Goal: Task Accomplishment & Management: Manage account settings

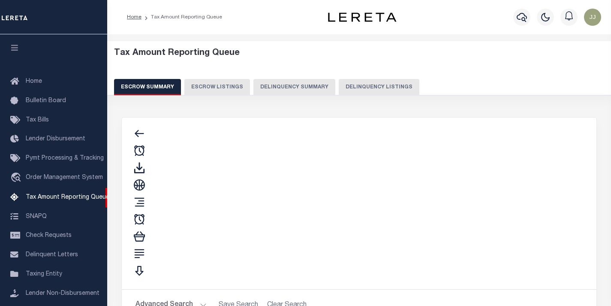
select select "100"
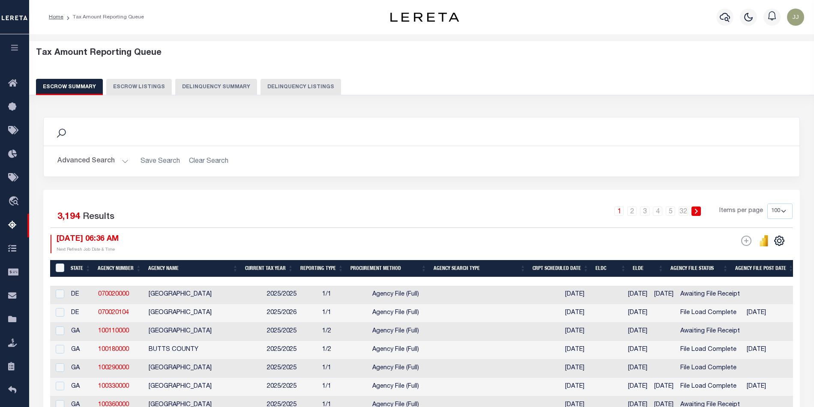
click at [302, 87] on button "Delinquency Listings" at bounding box center [301, 87] width 81 height 16
select select
select select "100"
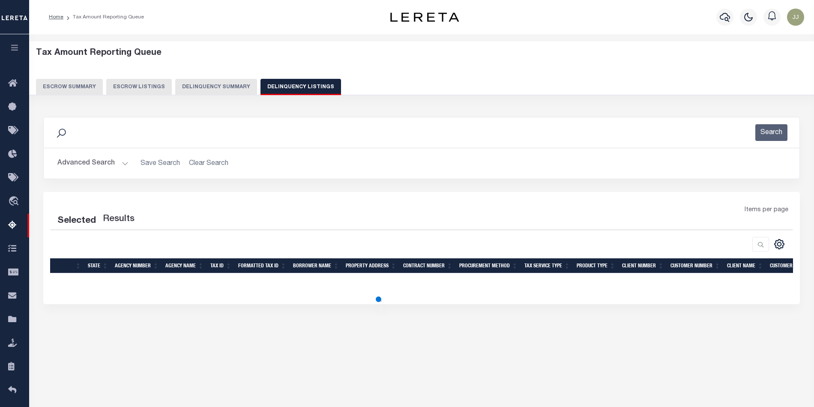
click at [114, 163] on button "Advanced Search" at bounding box center [92, 163] width 71 height 17
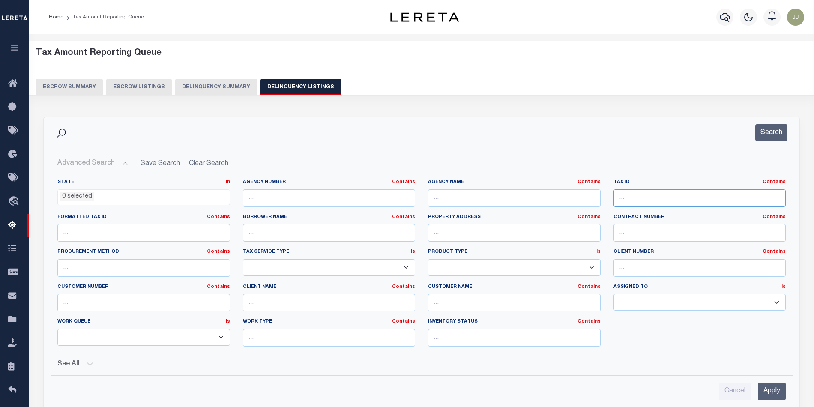
click at [610, 195] on input "text" at bounding box center [700, 198] width 173 height 18
select select "100"
paste input "00100856"
type input "00100856"
click at [88, 194] on li "0 selected" at bounding box center [77, 196] width 34 height 9
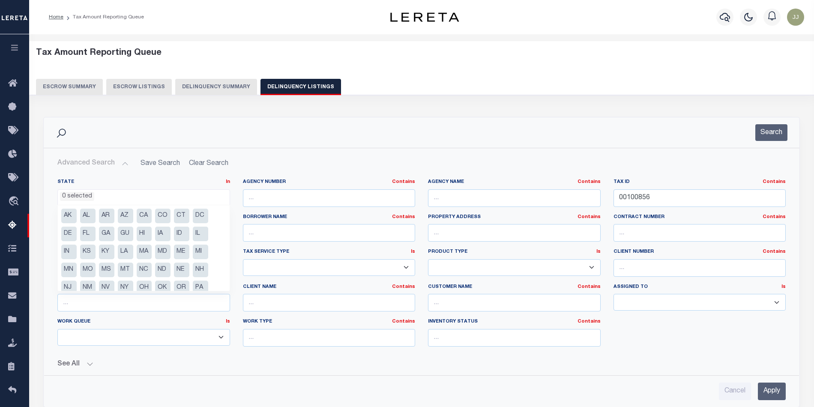
click at [86, 251] on li "KS" at bounding box center [87, 252] width 15 height 15
select select "KS"
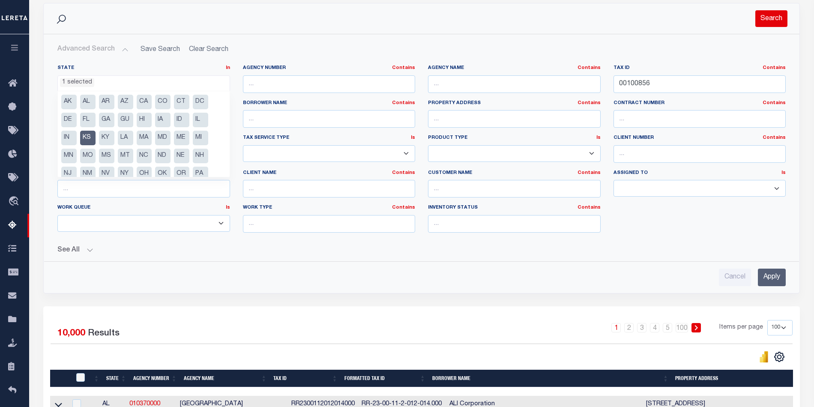
click at [610, 15] on button "Search" at bounding box center [772, 18] width 32 height 17
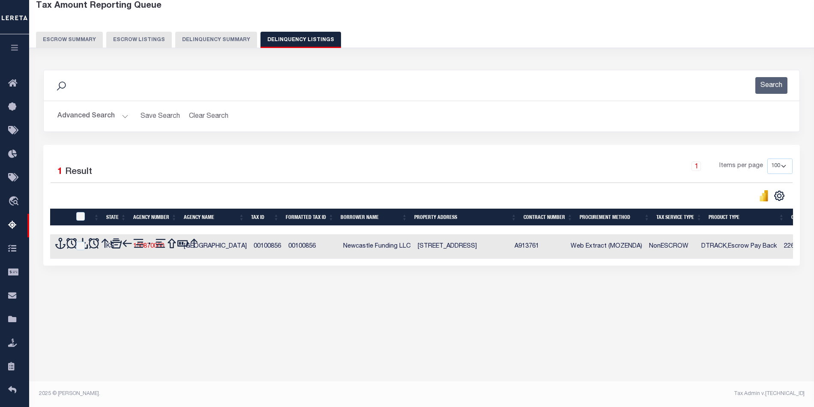
scroll to position [47, 0]
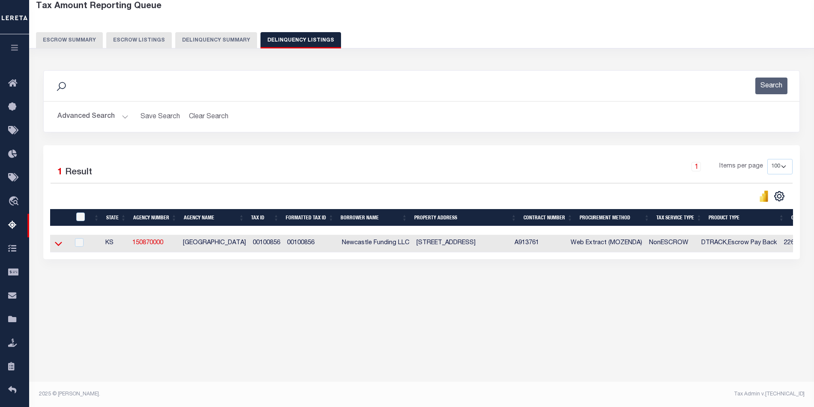
click at [59, 246] on icon at bounding box center [58, 243] width 7 height 9
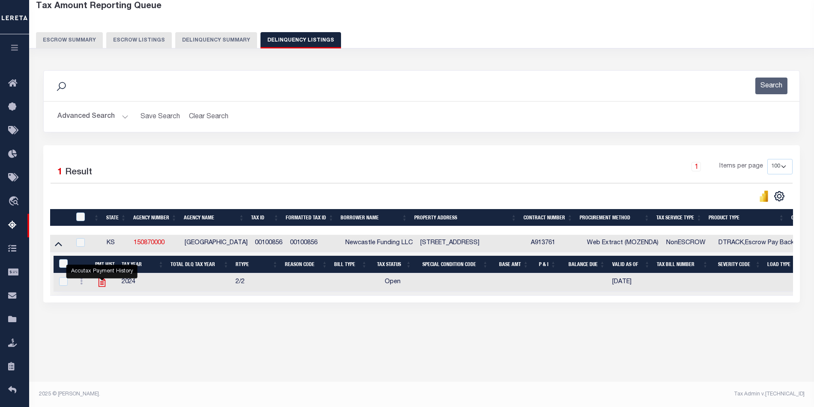
click at [101, 284] on icon "" at bounding box center [101, 282] width 11 height 11
checkbox input "true"
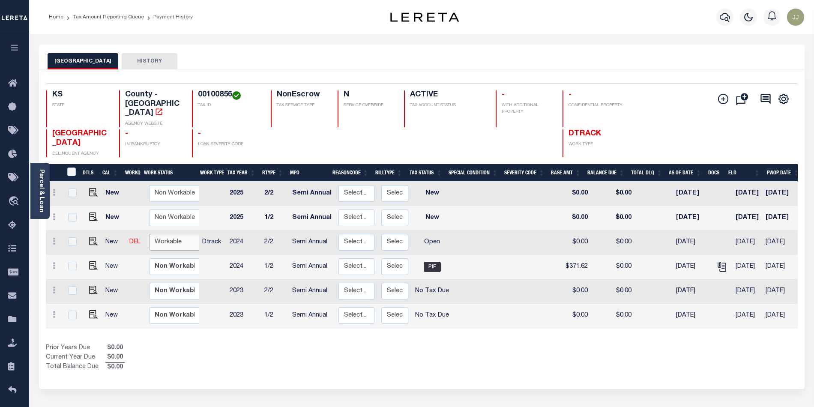
click at [167, 234] on select "Non Workable Workable" at bounding box center [174, 242] width 51 height 17
checkbox input "true"
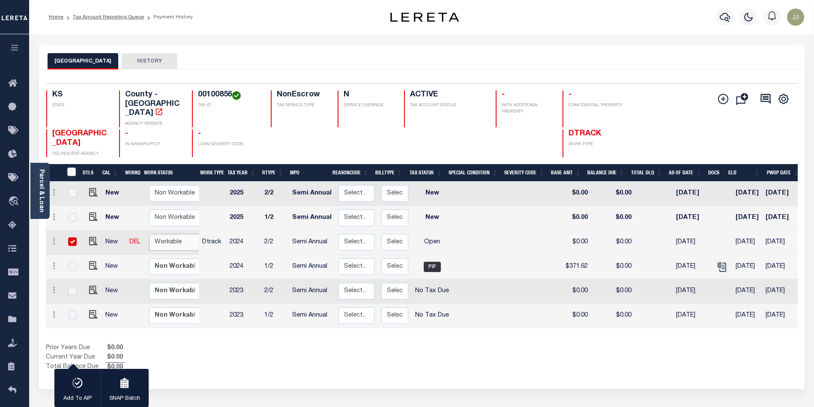
select select "true"
click at [149, 234] on select "Non Workable Workable" at bounding box center [174, 242] width 51 height 17
checkbox input "false"
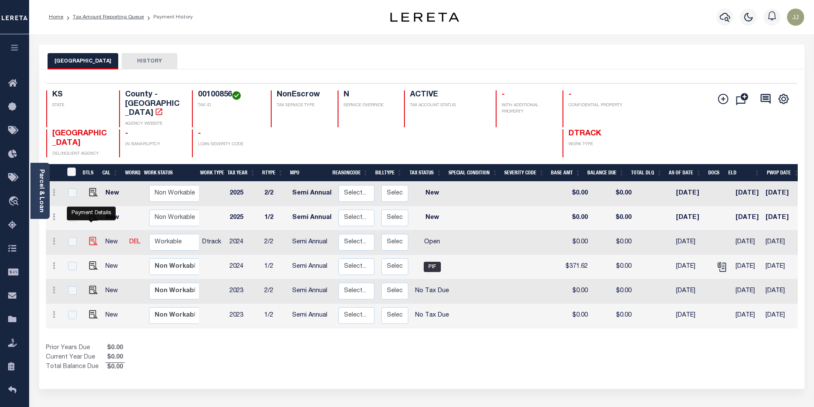
click at [89, 237] on img "" at bounding box center [93, 241] width 9 height 9
checkbox input "true"
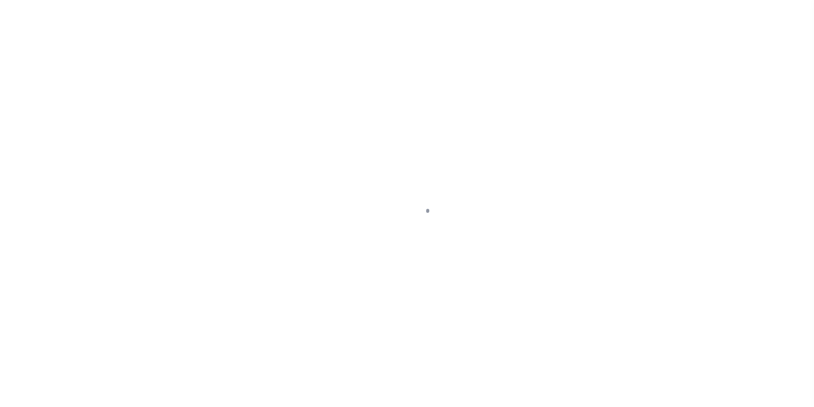
checkbox input "false"
type input "Semi Annual"
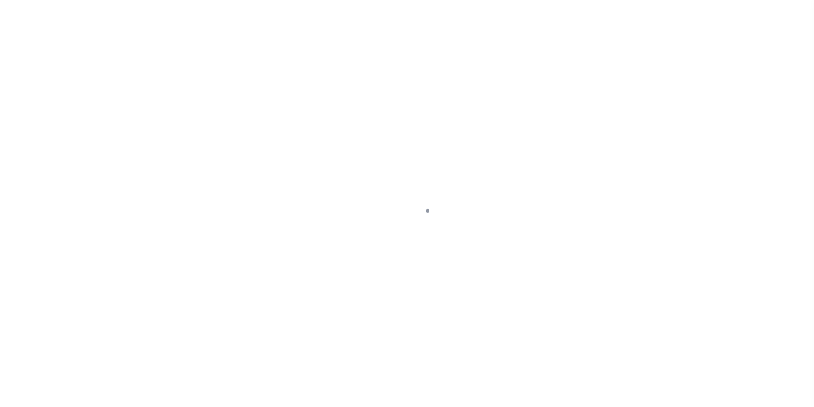
type input "[DATE]"
select select "OP2"
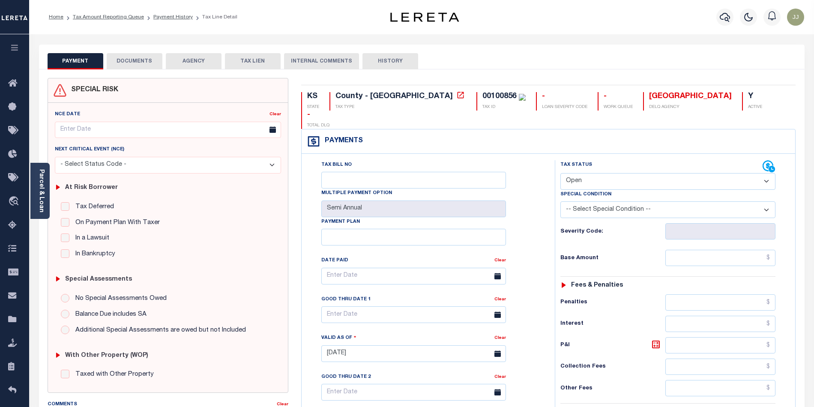
click at [43, 203] on link "Parcel & Loan" at bounding box center [41, 190] width 6 height 43
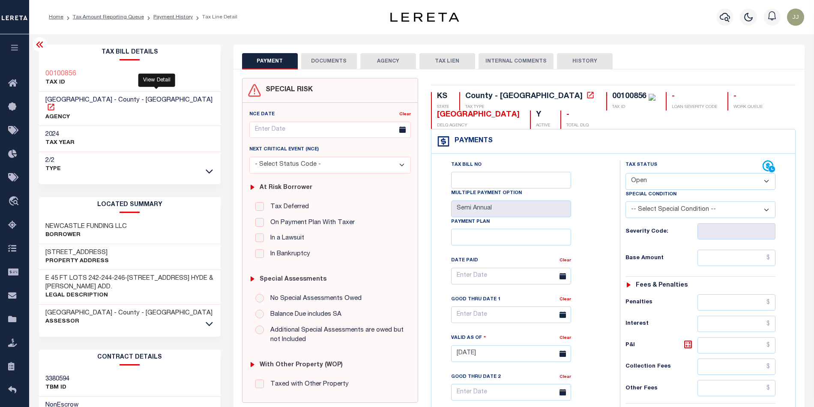
click at [55, 103] on icon at bounding box center [51, 107] width 9 height 9
click at [326, 55] on button "DOCUMENTS" at bounding box center [329, 61] width 56 height 16
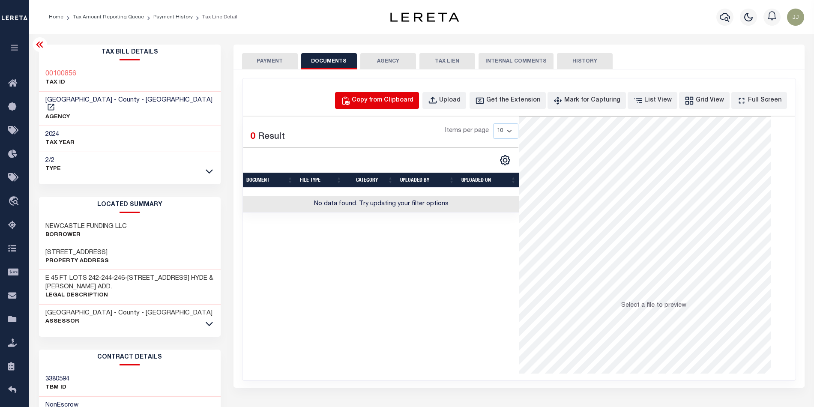
click at [389, 95] on button "Copy from Clipboard" at bounding box center [377, 100] width 84 height 17
select select "POP"
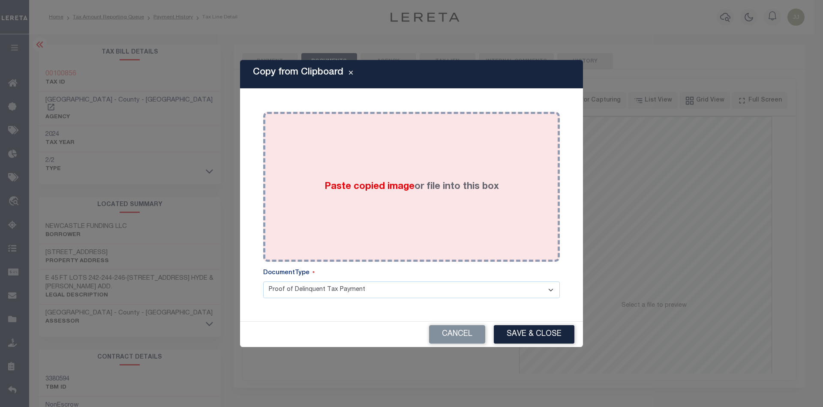
click at [396, 225] on div "Paste copied image or file into this box" at bounding box center [412, 186] width 284 height 137
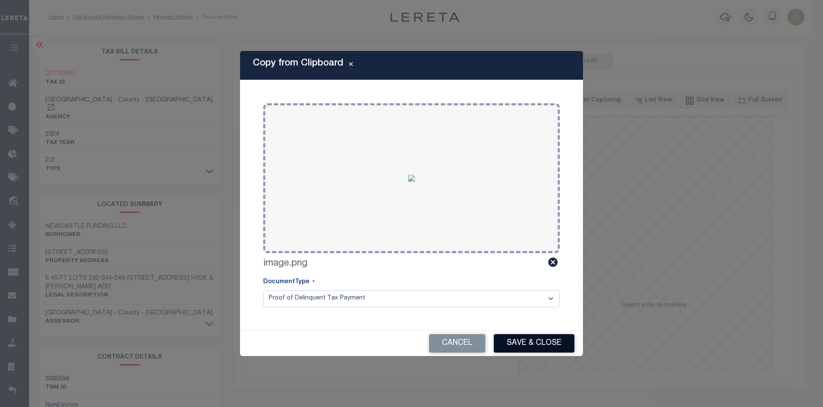
click at [509, 336] on button "Save & Close" at bounding box center [534, 343] width 81 height 18
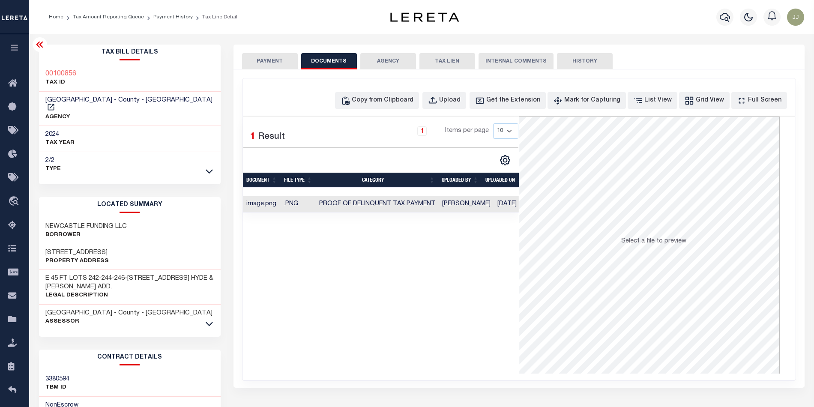
click at [276, 62] on button "PAYMENT" at bounding box center [270, 61] width 56 height 16
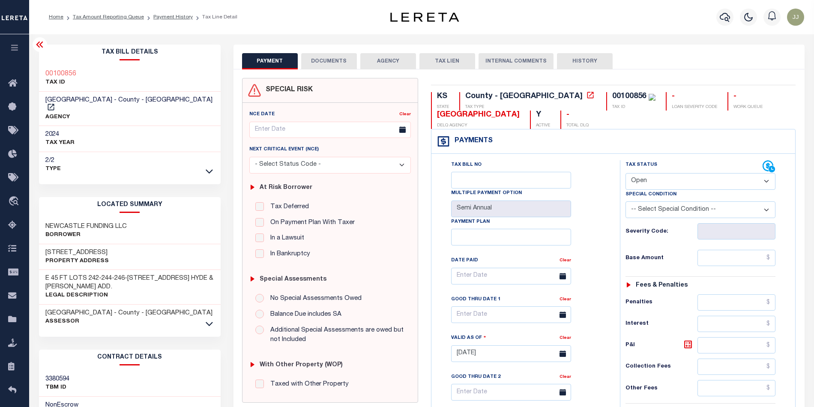
click at [655, 183] on select "- Select Status Code - Open Due/Unpaid Paid Incomplete No Tax Due Internal Refu…" at bounding box center [701, 181] width 150 height 17
select select "PYD"
click at [626, 174] on select "- Select Status Code - Open Due/Unpaid Paid Incomplete No Tax Due Internal Refu…" at bounding box center [701, 181] width 150 height 17
type input "[DATE]"
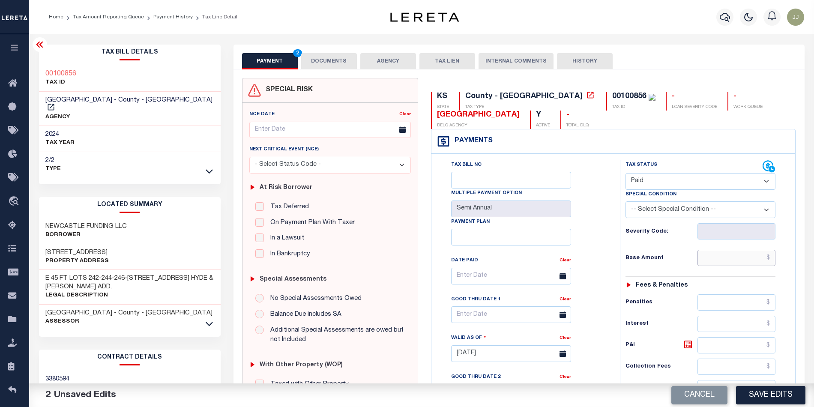
click at [715, 266] on input "text" at bounding box center [737, 258] width 78 height 16
type input "$0.00"
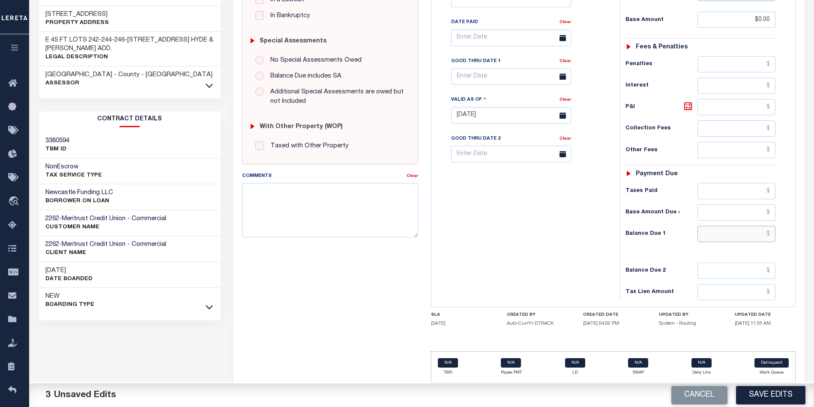
click at [731, 235] on input "text" at bounding box center [737, 234] width 78 height 16
type input "$0.00"
click at [772, 388] on button "Save Edits" at bounding box center [770, 395] width 69 height 18
checkbox input "false"
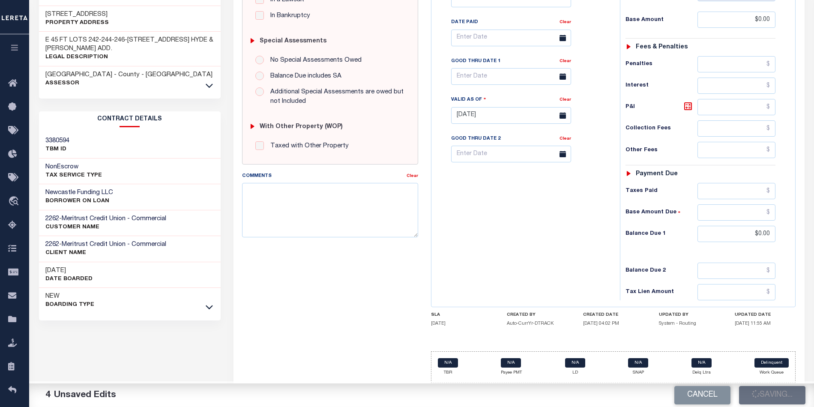
checkbox input "false"
type input "$0"
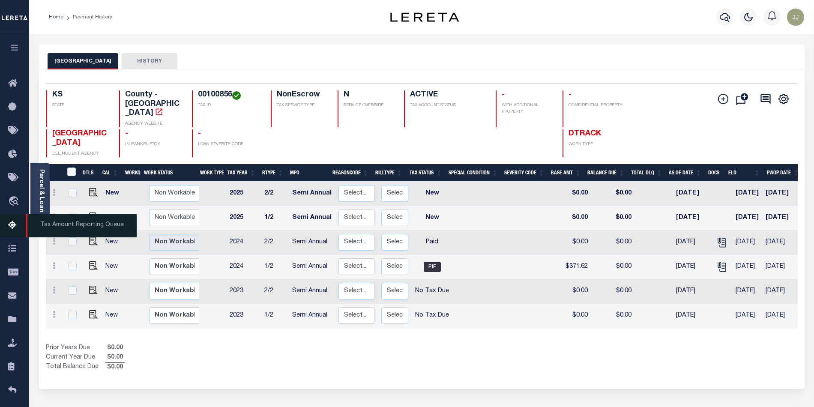
click at [16, 225] on icon at bounding box center [15, 225] width 14 height 11
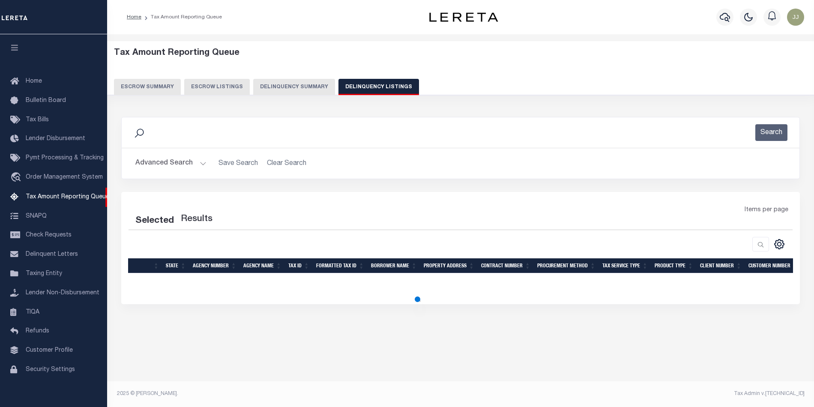
select select "100"
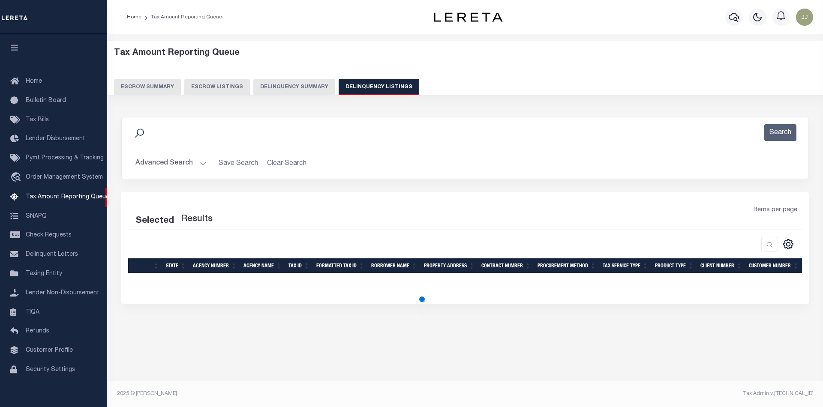
select select "100"
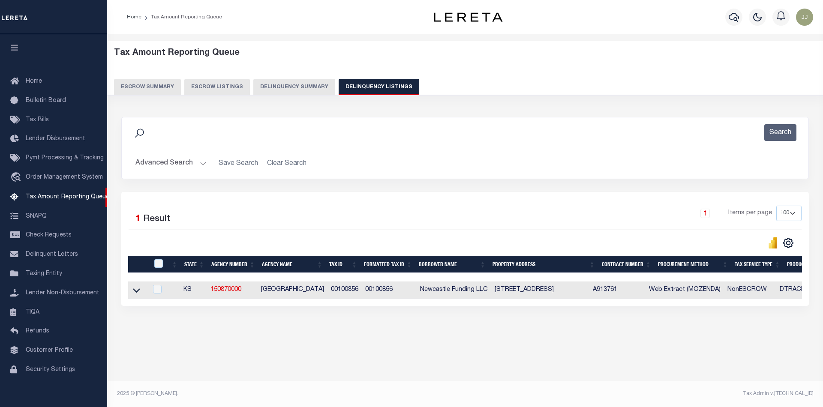
click at [167, 170] on button "Advanced Search" at bounding box center [170, 163] width 71 height 17
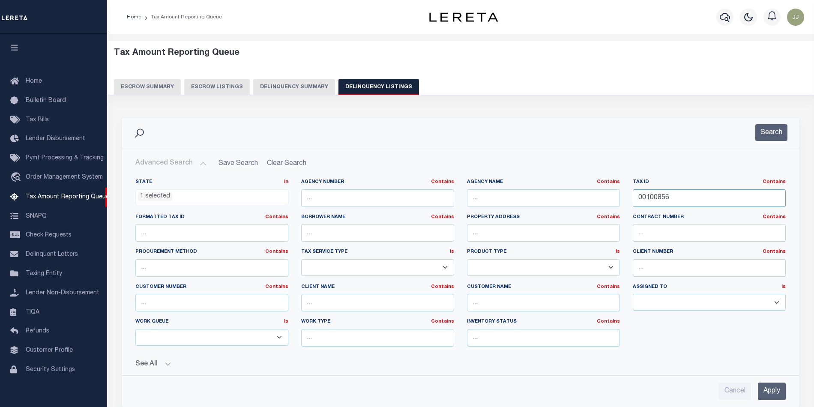
drag, startPoint x: 688, startPoint y: 205, endPoint x: 618, endPoint y: 198, distance: 71.1
click at [618, 198] on div "State In In AK AL AR AZ CA CO CT DC DE FL GA GU HI IA ID IL IN KS KY LA MA MD M…" at bounding box center [460, 266] width 663 height 175
paste input "990"
type input "00100990"
click at [770, 129] on button "Search" at bounding box center [772, 132] width 32 height 17
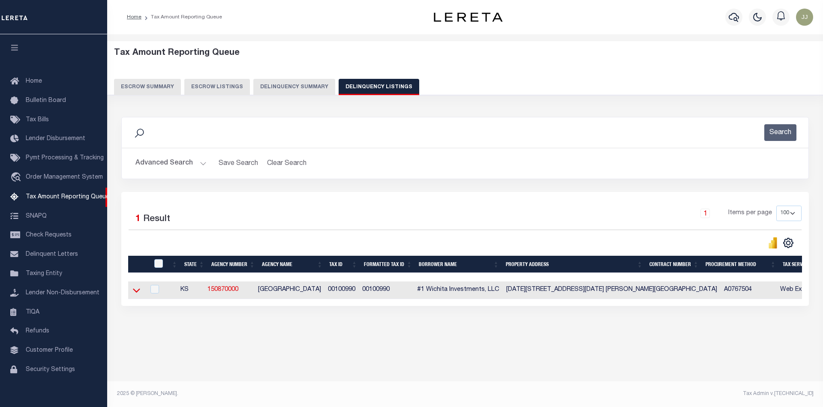
click at [136, 292] on icon at bounding box center [136, 290] width 7 height 9
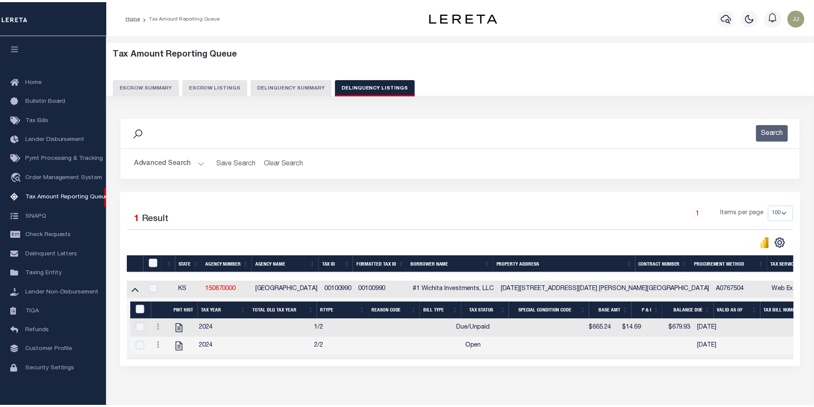
scroll to position [47, 0]
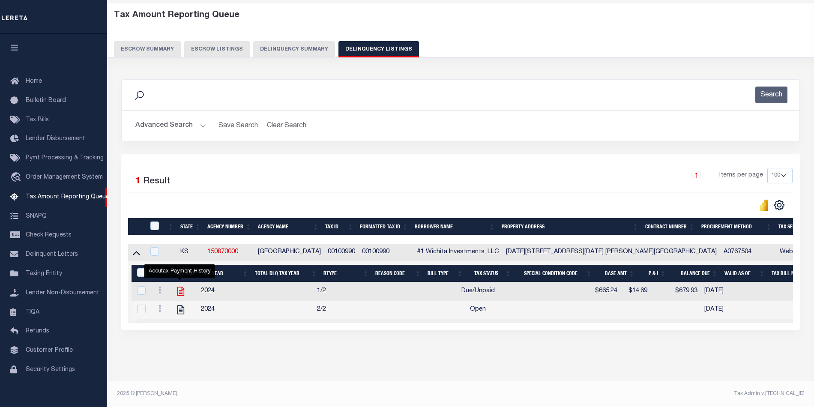
click at [179, 286] on icon "" at bounding box center [180, 291] width 11 height 11
checkbox input "true"
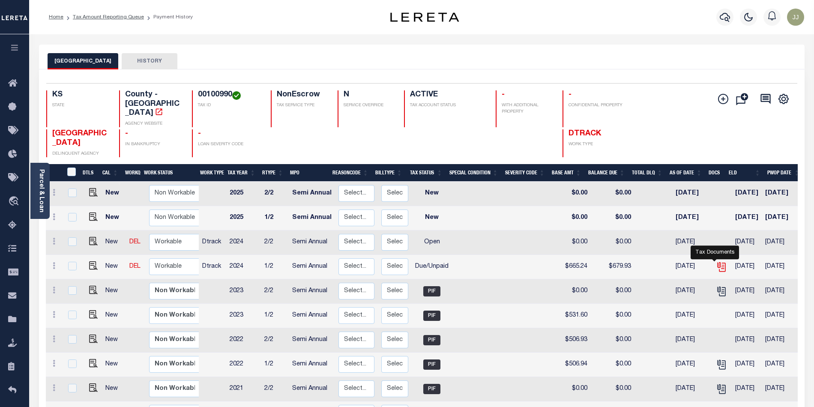
click at [716, 261] on icon "" at bounding box center [721, 266] width 11 height 11
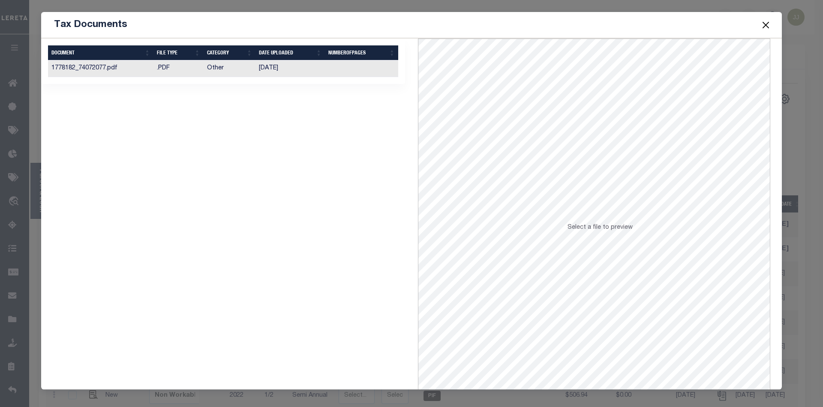
click at [180, 67] on td ".PDF" at bounding box center [178, 68] width 50 height 17
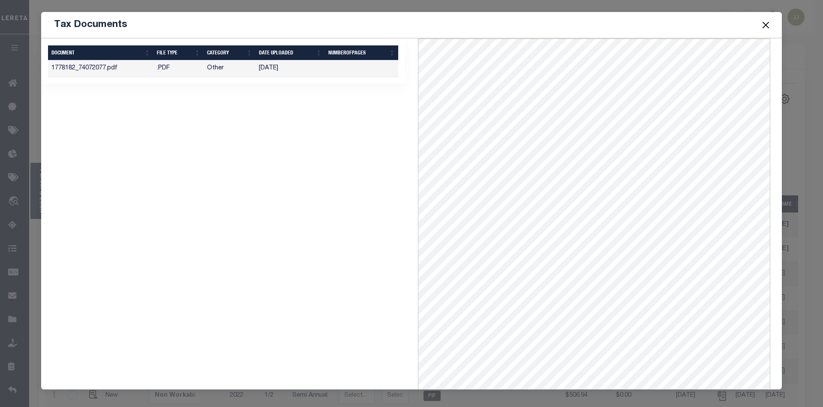
click at [762, 27] on button "Close" at bounding box center [765, 24] width 11 height 11
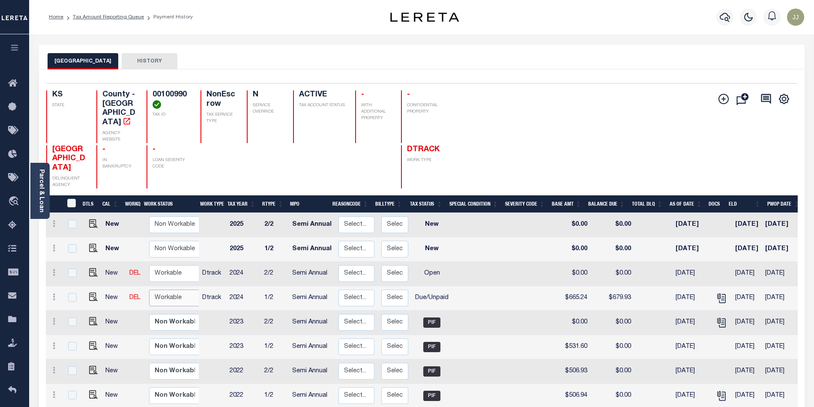
click at [171, 290] on select "Non Workable Workable" at bounding box center [174, 298] width 51 height 17
checkbox input "true"
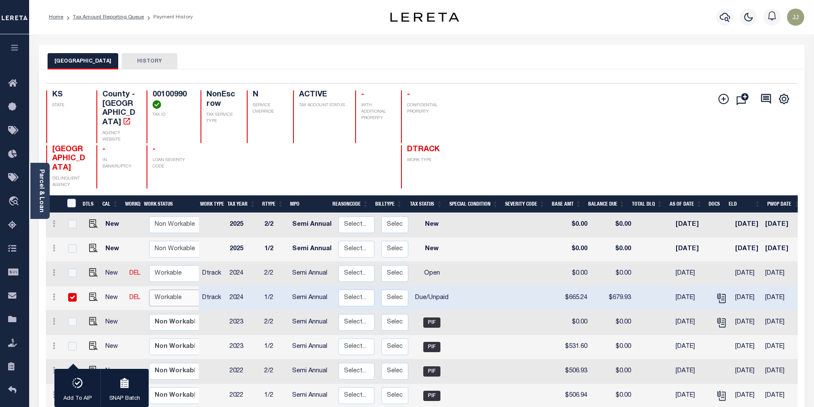
select select "true"
click at [149, 290] on select "Non Workable Workable" at bounding box center [174, 298] width 51 height 17
checkbox input "false"
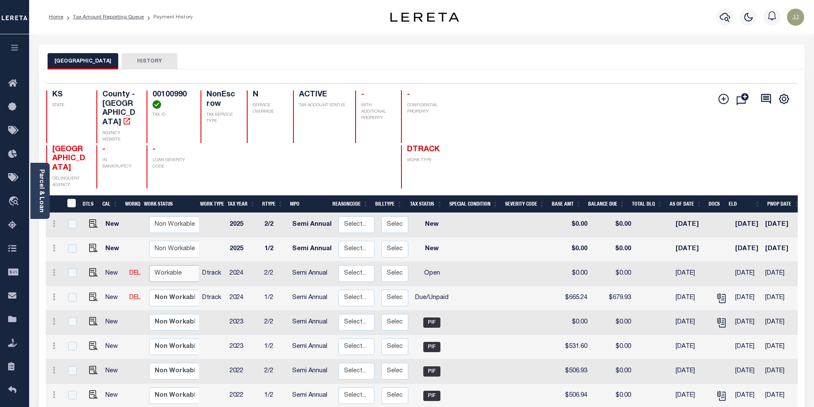
click at [171, 268] on select "Non Workable Workable" at bounding box center [174, 273] width 51 height 17
checkbox input "true"
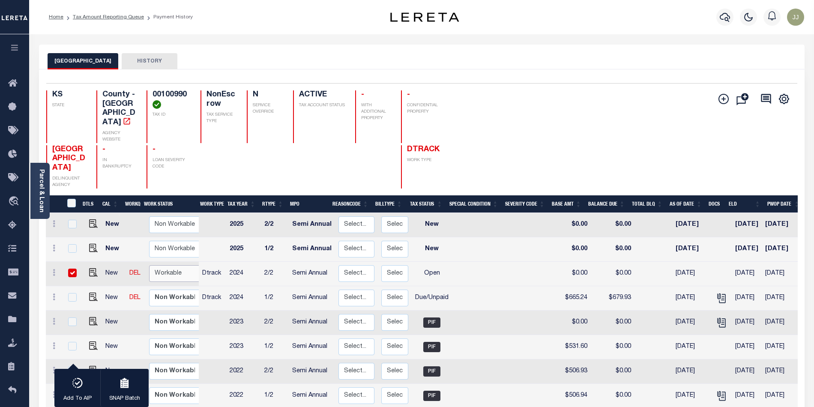
select select "true"
click at [149, 265] on select "Non Workable Workable" at bounding box center [174, 273] width 51 height 17
checkbox input "false"
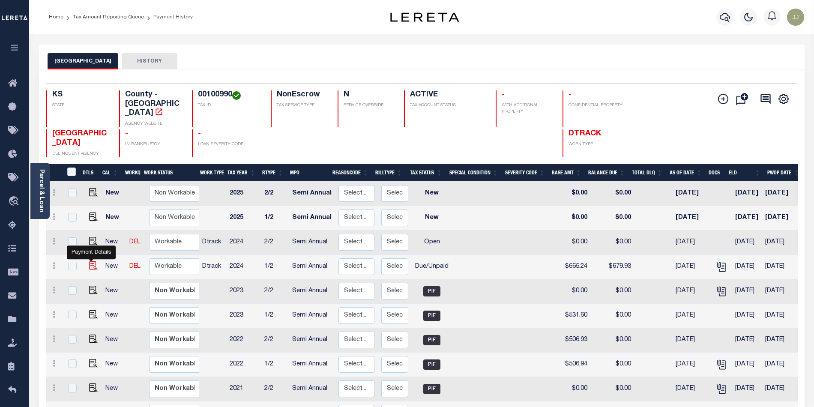
click at [91, 261] on img "" at bounding box center [93, 265] width 9 height 9
checkbox input "true"
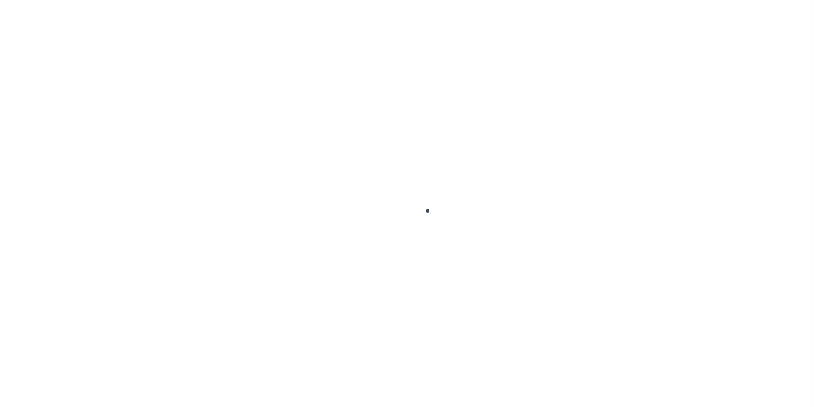
select select "DUE"
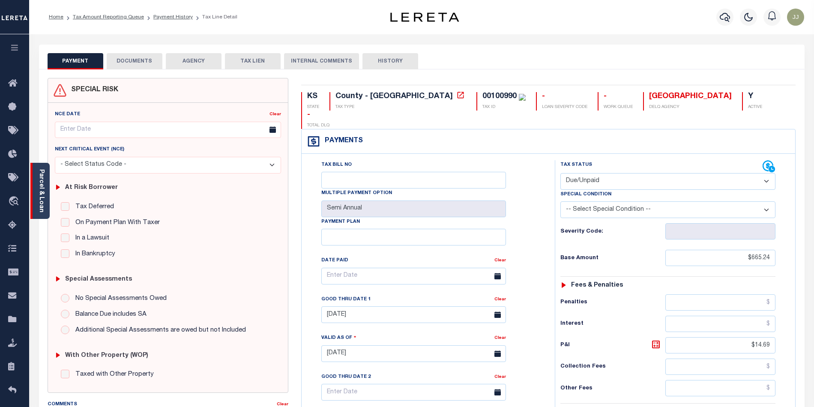
click at [40, 206] on link "Parcel & Loan" at bounding box center [41, 190] width 6 height 43
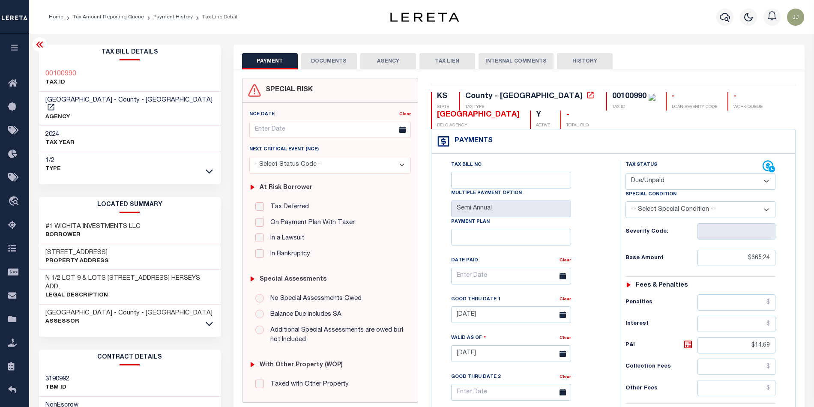
scroll to position [249, 0]
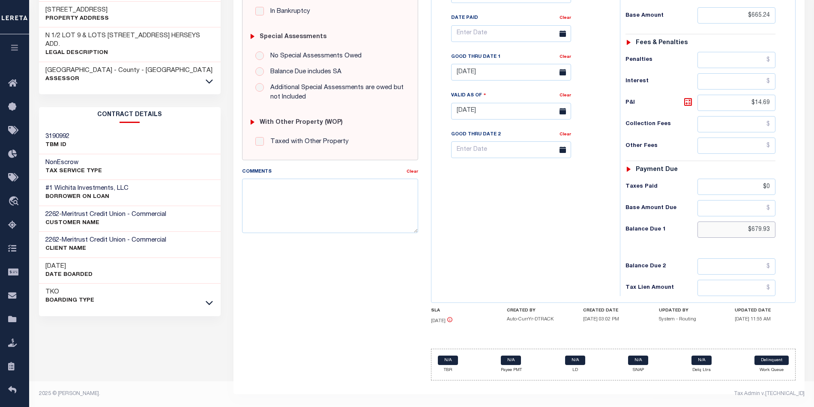
drag, startPoint x: 747, startPoint y: 231, endPoint x: 778, endPoint y: 231, distance: 31.7
click at [778, 231] on div "Tax Status Status - Select Status Code -" at bounding box center [703, 107] width 167 height 378
drag, startPoint x: 743, startPoint y: 225, endPoint x: 794, endPoint y: 225, distance: 51.0
click at [794, 225] on div "Tax Bill No Multiple Payment Option Semi Annual Payment Plan Clear Clear [DATE]…" at bounding box center [614, 106] width 364 height 391
paste input "text"
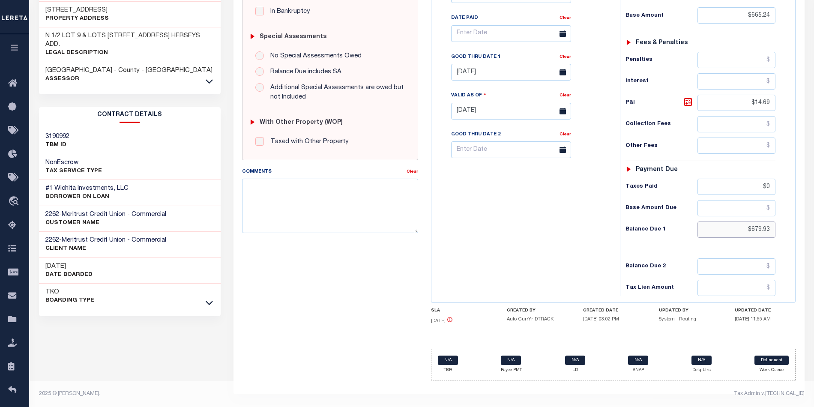
drag, startPoint x: 767, startPoint y: 222, endPoint x: 787, endPoint y: 223, distance: 20.2
click at [787, 223] on div "Tax Status Status - Select Status Code -" at bounding box center [703, 107] width 167 height 378
paste input "text"
type input "[DATE]"
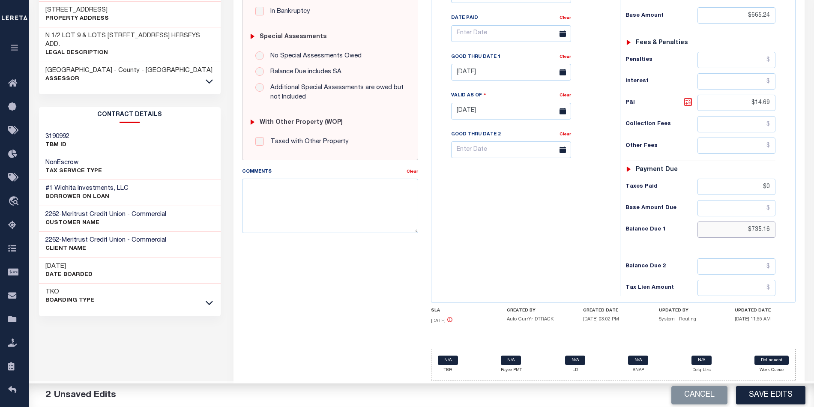
type input "$735.16"
click at [692, 100] on icon at bounding box center [688, 102] width 8 height 8
type input "$69.92"
click at [693, 100] on icon at bounding box center [688, 102] width 10 height 10
click at [690, 101] on icon at bounding box center [688, 102] width 10 height 10
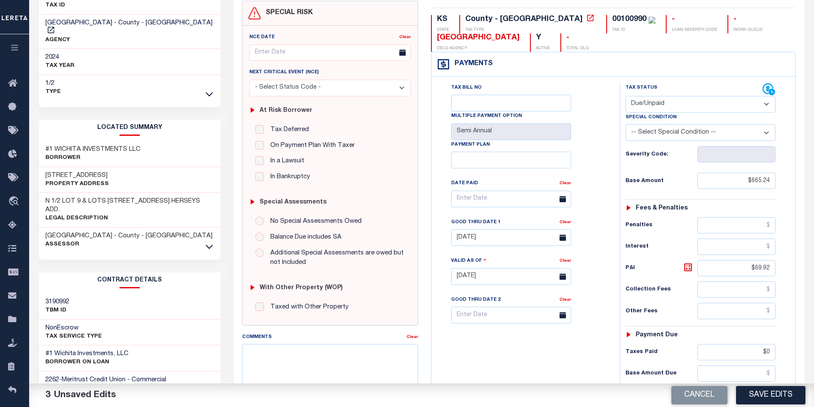
scroll to position [191, 0]
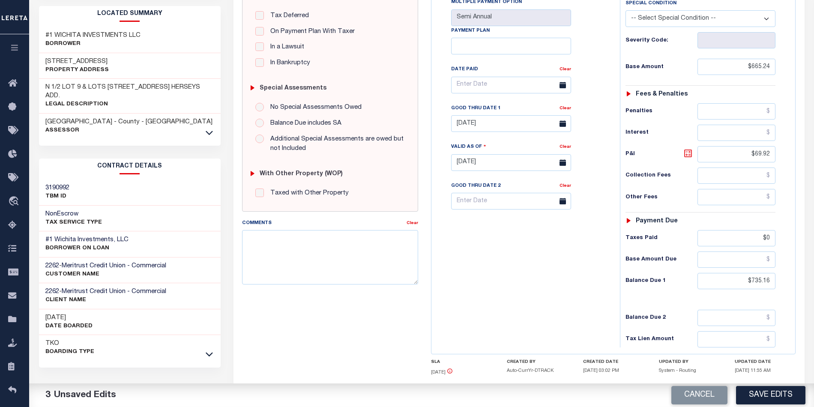
click at [688, 158] on icon at bounding box center [688, 153] width 10 height 10
click at [708, 398] on button "Cancel" at bounding box center [700, 395] width 56 height 18
type input "[DATE]"
type input "$14.69"
type input "$679.93"
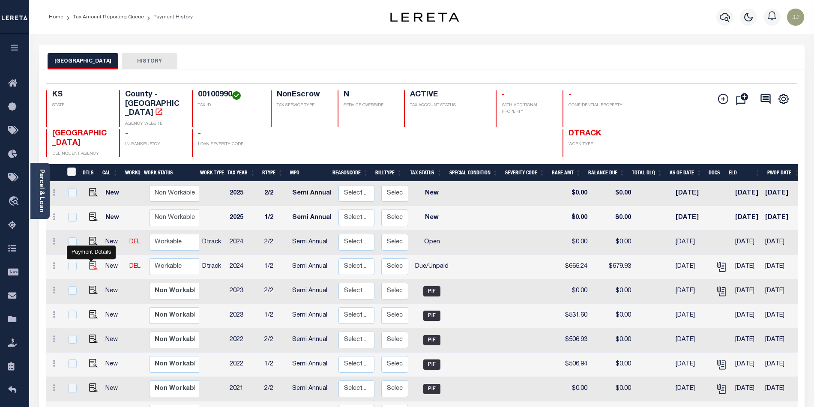
click at [92, 261] on img "" at bounding box center [93, 265] width 9 height 9
checkbox input "true"
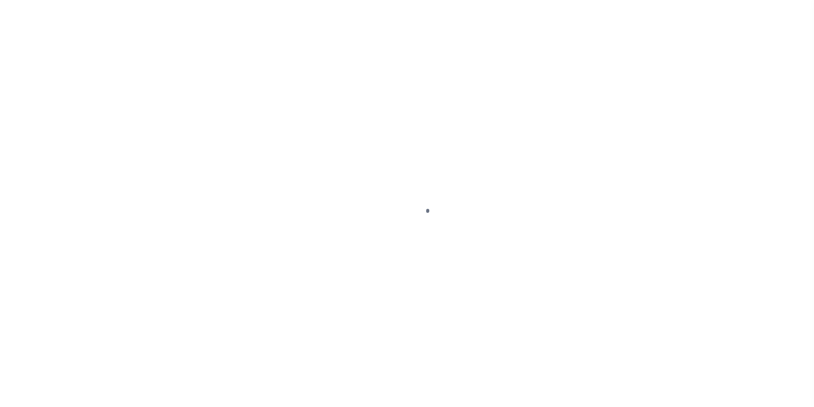
select select "DUE"
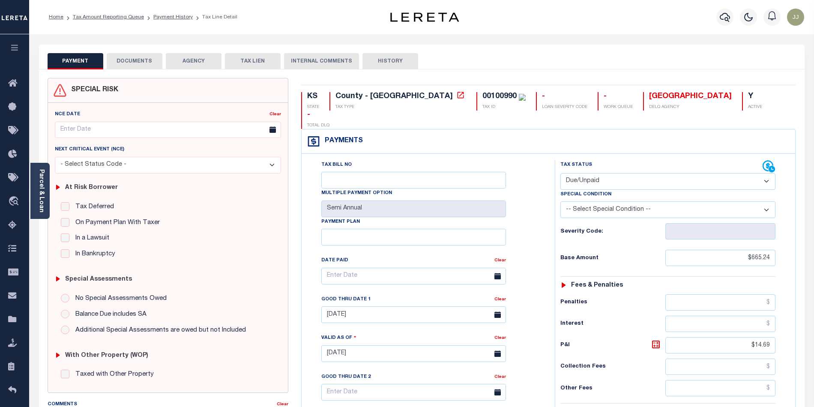
scroll to position [228, 0]
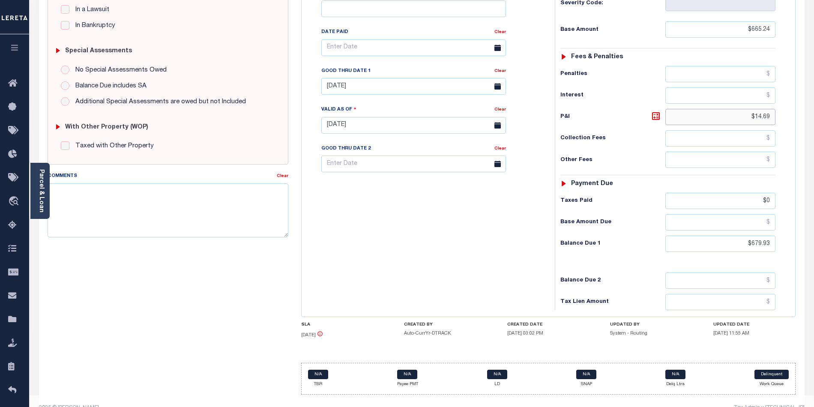
drag, startPoint x: 751, startPoint y: 100, endPoint x: 781, endPoint y: 108, distance: 31.1
click at [781, 108] on div "Tax Status Status - Select Status Code -" at bounding box center [671, 121] width 232 height 378
type input "09/15/2025"
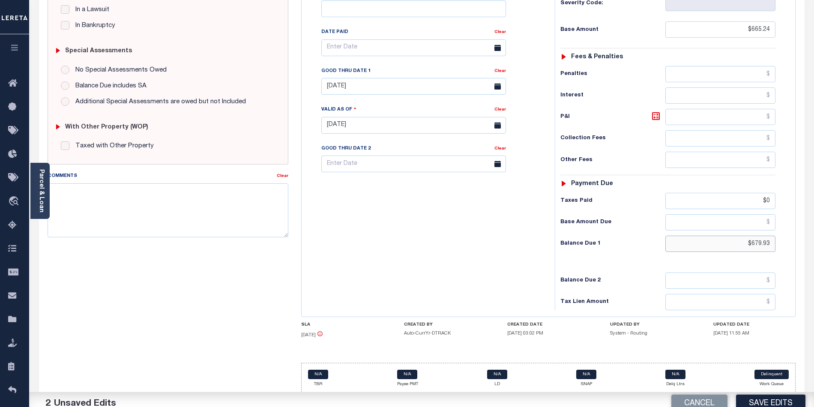
drag, startPoint x: 745, startPoint y: 233, endPoint x: 799, endPoint y: 237, distance: 54.2
click at [799, 237] on div "KS STATE County - KS TAX TYPE 00100990 TAX ID - LOAN SEVERITY CODE - WORK QUEUE…" at bounding box center [549, 126] width 508 height 552
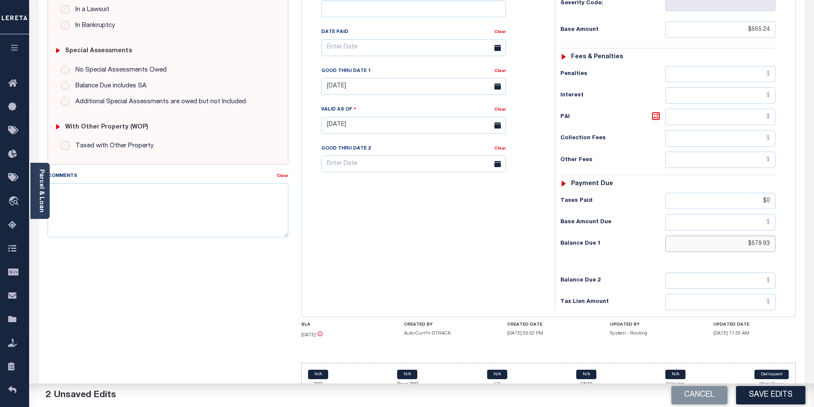
paste input "text"
type input "3"
type input "$735.16"
click at [653, 111] on icon at bounding box center [656, 116] width 10 height 10
type input "$69.92"
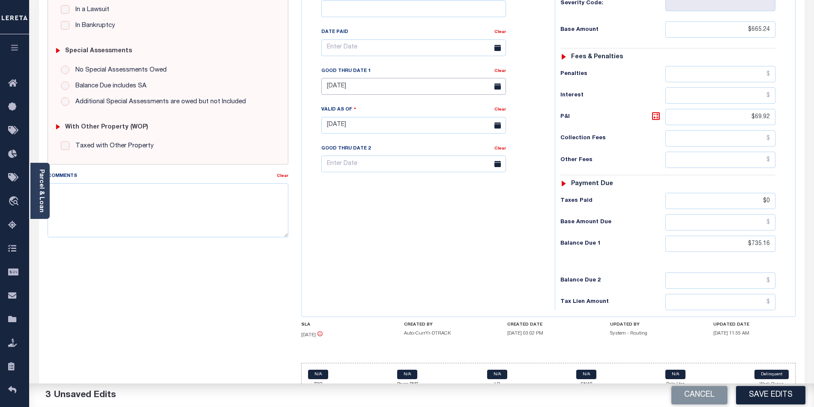
click at [351, 78] on input "[DATE]" at bounding box center [413, 86] width 185 height 17
click at [370, 187] on span "30" at bounding box center [368, 187] width 17 height 17
type input "[DATE]"
drag, startPoint x: 446, startPoint y: 265, endPoint x: 441, endPoint y: 135, distance: 129.5
click at [447, 266] on div "Tax Bill No Multiple Payment Option Semi Annual Payment Plan Clear" at bounding box center [426, 121] width 245 height 378
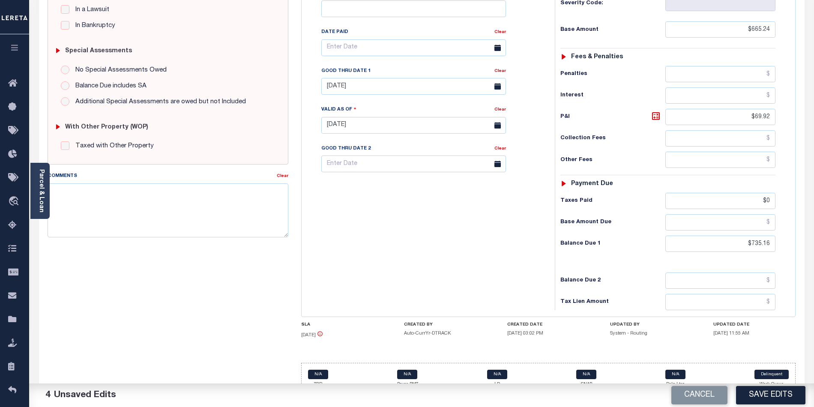
scroll to position [0, 0]
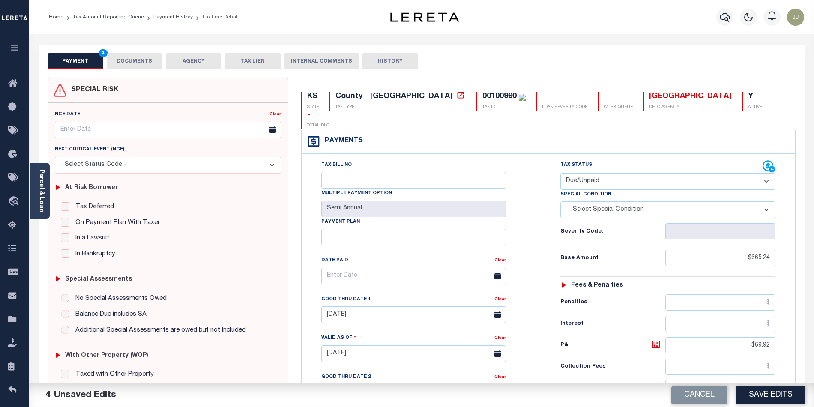
click at [134, 57] on button "DOCUMENTS" at bounding box center [135, 61] width 56 height 16
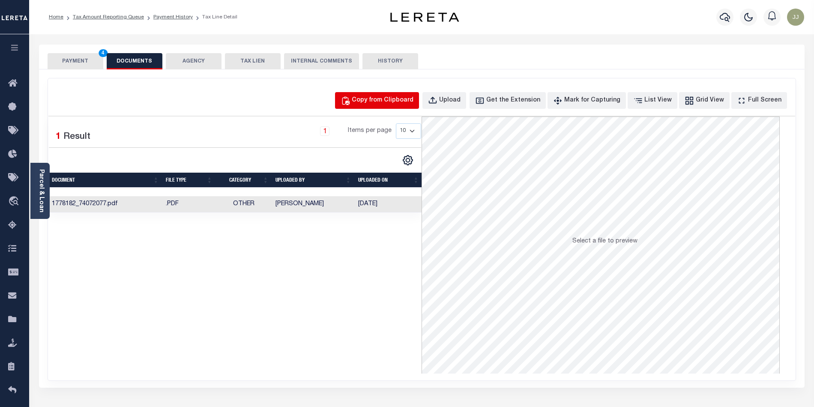
click at [391, 95] on button "Copy from Clipboard" at bounding box center [377, 100] width 84 height 17
select select "POP"
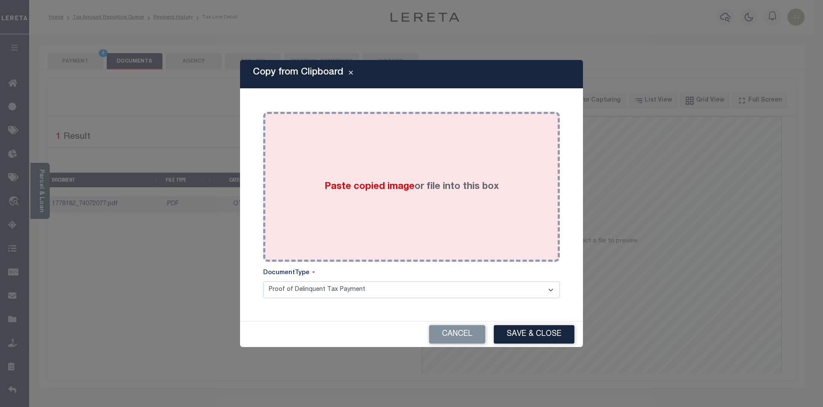
click at [421, 247] on div "Paste copied image or file into this box" at bounding box center [412, 186] width 284 height 137
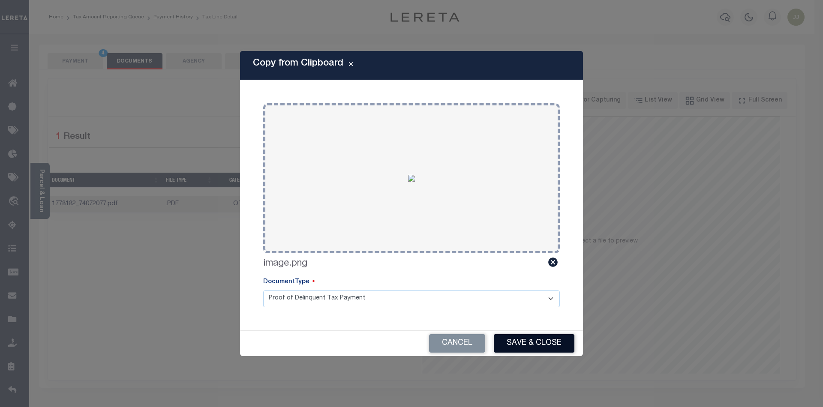
click at [561, 339] on button "Save & Close" at bounding box center [534, 343] width 81 height 18
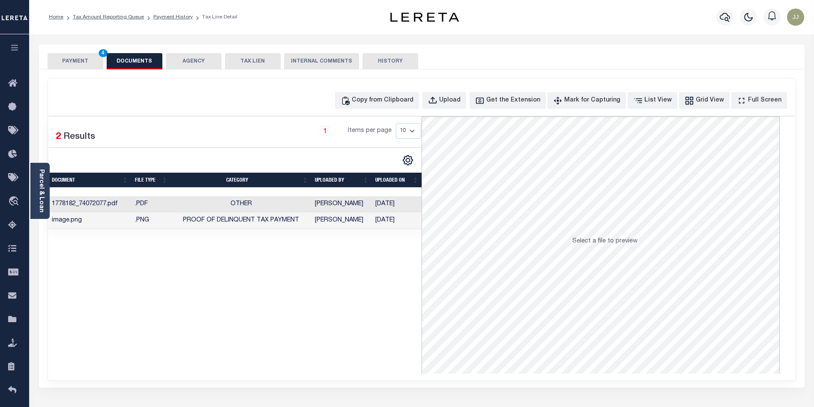
click at [79, 57] on button "PAYMENT 4" at bounding box center [76, 61] width 56 height 16
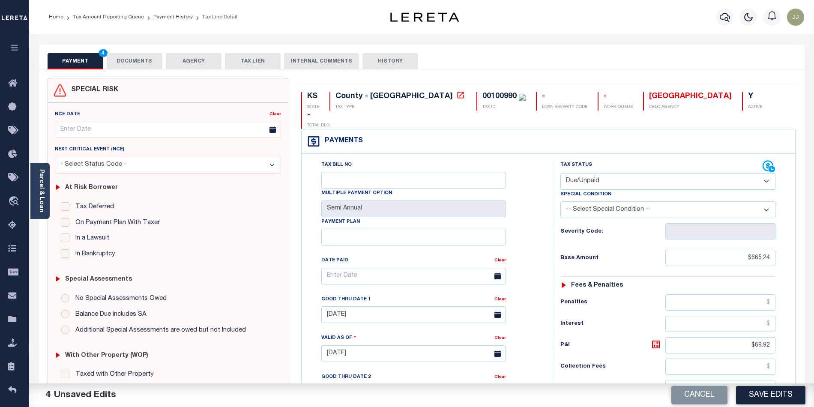
scroll to position [227, 0]
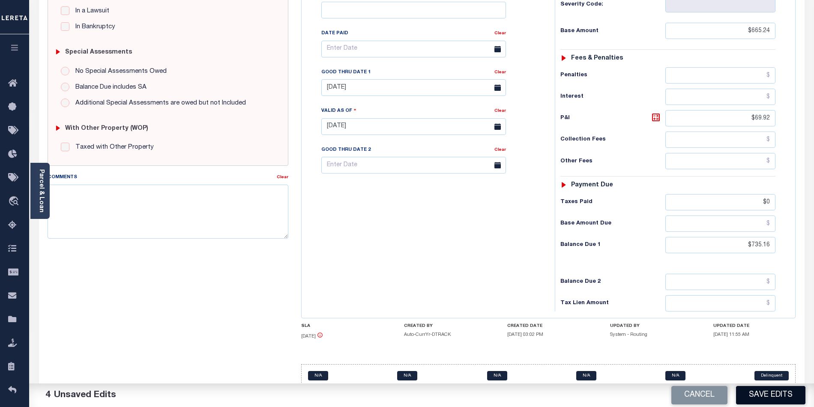
click at [786, 399] on button "Save Edits" at bounding box center [770, 395] width 69 height 18
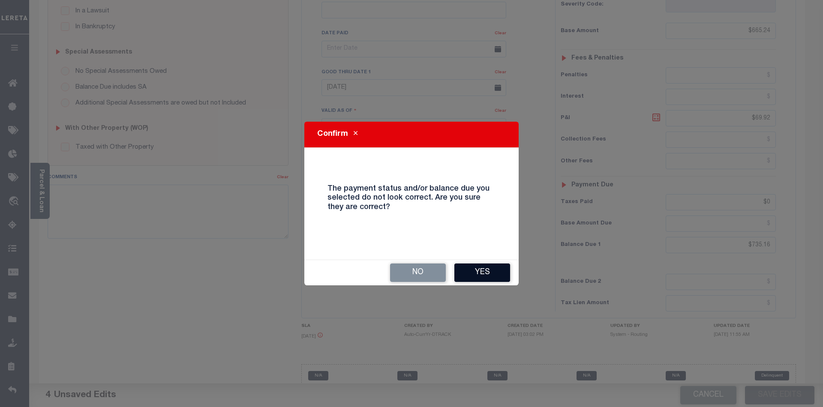
click at [474, 265] on button "Yes" at bounding box center [482, 273] width 56 height 18
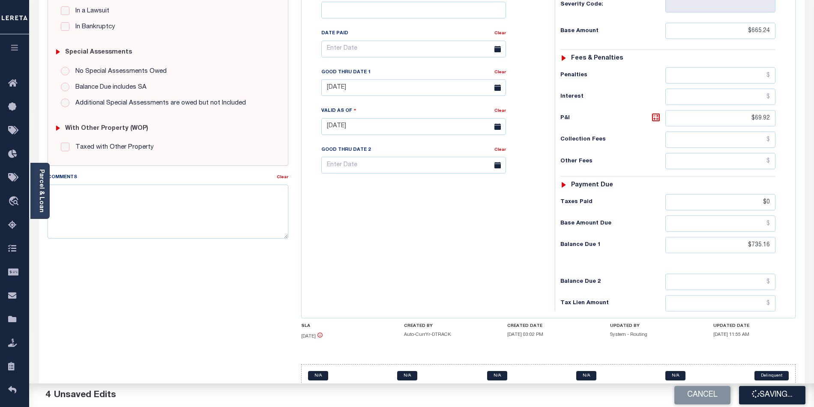
scroll to position [0, 0]
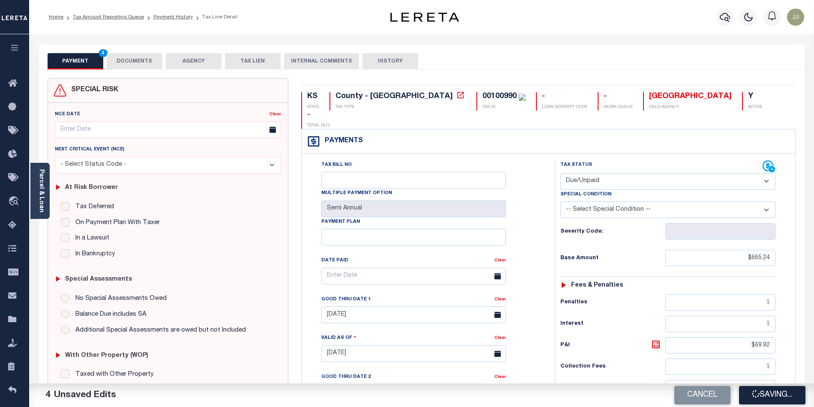
checkbox input "false"
type input "$665.24"
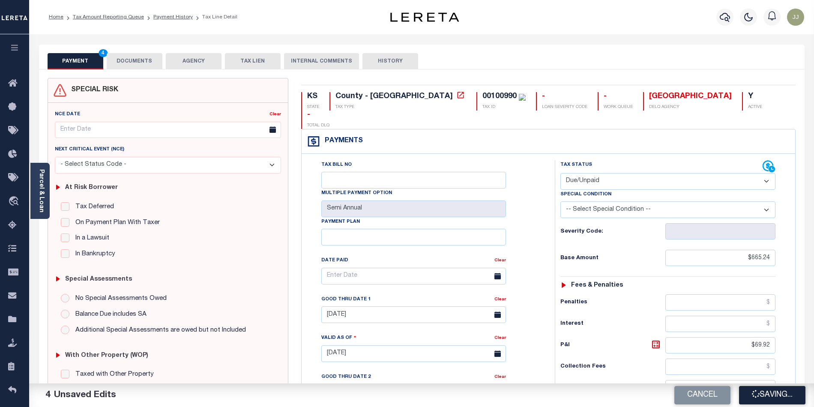
type input "$69.92"
type input "$0"
type input "$735.16"
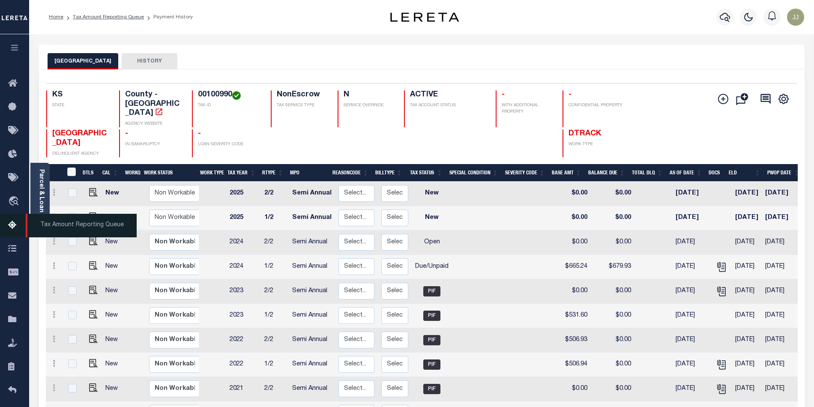
click at [4, 221] on link "Tax Amount Reporting Queue" at bounding box center [14, 226] width 29 height 24
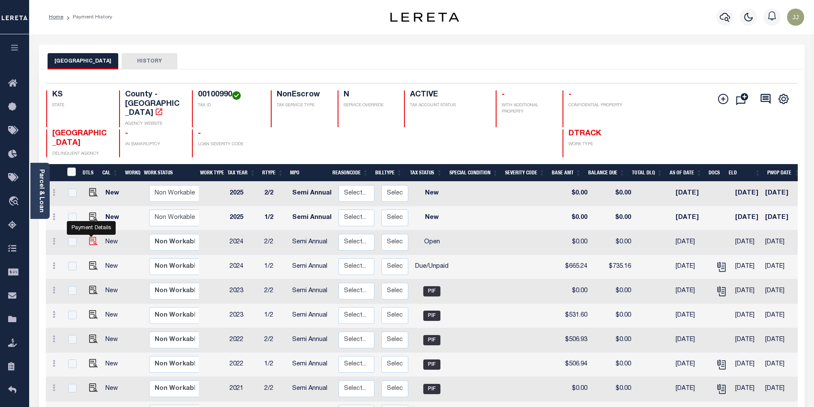
click at [92, 237] on img "" at bounding box center [93, 241] width 9 height 9
checkbox input "true"
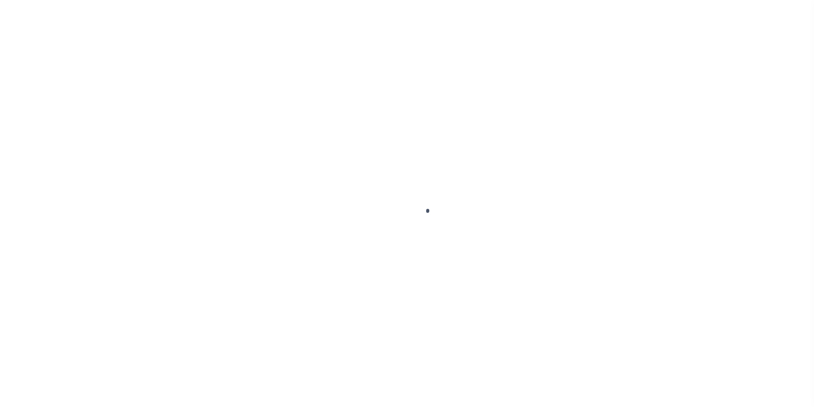
select select "OP2"
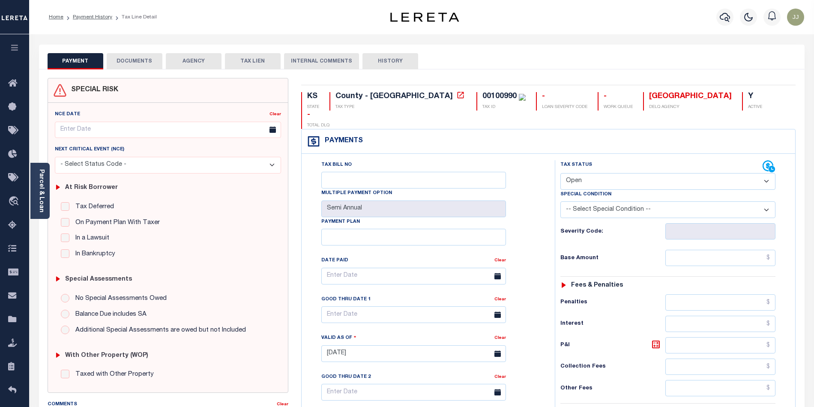
click at [123, 56] on button "DOCUMENTS" at bounding box center [135, 61] width 56 height 16
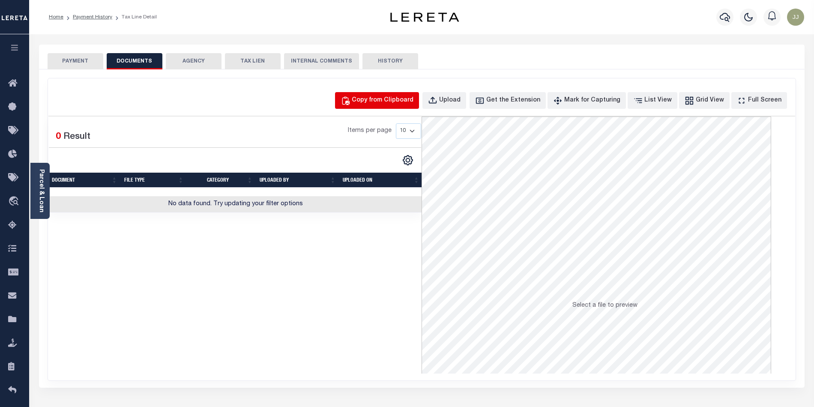
click at [419, 93] on button "Copy from Clipboard" at bounding box center [377, 100] width 84 height 17
select select "POP"
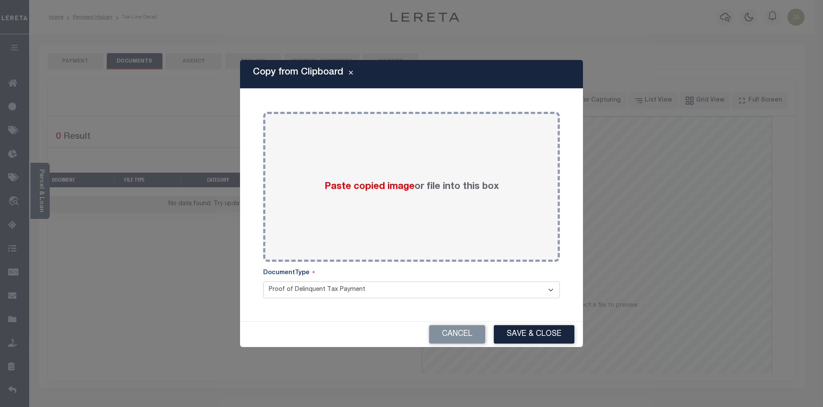
click at [366, 297] on select "Proof of Delinquent Tax Payment" at bounding box center [411, 290] width 297 height 17
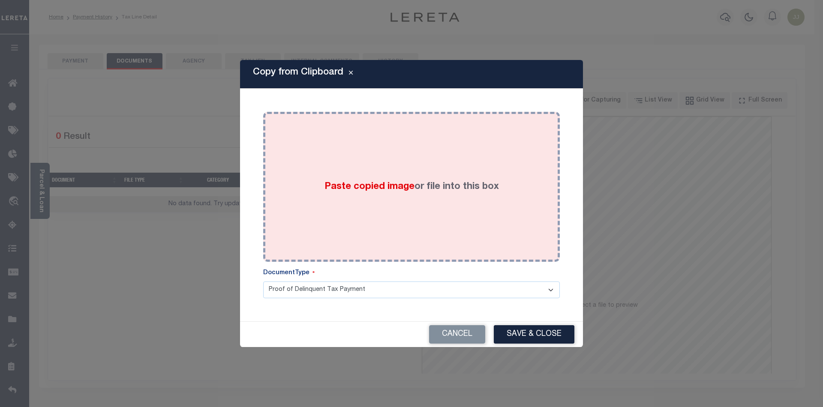
click at [369, 182] on span "Paste copied image" at bounding box center [369, 186] width 90 height 9
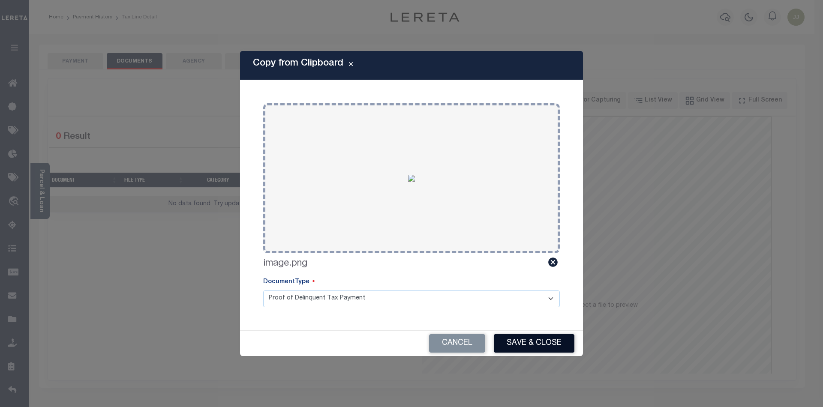
click at [533, 348] on button "Save & Close" at bounding box center [534, 343] width 81 height 18
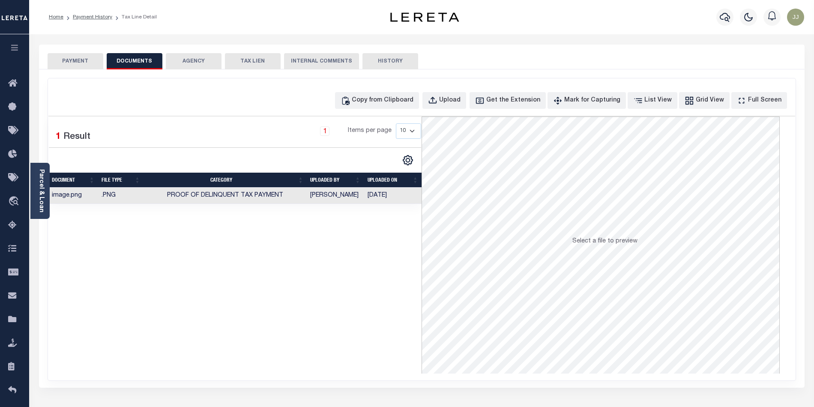
click at [76, 62] on button "PAYMENT" at bounding box center [76, 61] width 56 height 16
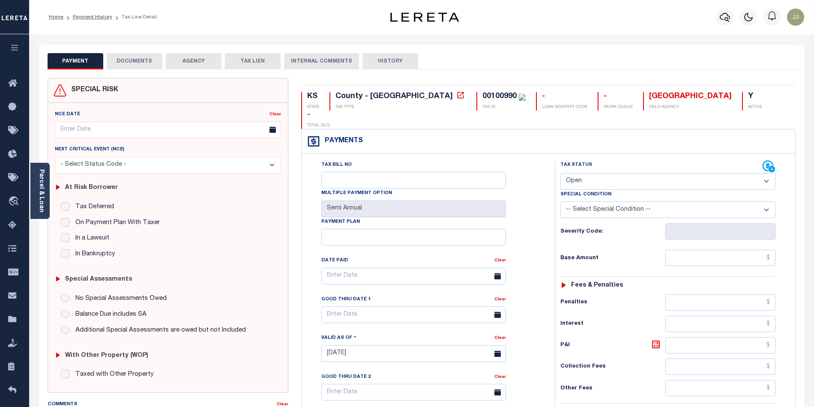
click at [606, 173] on select "- Select Status Code - Open Due/Unpaid Paid Incomplete No Tax Due Internal Refu…" at bounding box center [668, 181] width 215 height 17
select select "DUE"
click at [561, 173] on select "- Select Status Code - Open Due/Unpaid Paid Incomplete No Tax Due Internal Refu…" at bounding box center [668, 181] width 215 height 17
type input "[DATE]"
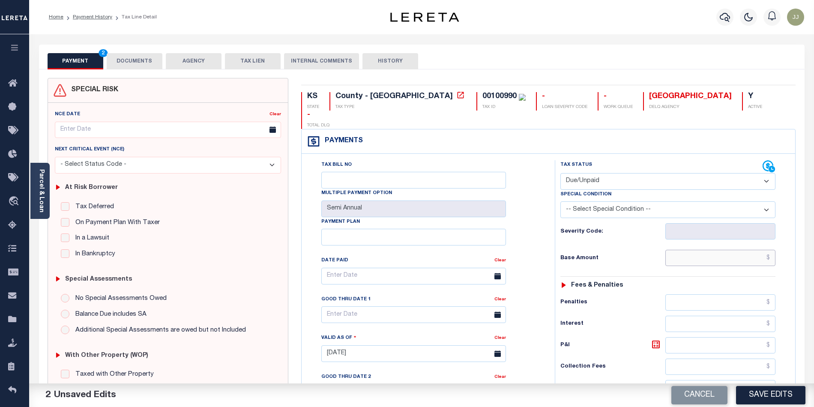
click at [704, 250] on input "text" at bounding box center [721, 258] width 111 height 16
type input "$665.23"
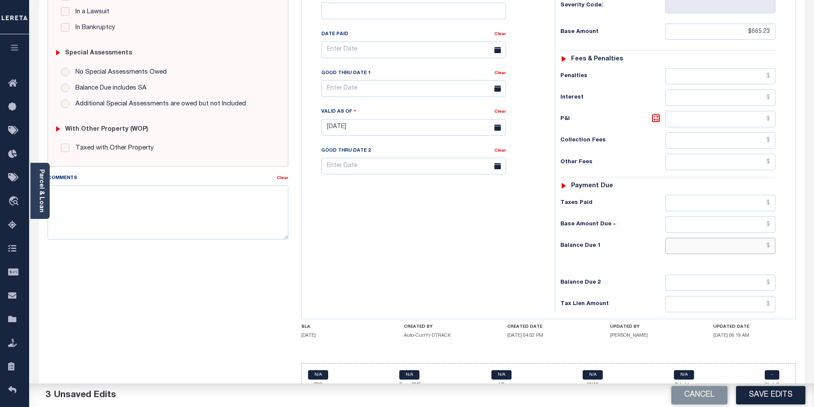
click at [739, 238] on input "text" at bounding box center [721, 246] width 111 height 16
paste input "712.27"
type input "$712.27"
click at [655, 116] on icon at bounding box center [656, 118] width 5 height 5
type input "$47.04"
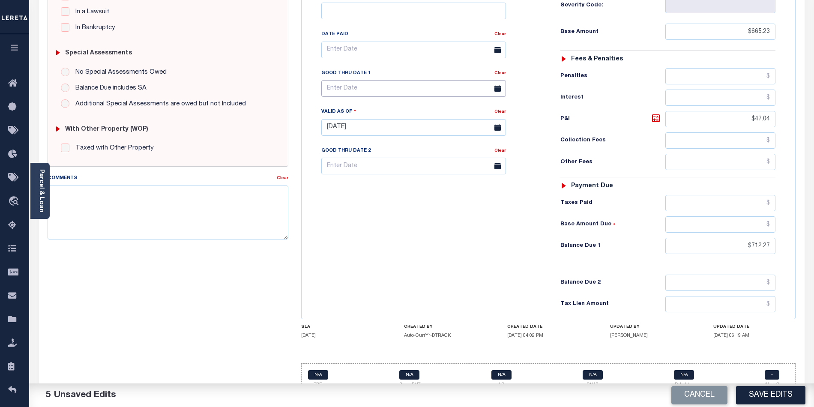
click at [345, 80] on input "text" at bounding box center [413, 88] width 185 height 17
click at [372, 187] on span "30" at bounding box center [368, 189] width 17 height 17
type input "[DATE]"
click at [396, 241] on div "Tax Bill No Multiple Payment Option Semi Annual Payment Plan Clear" at bounding box center [426, 123] width 245 height 378
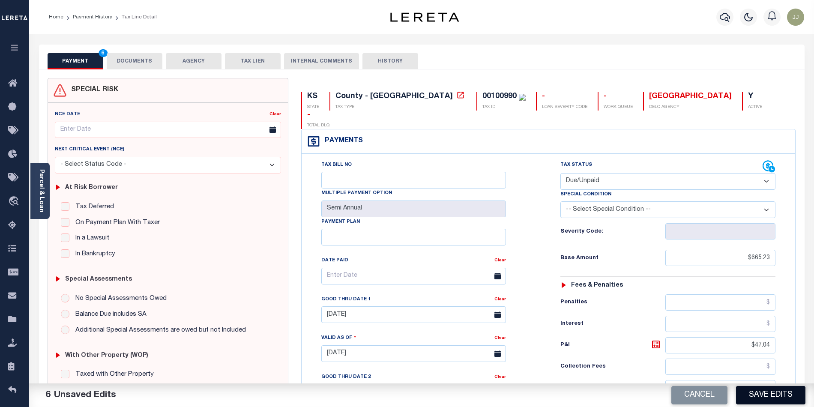
click at [767, 396] on button "Save Edits" at bounding box center [770, 395] width 69 height 18
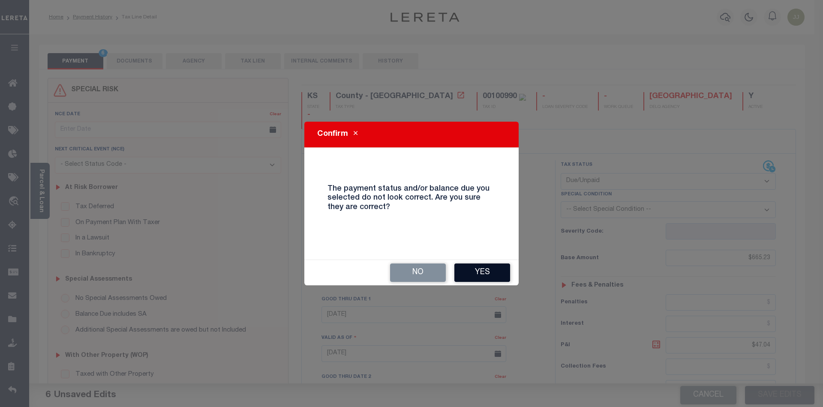
click at [483, 271] on button "Yes" at bounding box center [482, 273] width 56 height 18
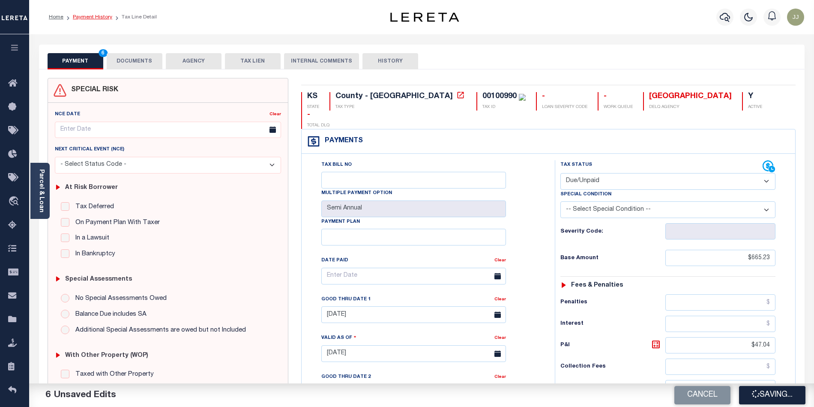
checkbox input "false"
type input "$665.23"
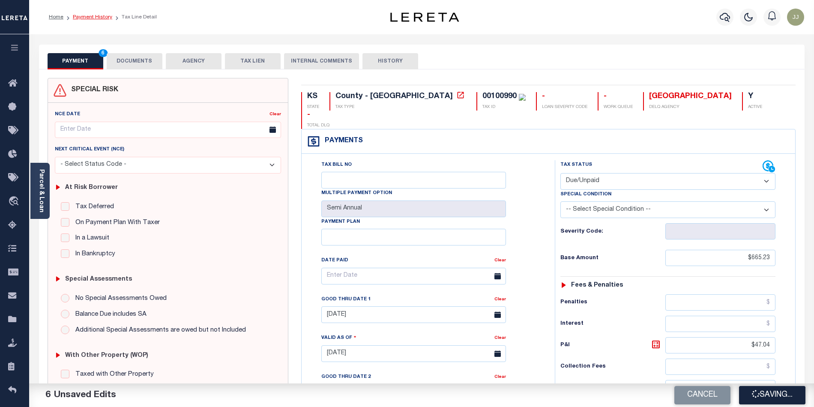
type input "$47.04"
type input "$712.27"
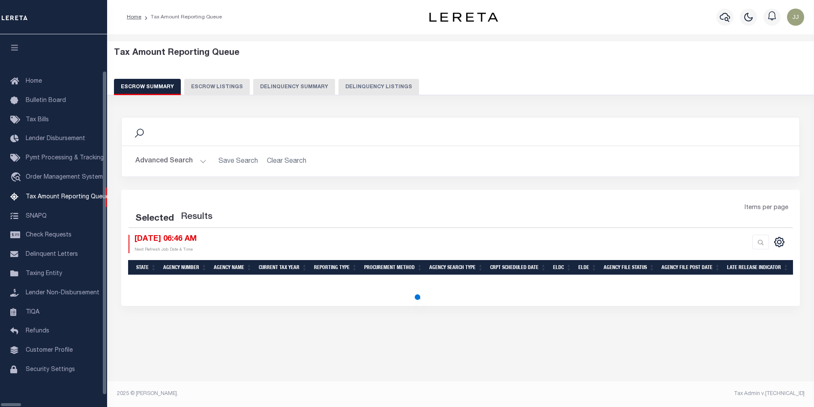
select select "100"
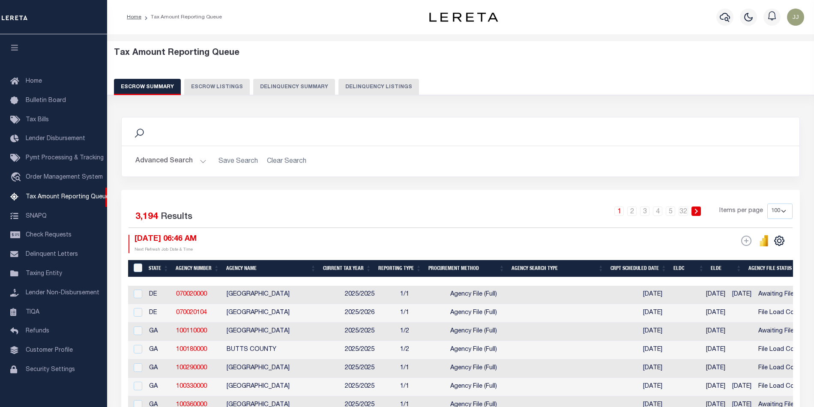
click at [381, 83] on button "Delinquency Listings" at bounding box center [379, 87] width 81 height 16
select select "100"
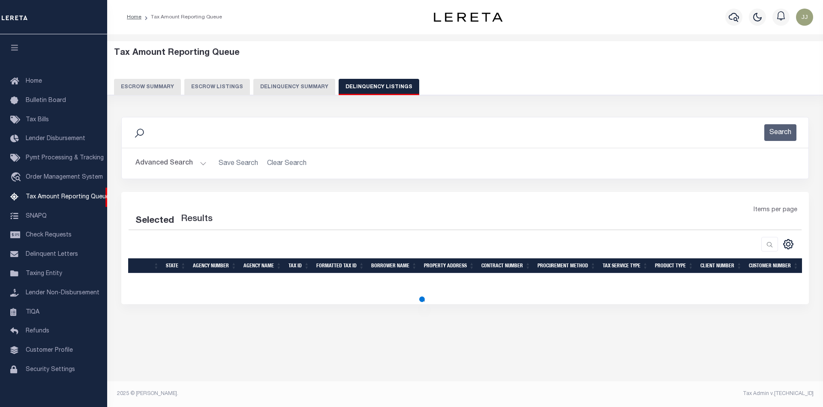
select select "100"
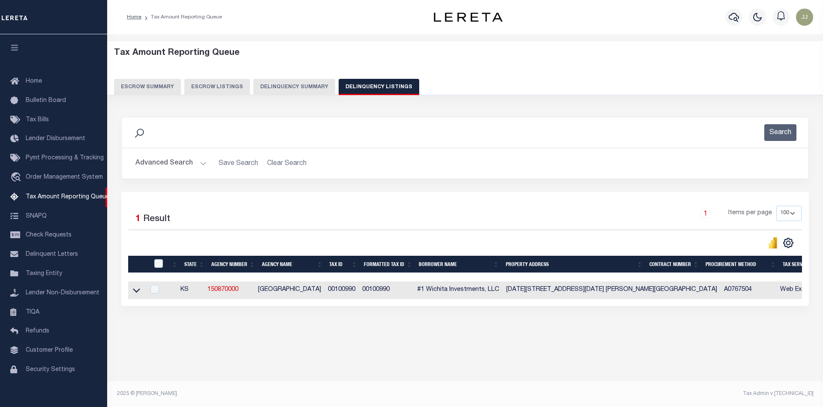
click at [187, 160] on button "Advanced Search" at bounding box center [170, 163] width 71 height 17
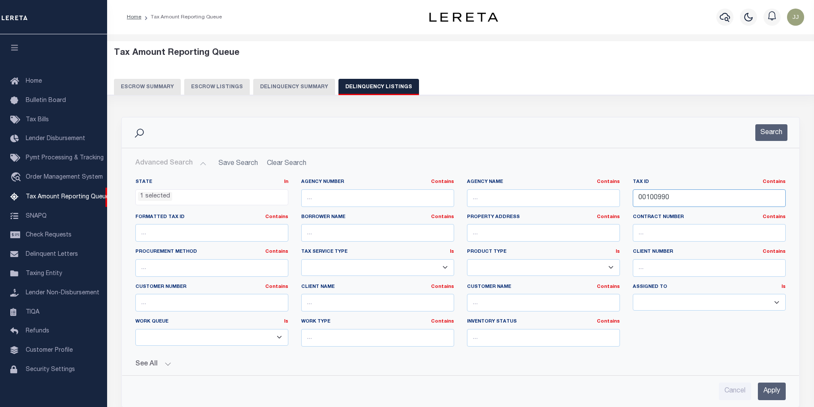
drag, startPoint x: 678, startPoint y: 198, endPoint x: 592, endPoint y: 199, distance: 85.3
click at [592, 199] on div "State In In AK AL AR AZ CA CO CT DC DE FL GA GU HI IA ID IL IN KS KY LA MA MD M…" at bounding box center [460, 266] width 663 height 175
paste input "1844"
type input "00101844"
click at [766, 134] on button "Search" at bounding box center [772, 132] width 32 height 17
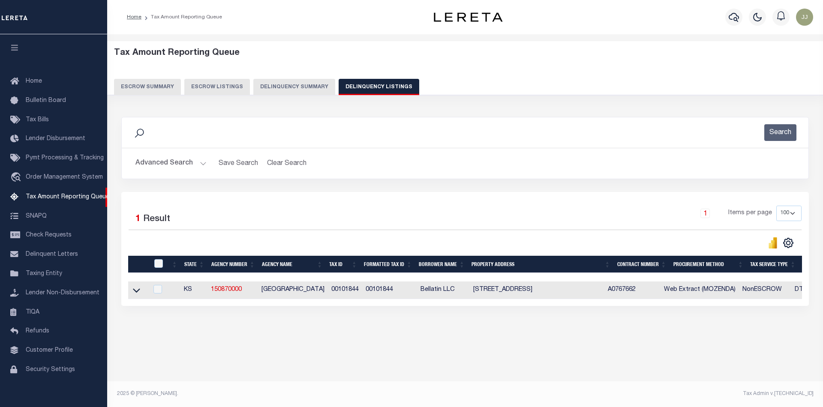
click at [141, 293] on link at bounding box center [137, 290] width 10 height 6
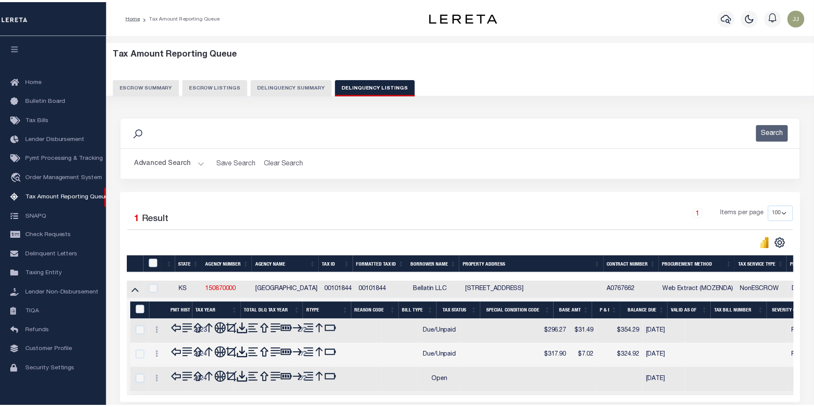
scroll to position [66, 0]
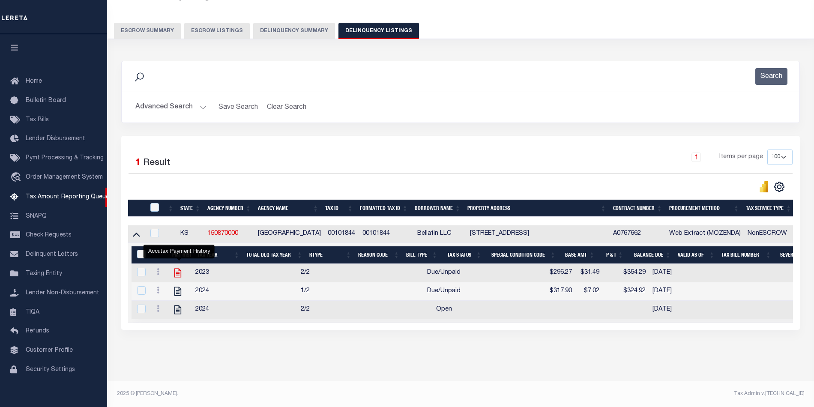
click at [177, 267] on icon "" at bounding box center [177, 272] width 11 height 11
checkbox input "true"
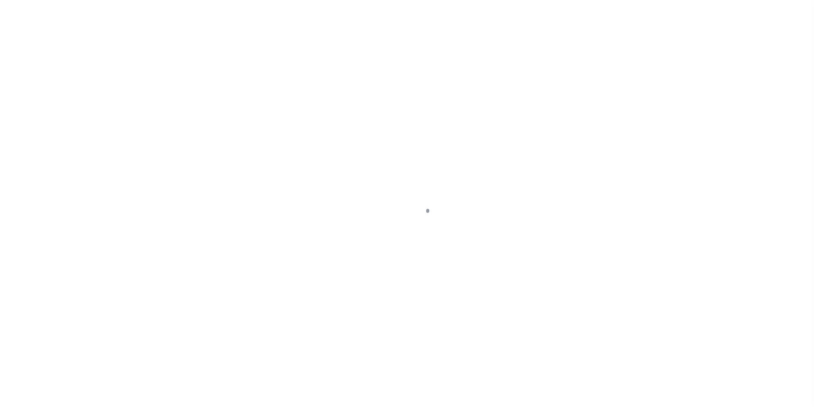
scroll to position [57, 0]
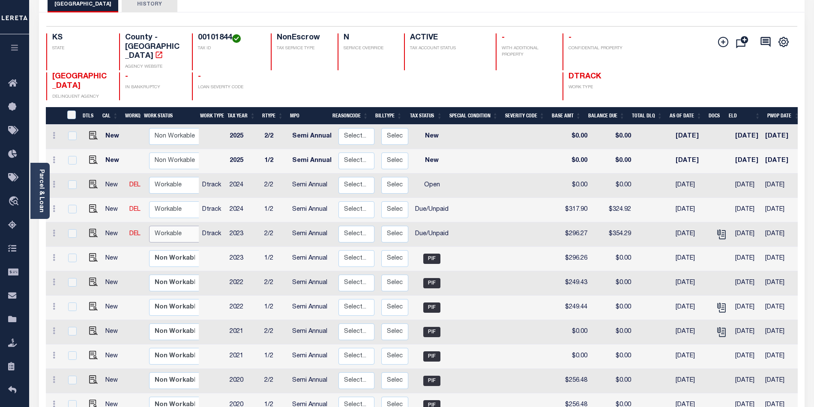
click at [175, 226] on select "Non Workable Workable" at bounding box center [174, 234] width 51 height 17
checkbox input "true"
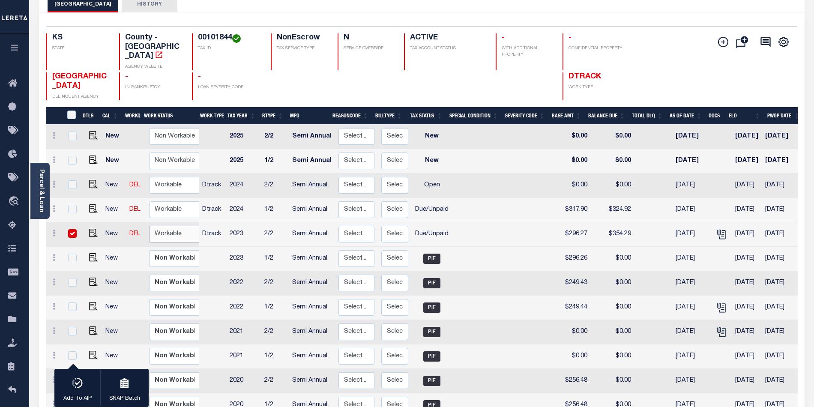
select select "true"
click at [149, 226] on select "Non Workable Workable" at bounding box center [174, 234] width 51 height 17
checkbox input "false"
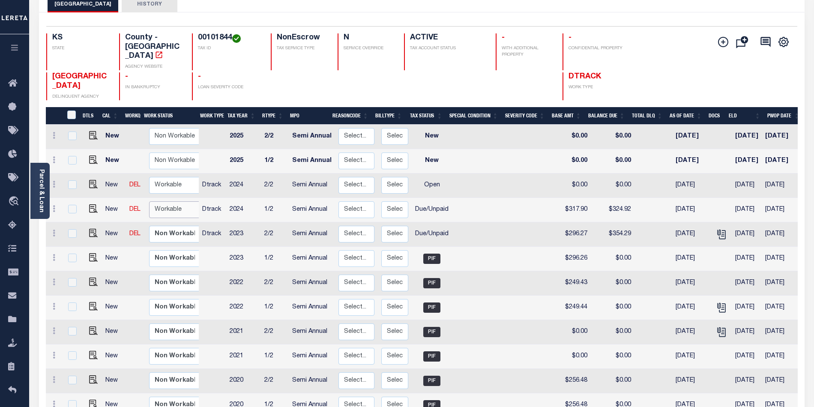
click at [175, 201] on select "Non Workable Workable" at bounding box center [174, 209] width 51 height 17
checkbox input "true"
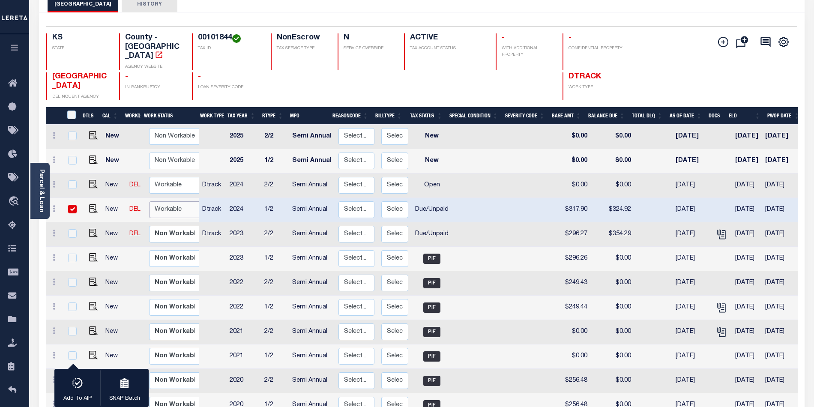
select select "true"
click at [149, 201] on select "Non Workable Workable" at bounding box center [174, 209] width 51 height 17
checkbox input "false"
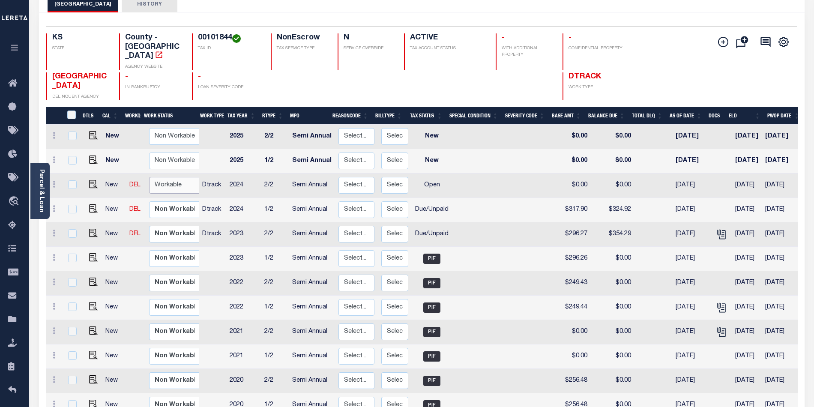
click at [168, 177] on select "Non Workable Workable" at bounding box center [174, 185] width 51 height 17
checkbox input "true"
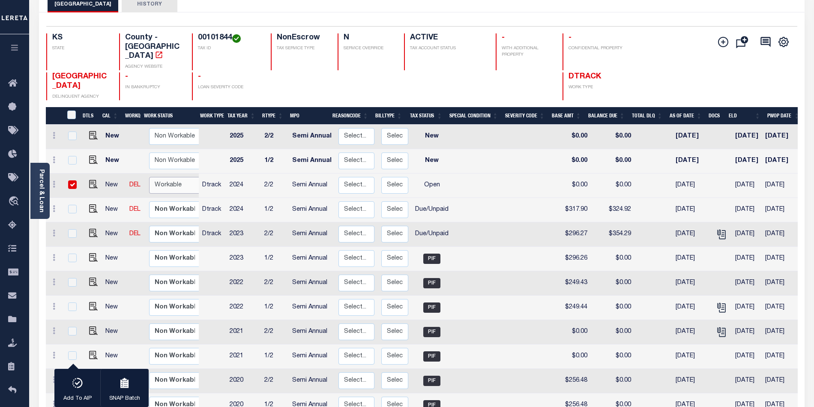
select select "true"
click at [149, 177] on select "Non Workable Workable" at bounding box center [174, 185] width 51 height 17
checkbox input "false"
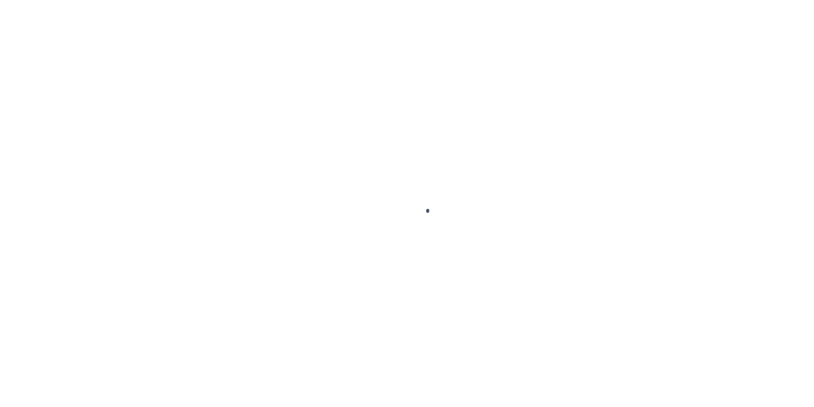
scroll to position [47, 0]
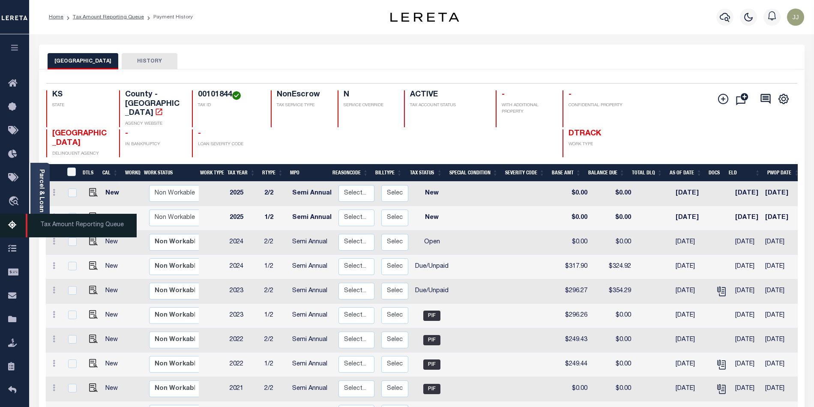
click at [14, 219] on link "Tax Amount Reporting Queue" at bounding box center [14, 226] width 29 height 24
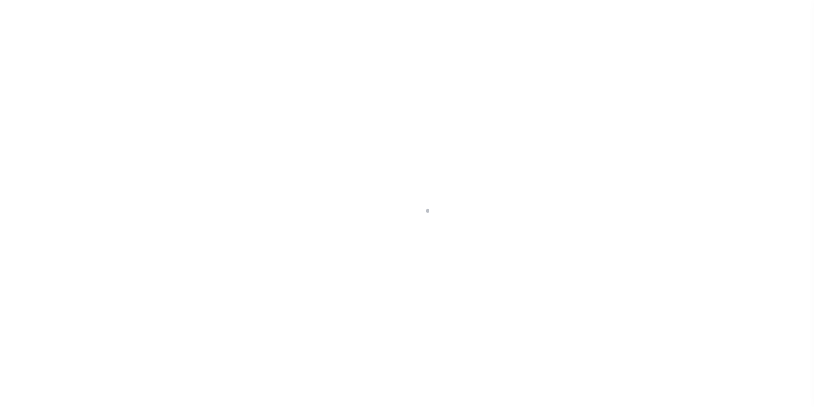
scroll to position [10, 0]
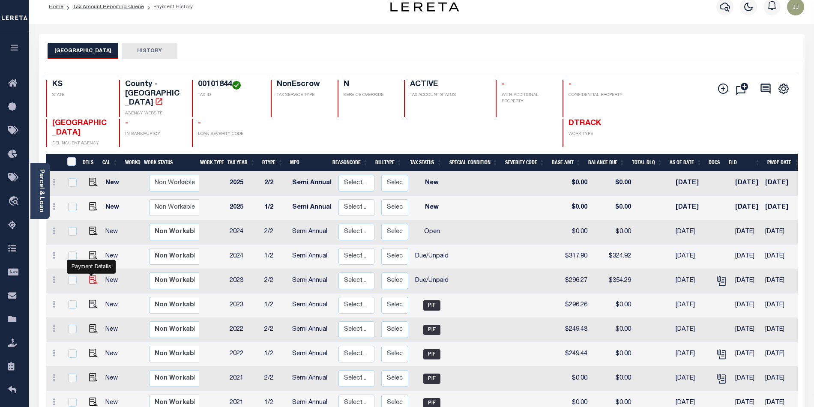
click at [91, 276] on img "" at bounding box center [93, 280] width 9 height 9
checkbox input "true"
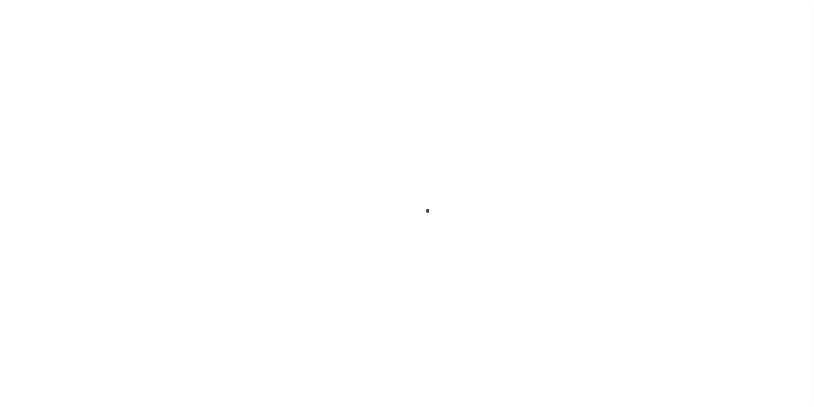
select select "DUE"
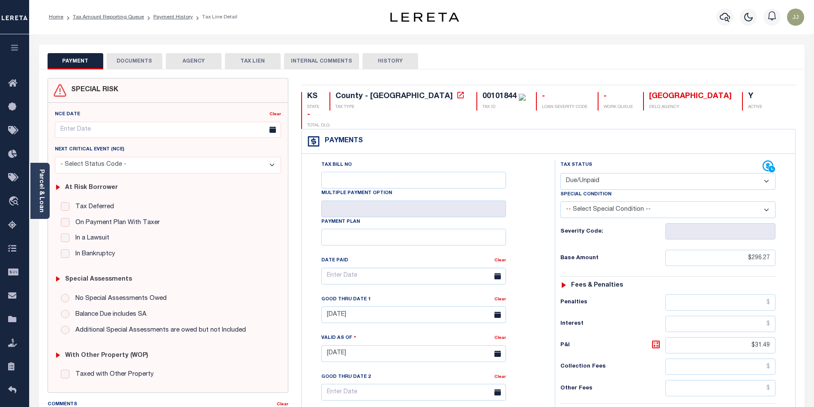
scroll to position [114, 0]
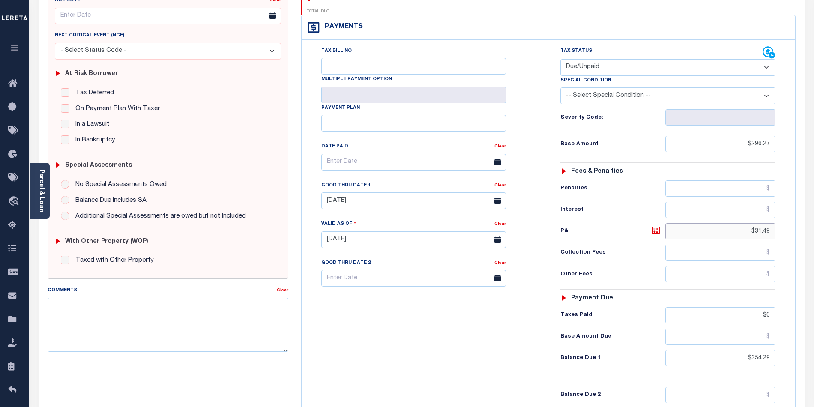
drag, startPoint x: 747, startPoint y: 211, endPoint x: 796, endPoint y: 215, distance: 49.8
click at [796, 215] on div "KS STATE County - KS TAX TYPE 00101844 TAX ID - LOAN SEVERITY CODE - WORK QUEUE…" at bounding box center [549, 240] width 508 height 552
type input "[DATE]"
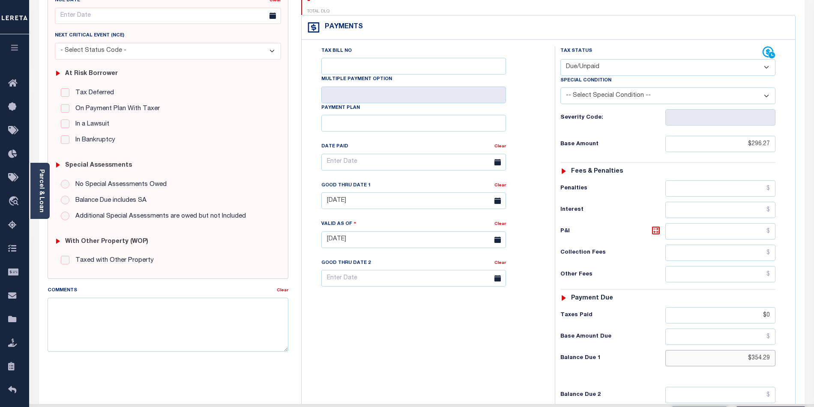
drag, startPoint x: 749, startPoint y: 341, endPoint x: 801, endPoint y: 345, distance: 52.0
click at [801, 345] on div "KS STATE County - KS TAX TYPE 00101844 TAX ID - LOAN SEVERITY CODE - WORK QUEUE…" at bounding box center [549, 240] width 508 height 552
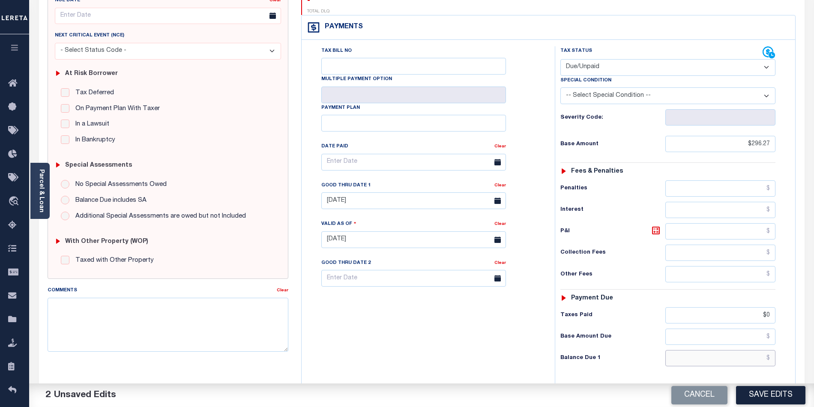
paste input "text"
click at [750, 350] on input "text" at bounding box center [721, 358] width 111 height 16
type input "$373.73"
click at [655, 225] on icon at bounding box center [656, 230] width 10 height 10
type input "$77.46"
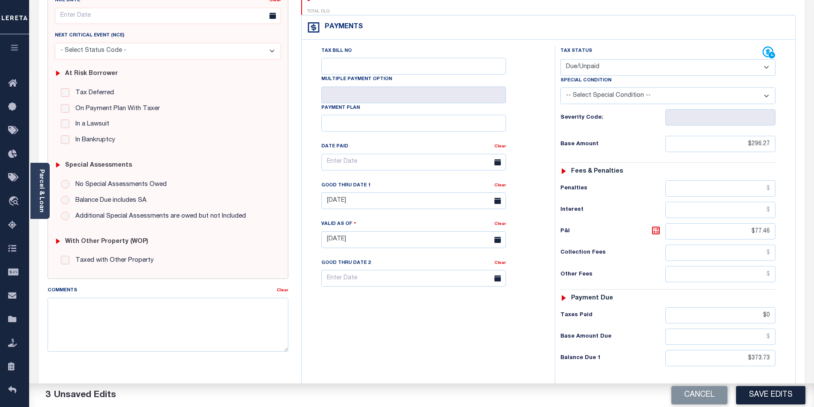
click at [472, 324] on div "Tax Bill No Multiple Payment Option Payment Plan Clear" at bounding box center [426, 235] width 245 height 378
click at [357, 192] on input "10/15/2024" at bounding box center [413, 200] width 185 height 17
click at [366, 299] on span "30" at bounding box center [368, 301] width 17 height 17
type input "09/30/2025"
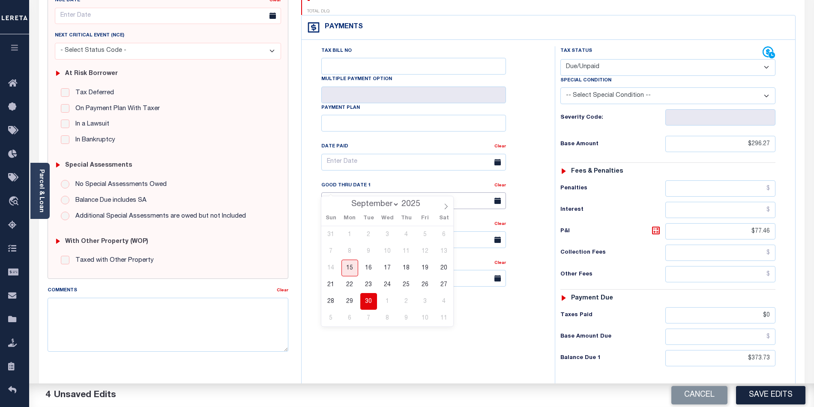
scroll to position [0, 0]
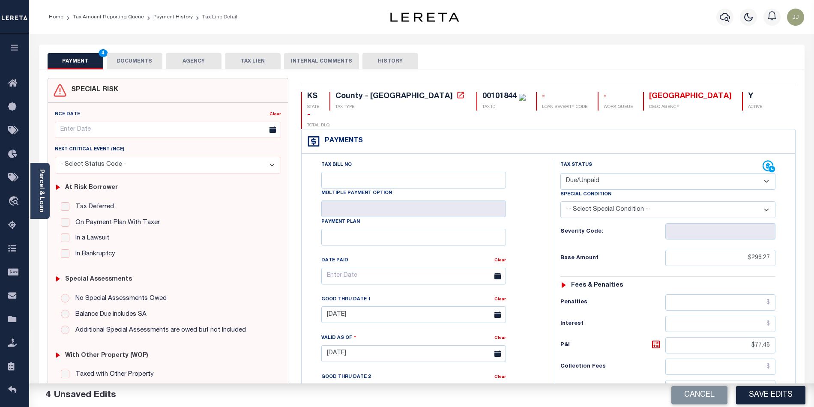
click at [148, 64] on button "DOCUMENTS" at bounding box center [135, 61] width 56 height 16
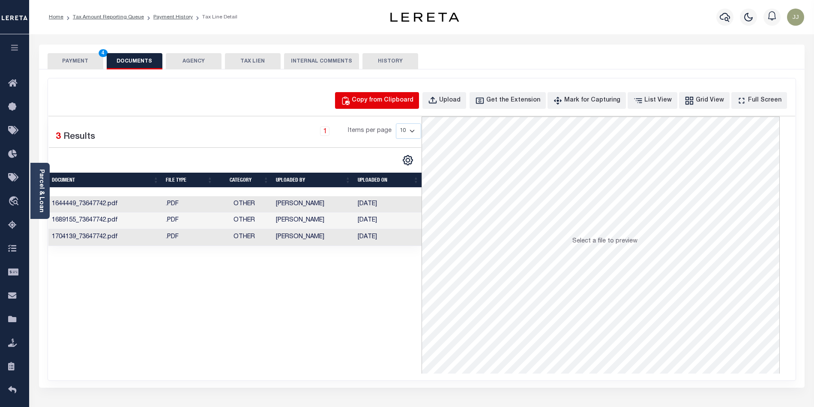
click at [379, 93] on button "Copy from Clipboard" at bounding box center [377, 100] width 84 height 17
select select "POP"
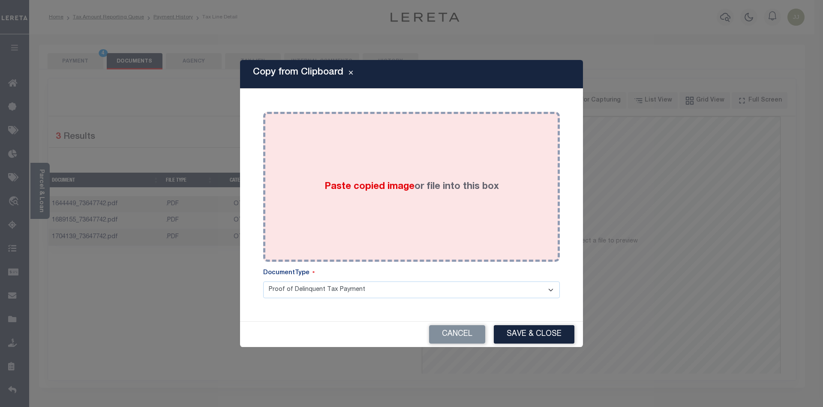
click at [383, 208] on div "Paste copied image or file into this box" at bounding box center [412, 186] width 284 height 137
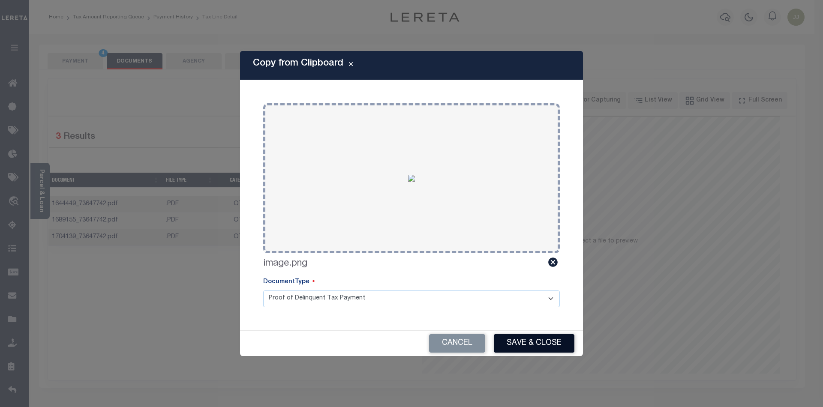
click at [525, 340] on button "Save & Close" at bounding box center [534, 343] width 81 height 18
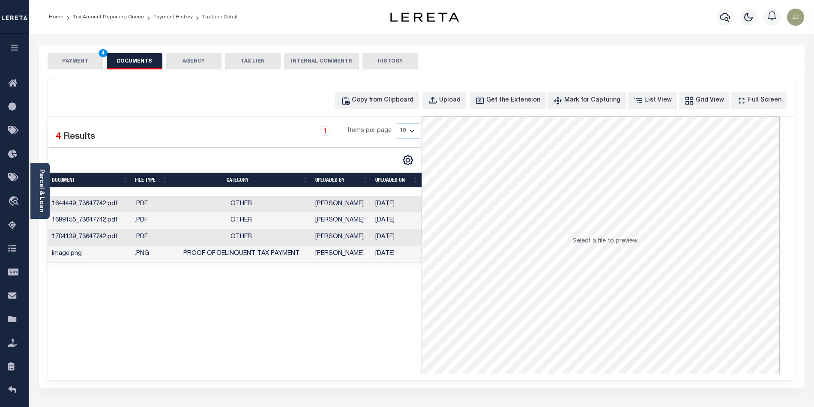
click at [69, 56] on button "PAYMENT 4" at bounding box center [76, 61] width 56 height 16
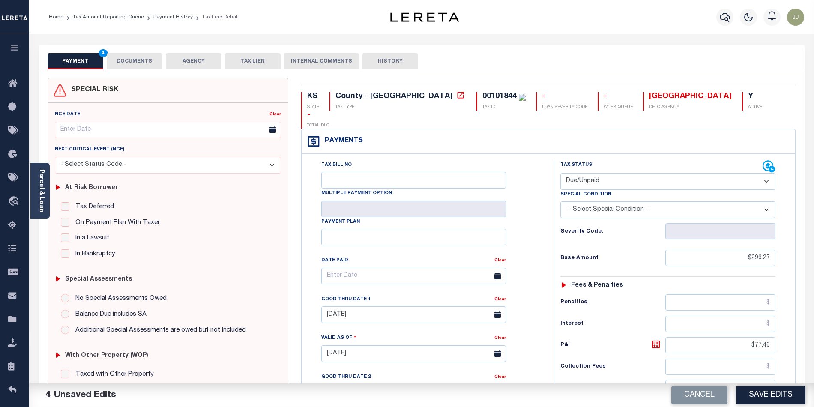
scroll to position [227, 0]
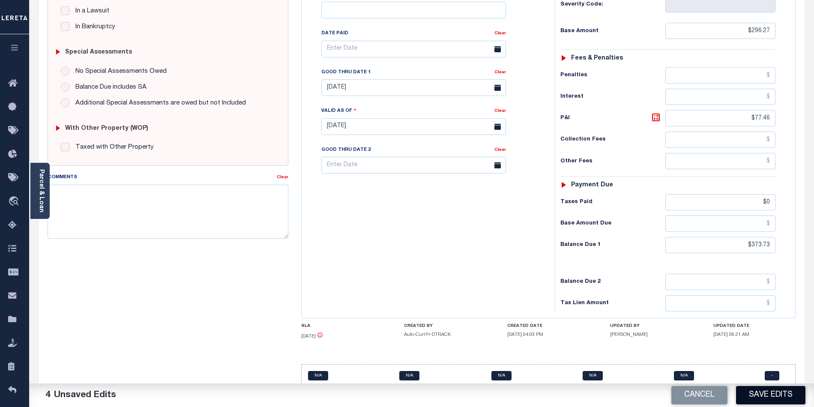
click at [759, 393] on button "Save Edits" at bounding box center [770, 395] width 69 height 18
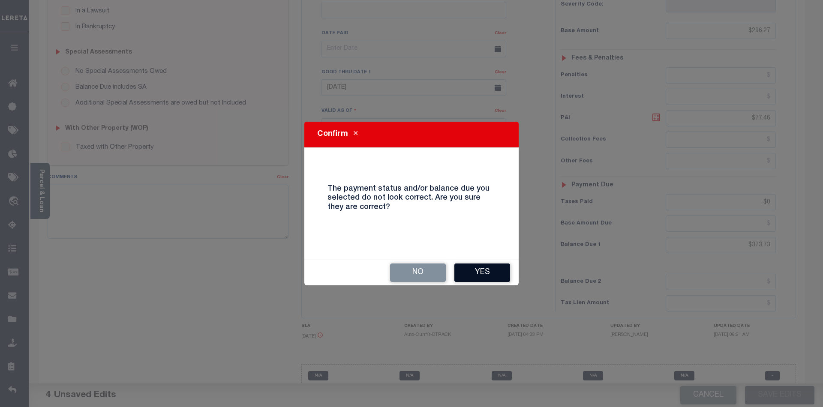
click at [477, 270] on button "Yes" at bounding box center [482, 273] width 56 height 18
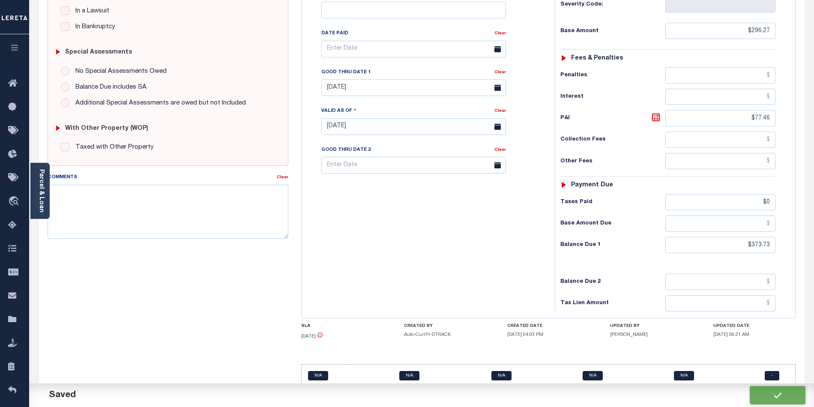
checkbox input "false"
type input "$296.27"
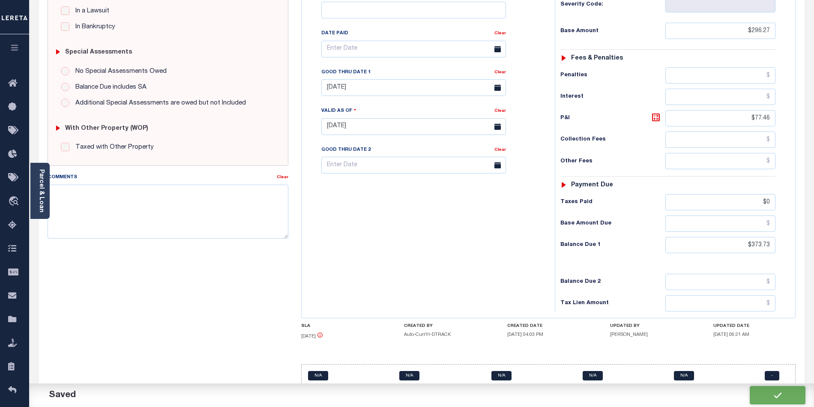
type input "$77.46"
type input "$0"
type input "$373.73"
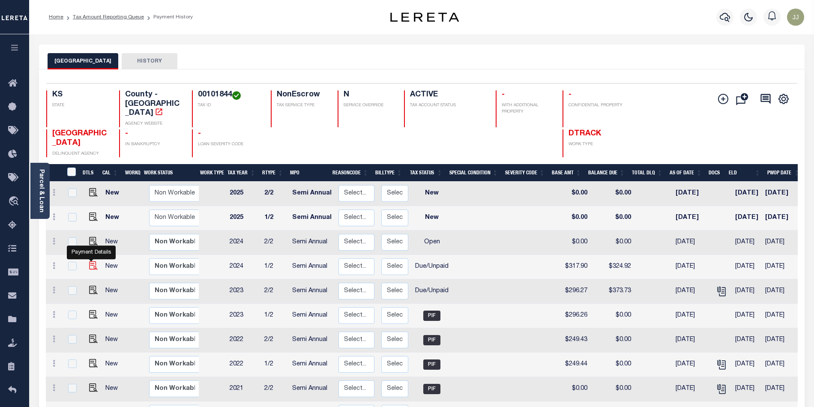
click at [92, 261] on img "" at bounding box center [93, 265] width 9 height 9
checkbox input "true"
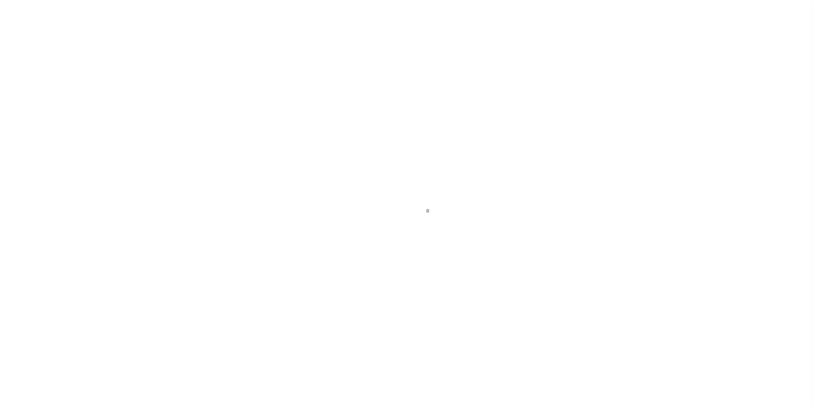
select select "DUE"
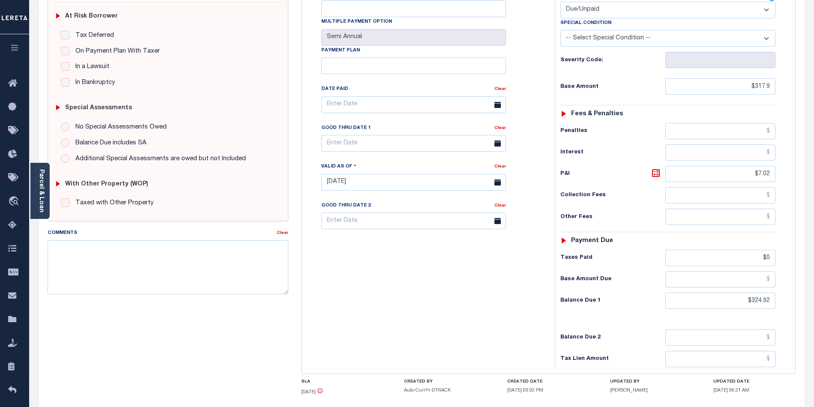
scroll to position [230, 0]
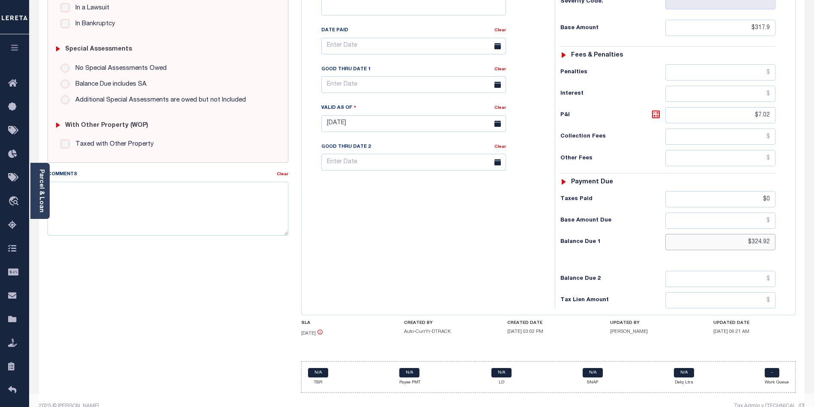
drag, startPoint x: 741, startPoint y: 225, endPoint x: 789, endPoint y: 227, distance: 47.6
click at [789, 227] on div "Tax Status Status" at bounding box center [671, 119] width 245 height 378
paste input "354.67"
type input "$354.67"
type input "[DATE]"
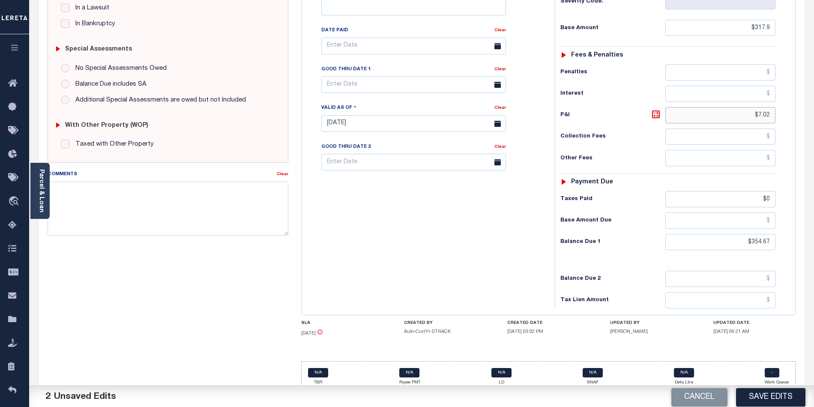
drag, startPoint x: 770, startPoint y: 98, endPoint x: 718, endPoint y: 97, distance: 51.4
click at [718, 107] on input "$7.02" at bounding box center [721, 115] width 111 height 16
click at [654, 109] on icon at bounding box center [656, 114] width 10 height 10
type input "$36.77"
click at [343, 76] on input "text" at bounding box center [413, 84] width 185 height 17
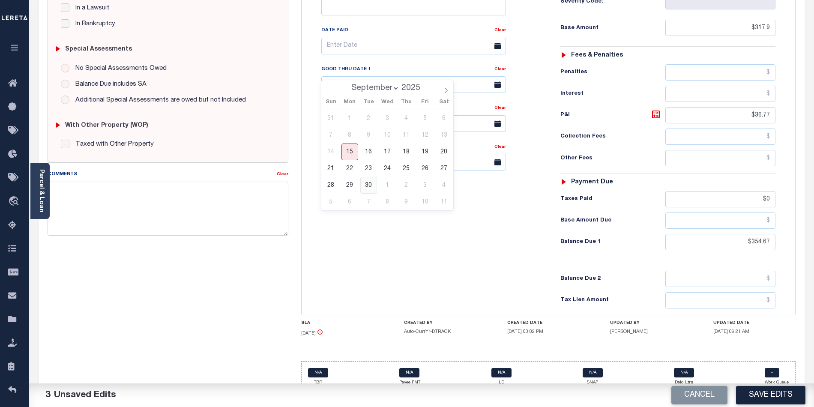
click at [367, 186] on span "30" at bounding box center [368, 185] width 17 height 17
type input "[DATE]"
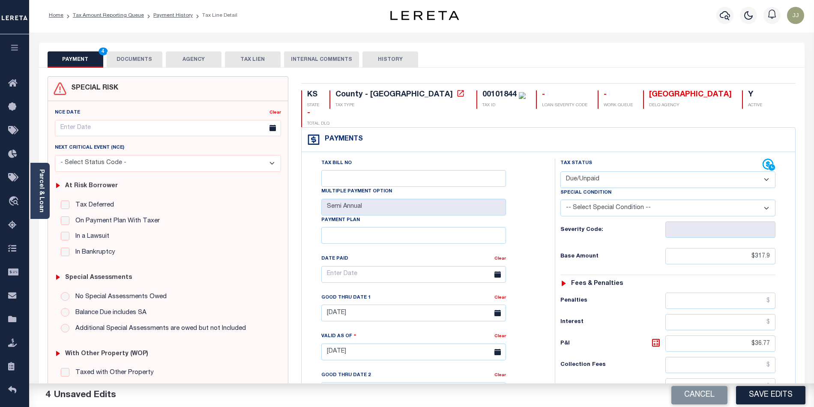
click at [129, 61] on button "DOCUMENTS" at bounding box center [135, 59] width 56 height 16
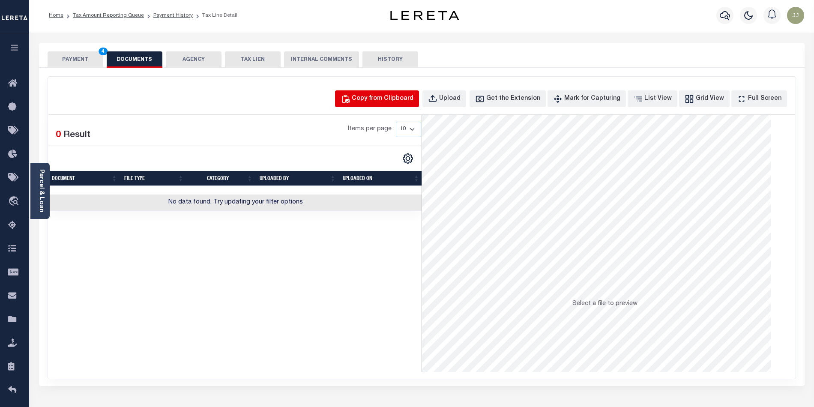
click at [405, 91] on button "Copy from Clipboard" at bounding box center [377, 98] width 84 height 17
select select "POP"
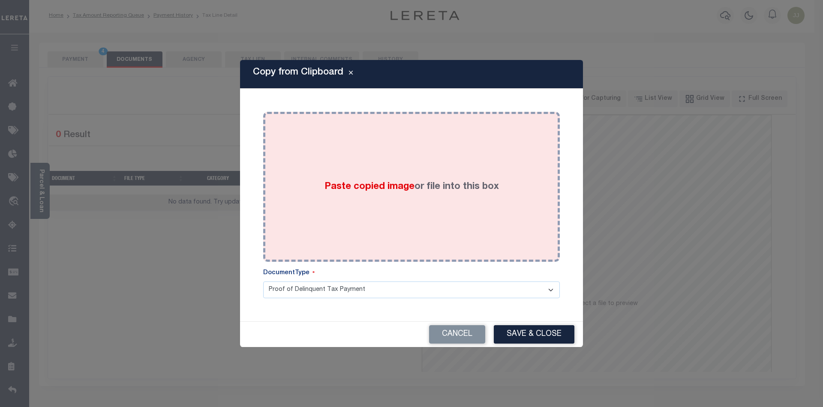
click at [402, 194] on label "Paste copied image or file into this box" at bounding box center [411, 187] width 174 height 14
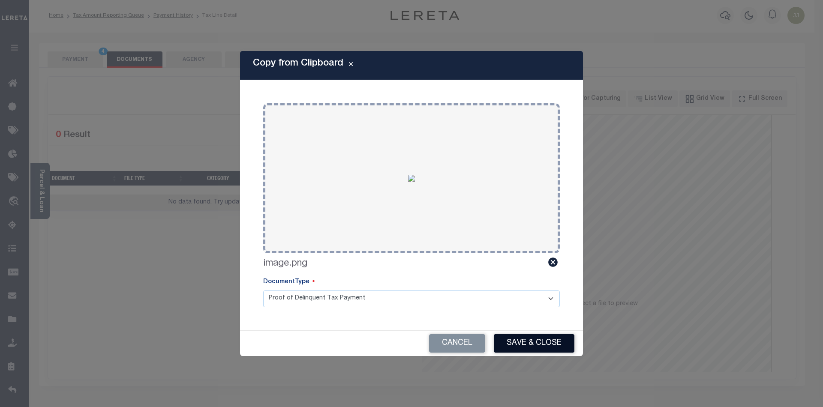
click at [533, 342] on button "Save & Close" at bounding box center [534, 343] width 81 height 18
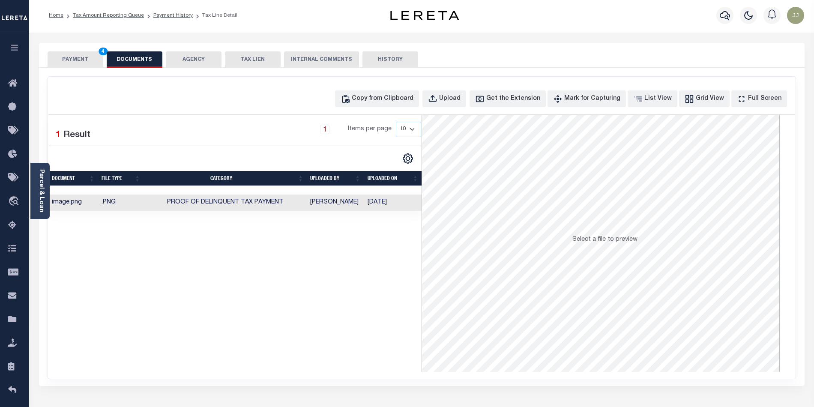
click at [71, 59] on button "PAYMENT 4" at bounding box center [76, 59] width 56 height 16
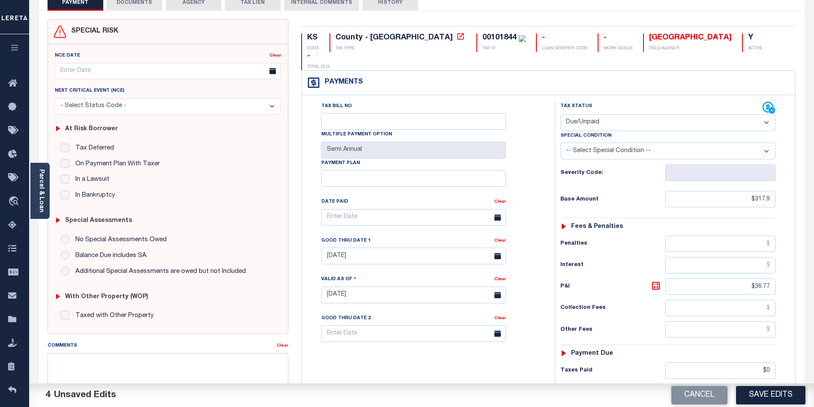
scroll to position [227, 0]
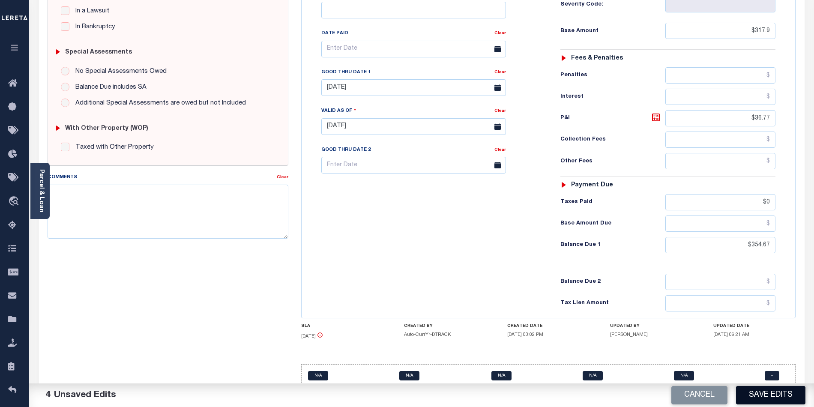
click at [762, 393] on button "Save Edits" at bounding box center [770, 395] width 69 height 18
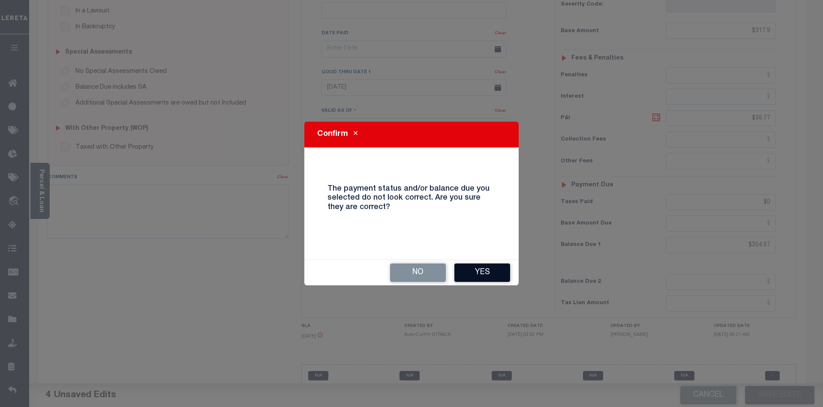
click at [481, 273] on button "Yes" at bounding box center [482, 273] width 56 height 18
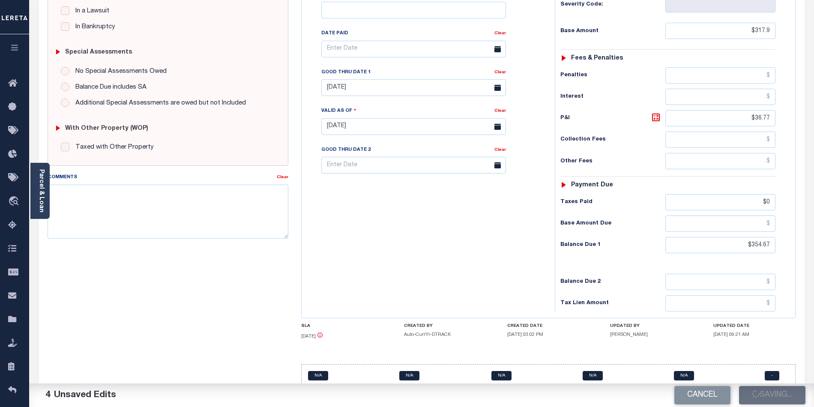
checkbox input "false"
type input "$317.9"
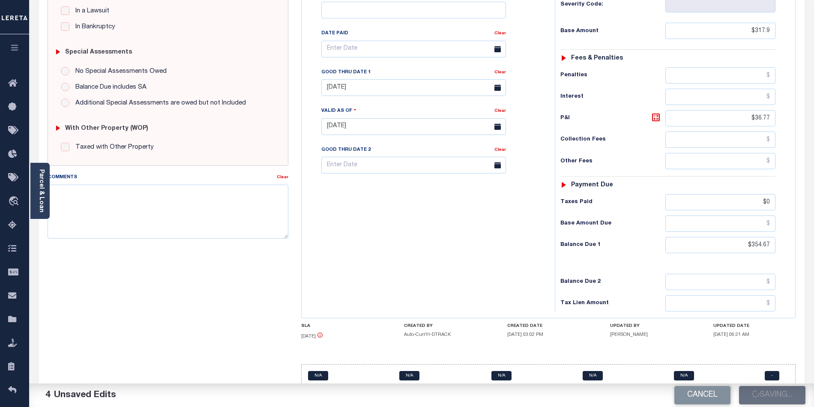
type input "$36.77"
type input "$0"
type input "$354.67"
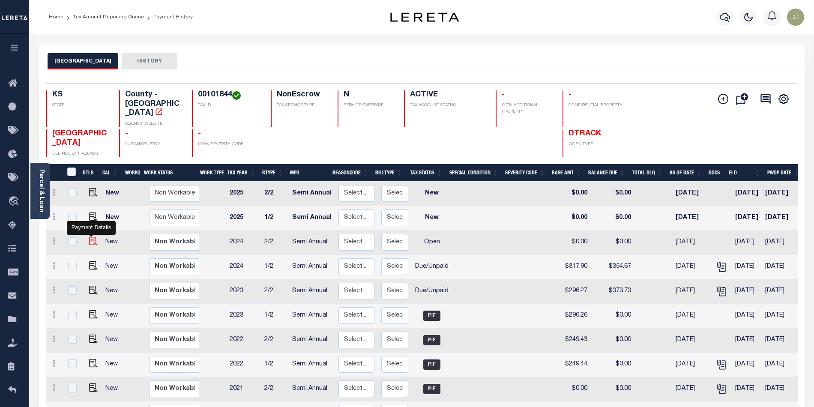
click at [93, 237] on img "" at bounding box center [93, 241] width 9 height 9
checkbox input "true"
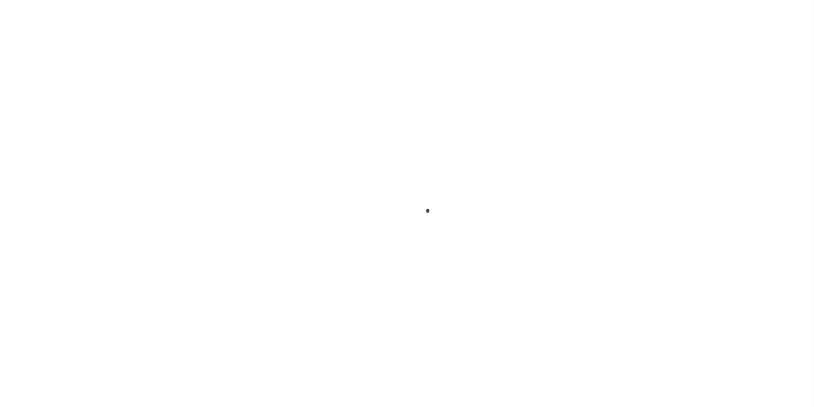
select select "OP2"
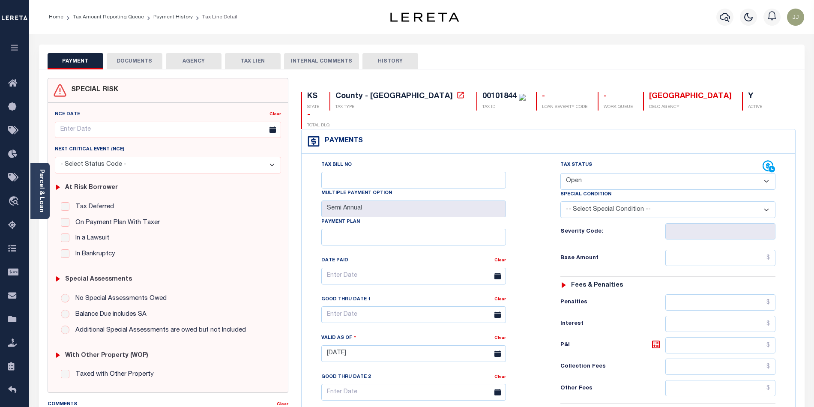
click at [124, 63] on button "DOCUMENTS" at bounding box center [135, 61] width 56 height 16
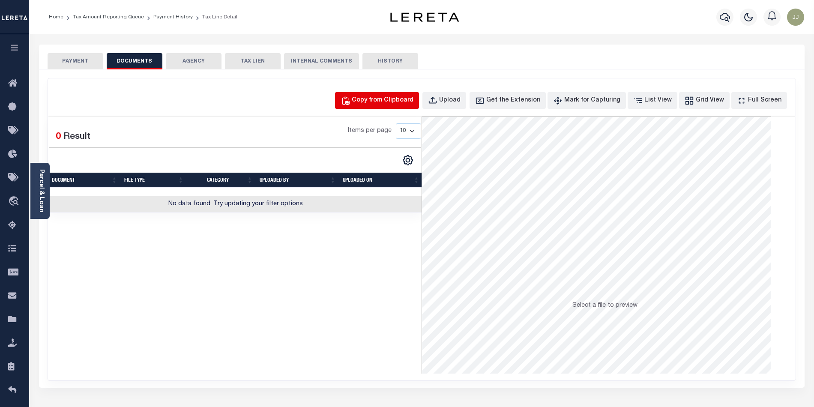
click at [410, 102] on div "Copy from Clipboard" at bounding box center [383, 100] width 62 height 9
select select "POP"
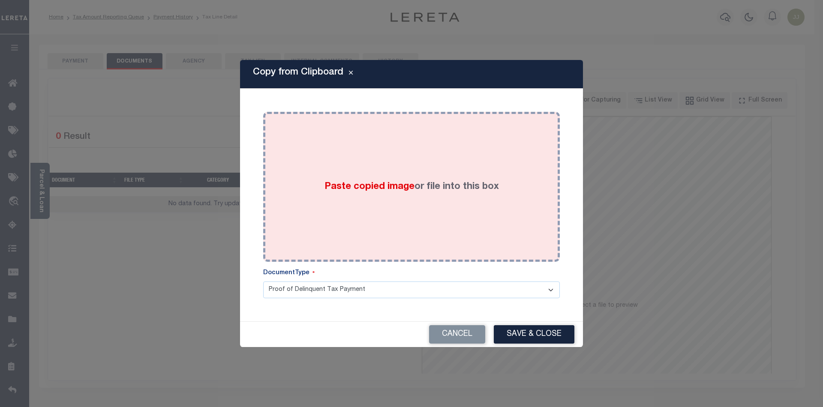
click at [410, 159] on div "Paste copied image or file into this box" at bounding box center [412, 186] width 284 height 137
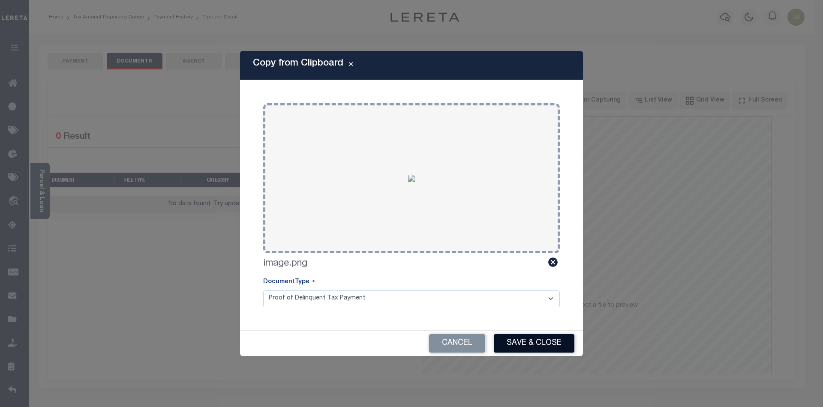
click at [526, 339] on button "Save & Close" at bounding box center [534, 343] width 81 height 18
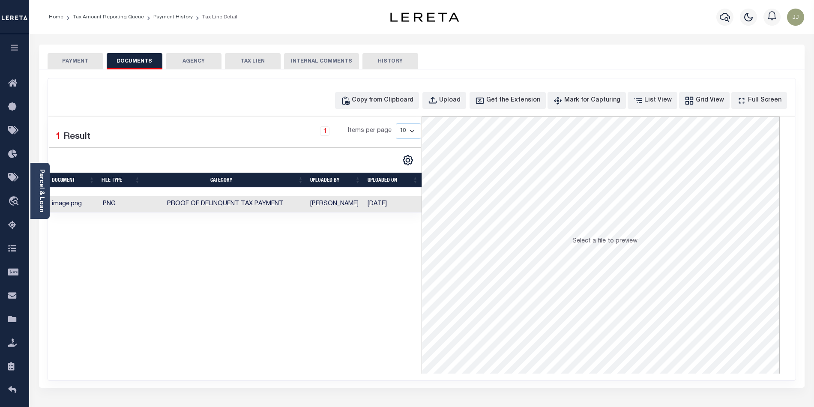
click at [69, 64] on button "PAYMENT" at bounding box center [76, 61] width 56 height 16
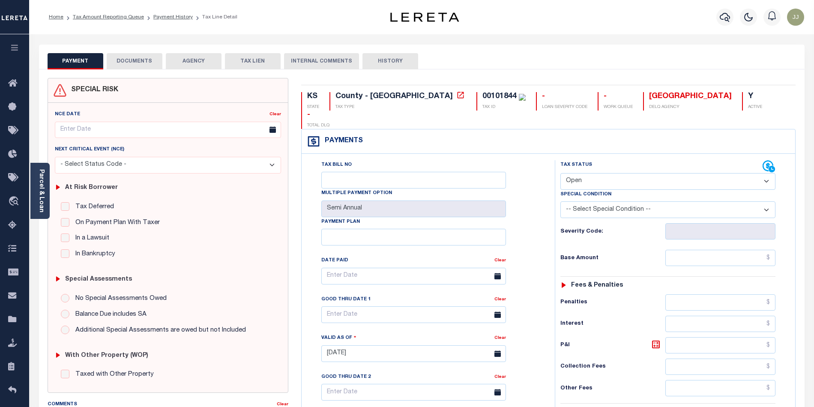
click at [597, 173] on select "- Select Status Code - Open Due/Unpaid Paid Incomplete No Tax Due Internal Refu…" at bounding box center [668, 181] width 215 height 17
select select "DUE"
click at [561, 173] on select "- Select Status Code - Open Due/Unpaid Paid Incomplete No Tax Due Internal Refu…" at bounding box center [668, 181] width 215 height 17
type input "[DATE]"
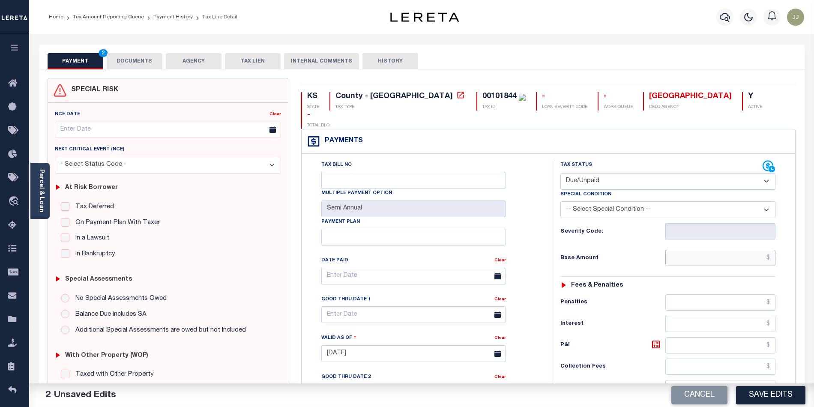
click at [711, 250] on input "text" at bounding box center [721, 258] width 111 height 16
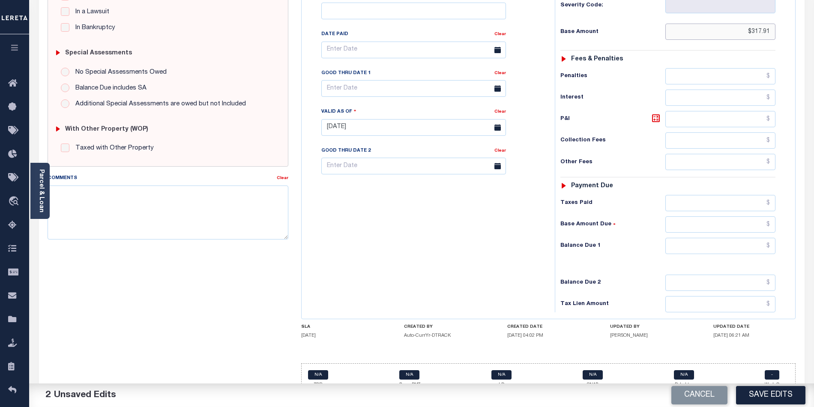
type input "$317.91"
click at [459, 262] on div "Tax Bill No Multiple Payment Option Semi Annual Payment Plan Clear" at bounding box center [426, 123] width 245 height 378
click at [746, 223] on div "Tax Status Status - Select Status Code -" at bounding box center [671, 123] width 232 height 378
click at [744, 238] on input "text" at bounding box center [721, 246] width 111 height 16
paste input "349.80"
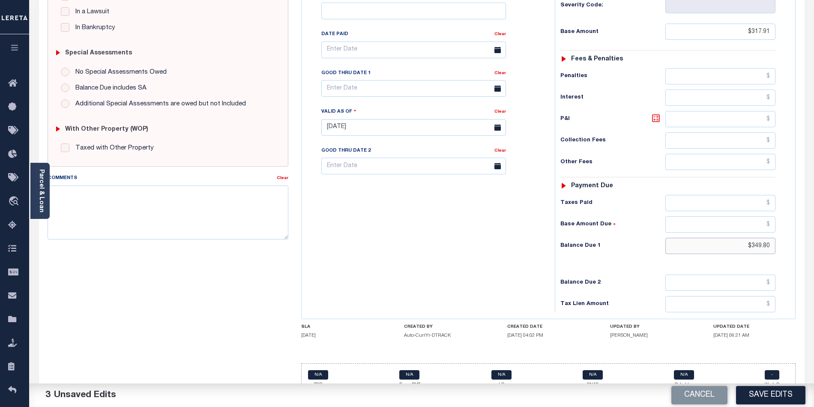
type input "$349.80"
click at [658, 113] on icon at bounding box center [656, 118] width 10 height 10
type input "$31.89"
click at [355, 81] on input "text" at bounding box center [413, 88] width 185 height 17
click at [370, 191] on span "30" at bounding box center [368, 189] width 17 height 17
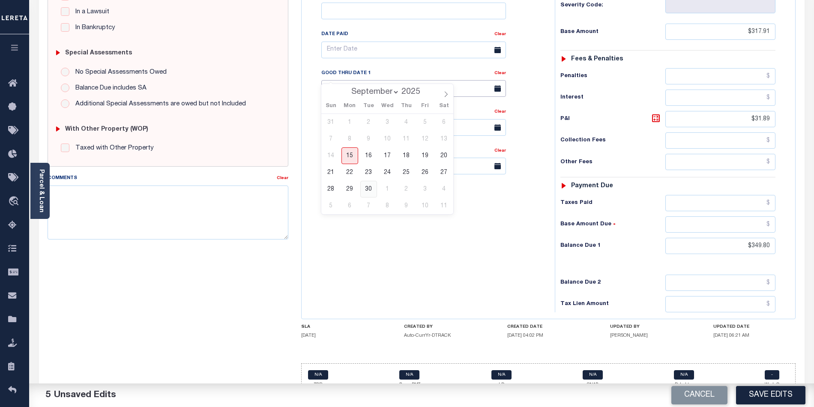
type input "[DATE]"
click at [399, 248] on div "Tax Bill No Multiple Payment Option Semi Annual Payment Plan Clear" at bounding box center [426, 123] width 245 height 378
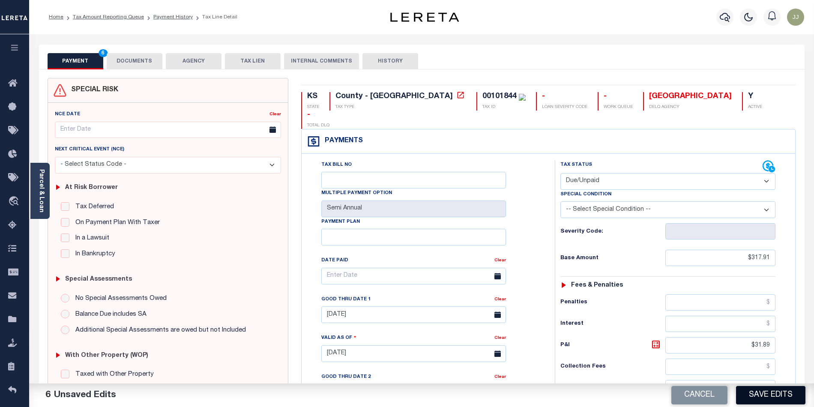
click at [778, 390] on button "Save Edits" at bounding box center [770, 395] width 69 height 18
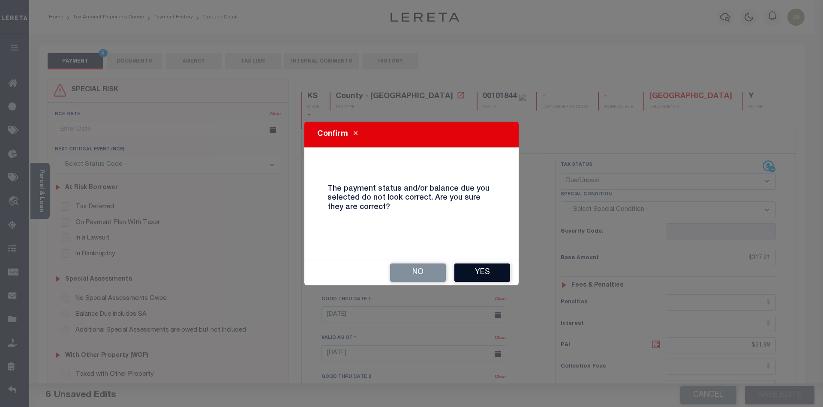
click at [476, 276] on button "Yes" at bounding box center [482, 273] width 56 height 18
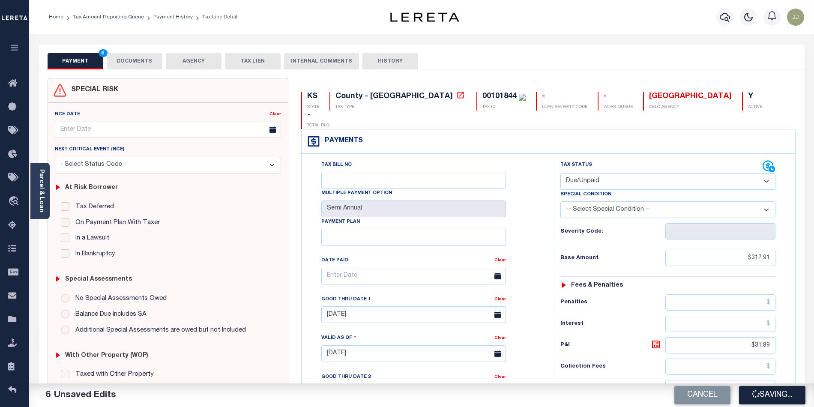
checkbox input "false"
type input "$317.91"
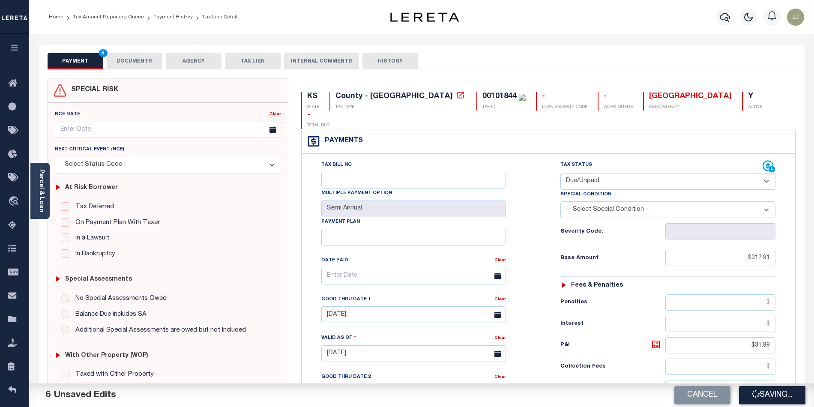
type input "$31.89"
type input "$349.8"
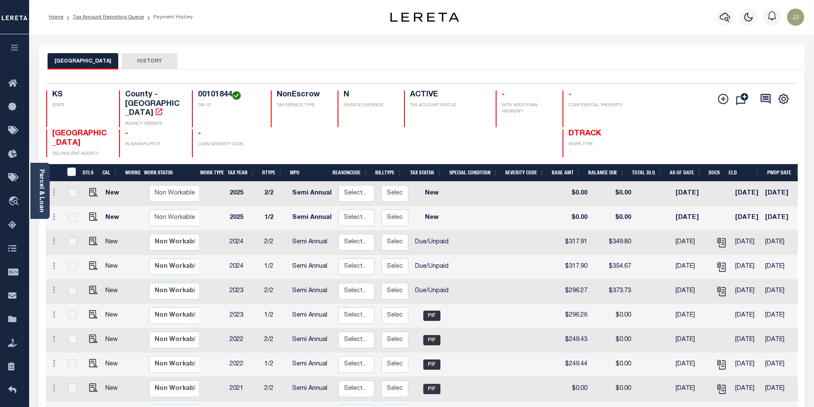
scroll to position [129, 0]
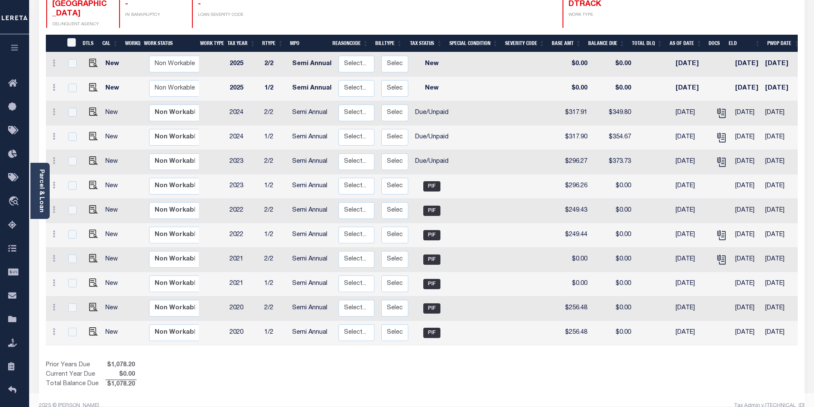
click at [228, 378] on div "Selected 12 Results 1 Items per page 25 50 100 KS STATE TAX ID N" at bounding box center [422, 173] width 766 height 466
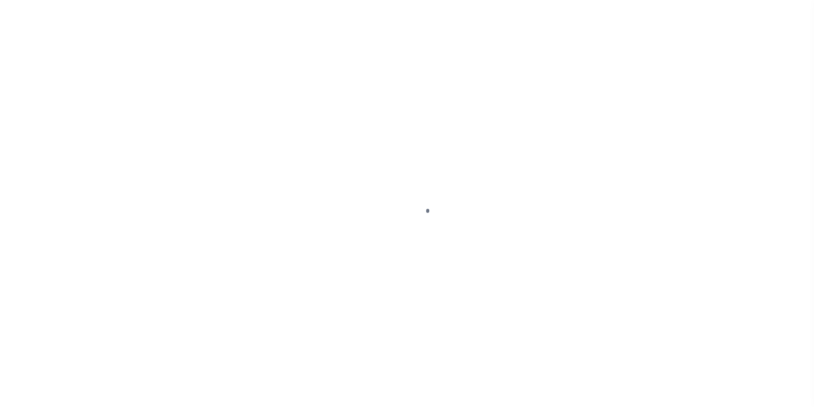
scroll to position [10, 0]
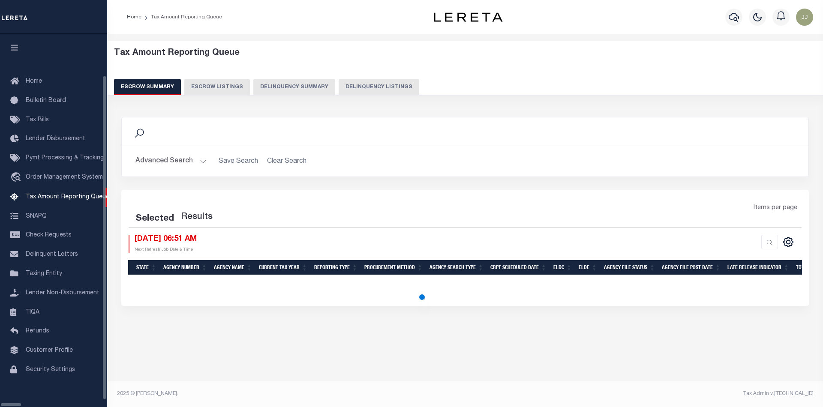
click at [374, 89] on button "Delinquency Listings" at bounding box center [379, 87] width 81 height 16
select select "100"
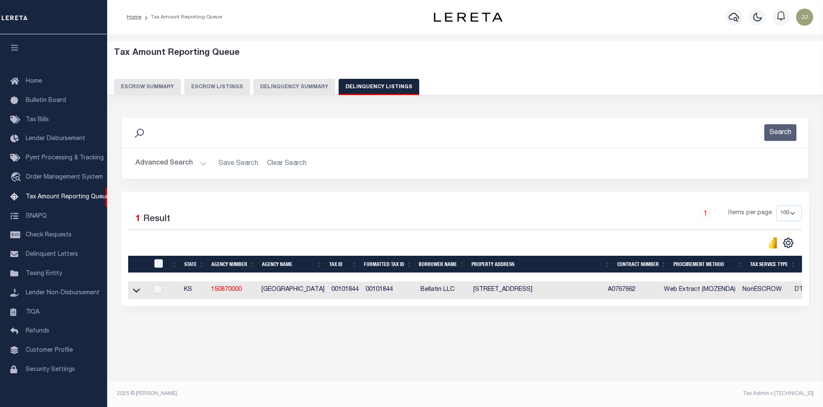
click at [187, 159] on button "Advanced Search" at bounding box center [170, 163] width 71 height 17
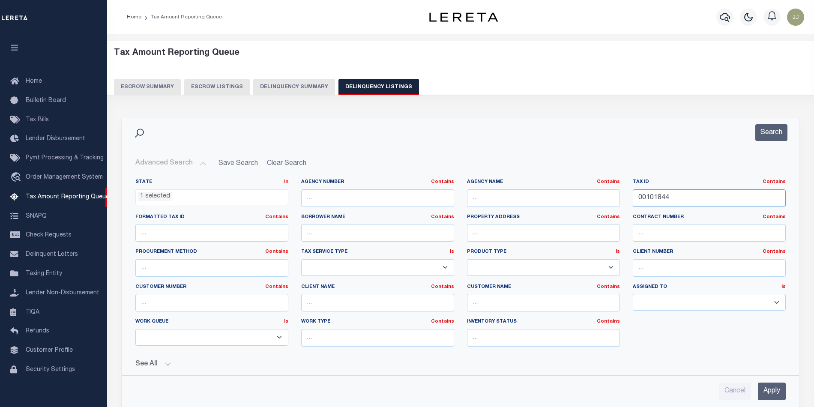
drag, startPoint x: 683, startPoint y: 196, endPoint x: 556, endPoint y: 186, distance: 127.3
click at [556, 186] on div "State In In AK AL AR AZ CA CO CT DC DE FL GA GU HI IA ID IL IN KS [GEOGRAPHIC_D…" at bounding box center [460, 266] width 663 height 175
paste input "5"
type input "00101845"
click at [771, 136] on button "Search" at bounding box center [772, 132] width 32 height 17
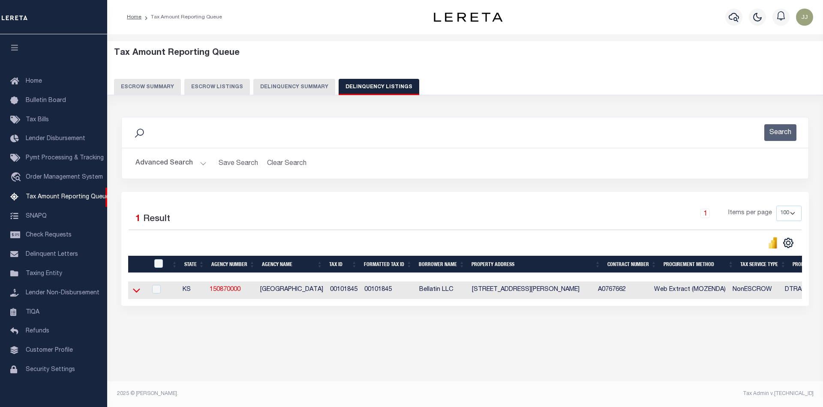
click at [140, 288] on icon at bounding box center [136, 290] width 7 height 9
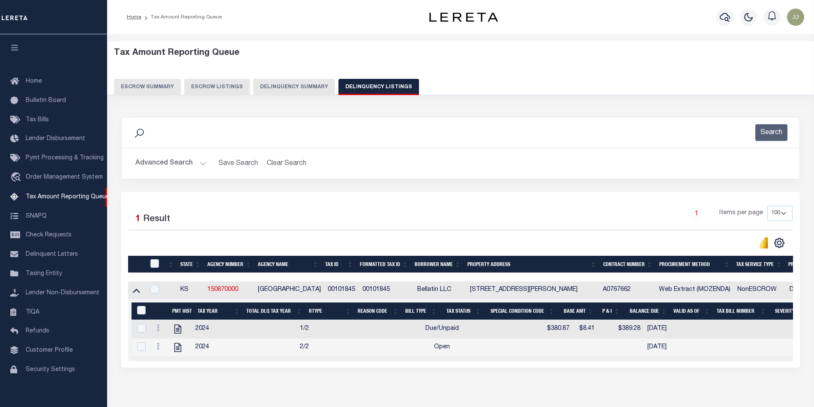
scroll to position [47, 0]
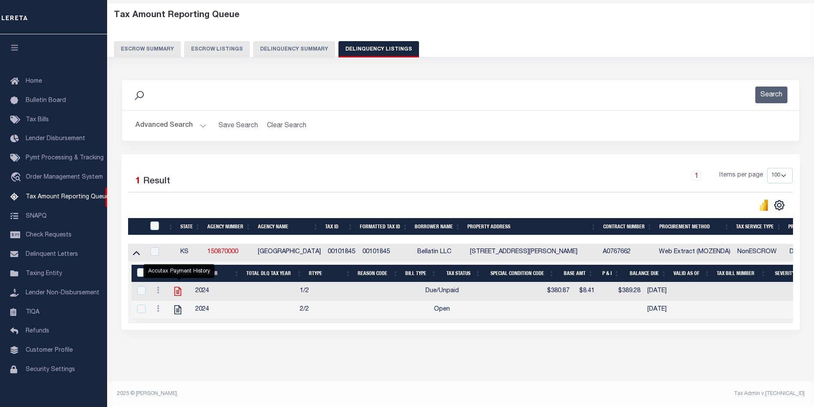
click at [178, 286] on icon "" at bounding box center [177, 291] width 11 height 11
checkbox input "true"
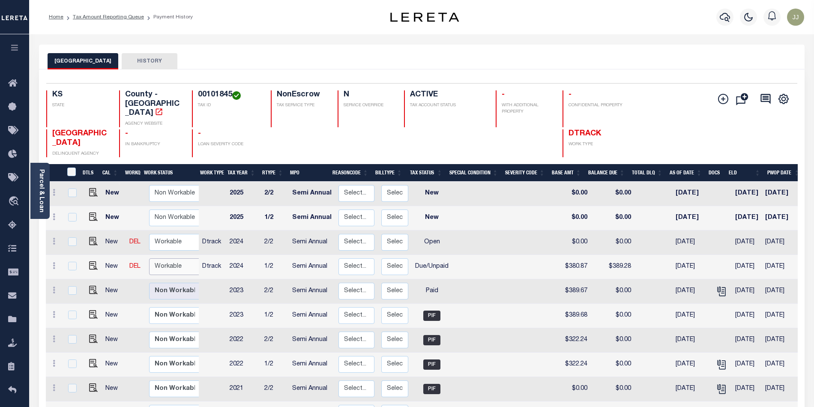
click at [168, 258] on select "Non Workable Workable" at bounding box center [174, 266] width 51 height 17
checkbox input "true"
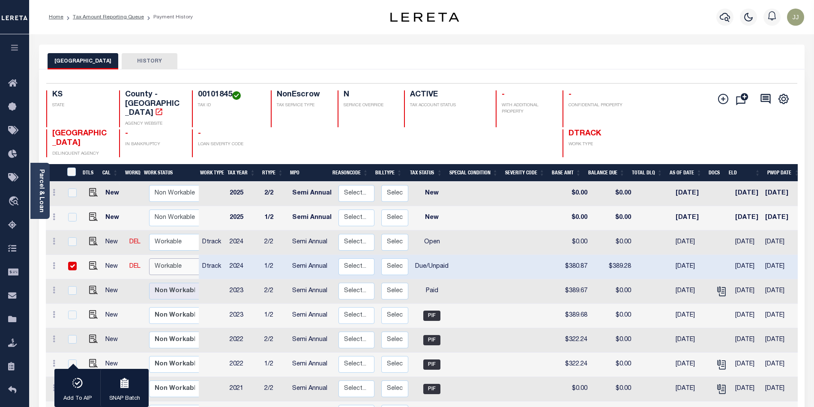
select select "true"
click at [149, 258] on select "Non Workable Workable" at bounding box center [174, 266] width 51 height 17
checkbox input "false"
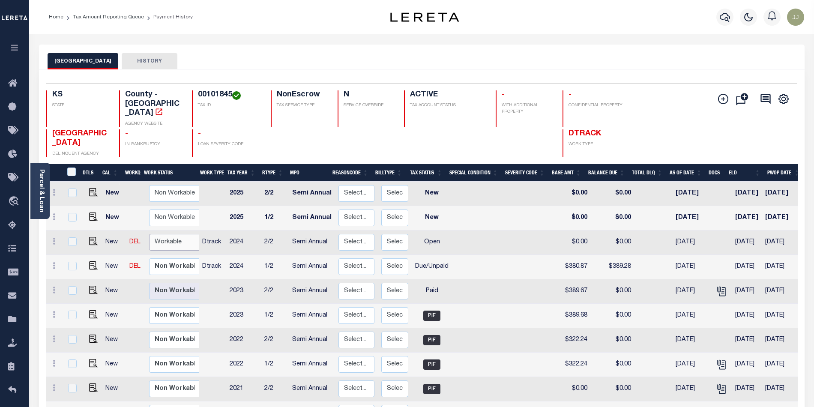
click at [173, 234] on select "Non Workable Workable" at bounding box center [174, 242] width 51 height 17
checkbox input "true"
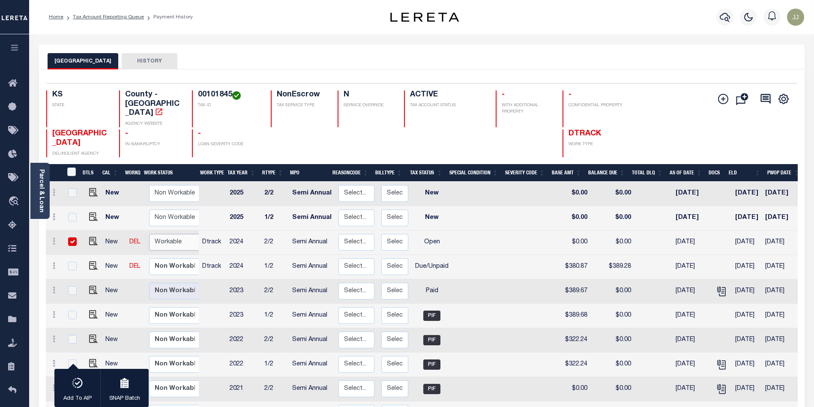
select select "true"
click at [149, 234] on select "Non Workable Workable" at bounding box center [174, 242] width 51 height 17
checkbox input "false"
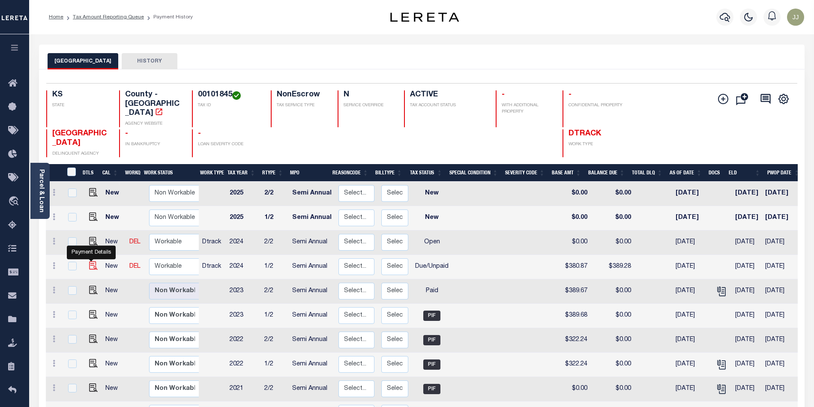
click at [93, 261] on img "" at bounding box center [93, 265] width 9 height 9
checkbox input "true"
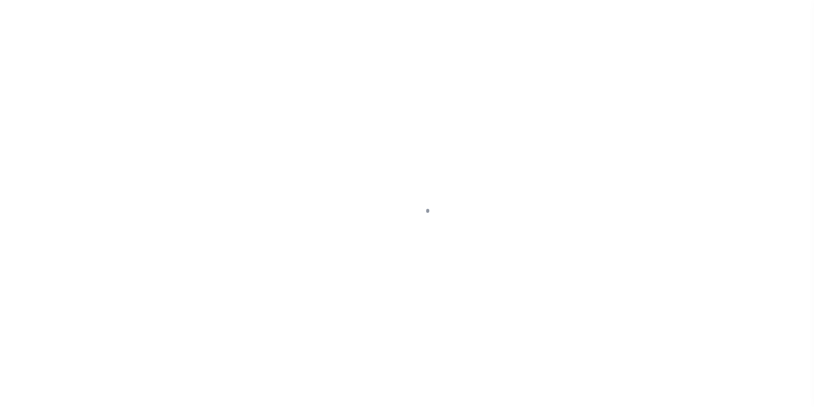
select select "DUE"
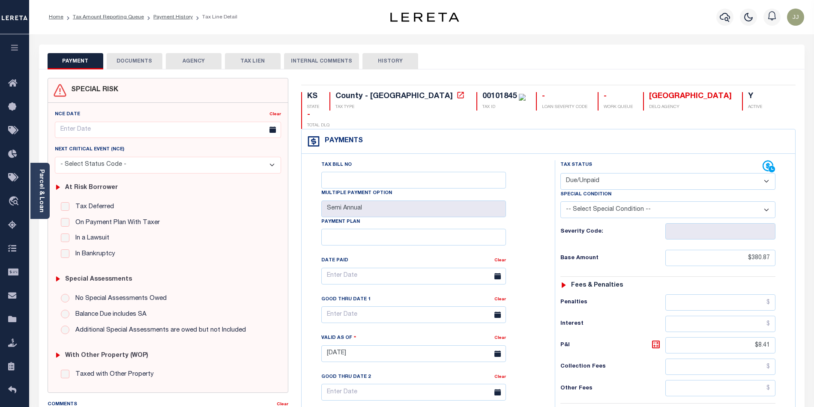
scroll to position [230, 0]
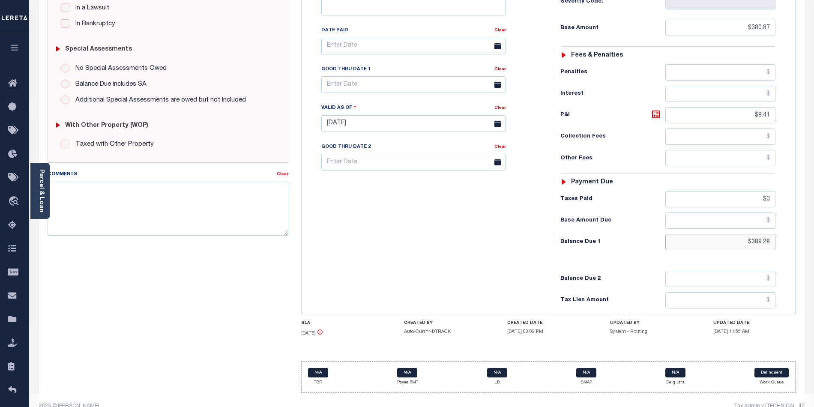
drag, startPoint x: 759, startPoint y: 227, endPoint x: 812, endPoint y: 230, distance: 52.4
click at [812, 230] on div "Parcel & Loan Tax Bill Details 00101845" at bounding box center [421, 111] width 785 height 615
paste input "text"
type input "8"
paste input "text"
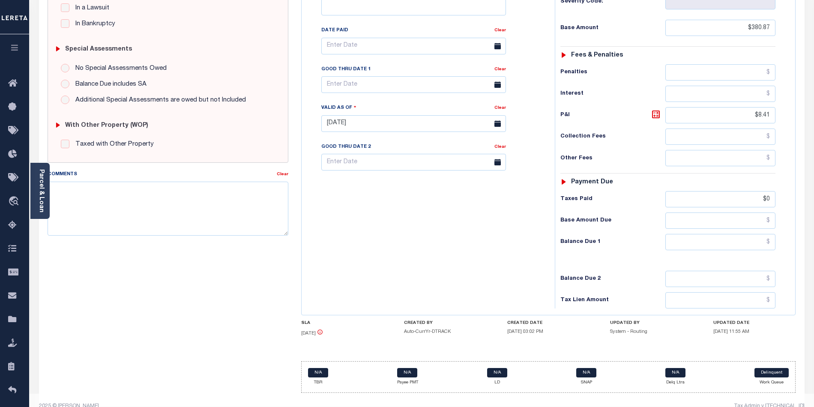
type input "[DATE]"
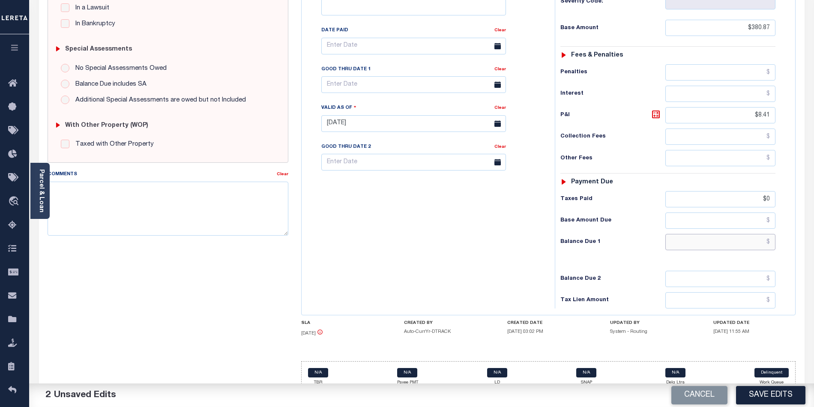
click at [748, 236] on input "text" at bounding box center [721, 242] width 111 height 16
paste input "4"
type input "$424.91"
drag, startPoint x: 748, startPoint y: 95, endPoint x: 797, endPoint y: 107, distance: 50.2
click at [797, 107] on div "KS STATE County - KS TAX TYPE 00101845 TAX ID - LOAN SEVERITY CODE - WORK QUEUE…" at bounding box center [549, 124] width 508 height 552
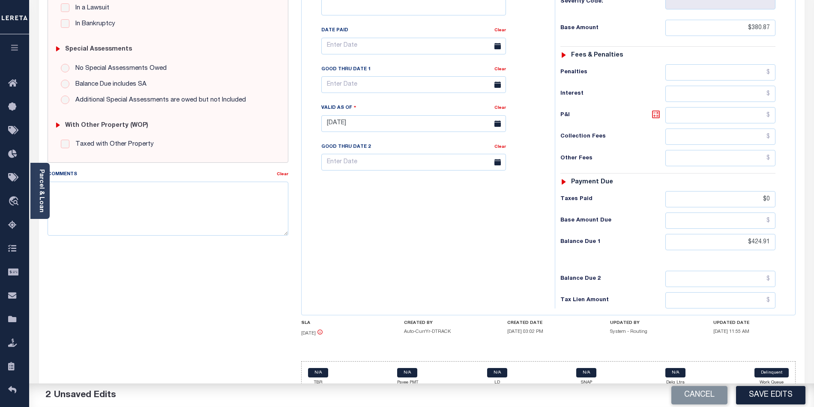
click at [655, 112] on icon at bounding box center [656, 114] width 5 height 5
type input "$44.04"
click at [347, 76] on input "text" at bounding box center [413, 84] width 185 height 17
click at [372, 186] on span "30" at bounding box center [368, 185] width 17 height 17
type input "[DATE]"
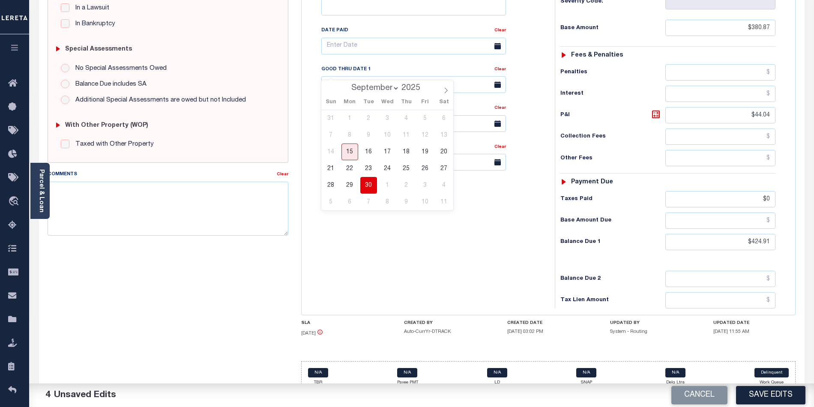
click at [474, 248] on div "Tax Bill No Multiple Payment Option Semi Annual Payment Plan Clear" at bounding box center [426, 119] width 245 height 378
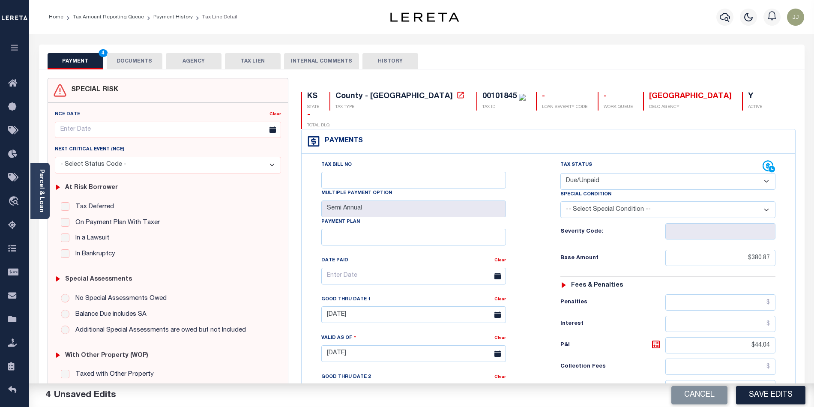
click at [136, 59] on button "DOCUMENTS" at bounding box center [135, 61] width 56 height 16
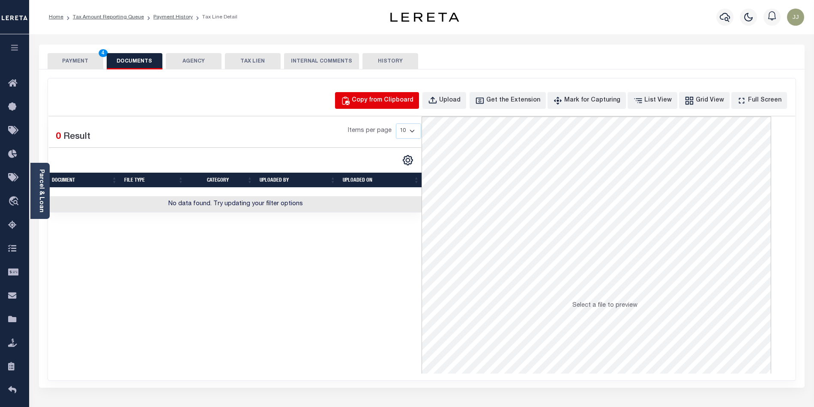
click at [395, 98] on div "Copy from Clipboard" at bounding box center [383, 100] width 62 height 9
select select "POP"
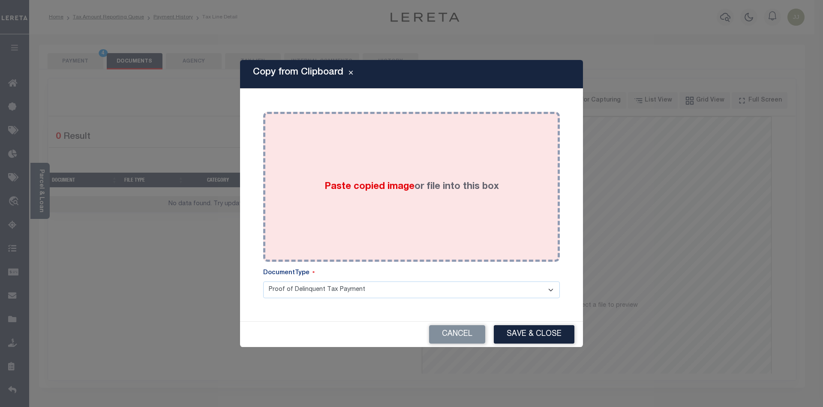
click at [400, 228] on div "Paste copied image or file into this box" at bounding box center [412, 186] width 284 height 137
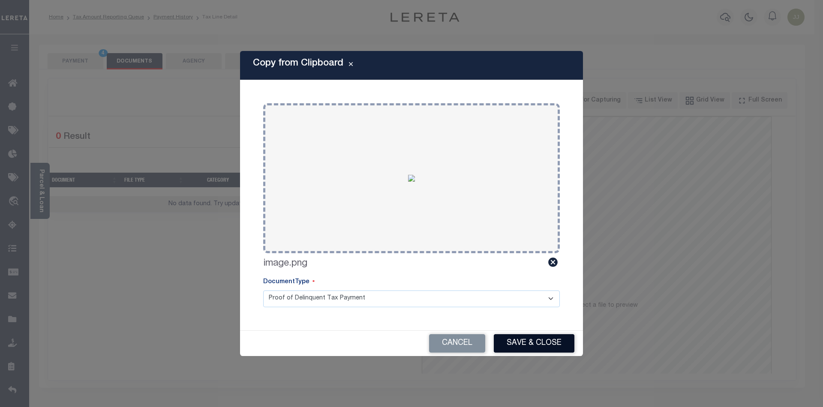
click at [534, 335] on button "Save & Close" at bounding box center [534, 343] width 81 height 18
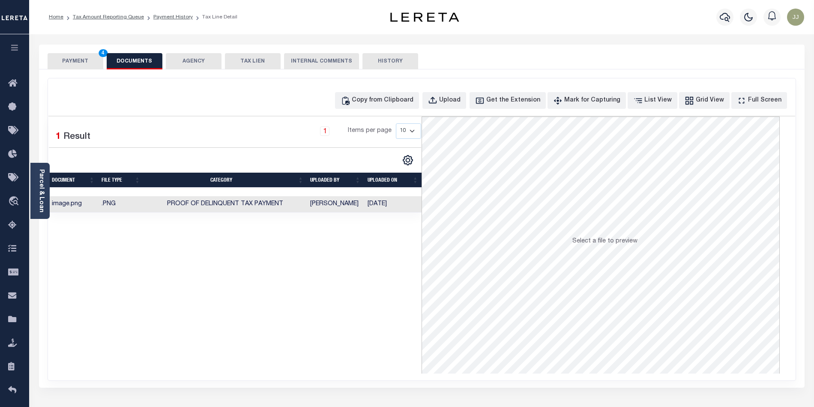
click at [103, 62] on button "PAYMENT 4" at bounding box center [76, 61] width 56 height 16
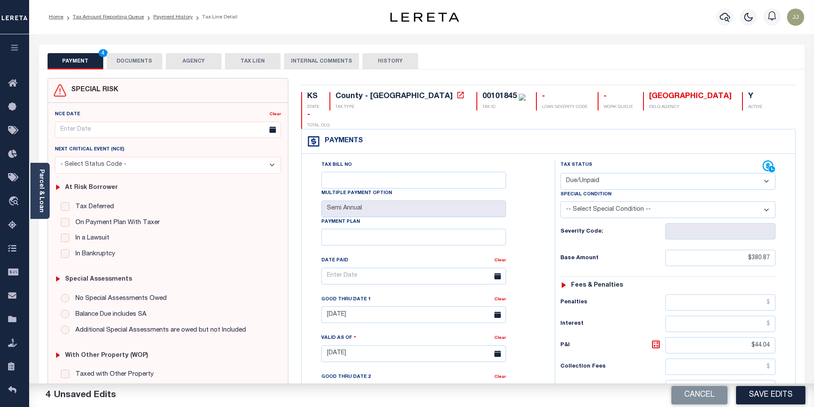
scroll to position [227, 0]
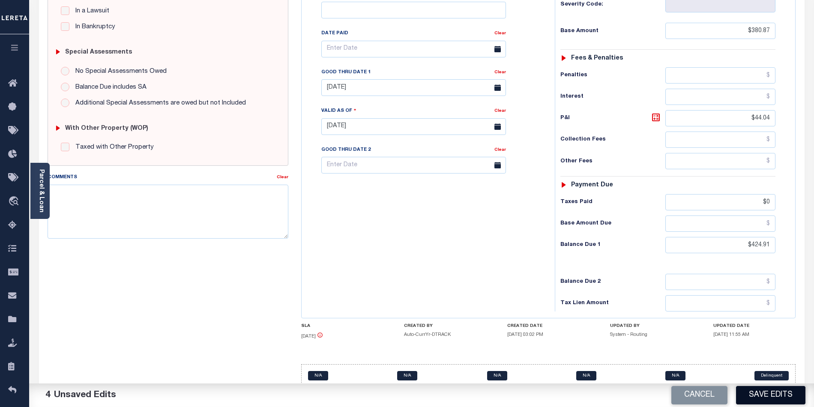
click at [771, 398] on button "Save Edits" at bounding box center [770, 395] width 69 height 18
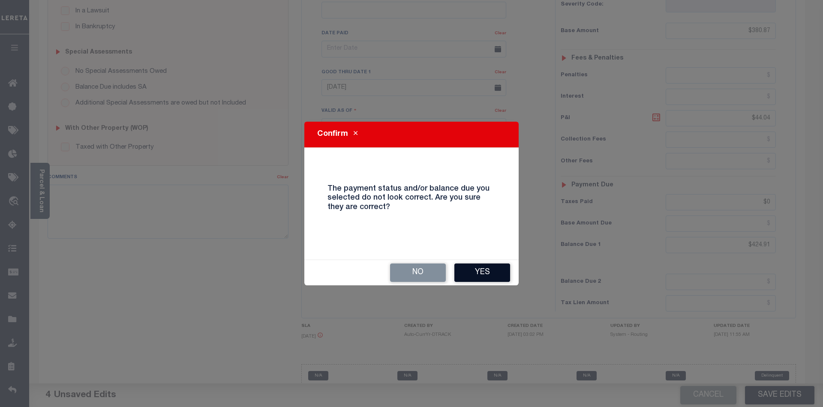
click at [484, 268] on button "Yes" at bounding box center [482, 273] width 56 height 18
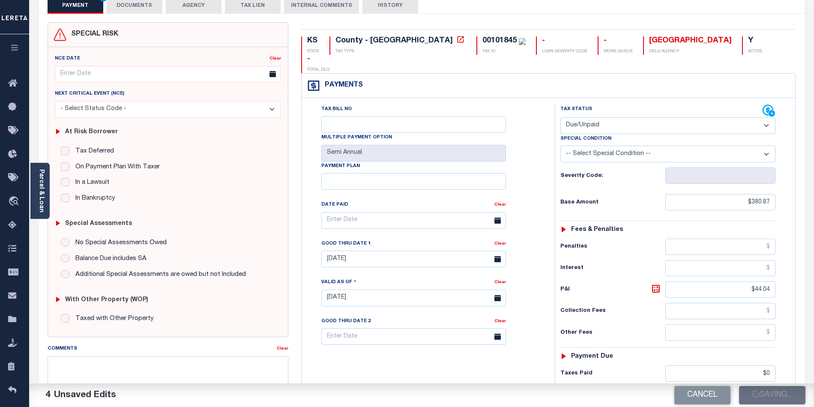
scroll to position [0, 0]
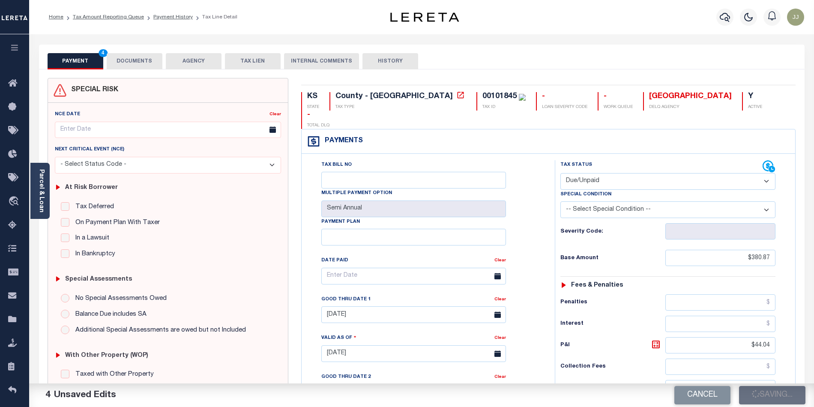
click at [166, 12] on ol "Home Tax Amount Reporting Queue Payment History Tax Line Detail" at bounding box center [143, 17] width 202 height 18
click at [165, 15] on link "Payment History" at bounding box center [172, 17] width 39 height 5
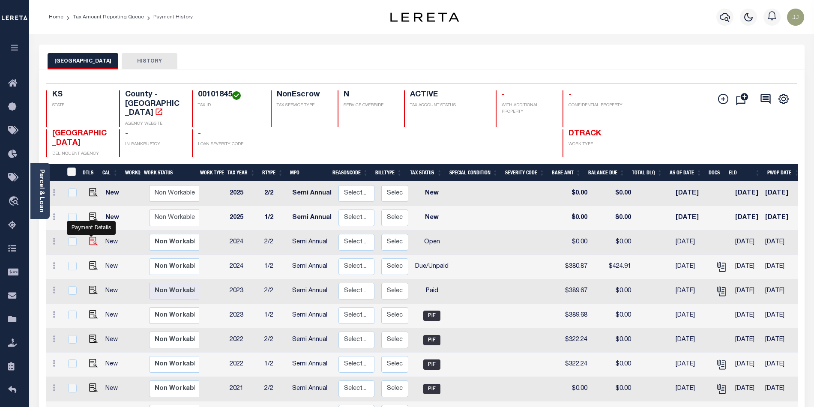
click at [90, 237] on img "" at bounding box center [93, 241] width 9 height 9
checkbox input "true"
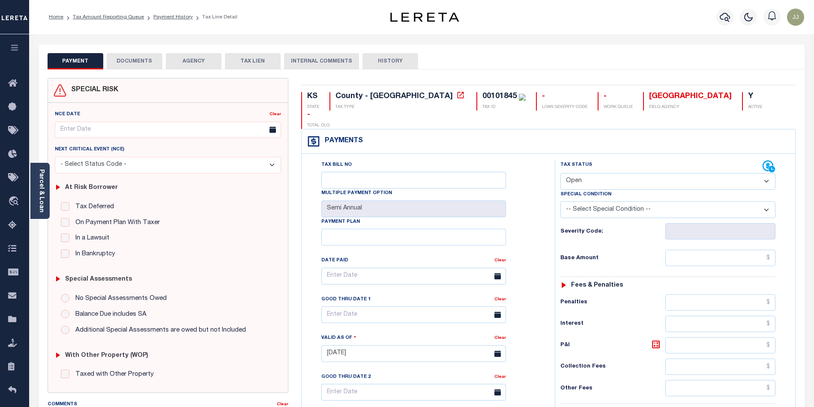
click at [595, 173] on select "- Select Status Code - Open Due/Unpaid Paid Incomplete No Tax Due Internal Refu…" at bounding box center [668, 181] width 215 height 17
select select "DUE"
click at [561, 173] on select "- Select Status Code - Open Due/Unpaid Paid Incomplete No Tax Due Internal Refu…" at bounding box center [668, 181] width 215 height 17
type input "[DATE]"
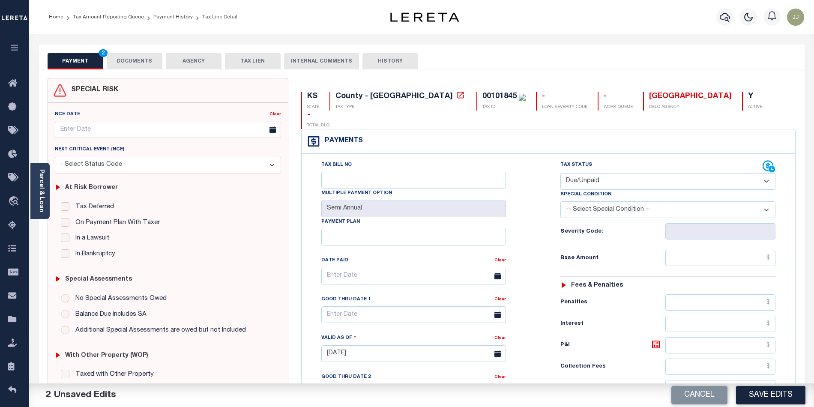
click at [165, 53] on div "PAYMENT 2 DOCUMENTS AGENCY DELINQUENT PAYEE TAX LIEN HISTORY" at bounding box center [422, 61] width 749 height 16
click at [134, 62] on button "DOCUMENTS" at bounding box center [135, 61] width 56 height 16
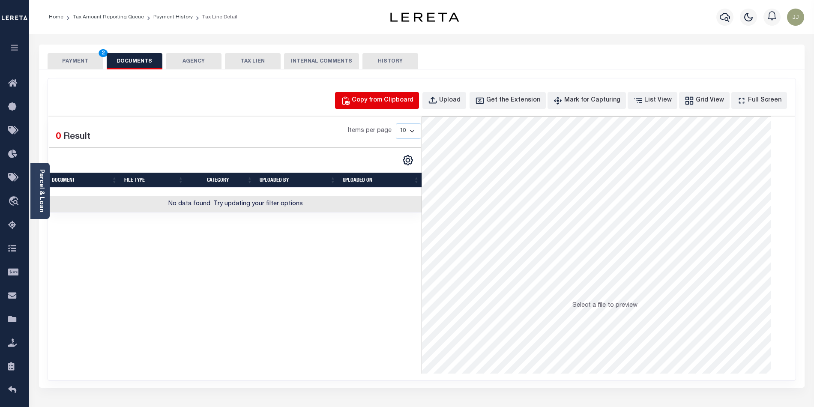
click at [381, 97] on div "Copy from Clipboard" at bounding box center [383, 100] width 62 height 9
select select "POP"
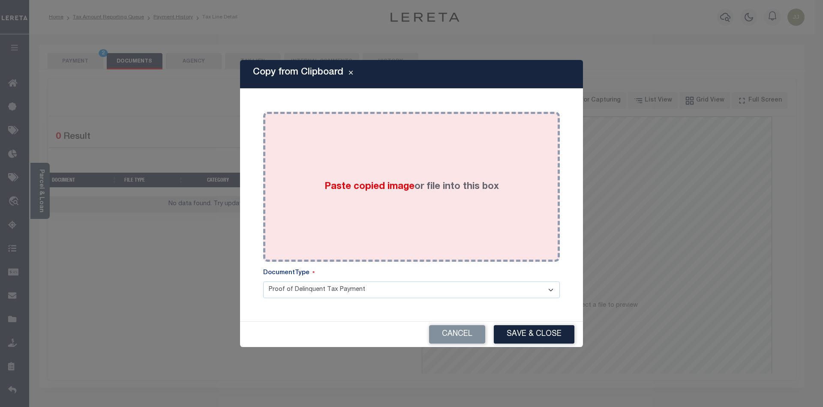
click at [422, 244] on div "Paste copied image or file into this box" at bounding box center [412, 186] width 284 height 137
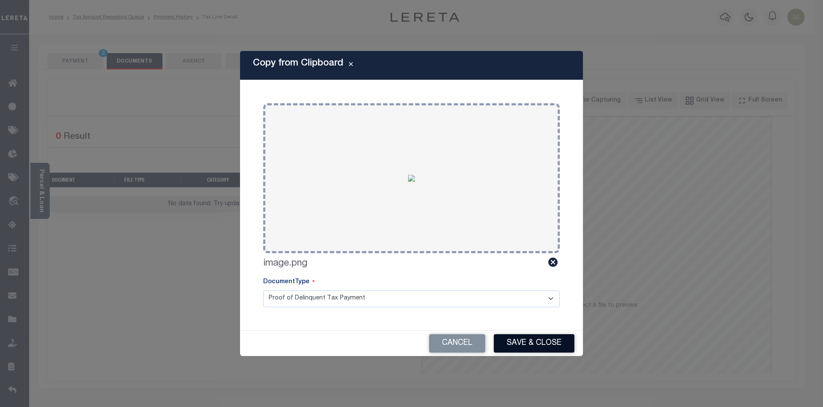
click at [544, 343] on button "Save & Close" at bounding box center [534, 343] width 81 height 18
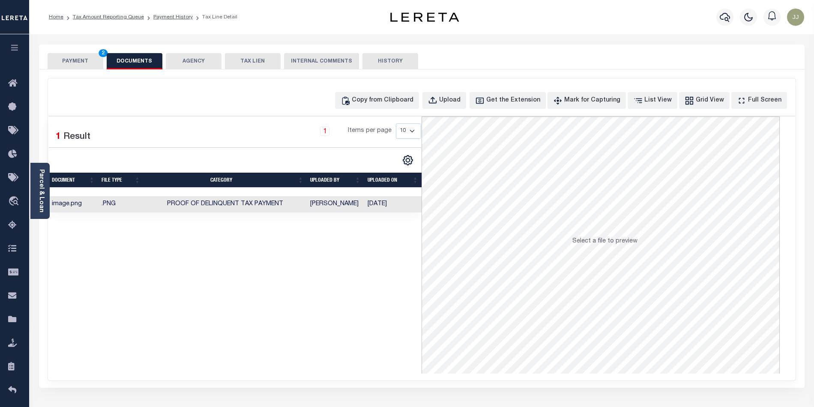
click at [71, 57] on button "PAYMENT 2" at bounding box center [76, 61] width 56 height 16
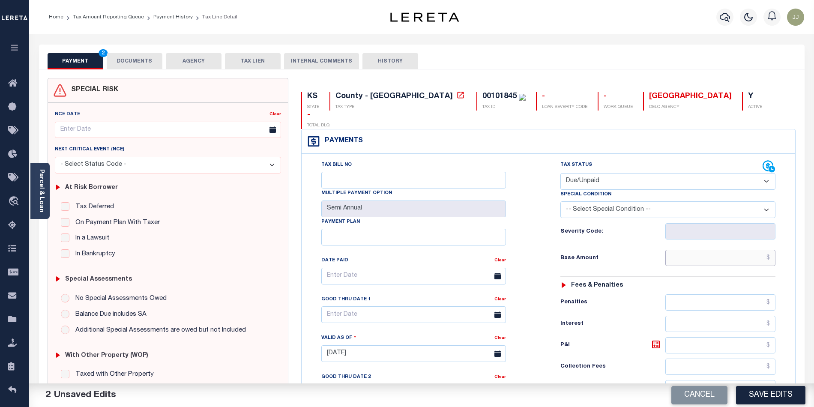
click at [719, 250] on input "text" at bounding box center [721, 258] width 111 height 16
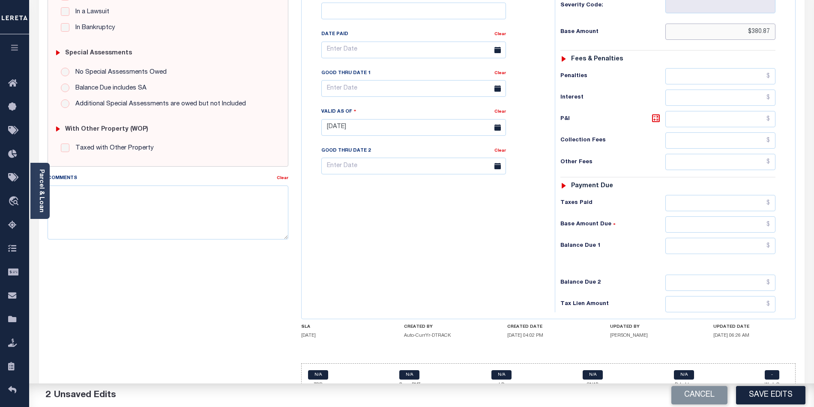
type input "$380.87"
click at [750, 220] on div "Tax Status Status - Select Status Code -" at bounding box center [671, 123] width 232 height 378
click at [750, 238] on input "text" at bounding box center [721, 246] width 111 height 16
paste input "415.91"
type input "$415.91"
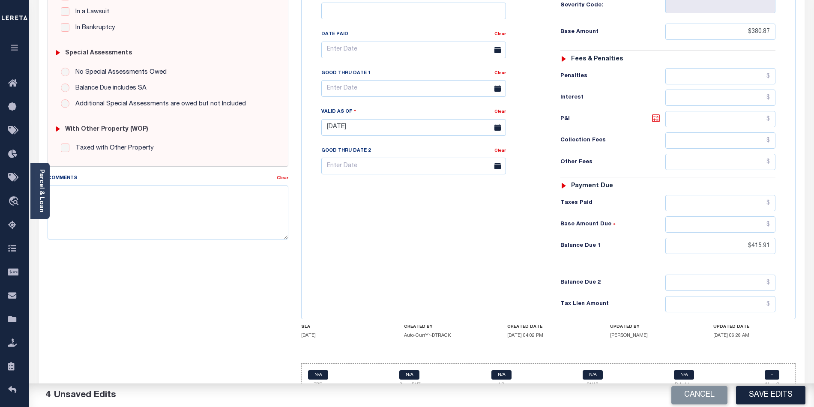
click at [655, 114] on icon at bounding box center [656, 118] width 8 height 8
type input "$35.04"
click at [336, 80] on input "text" at bounding box center [413, 88] width 185 height 17
click at [369, 190] on span "30" at bounding box center [368, 189] width 17 height 17
type input "[DATE]"
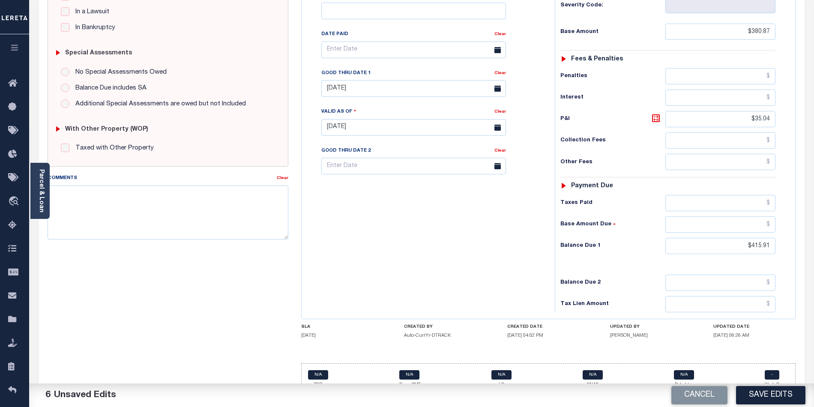
click at [402, 234] on div "Tax Bill No Multiple Payment Option Semi Annual Payment Plan Clear" at bounding box center [426, 123] width 245 height 378
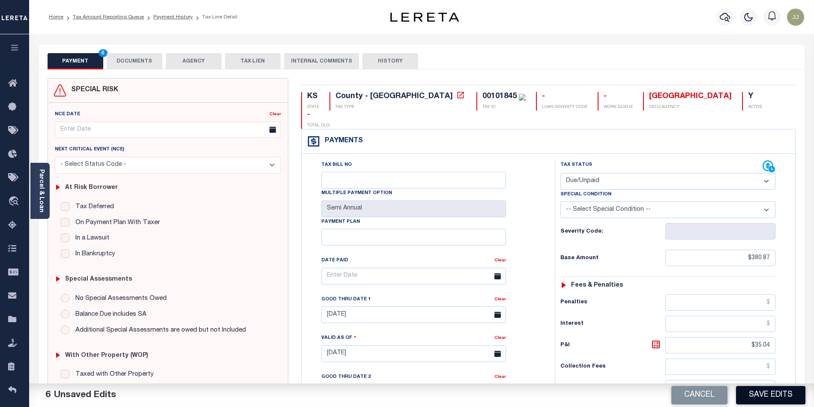
click at [767, 393] on button "Save Edits" at bounding box center [770, 395] width 69 height 18
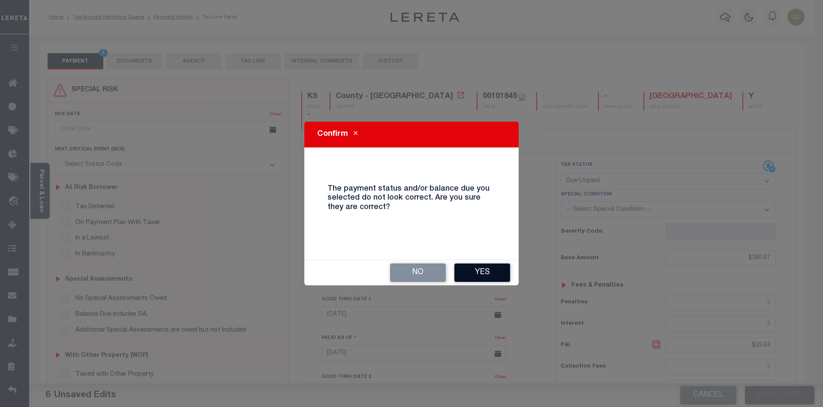
click at [491, 270] on button "Yes" at bounding box center [482, 273] width 56 height 18
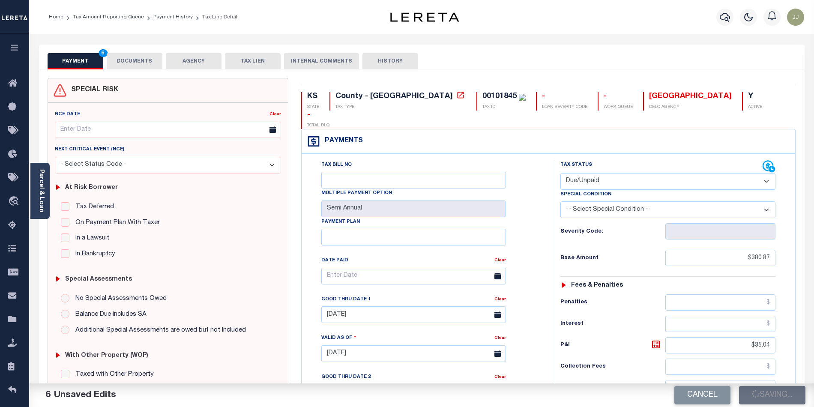
checkbox input "false"
type input "$380.87"
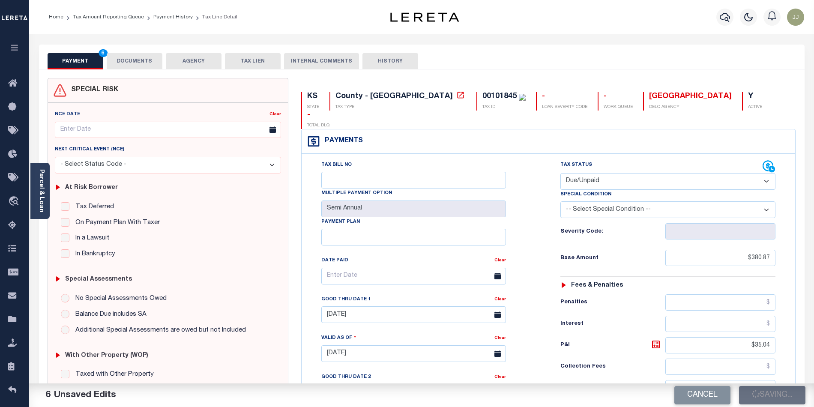
type input "$35.04"
type input "$415.91"
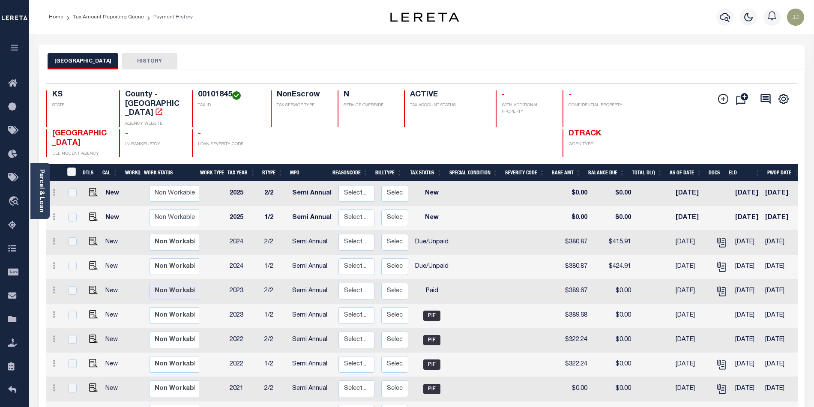
drag, startPoint x: 234, startPoint y: 90, endPoint x: 192, endPoint y: 91, distance: 41.2
click at [192, 91] on div "00101845 TAX ID" at bounding box center [226, 108] width 69 height 37
copy h4 "00101845"
click at [12, 199] on icon "travel_explore" at bounding box center [15, 201] width 14 height 11
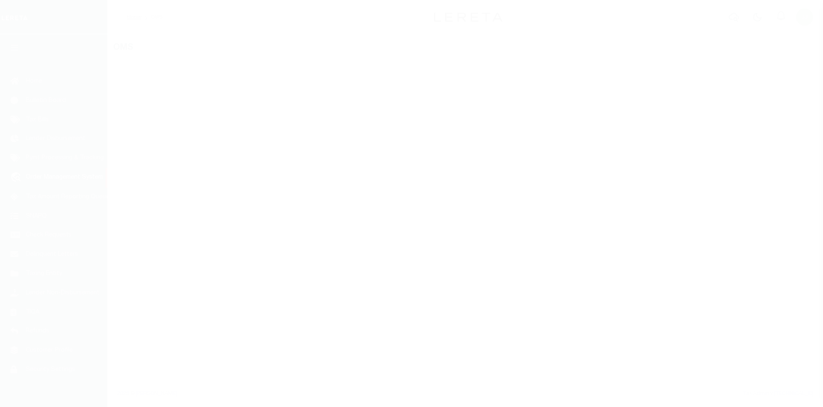
scroll to position [7, 0]
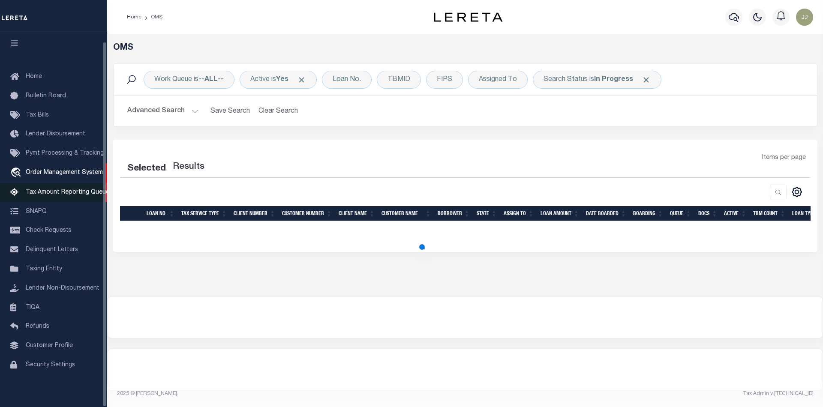
click at [66, 193] on span "Tax Amount Reporting Queue" at bounding box center [68, 192] width 84 height 6
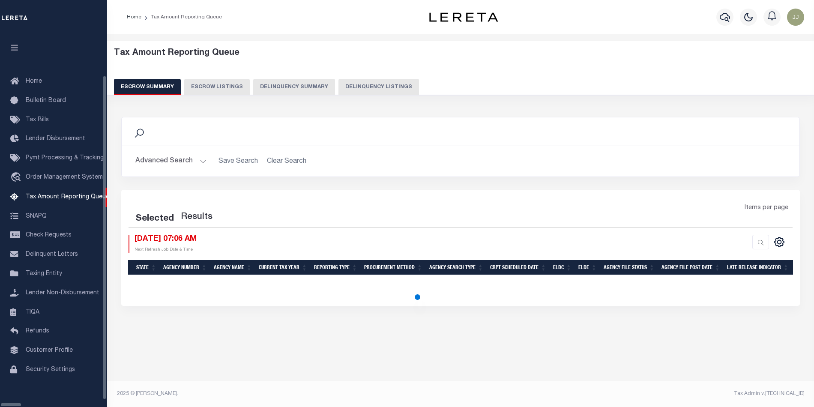
select select "100"
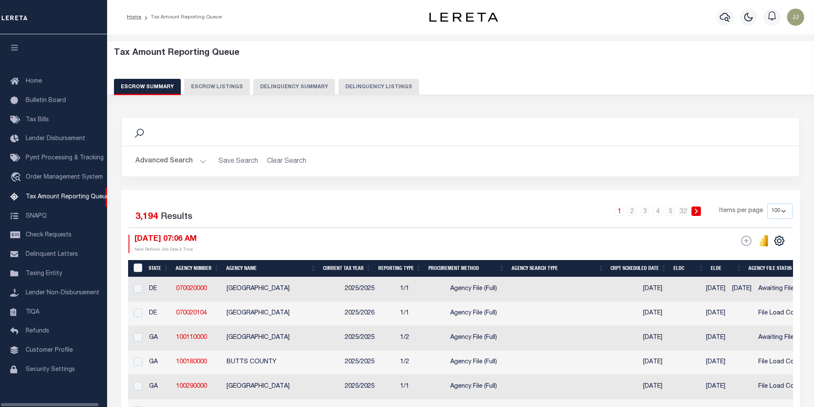
click at [366, 84] on button "Delinquency Listings" at bounding box center [379, 87] width 81 height 16
select select "100"
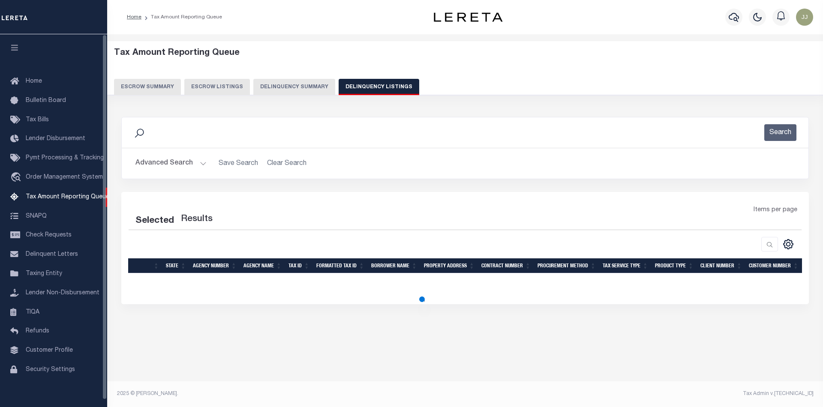
select select "100"
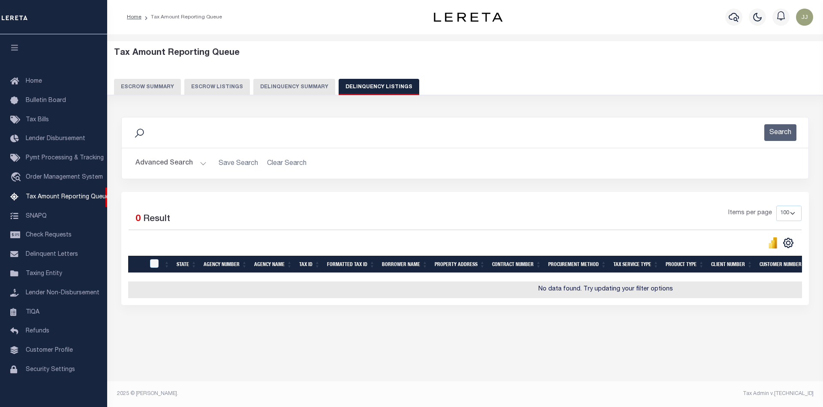
click at [181, 157] on button "Advanced Search" at bounding box center [170, 163] width 71 height 17
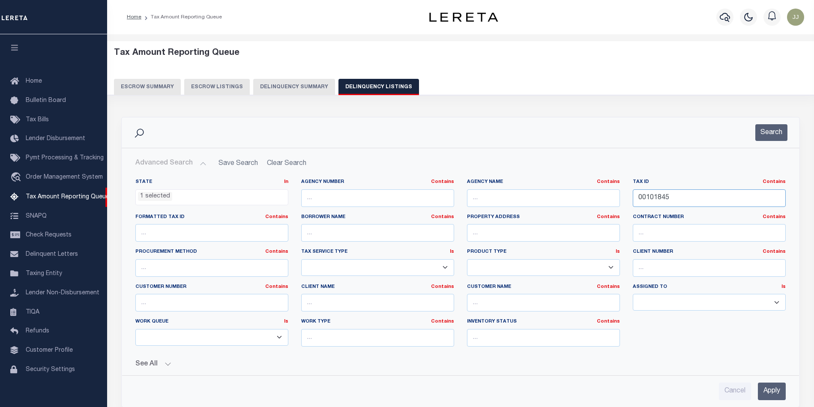
drag, startPoint x: 683, startPoint y: 202, endPoint x: 546, endPoint y: 201, distance: 137.6
click at [546, 201] on div "State In In AK AL AR AZ CA CO CT DC DE FL GA GU HI IA ID IL IN KS [GEOGRAPHIC_D…" at bounding box center [460, 266] width 663 height 175
paste input "2111"
type input "00102111"
click at [771, 133] on button "Search" at bounding box center [772, 132] width 32 height 17
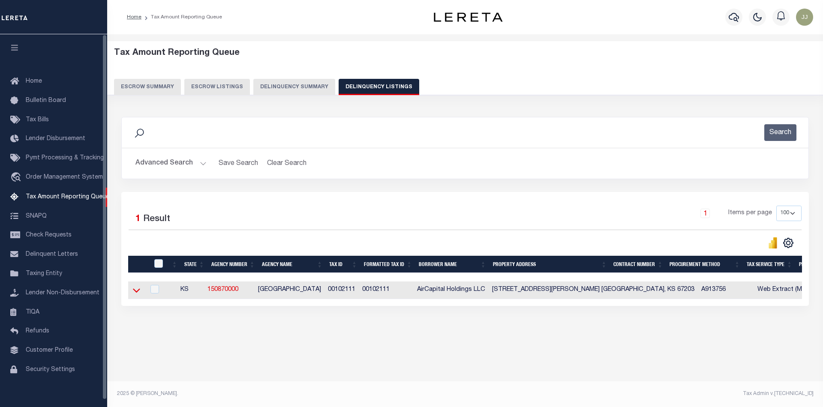
click at [138, 295] on icon at bounding box center [136, 290] width 7 height 9
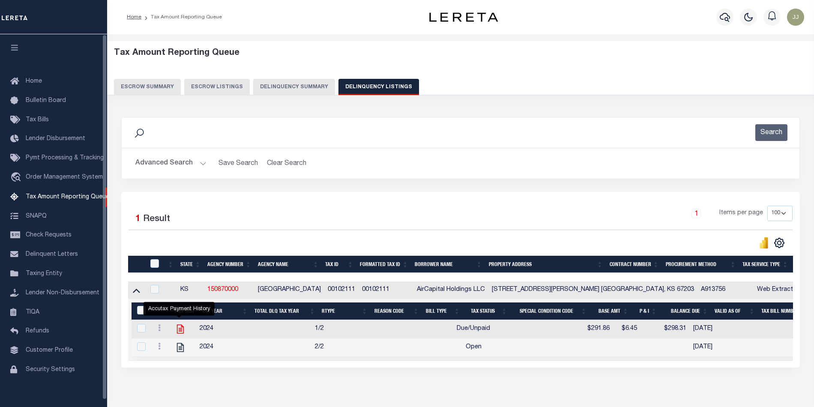
click at [179, 331] on icon "" at bounding box center [180, 329] width 11 height 11
checkbox input "true"
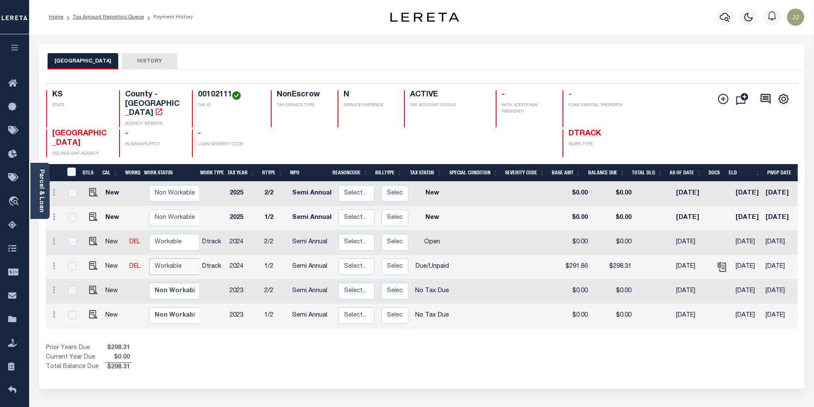
click at [151, 258] on select "Non Workable Workable" at bounding box center [174, 266] width 51 height 17
checkbox input "true"
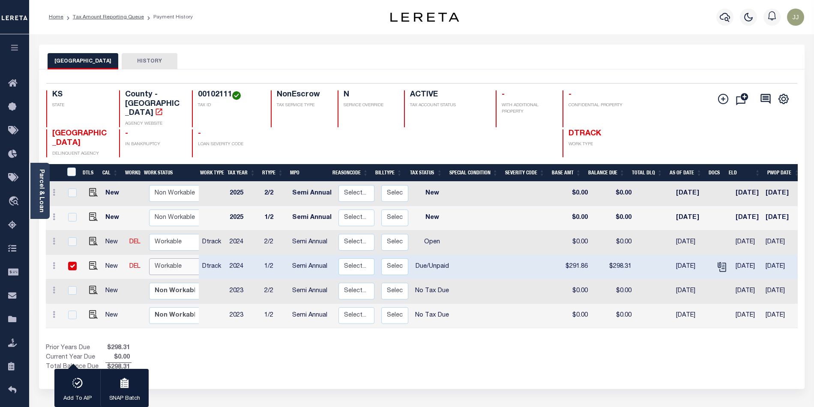
select select "true"
click at [149, 258] on select "Non Workable Workable" at bounding box center [174, 266] width 51 height 17
checkbox input "false"
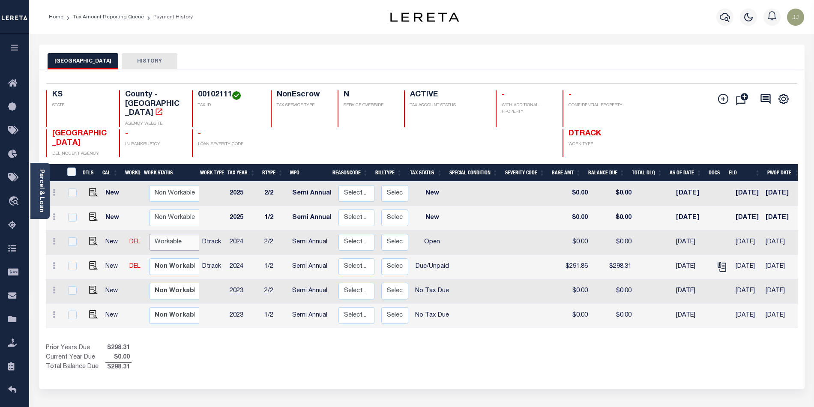
click at [168, 234] on select "Non Workable Workable" at bounding box center [174, 242] width 51 height 17
checkbox input "true"
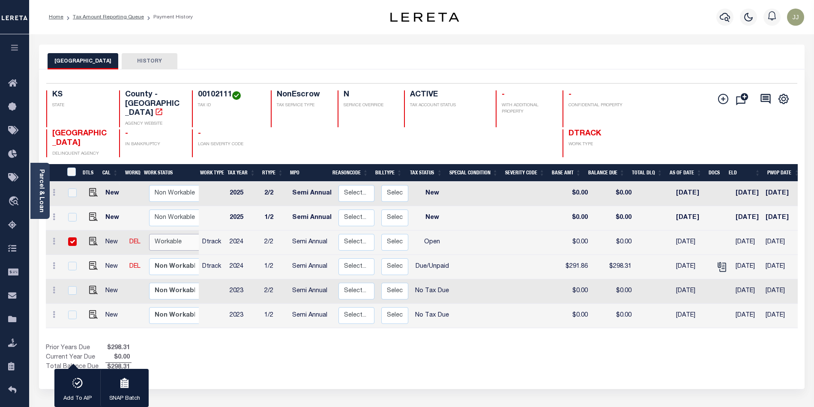
select select "true"
click at [149, 234] on select "Non Workable Workable" at bounding box center [174, 242] width 51 height 17
checkbox input "false"
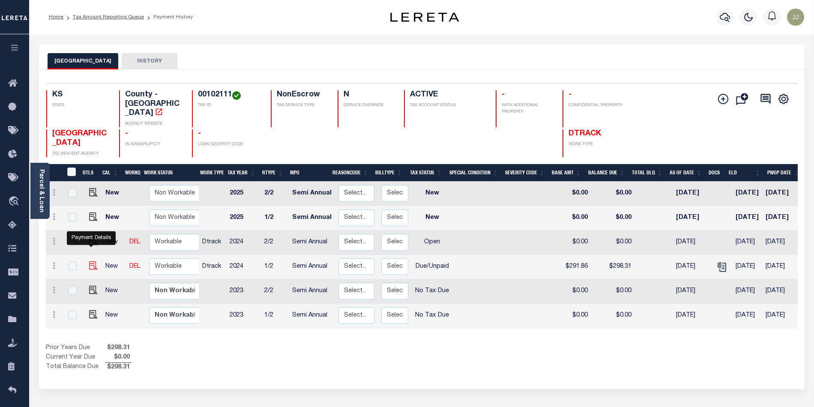
click at [90, 261] on img "" at bounding box center [93, 265] width 9 height 9
checkbox input "true"
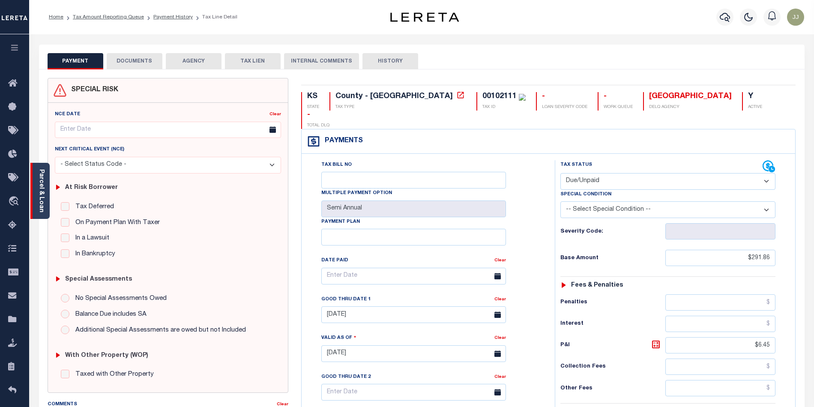
click at [48, 205] on div "Parcel & Loan" at bounding box center [39, 191] width 19 height 56
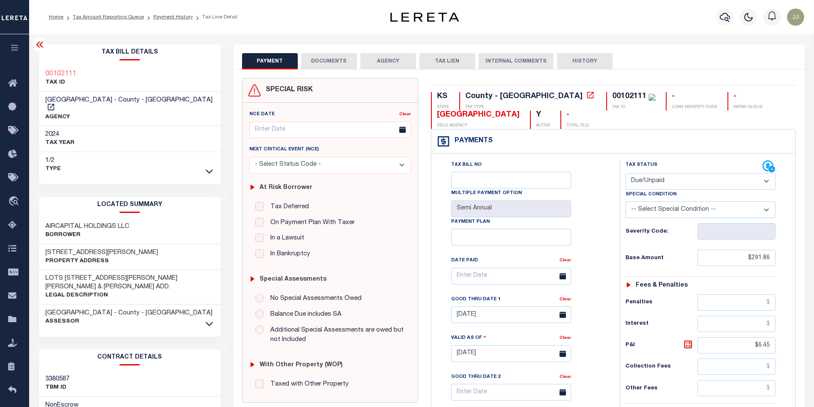
click at [657, 182] on select "- Select Status Code - Open Due/Unpaid Paid Incomplete No Tax Due Internal Refu…" at bounding box center [701, 181] width 150 height 17
select select "PYD"
click at [626, 174] on select "- Select Status Code - Open Due/Unpaid Paid Incomplete No Tax Due Internal Refu…" at bounding box center [701, 181] width 150 height 17
type input "[DATE]"
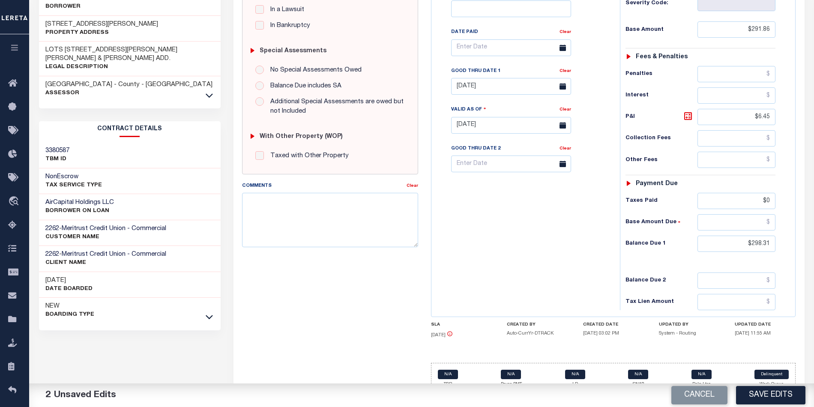
scroll to position [249, 0]
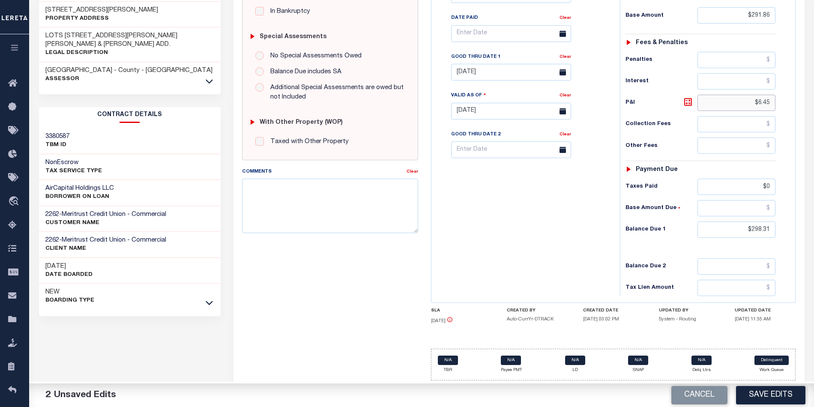
drag, startPoint x: 753, startPoint y: 99, endPoint x: 786, endPoint y: 100, distance: 32.1
click at [786, 100] on div "Tax Status Status - Select Status Code -" at bounding box center [703, 107] width 167 height 378
click at [582, 57] on div "Tax Bill No Multiple Payment Option Semi Annual Payment Plan Clear Clear 02/13/…" at bounding box center [523, 38] width 167 height 240
click at [567, 58] on div "Clear" at bounding box center [566, 58] width 12 height 12
click at [565, 55] on link "Clear" at bounding box center [566, 57] width 12 height 4
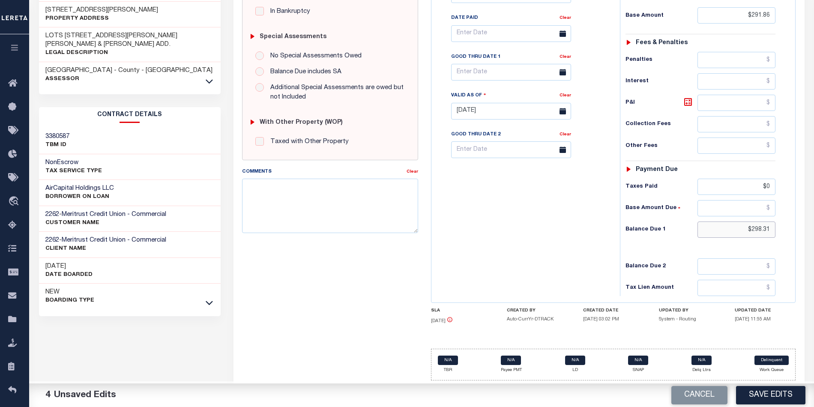
drag, startPoint x: 739, startPoint y: 230, endPoint x: 791, endPoint y: 230, distance: 52.3
click at [791, 230] on div "Tax Status Status" at bounding box center [704, 107] width 180 height 378
type input "$0"
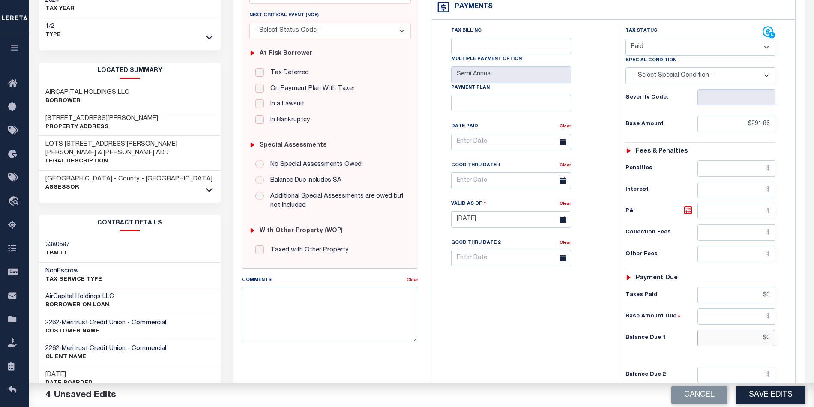
scroll to position [0, 0]
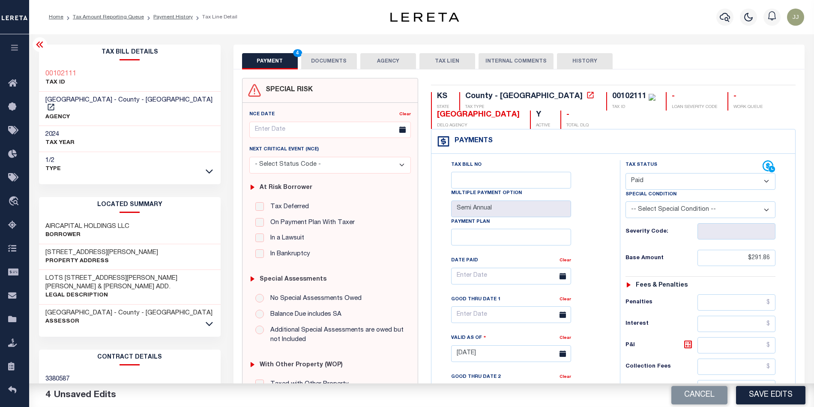
click at [333, 63] on button "DOCUMENTS" at bounding box center [329, 61] width 56 height 16
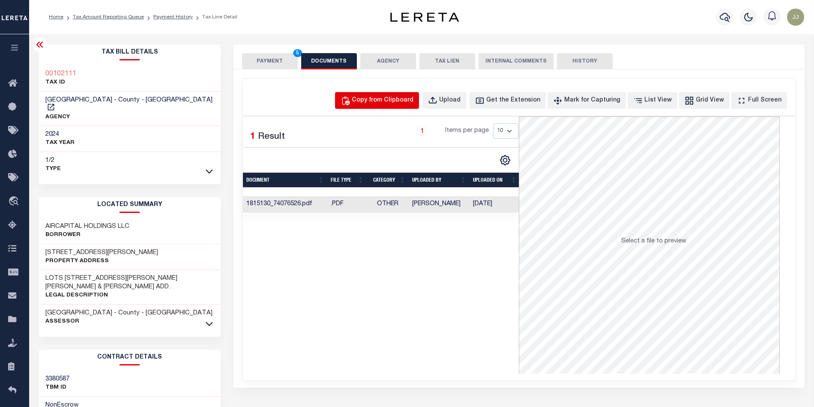
click at [390, 105] on div "Copy from Clipboard" at bounding box center [383, 100] width 62 height 9
select select "POP"
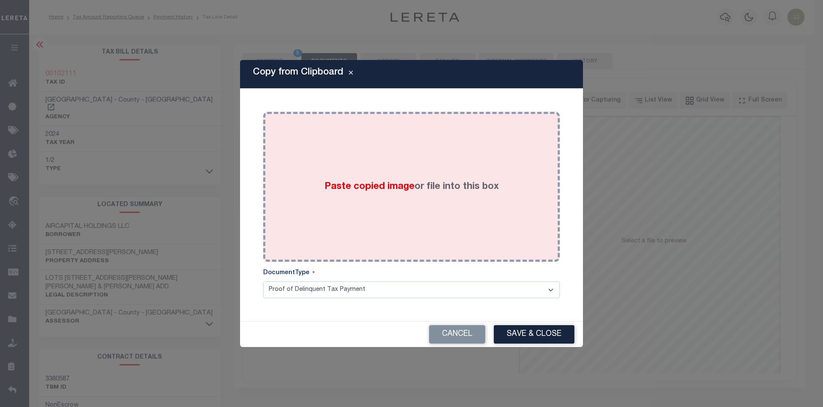
click at [381, 201] on div "Paste copied image or file into this box" at bounding box center [412, 186] width 284 height 137
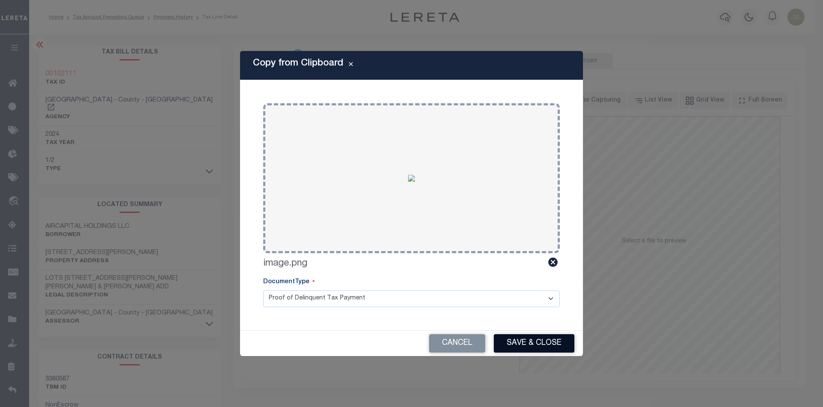
click at [537, 338] on button "Save & Close" at bounding box center [534, 343] width 81 height 18
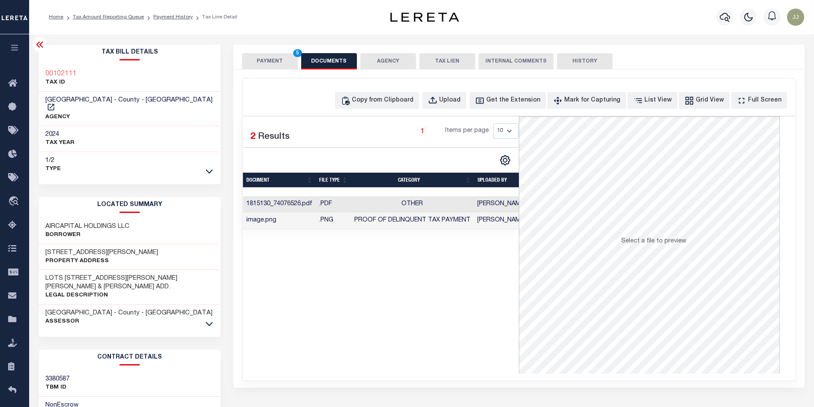
click at [262, 62] on button "PAYMENT 5" at bounding box center [270, 61] width 56 height 16
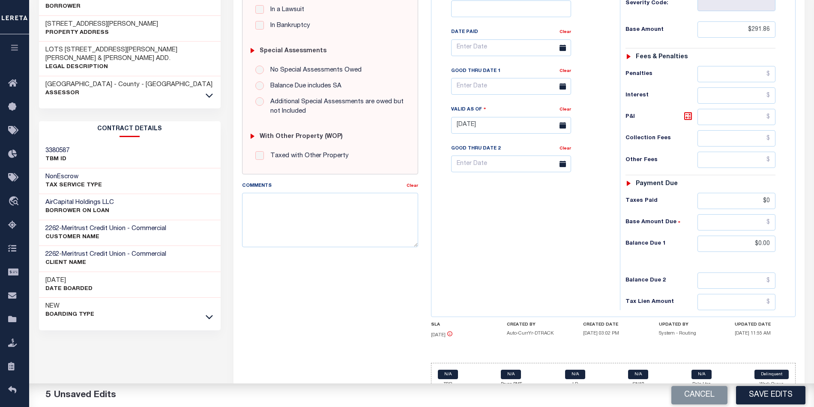
scroll to position [246, 0]
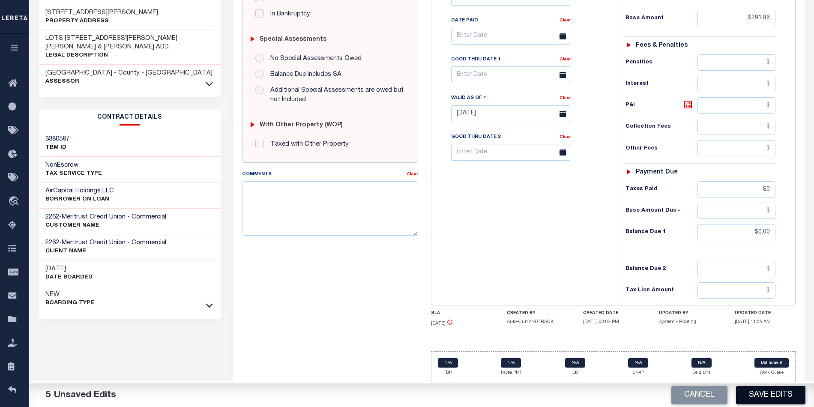
click at [767, 399] on button "Save Edits" at bounding box center [770, 395] width 69 height 18
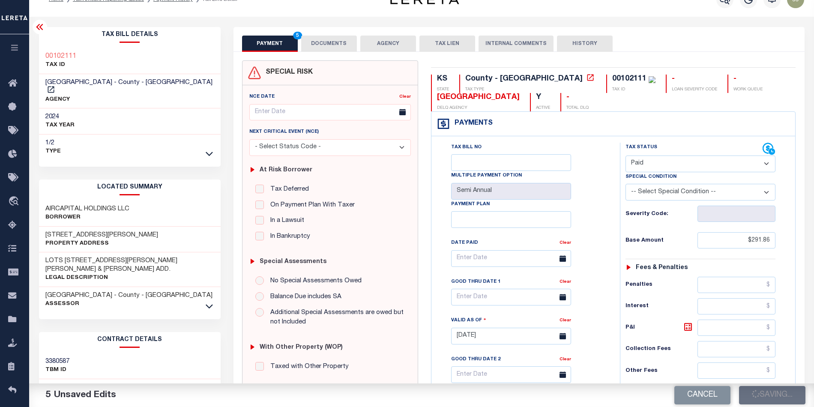
scroll to position [0, 0]
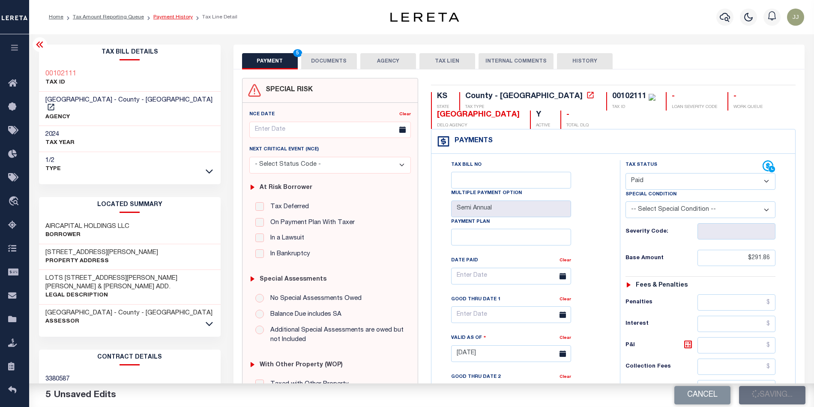
click at [163, 15] on link "Payment History" at bounding box center [172, 17] width 39 height 5
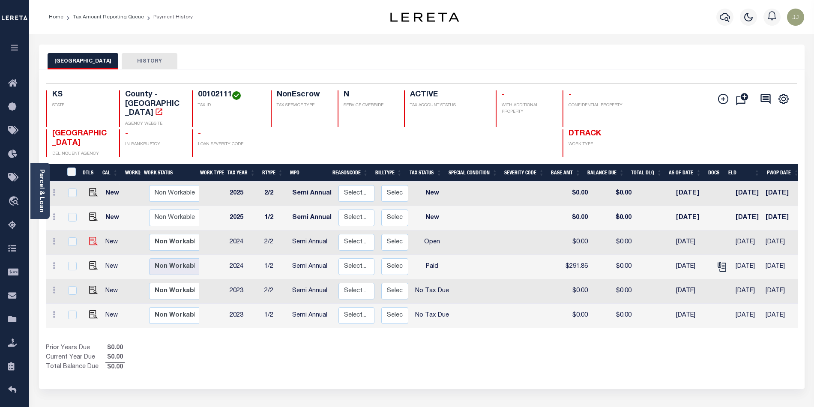
click at [89, 237] on img at bounding box center [93, 241] width 9 height 9
checkbox input "true"
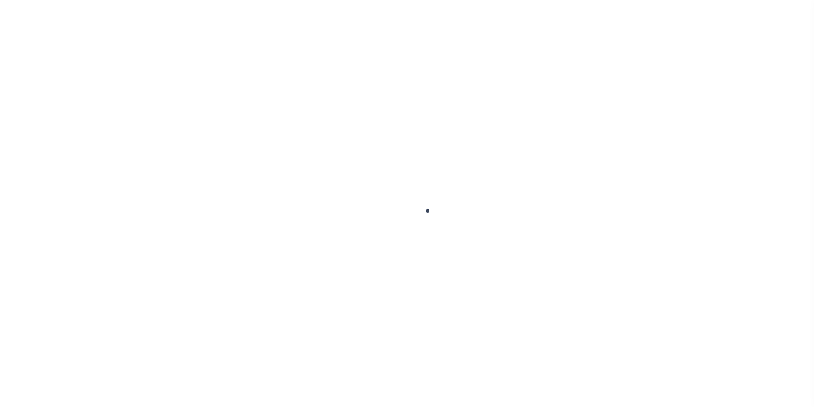
select select "OP2"
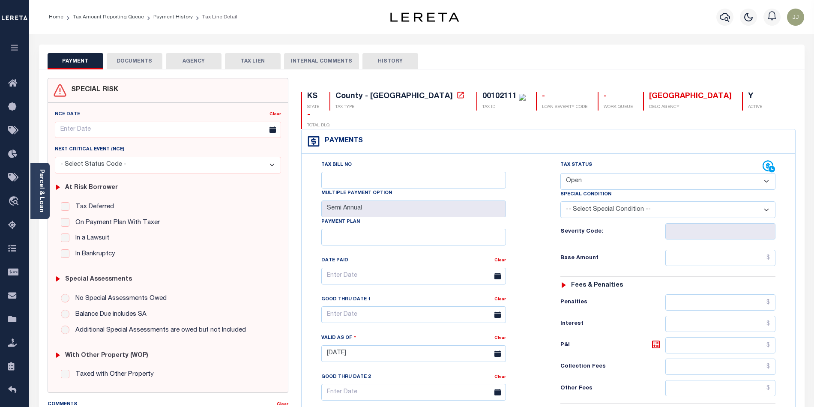
click at [144, 60] on button "DOCUMENTS" at bounding box center [135, 61] width 56 height 16
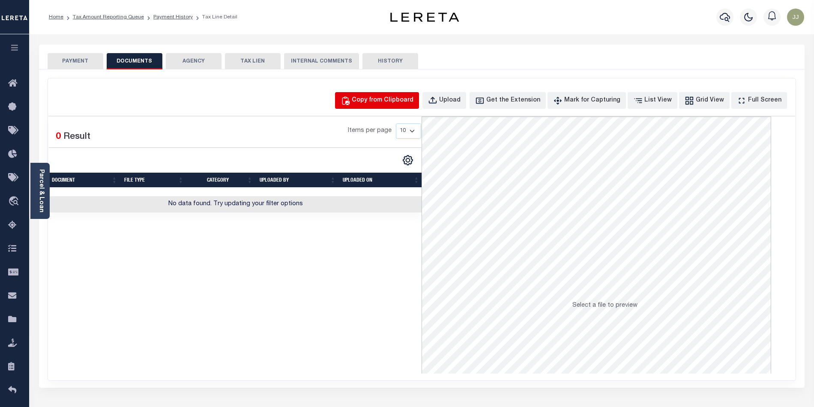
click at [365, 93] on button "Copy from Clipboard" at bounding box center [377, 100] width 84 height 17
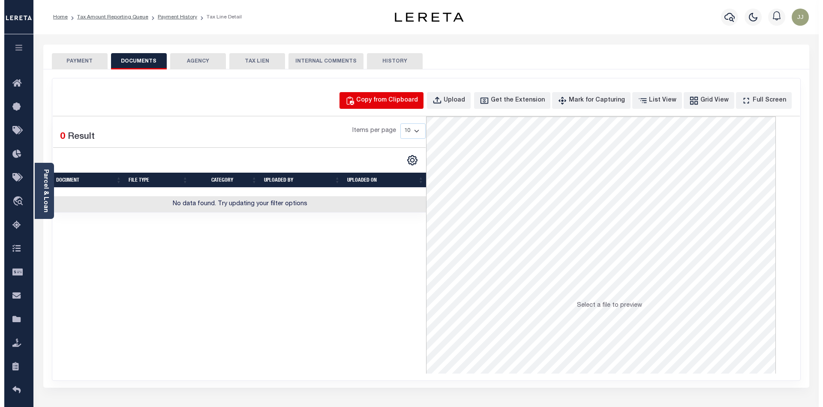
select select "POP"
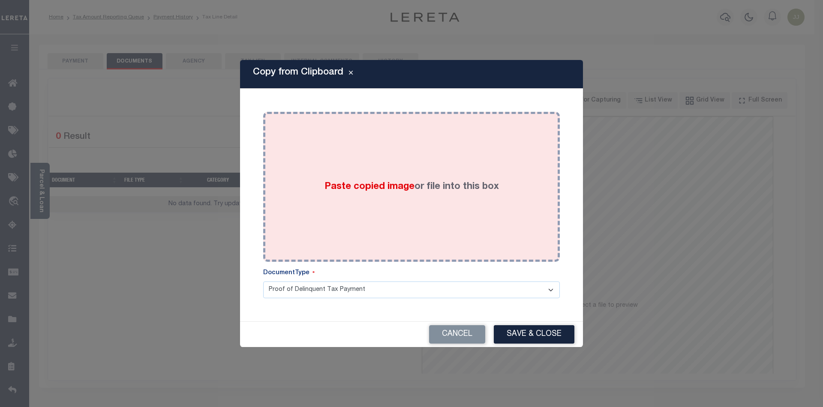
click at [402, 168] on div "Paste copied image or file into this box" at bounding box center [412, 186] width 284 height 137
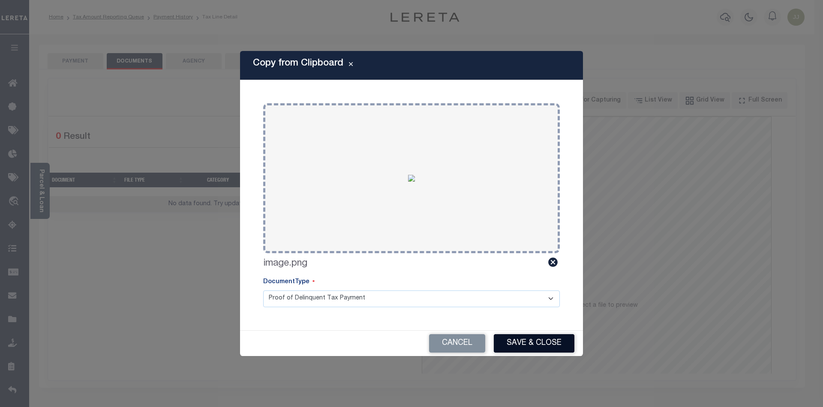
click at [536, 342] on button "Save & Close" at bounding box center [534, 343] width 81 height 18
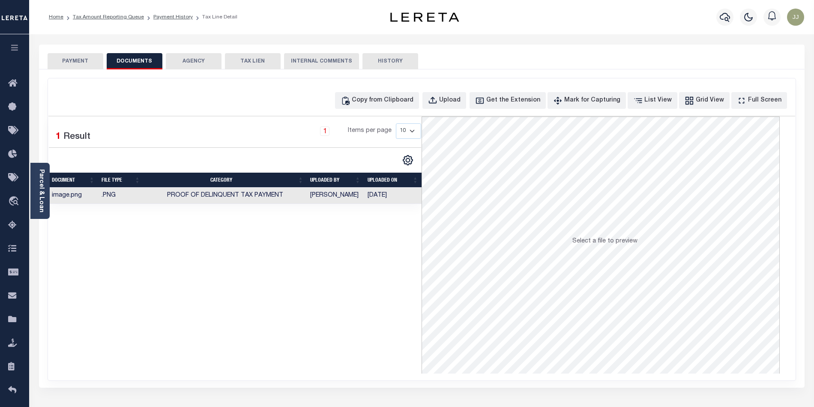
click at [79, 56] on button "PAYMENT" at bounding box center [76, 61] width 56 height 16
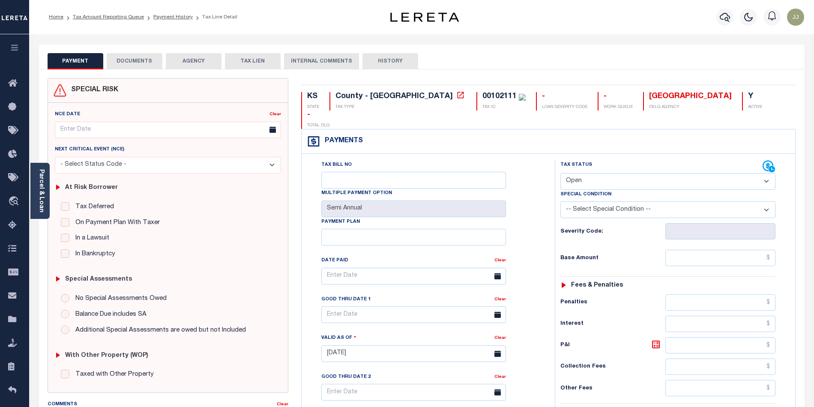
click at [570, 173] on select "- Select Status Code - Open Due/Unpaid Paid Incomplete No Tax Due Internal Refu…" at bounding box center [668, 181] width 215 height 17
select select "PYD"
click at [561, 173] on select "- Select Status Code - Open Due/Unpaid Paid Incomplete No Tax Due Internal Refu…" at bounding box center [668, 181] width 215 height 17
type input "[DATE]"
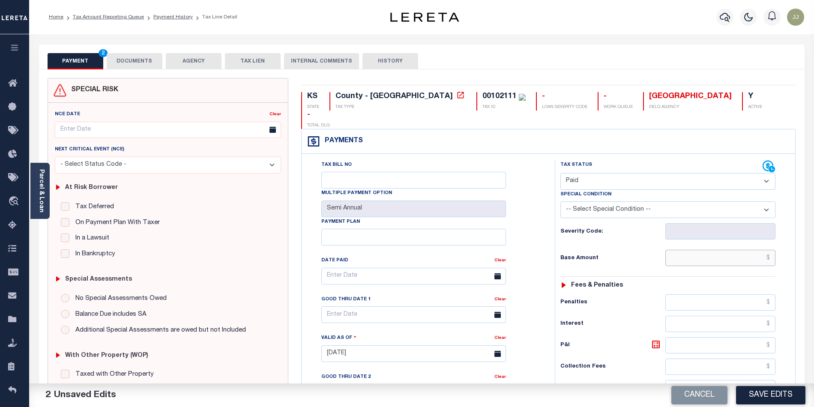
click at [720, 250] on input "text" at bounding box center [721, 258] width 111 height 16
type input "$0.00"
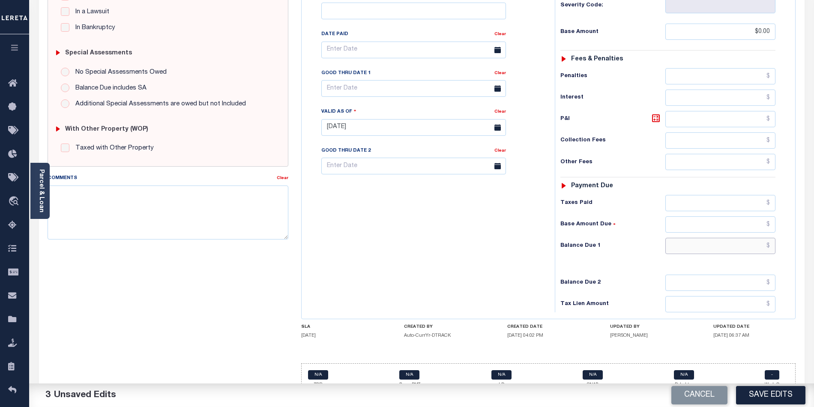
click at [695, 238] on input "text" at bounding box center [721, 246] width 111 height 16
type input "$0.00"
click at [768, 392] on button "Save Edits" at bounding box center [770, 395] width 69 height 18
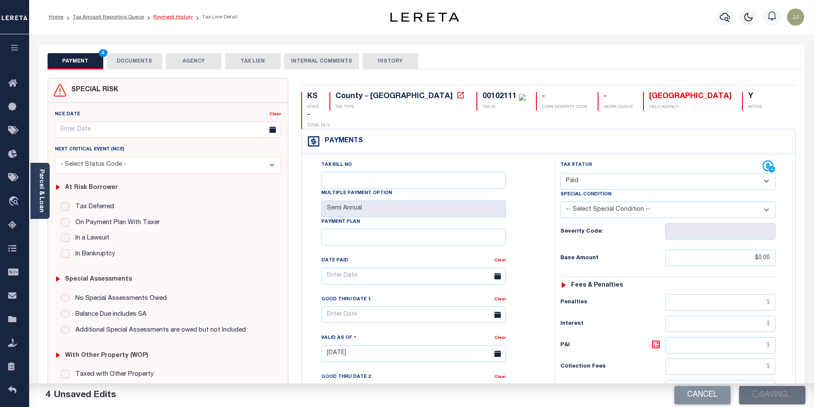
click at [171, 17] on link "Payment History" at bounding box center [172, 17] width 39 height 5
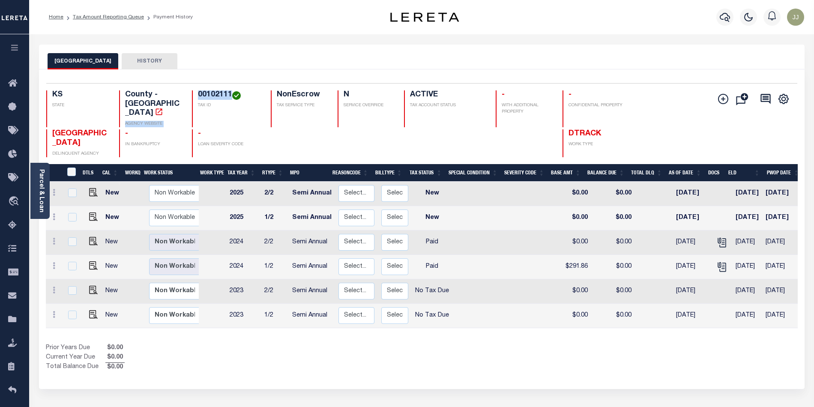
drag, startPoint x: 232, startPoint y: 93, endPoint x: 186, endPoint y: 93, distance: 46.3
click at [186, 93] on div "KS STATE County - KS AGENCY WEBSITE 00102111 TAX ID NonEscrow TAX SERVICE TYPE …" at bounding box center [359, 108] width 626 height 37
click at [357, 64] on div "SEDGWICK COUNTY HISTORY" at bounding box center [422, 61] width 749 height 16
click at [210, 92] on h4 "00102111" at bounding box center [229, 94] width 63 height 9
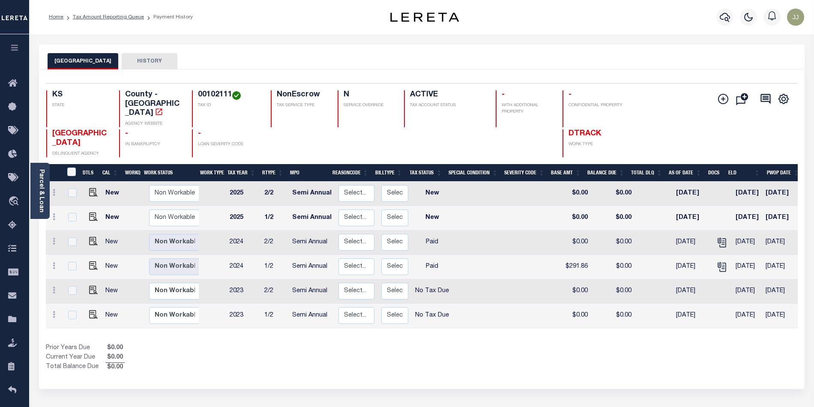
copy h4 "00102111"
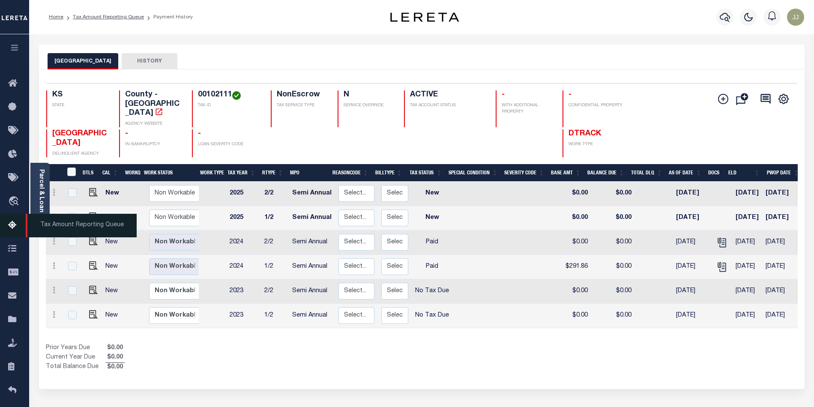
click at [16, 230] on icon at bounding box center [15, 225] width 14 height 11
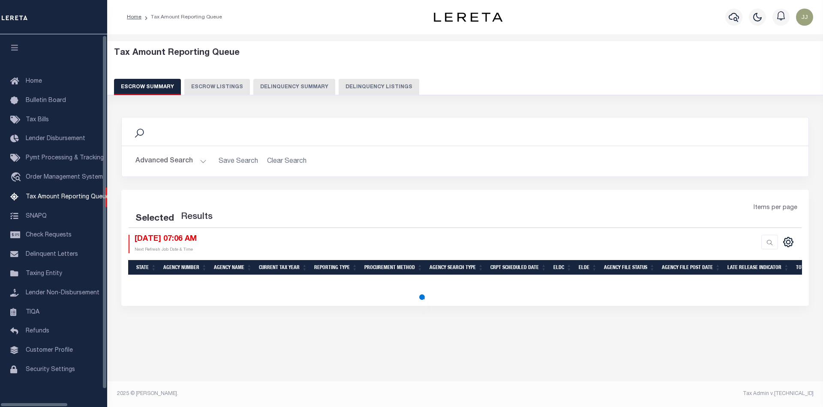
click at [386, 81] on button "Delinquency Listings" at bounding box center [379, 87] width 81 height 16
select select "100"
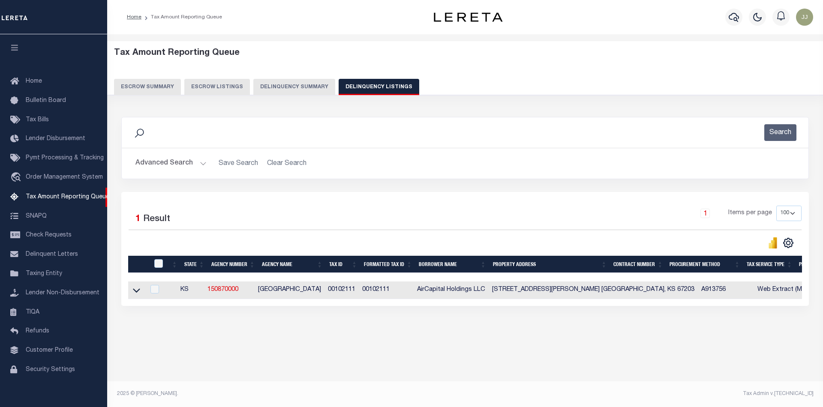
click at [180, 161] on button "Advanced Search" at bounding box center [170, 163] width 71 height 17
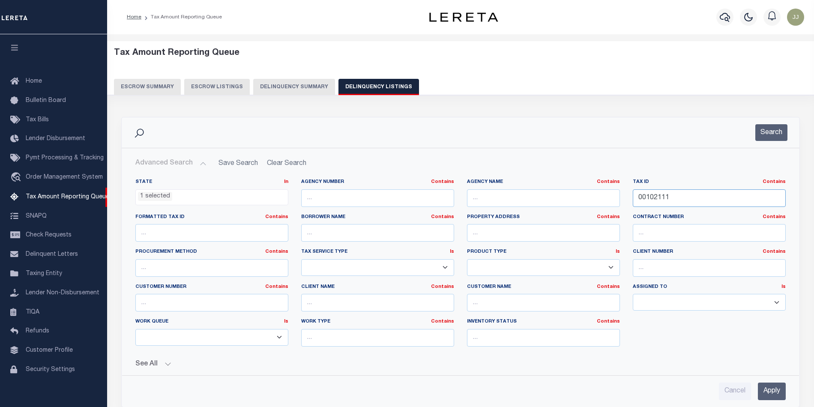
drag, startPoint x: 681, startPoint y: 197, endPoint x: 616, endPoint y: 198, distance: 64.7
click at [616, 198] on div "State In In AK AL AR AZ CA CO CT DC DE FL GA GU HI IA ID IL IN KS [GEOGRAPHIC_D…" at bounding box center [460, 266] width 663 height 175
paste input "225"
type input "00102225"
click at [777, 127] on button "Search" at bounding box center [772, 132] width 32 height 17
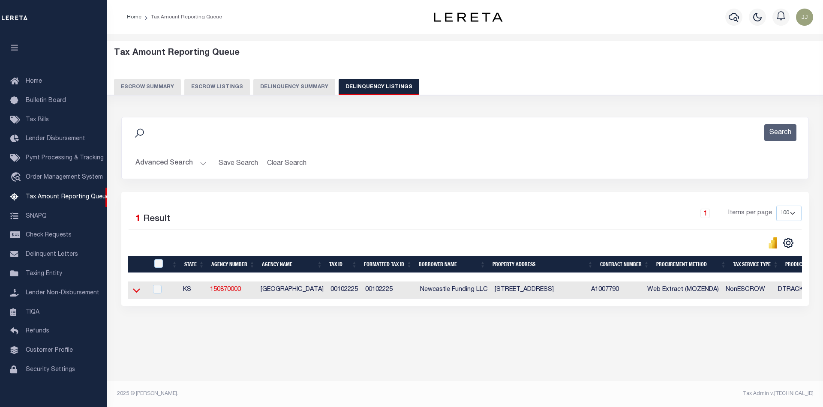
click at [137, 295] on icon at bounding box center [136, 290] width 7 height 9
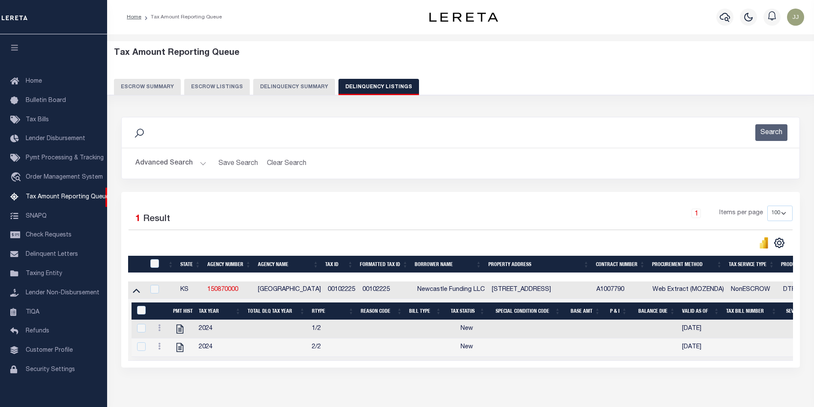
scroll to position [10, 0]
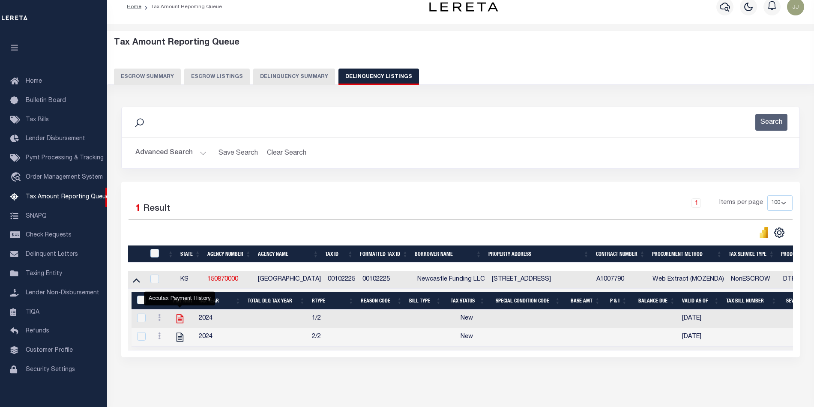
click at [179, 324] on icon "" at bounding box center [180, 319] width 7 height 9
checkbox input "true"
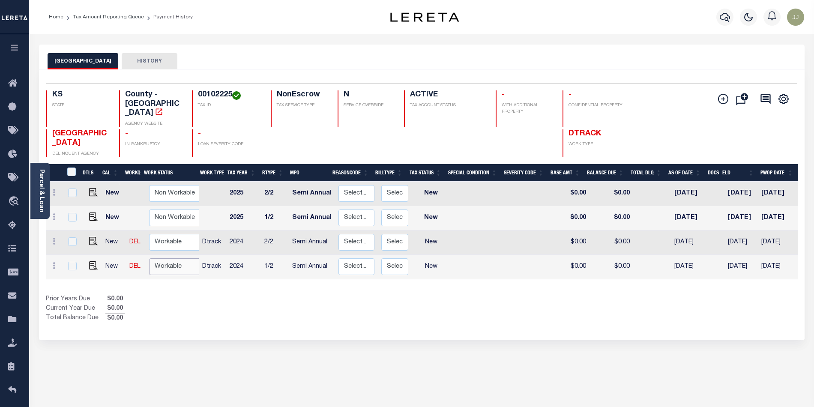
click at [170, 258] on select "Non Workable Workable" at bounding box center [174, 266] width 51 height 17
checkbox input "true"
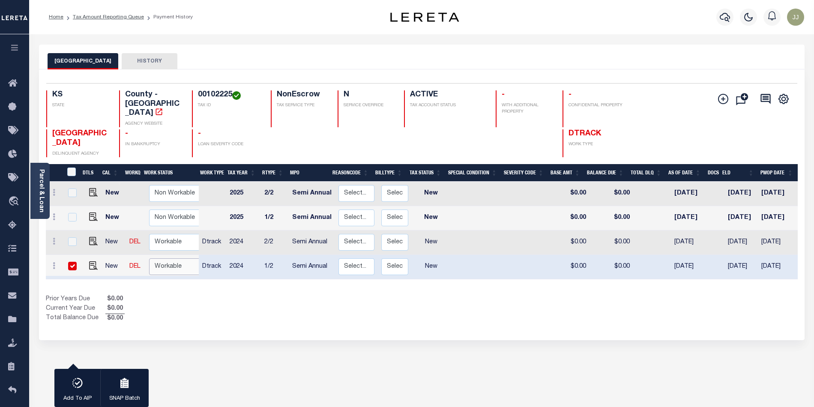
select select "true"
click at [149, 258] on select "Non Workable Workable" at bounding box center [174, 266] width 51 height 17
checkbox input "false"
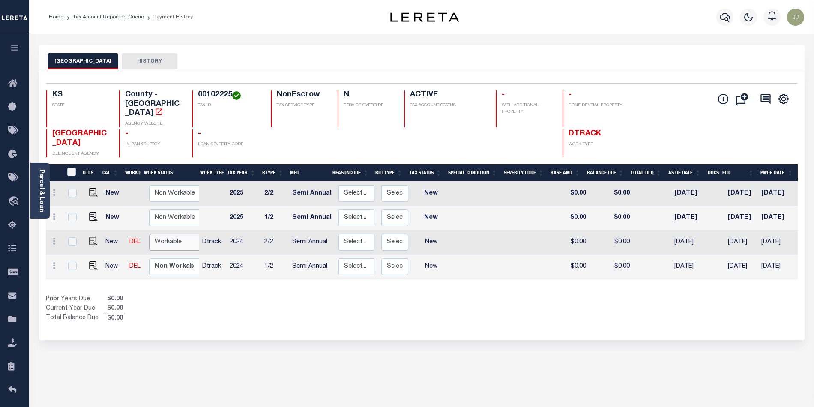
click at [159, 234] on select "Non Workable Workable" at bounding box center [174, 242] width 51 height 17
checkbox input "true"
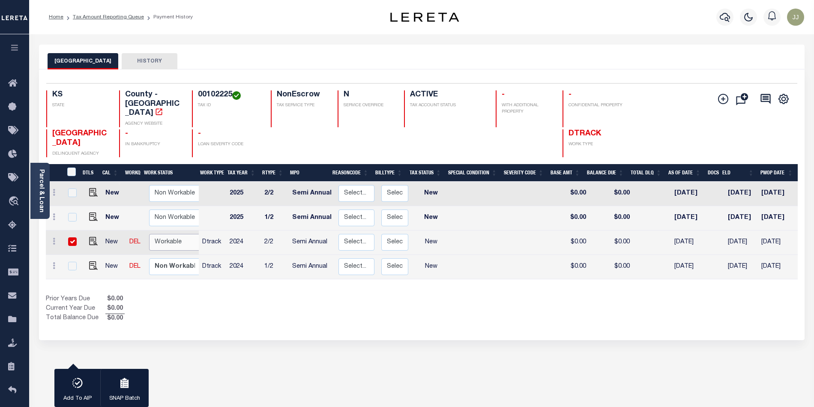
select select "true"
click at [149, 234] on select "Non Workable Workable" at bounding box center [174, 242] width 51 height 17
checkbox input "false"
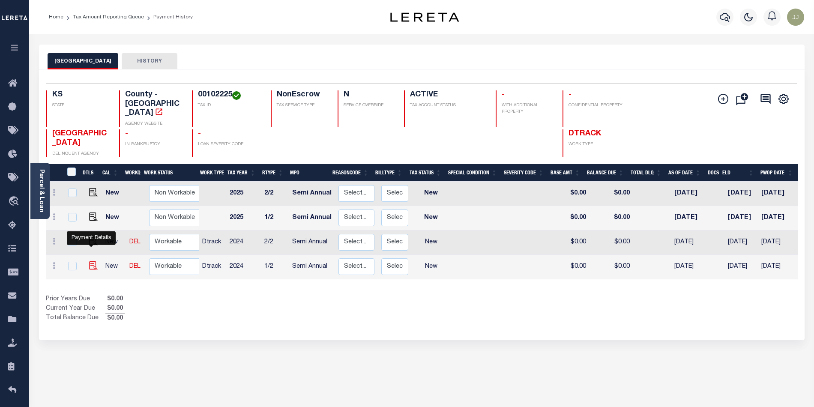
click at [89, 261] on img "" at bounding box center [93, 265] width 9 height 9
checkbox input "true"
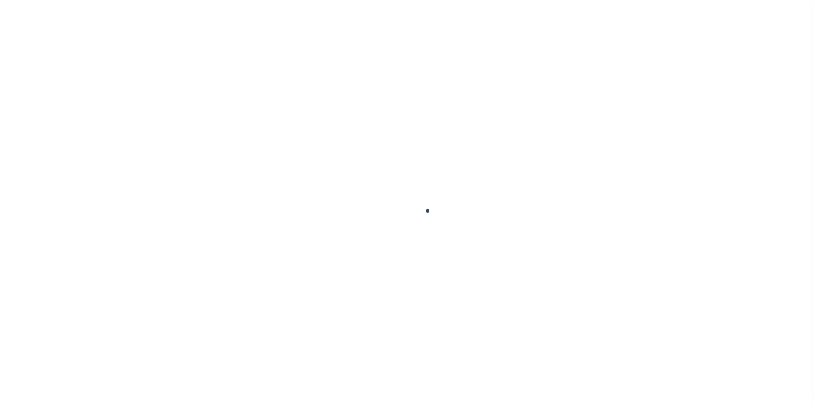
select select "NW2"
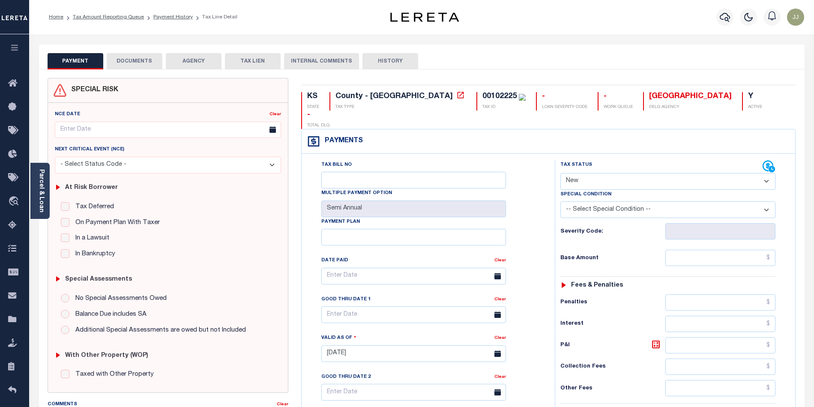
click at [137, 65] on button "DOCUMENTS" at bounding box center [135, 61] width 56 height 16
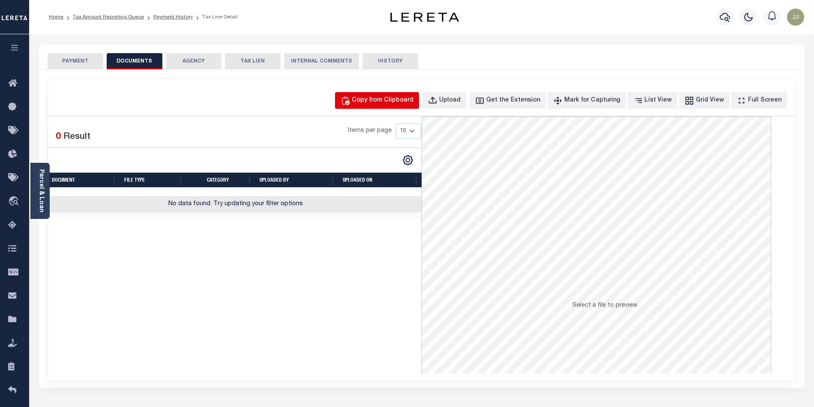
click at [389, 108] on button "Copy from Clipboard" at bounding box center [377, 100] width 84 height 17
select select "POP"
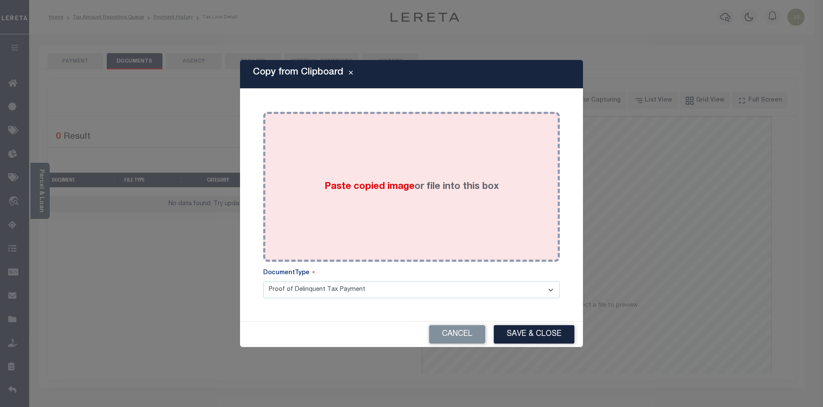
click at [372, 192] on span "Paste copied image" at bounding box center [369, 186] width 90 height 9
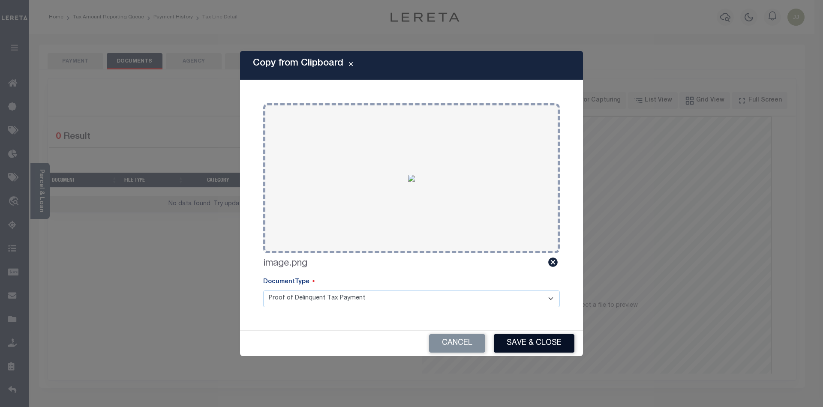
click at [543, 340] on button "Save & Close" at bounding box center [534, 343] width 81 height 18
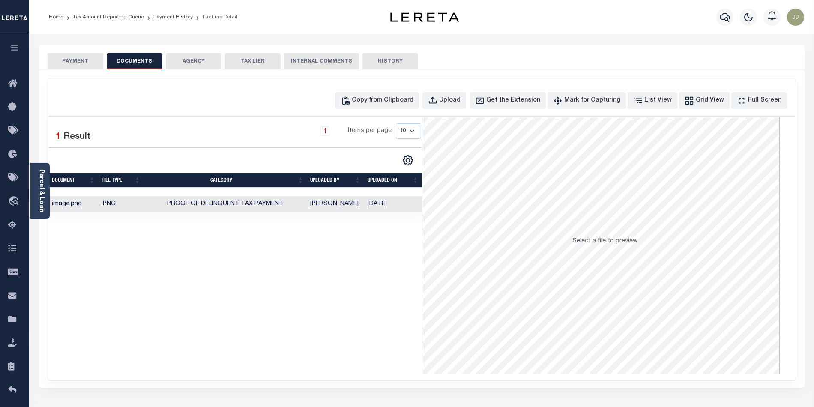
click at [63, 61] on button "PAYMENT" at bounding box center [76, 61] width 56 height 16
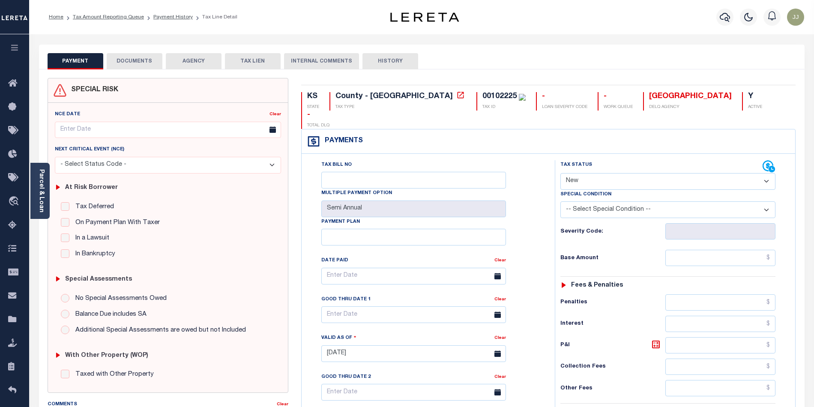
click at [570, 173] on select "- Select Status Code - Open Due/Unpaid Paid Incomplete No Tax Due Internal Refu…" at bounding box center [668, 181] width 215 height 17
select select "PYD"
click at [561, 173] on select "- Select Status Code - Open Due/Unpaid Paid Incomplete No Tax Due Internal Refu…" at bounding box center [668, 181] width 215 height 17
type input "[DATE]"
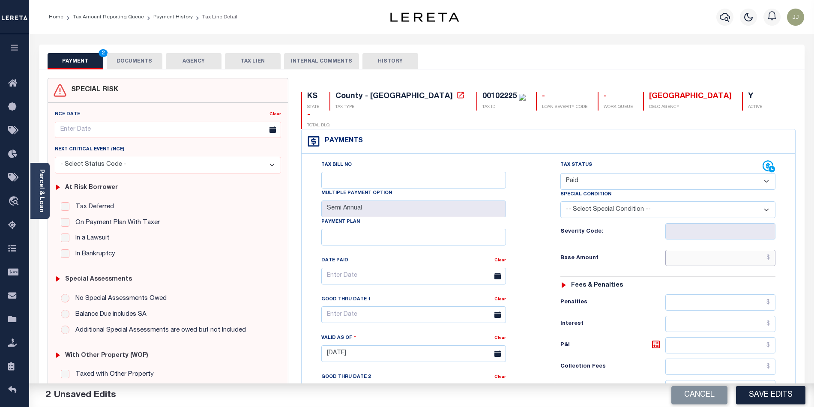
click at [683, 250] on input "text" at bounding box center [721, 258] width 111 height 16
type input "$0.00"
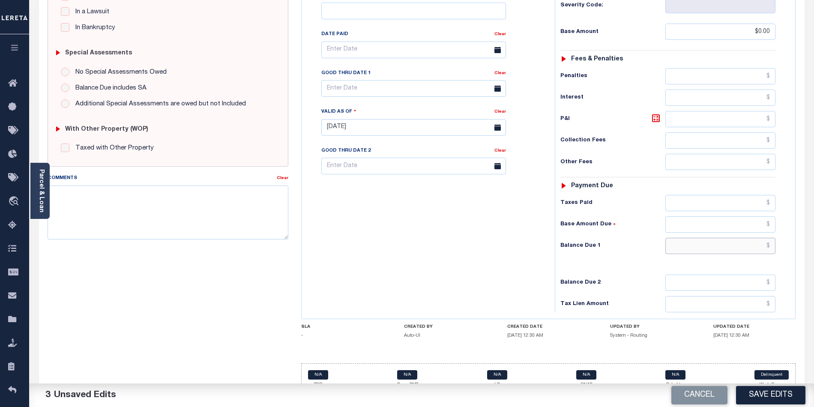
click at [690, 238] on input "text" at bounding box center [721, 246] width 111 height 16
type input "$0.00"
click at [778, 398] on button "Save Edits" at bounding box center [770, 395] width 69 height 18
checkbox input "false"
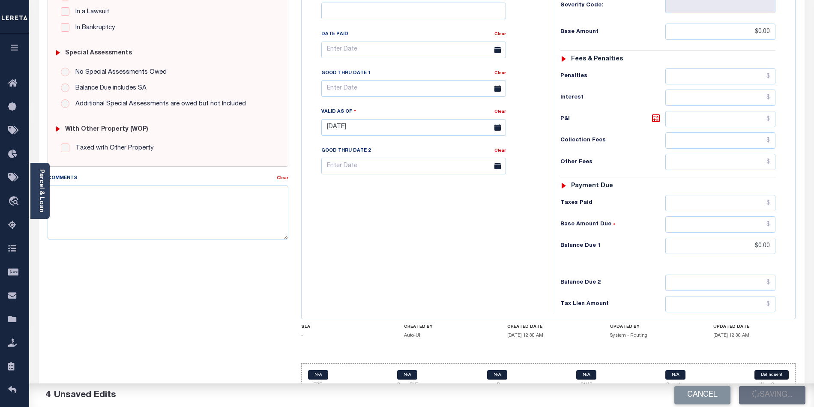
checkbox input "false"
type input "$0"
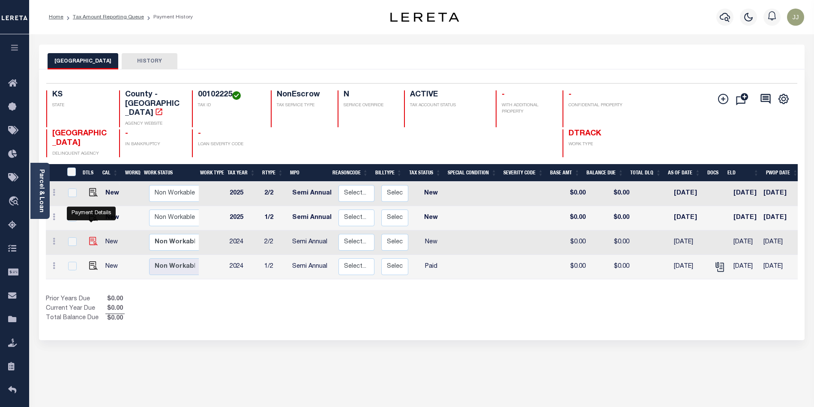
click at [93, 237] on img "" at bounding box center [93, 241] width 9 height 9
checkbox input "true"
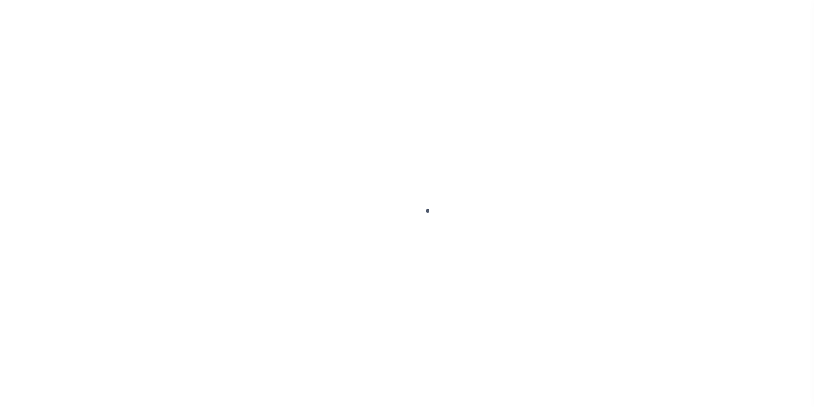
select select "NW2"
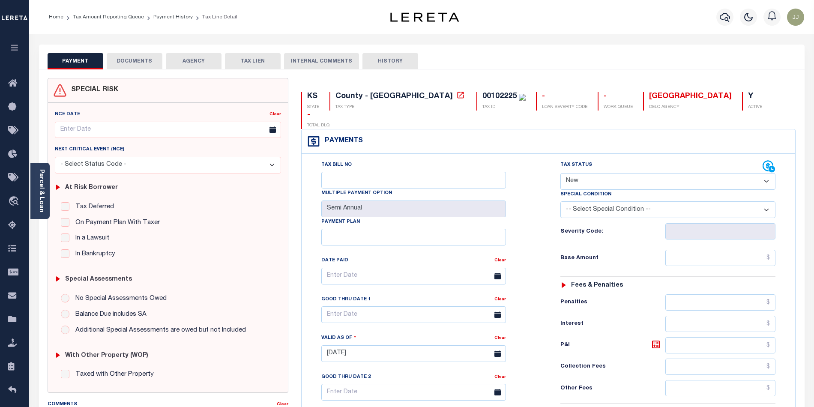
click at [126, 67] on button "DOCUMENTS" at bounding box center [135, 61] width 56 height 16
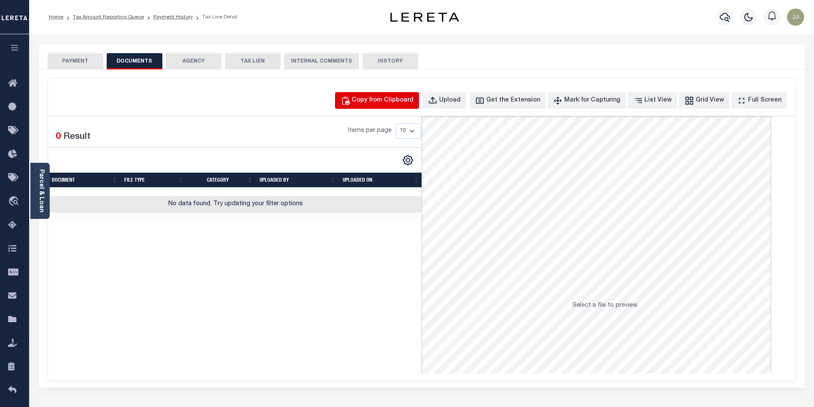
click at [372, 97] on div "Copy from Clipboard" at bounding box center [383, 100] width 62 height 9
select select "POP"
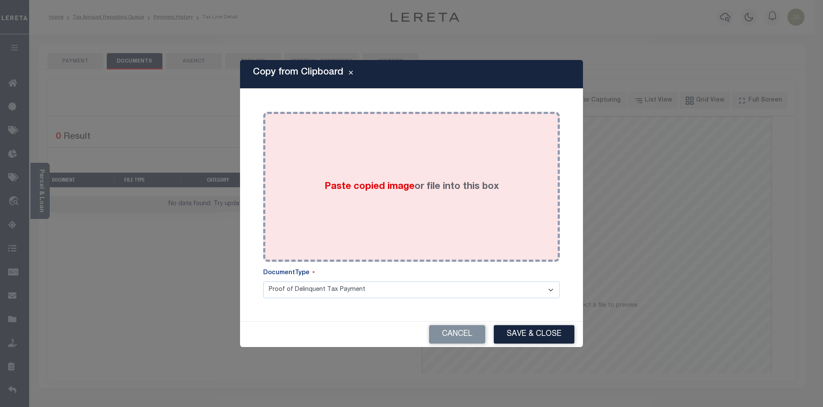
click at [350, 194] on label "Paste copied image or file into this box" at bounding box center [411, 187] width 174 height 14
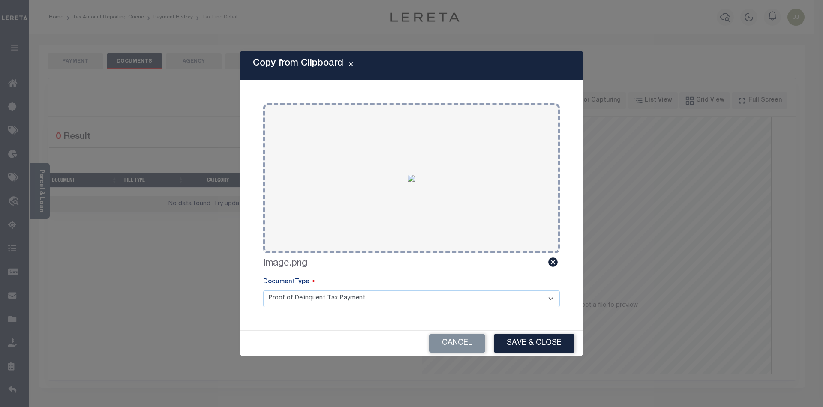
click at [540, 354] on div "Cancel Save & Close" at bounding box center [411, 343] width 343 height 25
click at [539, 350] on button "Save & Close" at bounding box center [534, 343] width 81 height 18
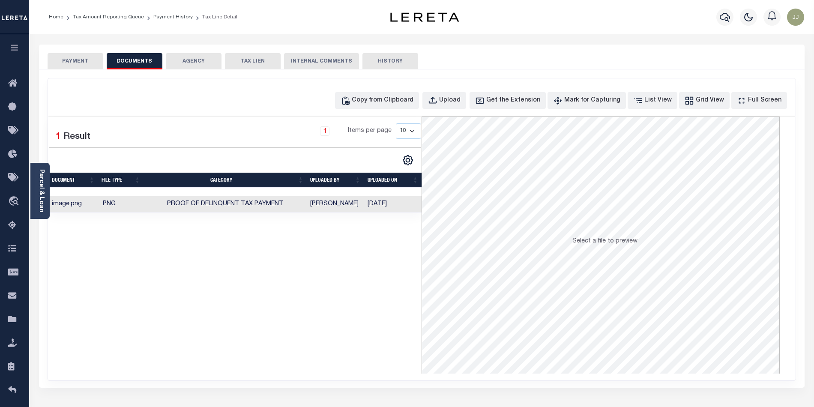
click at [61, 69] on button "PAYMENT" at bounding box center [76, 61] width 56 height 16
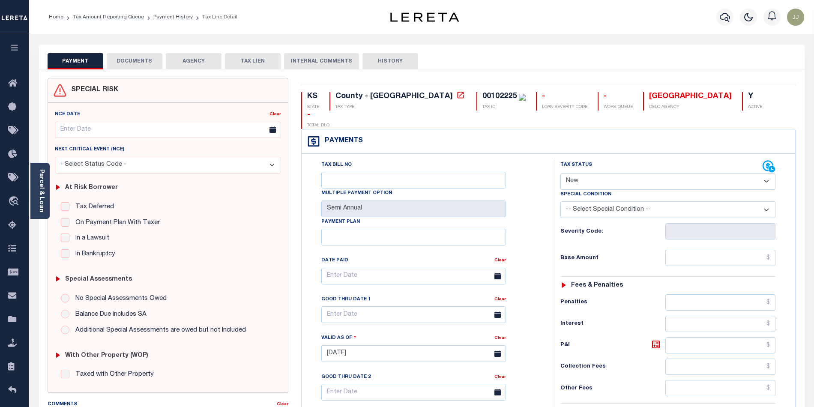
click at [592, 173] on select "- Select Status Code - Open Due/Unpaid Paid Incomplete No Tax Due Internal Refu…" at bounding box center [668, 181] width 215 height 17
select select "DUE"
click at [561, 173] on select "- Select Status Code - Open Due/Unpaid Paid Incomplete No Tax Due Internal Refu…" at bounding box center [668, 181] width 215 height 17
type input "[DATE]"
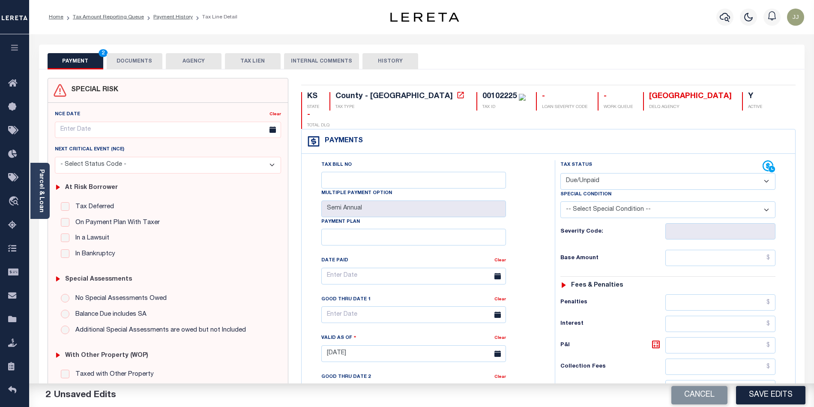
click at [579, 173] on select "- Select Status Code - Open Due/Unpaid Paid Incomplete No Tax Due Internal Refu…" at bounding box center [668, 181] width 215 height 17
select select "PYD"
click at [561, 173] on select "- Select Status Code - Open Due/Unpaid Paid Incomplete No Tax Due Internal Refu…" at bounding box center [668, 181] width 215 height 17
click at [712, 250] on input "text" at bounding box center [721, 258] width 111 height 16
type input "$0.00"
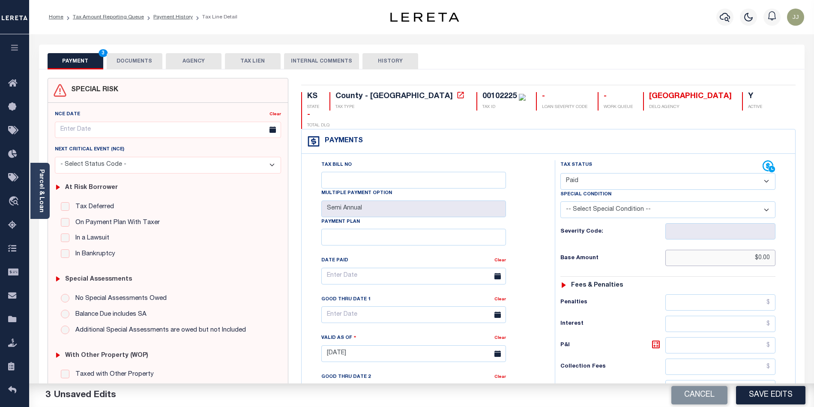
scroll to position [226, 0]
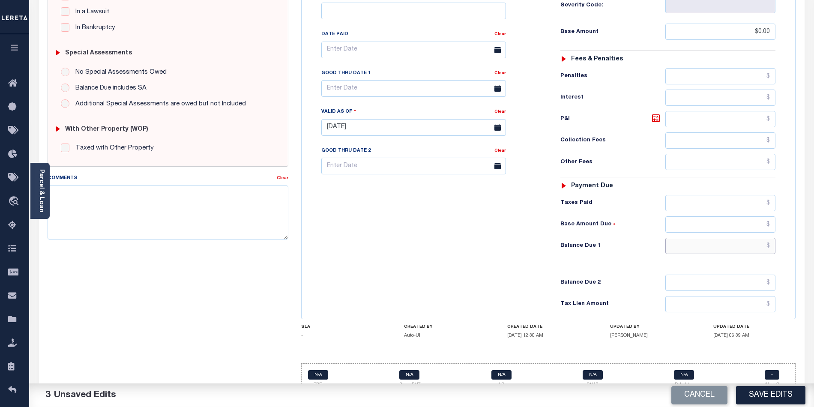
click at [695, 238] on input "text" at bounding box center [721, 246] width 111 height 16
type input "$0.00"
click at [770, 387] on button "Save Edits" at bounding box center [770, 395] width 69 height 18
checkbox input "false"
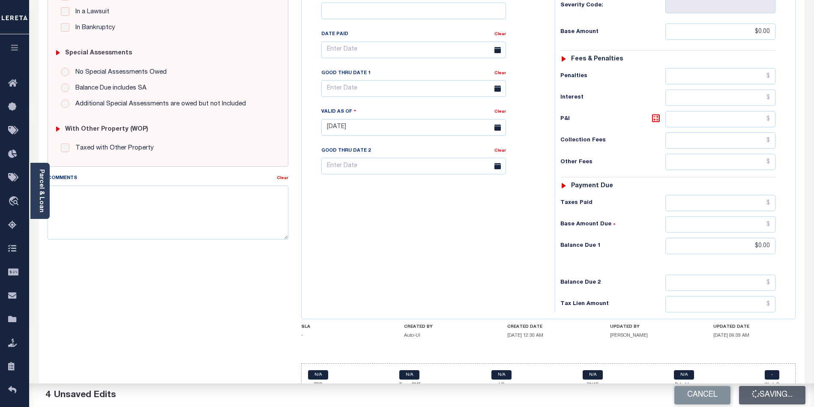
checkbox input "false"
type input "$0"
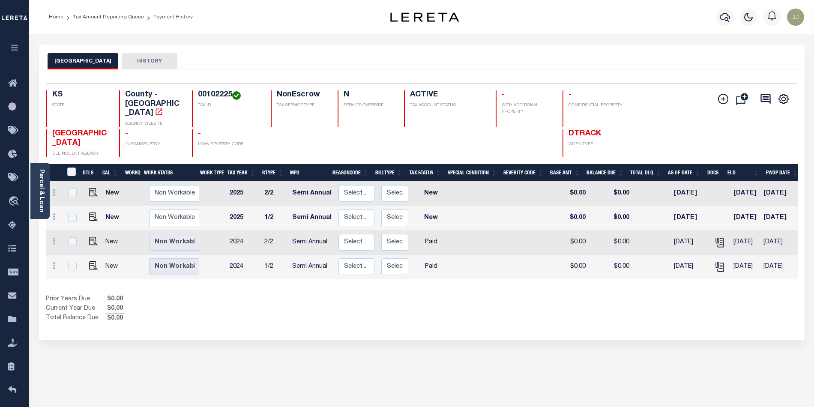
click at [438, 326] on div "Selected 4 Results 1 Items per page 25 50 100 KS STATE 00102225" at bounding box center [422, 204] width 766 height 271
click at [233, 95] on h4 "00102225" at bounding box center [229, 94] width 63 height 9
click at [211, 93] on h4 "00102225" at bounding box center [229, 94] width 63 height 9
copy h4 "00102225"
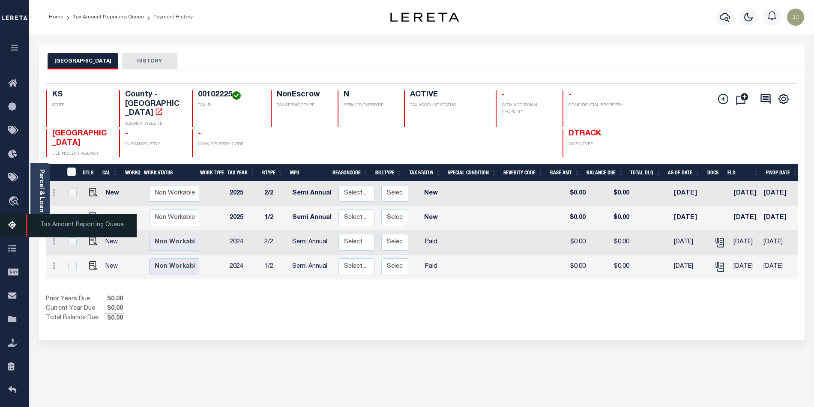
click at [6, 230] on link "Tax Amount Reporting Queue" at bounding box center [14, 226] width 29 height 24
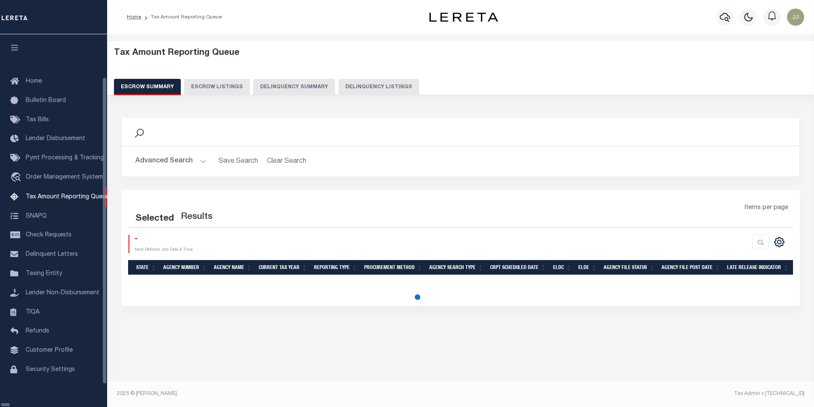
click at [360, 92] on button "Delinquency Listings" at bounding box center [379, 87] width 81 height 16
select select "100"
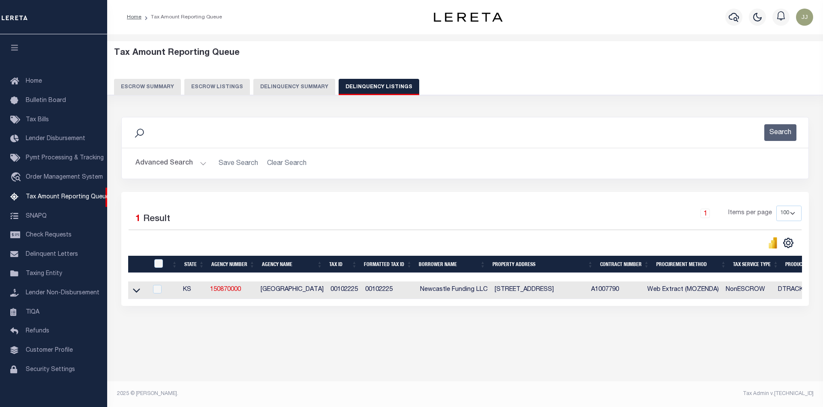
click at [185, 165] on button "Advanced Search" at bounding box center [170, 163] width 71 height 17
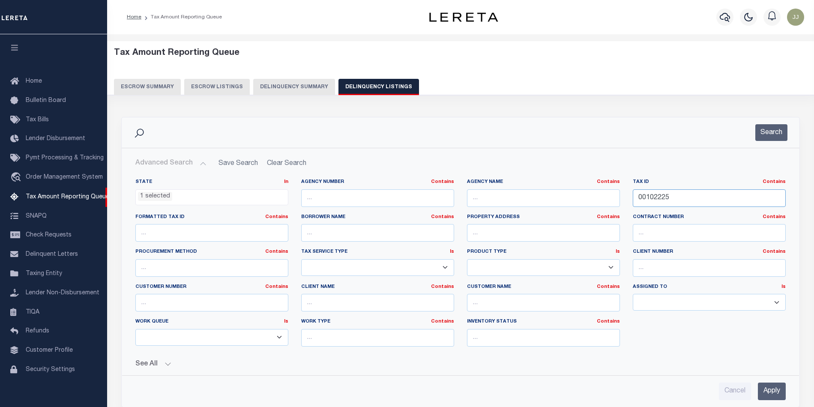
drag, startPoint x: 685, startPoint y: 196, endPoint x: 613, endPoint y: 194, distance: 72.0
click at [613, 194] on div "State In In AK AL AR AZ CA CO CT DC DE FL GA GU HI IA ID IL IN KS KY LA MA MD M…" at bounding box center [460, 266] width 663 height 175
paste input "939"
type input "00102939"
click at [777, 141] on button "Search" at bounding box center [772, 132] width 32 height 17
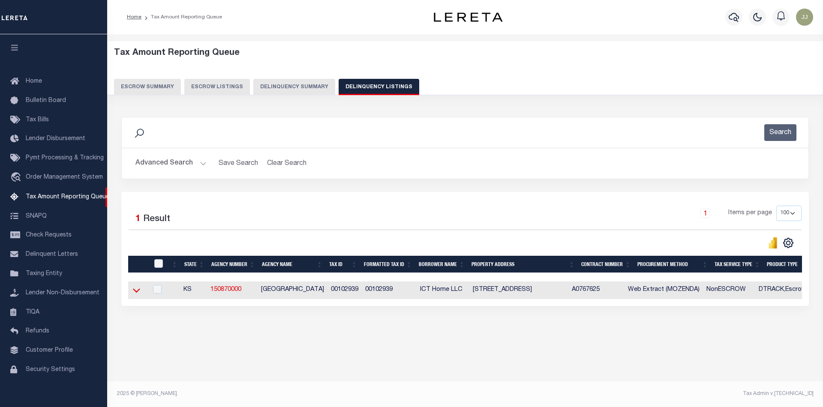
click at [136, 294] on icon at bounding box center [136, 290] width 7 height 9
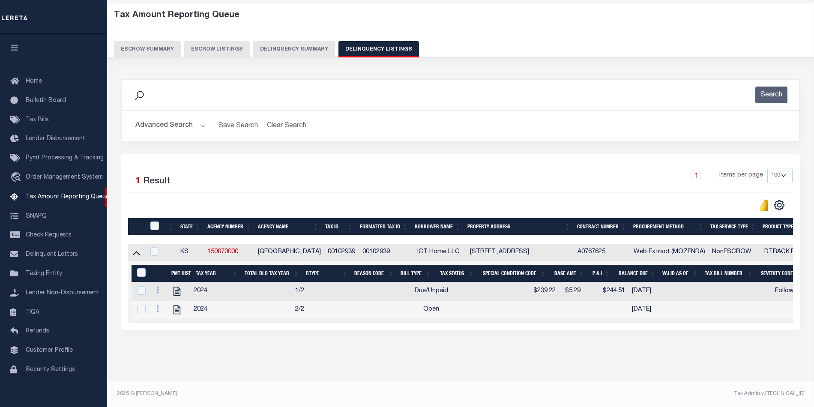
scroll to position [47, 0]
click at [177, 287] on icon "" at bounding box center [177, 291] width 7 height 9
checkbox input "true"
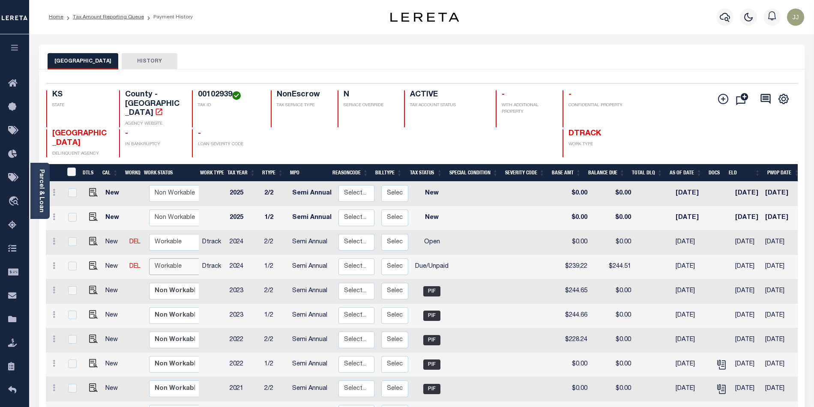
click at [168, 258] on select "Non Workable Workable" at bounding box center [174, 266] width 51 height 17
checkbox input "true"
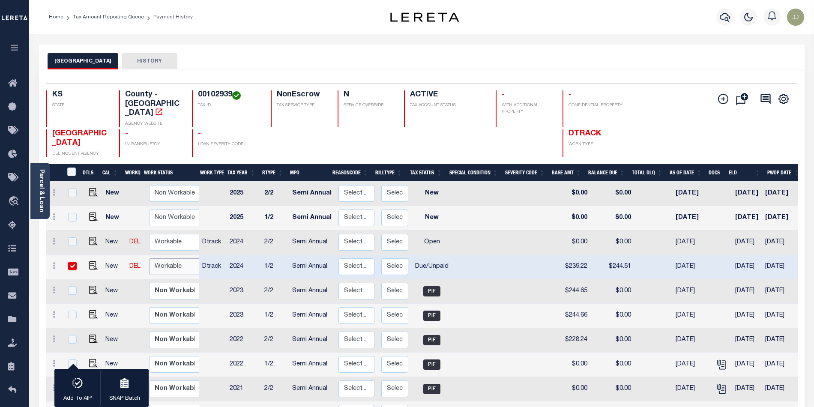
select select "true"
click at [149, 258] on select "Non Workable Workable" at bounding box center [174, 266] width 51 height 17
checkbox input "false"
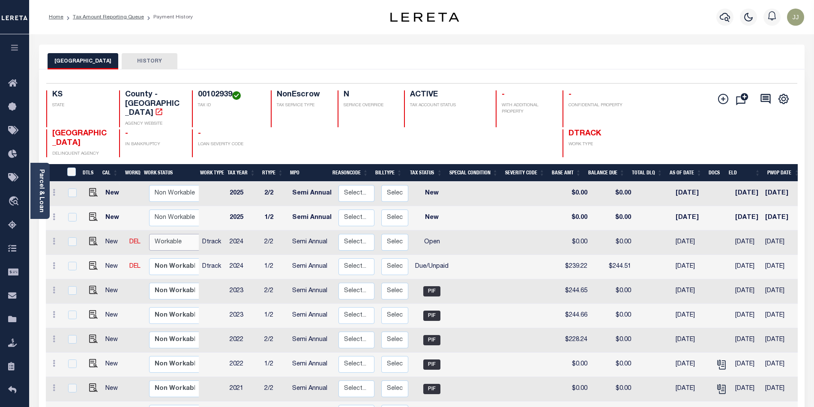
click at [170, 234] on select "Non Workable Workable" at bounding box center [174, 242] width 51 height 17
checkbox input "true"
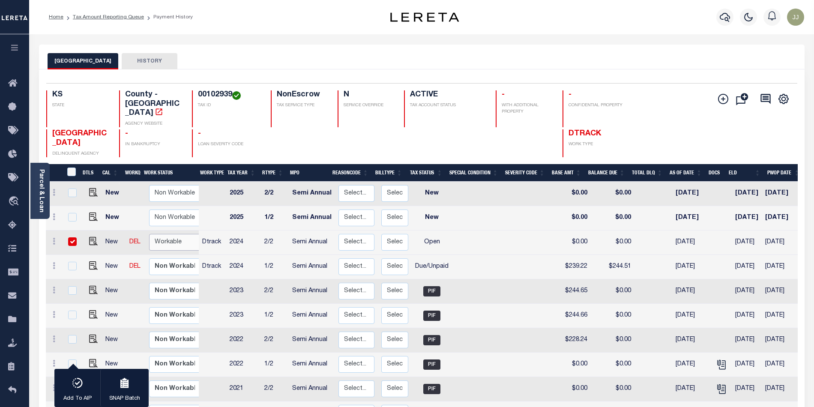
click at [179, 234] on select "Non Workable Workable" at bounding box center [174, 242] width 51 height 17
checkbox input "false"
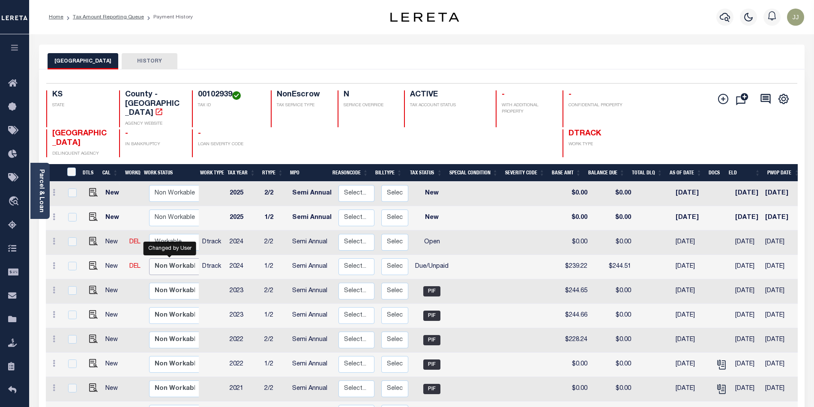
click at [172, 258] on select "Non Workable Workable" at bounding box center [174, 266] width 51 height 17
checkbox input "true"
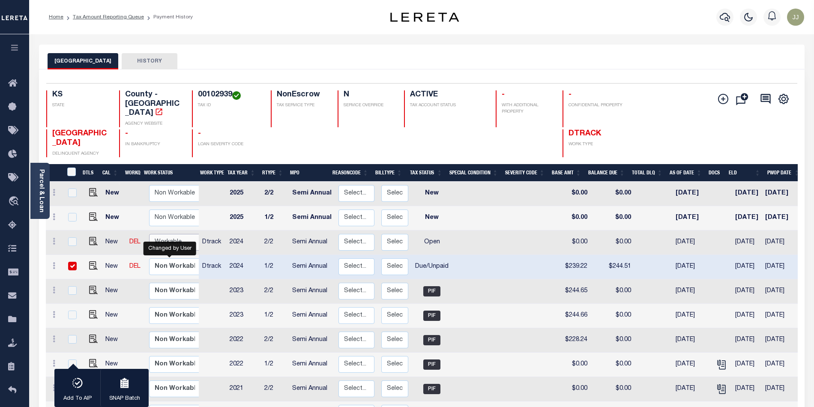
click at [176, 234] on select "Non Workable Workable" at bounding box center [174, 242] width 51 height 17
checkbox input "true"
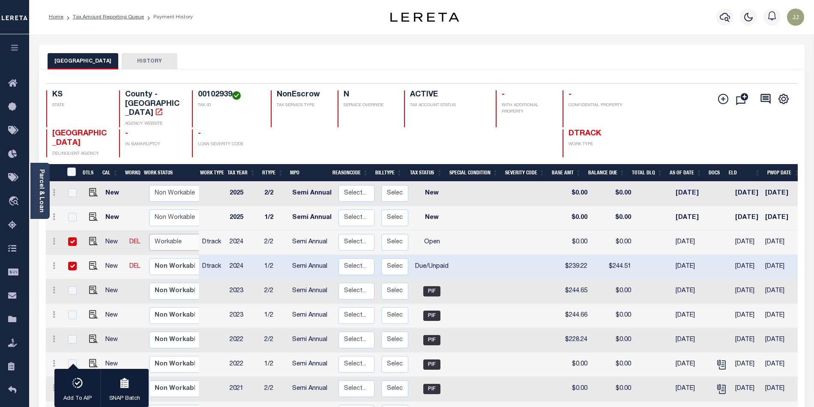
click at [176, 234] on select "Non Workable Workable" at bounding box center [174, 242] width 51 height 17
checkbox input "false"
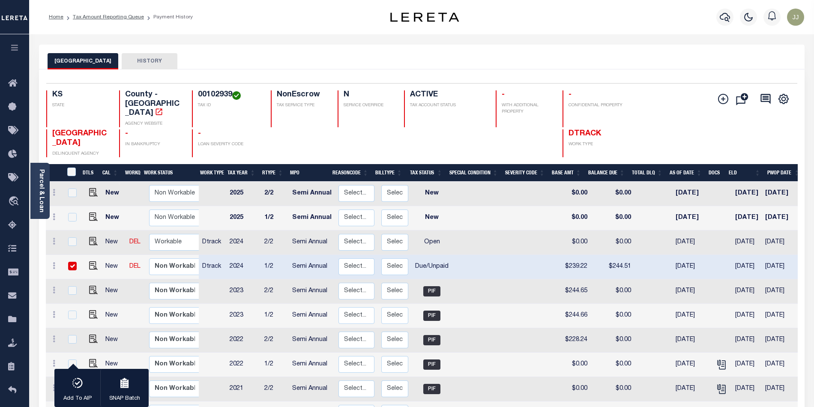
click at [174, 240] on td "Non Workable Workable" at bounding box center [177, 243] width 62 height 24
checkbox input "true"
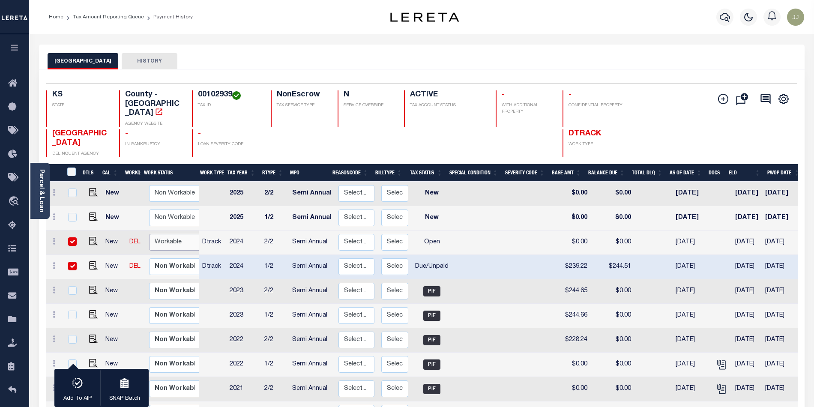
click at [173, 234] on select "Non Workable Workable" at bounding box center [174, 242] width 51 height 17
checkbox input "false"
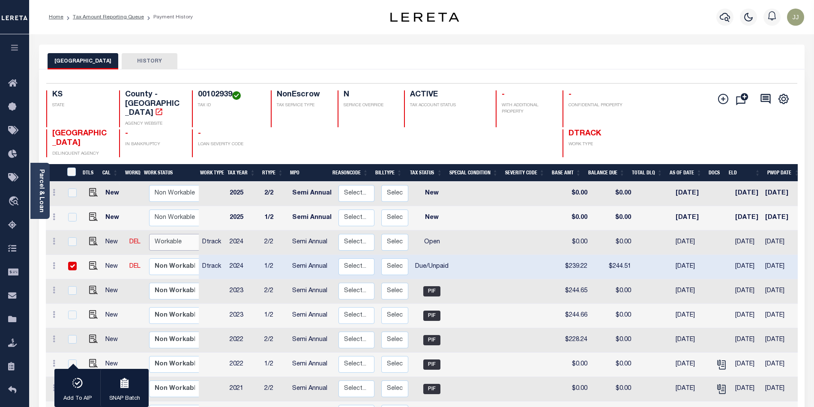
select select "true"
click at [149, 234] on select "Non Workable Workable" at bounding box center [174, 242] width 51 height 17
checkbox input "true"
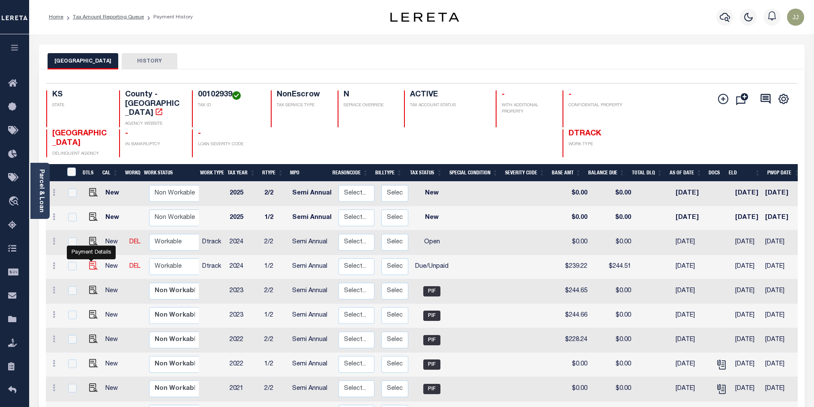
click at [90, 261] on img "" at bounding box center [93, 265] width 9 height 9
checkbox input "true"
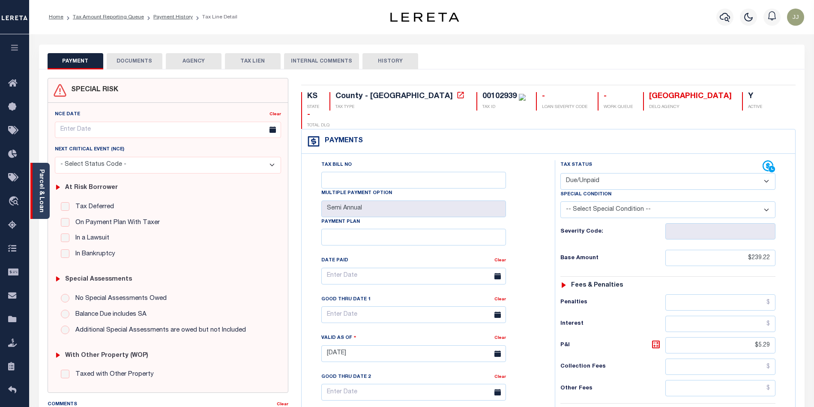
click at [43, 198] on link "Parcel & Loan" at bounding box center [41, 190] width 6 height 43
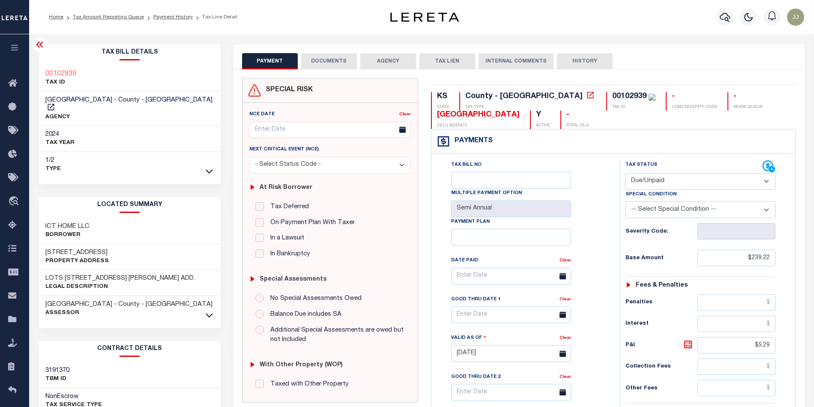
click at [326, 54] on button "DOCUMENTS" at bounding box center [329, 61] width 56 height 16
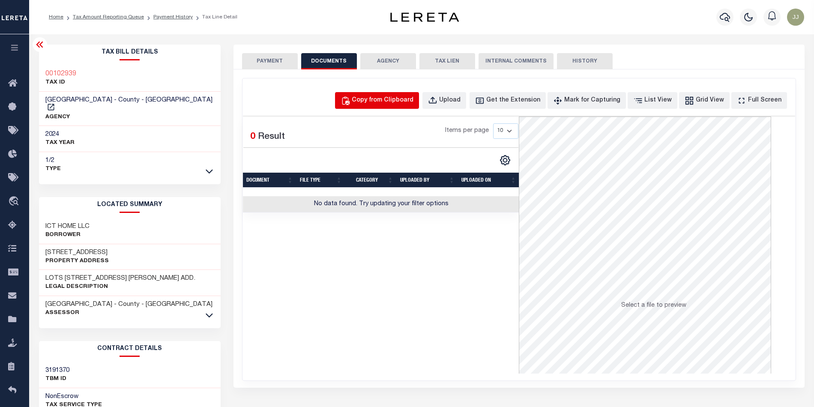
click at [414, 105] on div "Copy from Clipboard" at bounding box center [383, 100] width 62 height 9
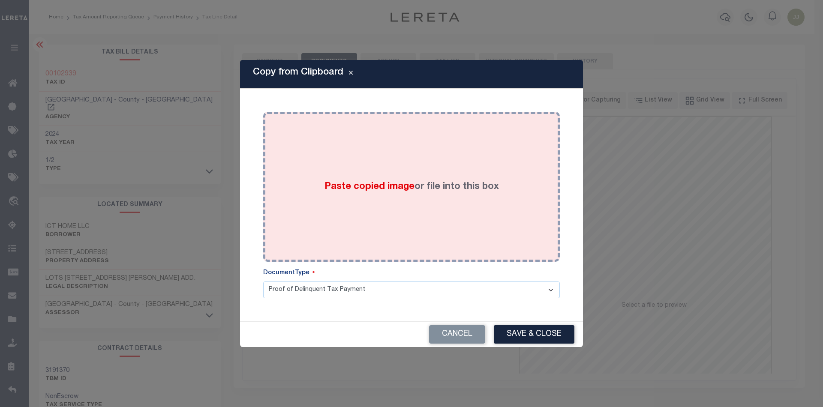
click at [412, 176] on div "Paste copied image or file into this box" at bounding box center [412, 186] width 284 height 137
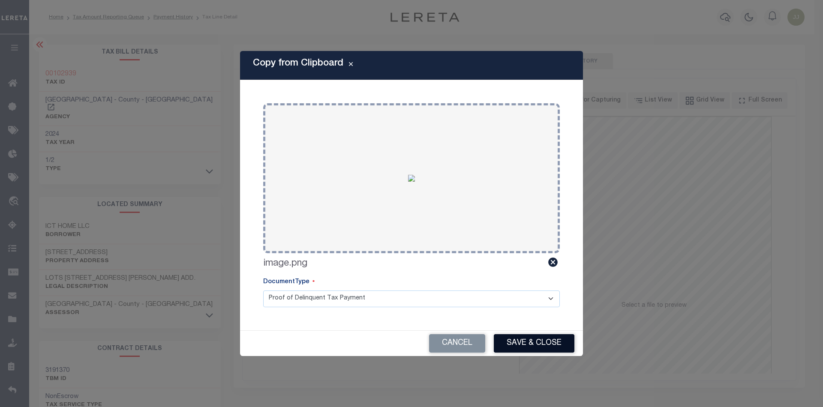
click at [532, 340] on button "Save & Close" at bounding box center [534, 343] width 81 height 18
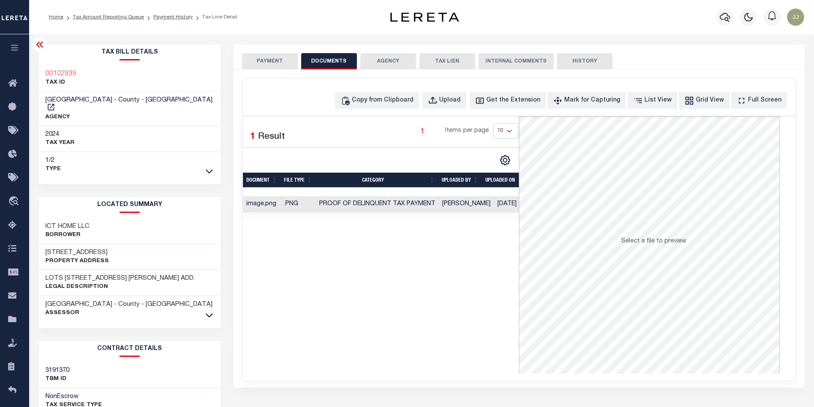
click at [273, 67] on button "PAYMENT" at bounding box center [270, 61] width 56 height 16
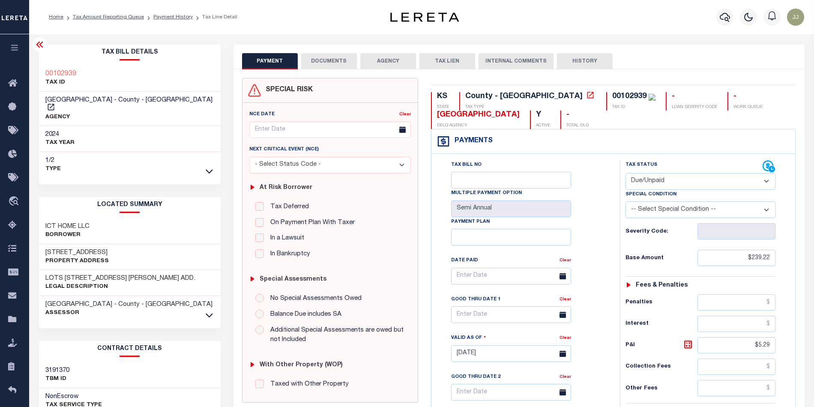
click at [657, 176] on select "- Select Status Code - Open Due/Unpaid Paid Incomplete No Tax Due Internal Refu…" at bounding box center [701, 181] width 150 height 17
select select "PYD"
click at [626, 174] on select "- Select Status Code - Open Due/Unpaid Paid Incomplete No Tax Due Internal Refu…" at bounding box center [701, 181] width 150 height 17
type input "[DATE]"
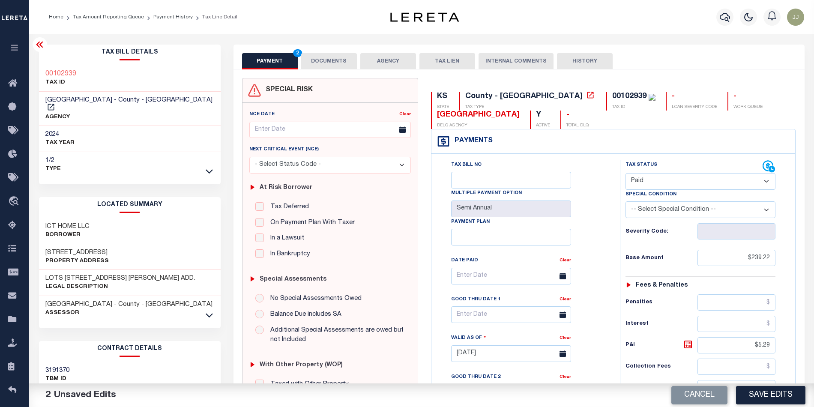
scroll to position [246, 0]
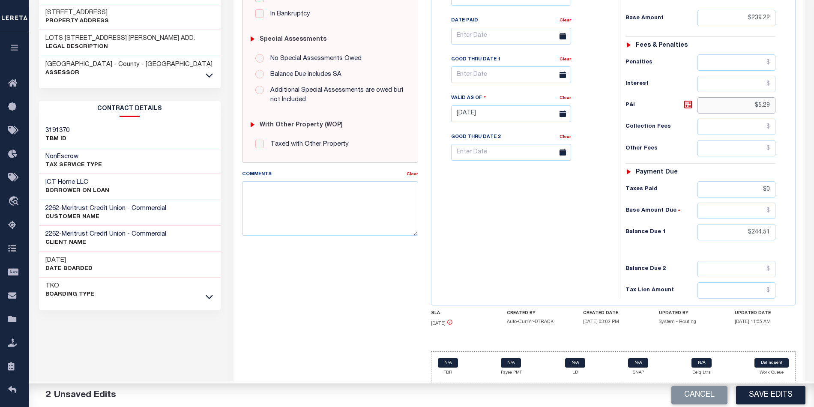
drag, startPoint x: 752, startPoint y: 99, endPoint x: 780, endPoint y: 102, distance: 28.4
click at [780, 102] on div "Tax Status Status - Select Status Code -" at bounding box center [703, 109] width 167 height 378
drag, startPoint x: 743, startPoint y: 234, endPoint x: 785, endPoint y: 234, distance: 42.0
click at [785, 234] on div "Tax Status Status - Select Status Code -" at bounding box center [703, 109] width 167 height 378
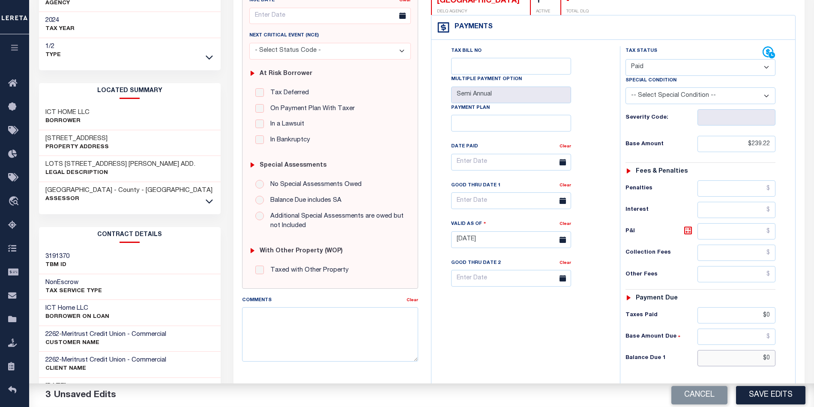
scroll to position [0, 0]
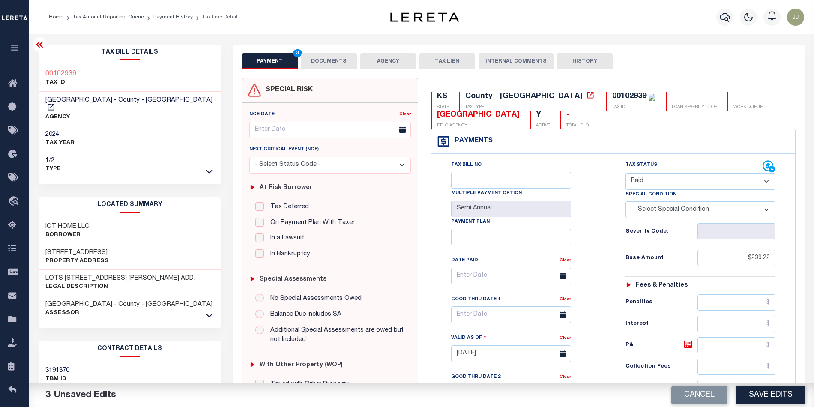
type input "$0.00"
click at [292, 64] on button "PAYMENT 4" at bounding box center [270, 61] width 56 height 16
click at [333, 64] on button "DOCUMENTS" at bounding box center [329, 61] width 56 height 16
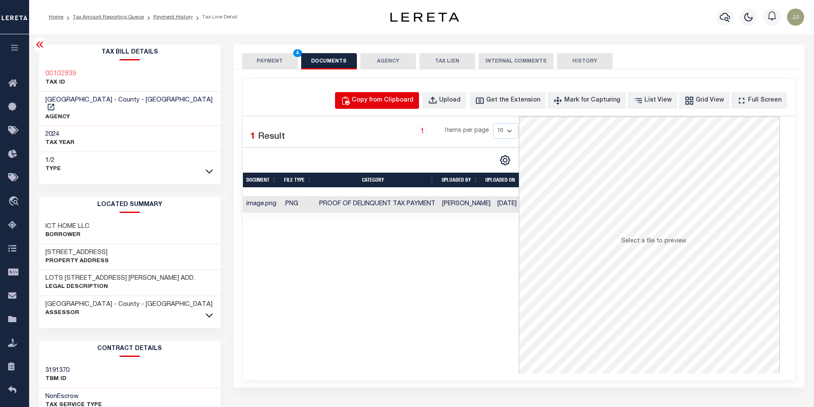
click at [391, 98] on div "Copy from Clipboard" at bounding box center [383, 100] width 62 height 9
select select "POP"
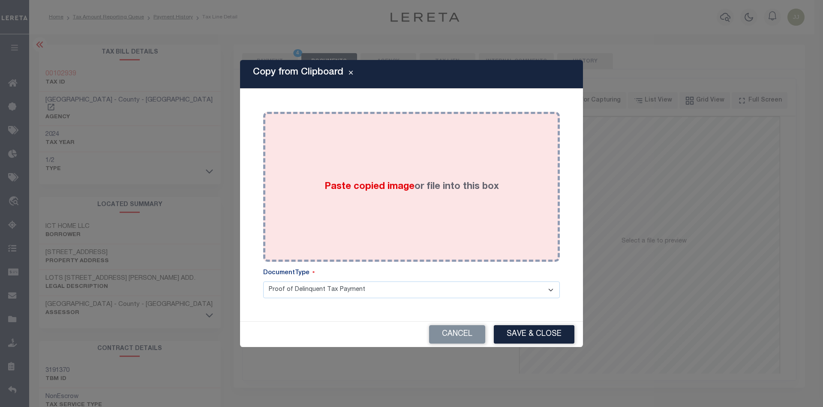
click at [359, 186] on span "Paste copied image" at bounding box center [369, 186] width 90 height 9
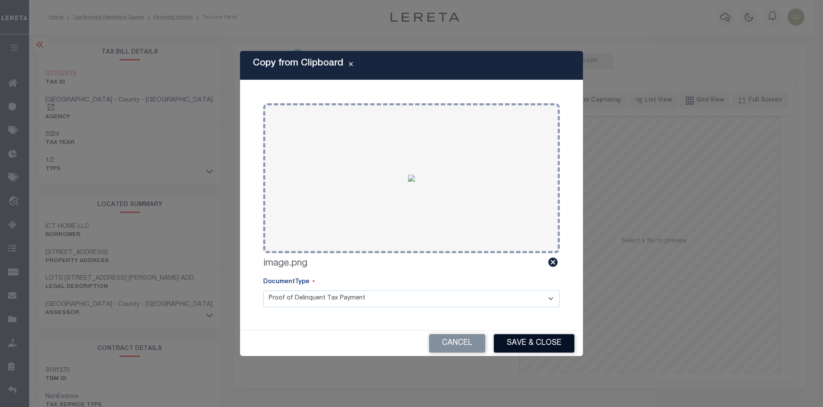
click at [546, 345] on button "Save & Close" at bounding box center [534, 343] width 81 height 18
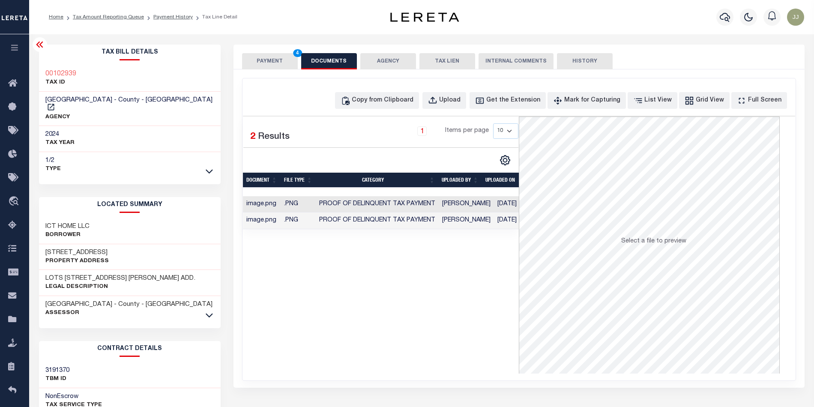
click at [279, 63] on button "PAYMENT 4" at bounding box center [270, 61] width 56 height 16
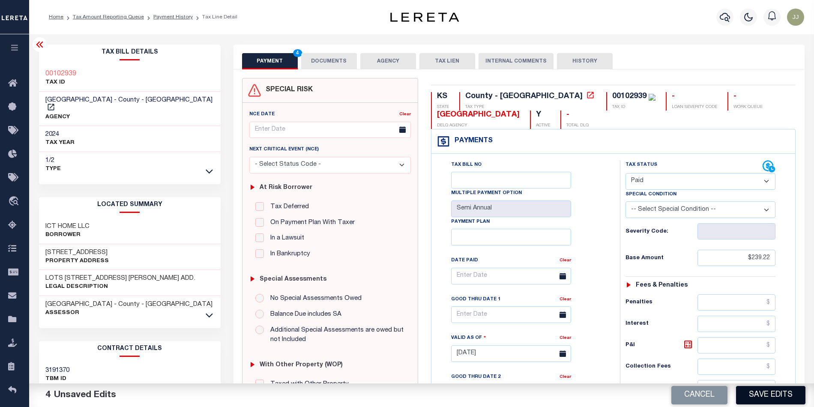
click at [777, 397] on button "Save Edits" at bounding box center [770, 395] width 69 height 18
checkbox input "false"
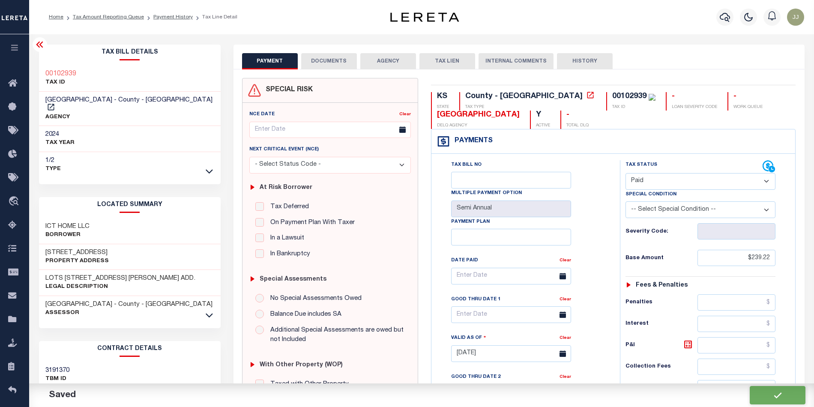
type input "$239.22"
type input "$0"
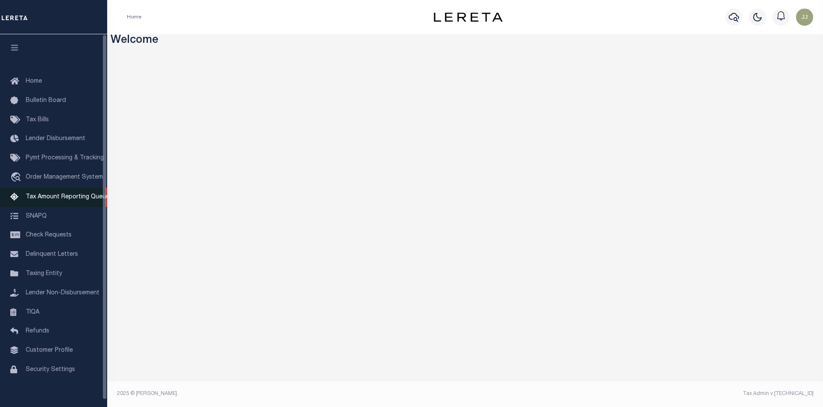
click at [40, 199] on span "Tax Amount Reporting Queue" at bounding box center [68, 197] width 84 height 6
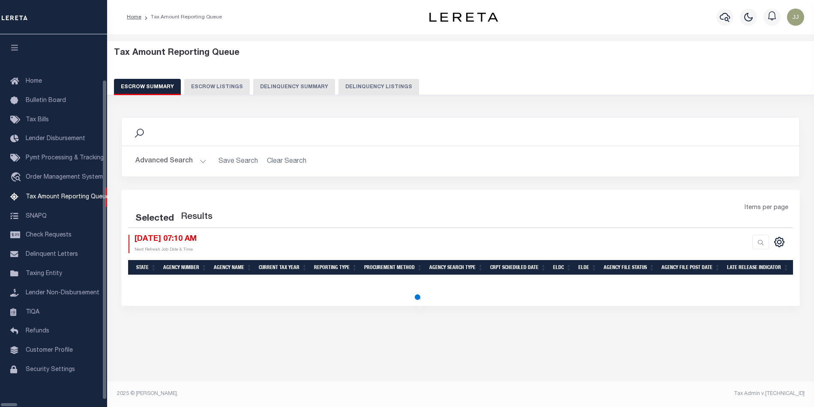
select select "100"
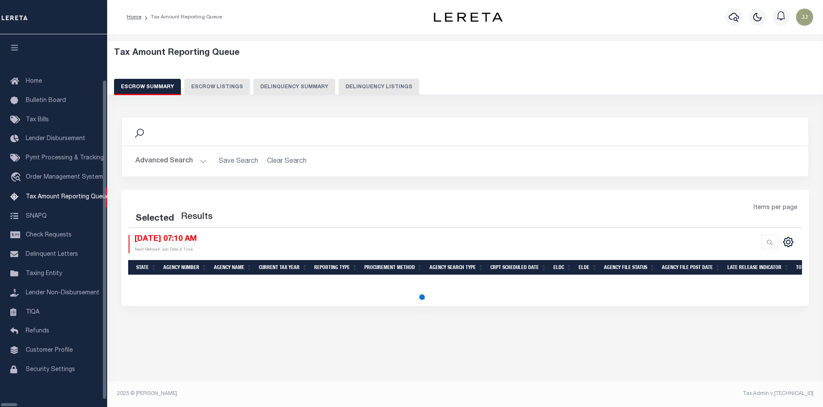
select select "100"
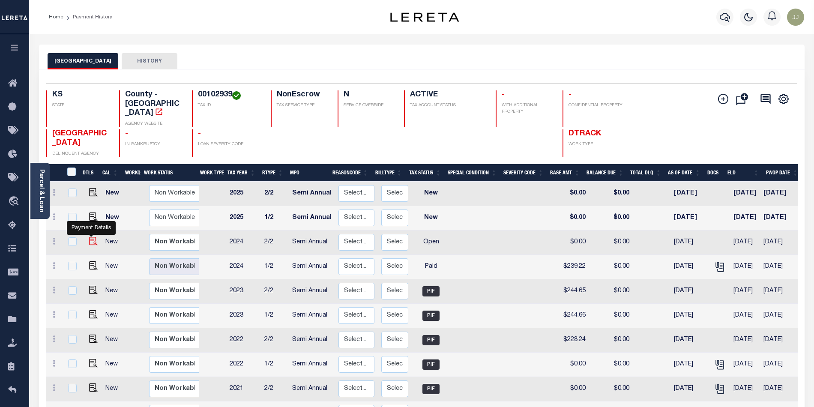
click at [93, 237] on img "" at bounding box center [93, 241] width 9 height 9
checkbox input "true"
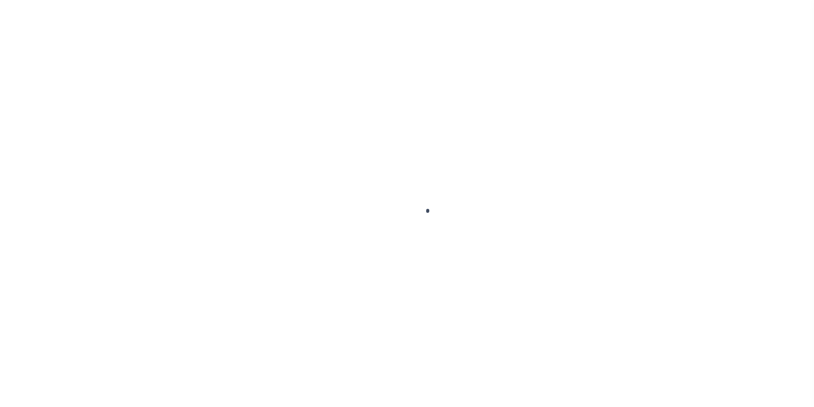
select select "OP2"
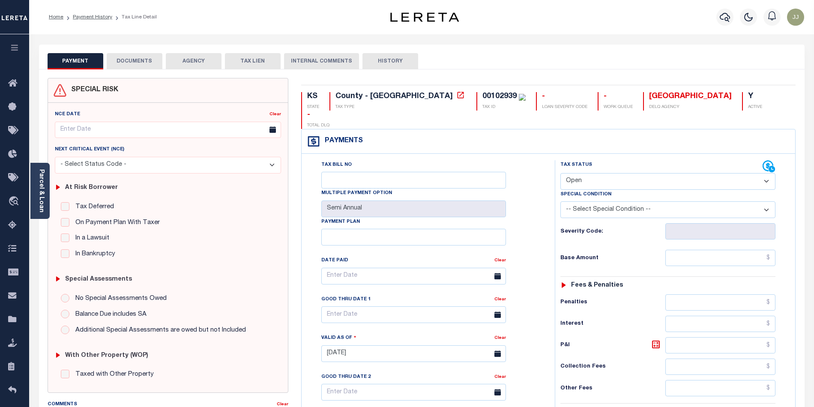
click at [128, 61] on button "DOCUMENTS" at bounding box center [135, 61] width 56 height 16
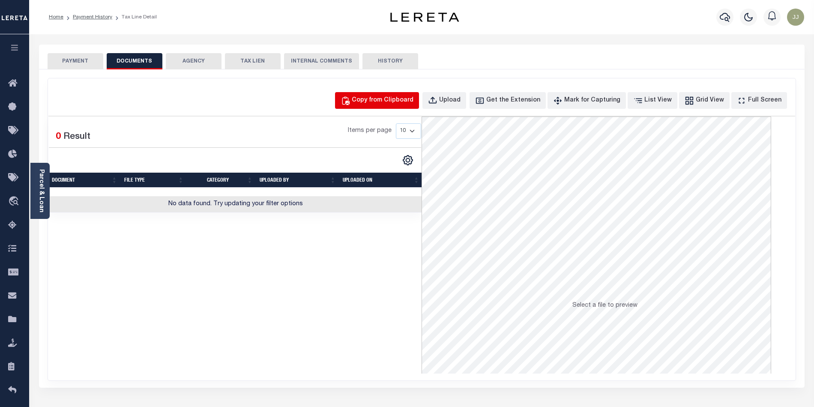
click at [375, 97] on div "Copy from Clipboard" at bounding box center [383, 100] width 62 height 9
select select "POP"
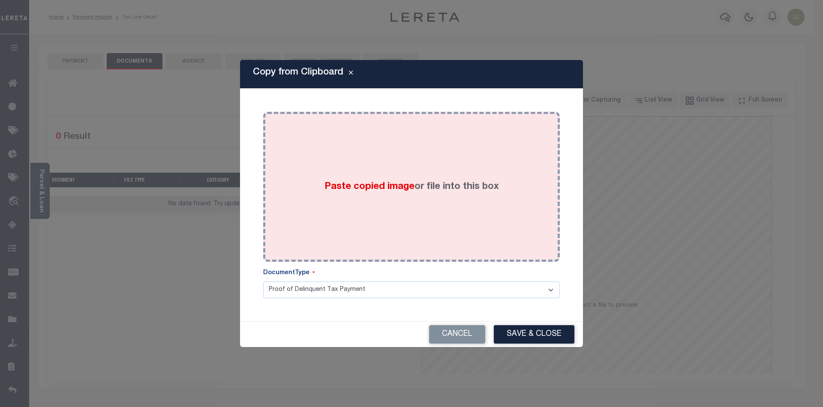
click at [372, 192] on label "Paste copied image or file into this box" at bounding box center [411, 187] width 174 height 14
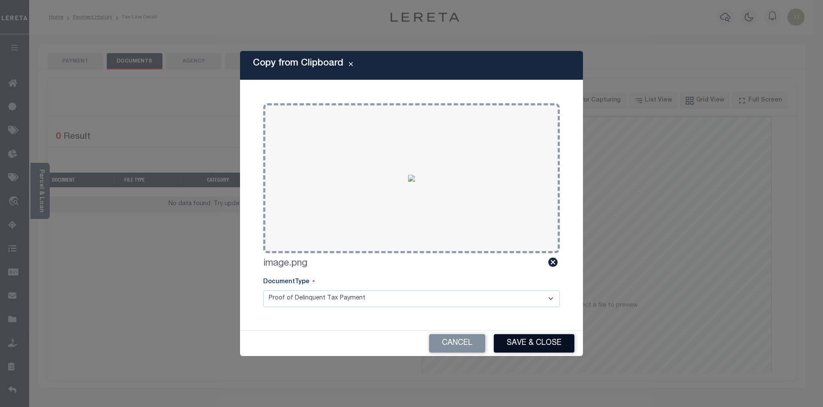
click at [531, 339] on button "Save & Close" at bounding box center [534, 343] width 81 height 18
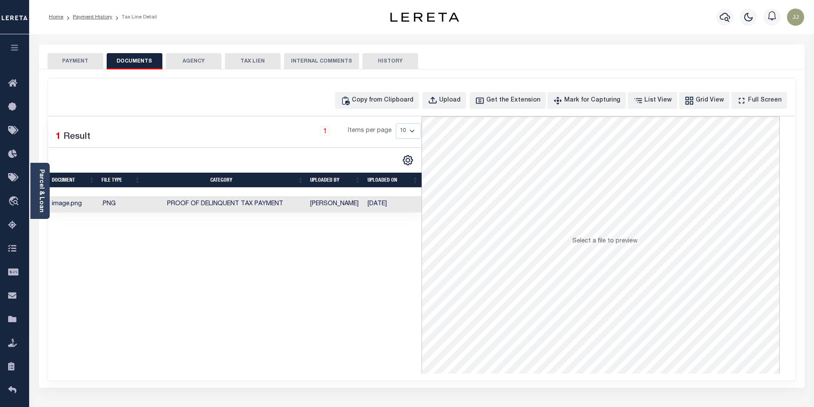
click at [74, 61] on button "PAYMENT" at bounding box center [76, 61] width 56 height 16
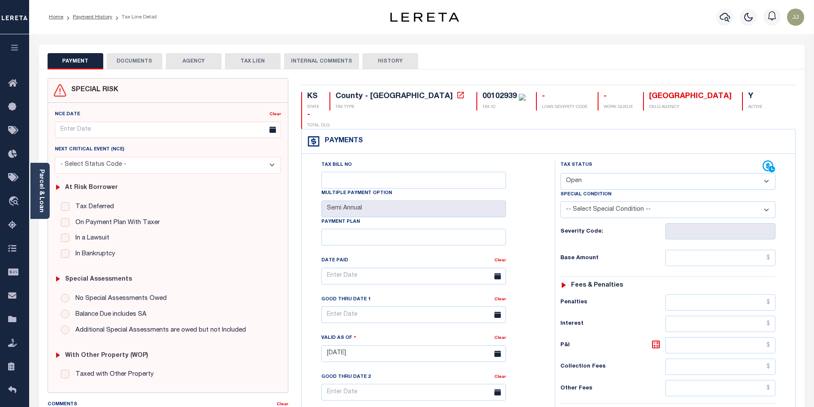
click at [586, 173] on select "- Select Status Code - Open Due/Unpaid Paid Incomplete No Tax Due Internal Refu…" at bounding box center [668, 181] width 215 height 17
select select "PYD"
click at [561, 173] on select "- Select Status Code - Open Due/Unpaid Paid Incomplete No Tax Due Internal Refu…" at bounding box center [668, 181] width 215 height 17
type input "[DATE]"
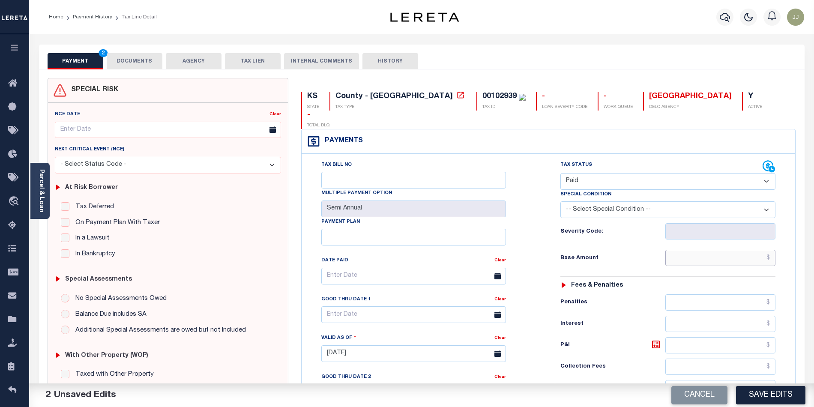
click at [708, 250] on input "text" at bounding box center [721, 258] width 111 height 16
type input "$0.00"
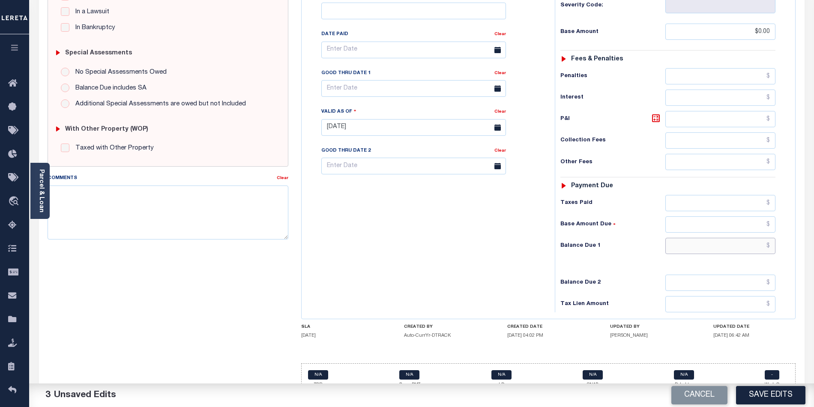
click at [719, 238] on input "text" at bounding box center [721, 246] width 111 height 16
type input "$0.00"
click at [755, 389] on button "Save Edits" at bounding box center [770, 395] width 69 height 18
checkbox input "false"
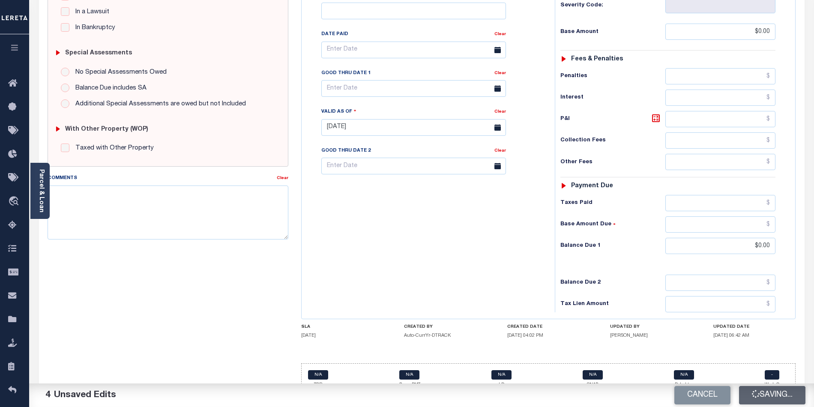
checkbox input "false"
type input "$0"
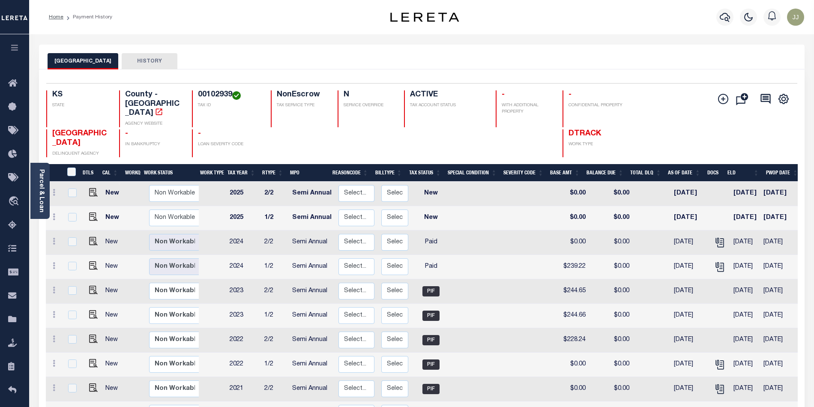
click at [208, 95] on h4 "00102939" at bounding box center [229, 94] width 63 height 9
copy h4 "00102939"
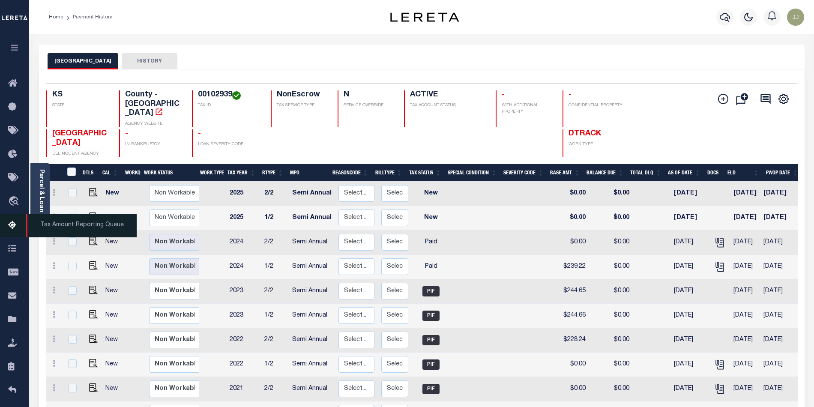
click at [11, 227] on icon at bounding box center [15, 225] width 14 height 11
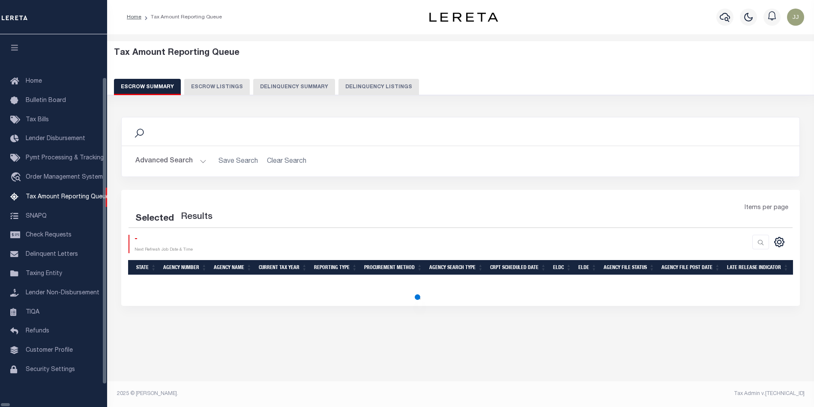
select select "100"
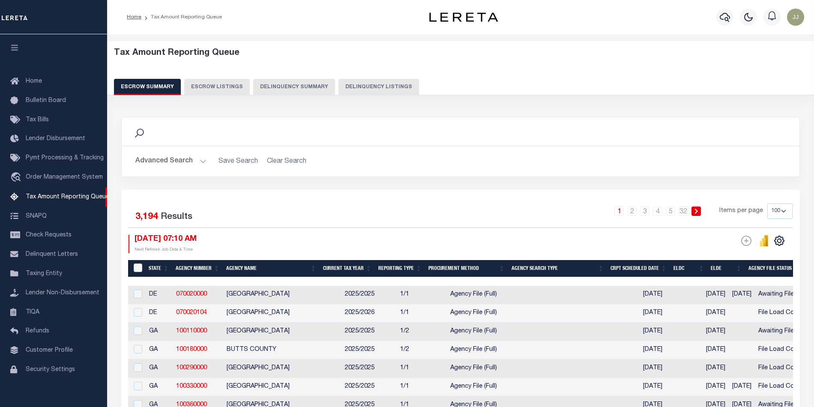
click at [376, 87] on button "Delinquency Listings" at bounding box center [379, 87] width 81 height 16
select select "KS"
select select "100"
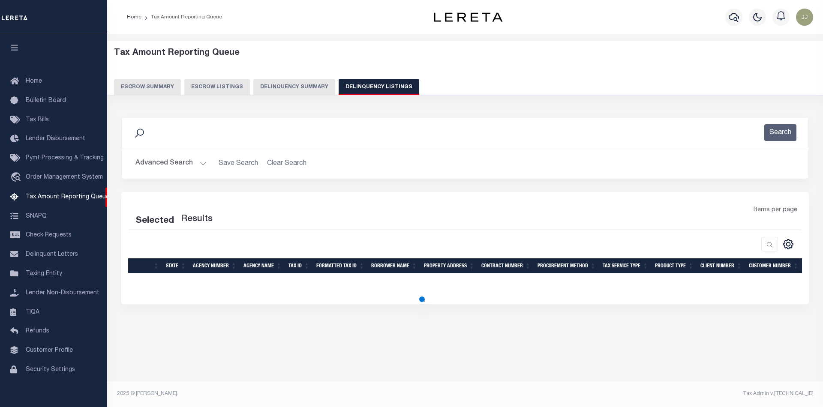
select select "100"
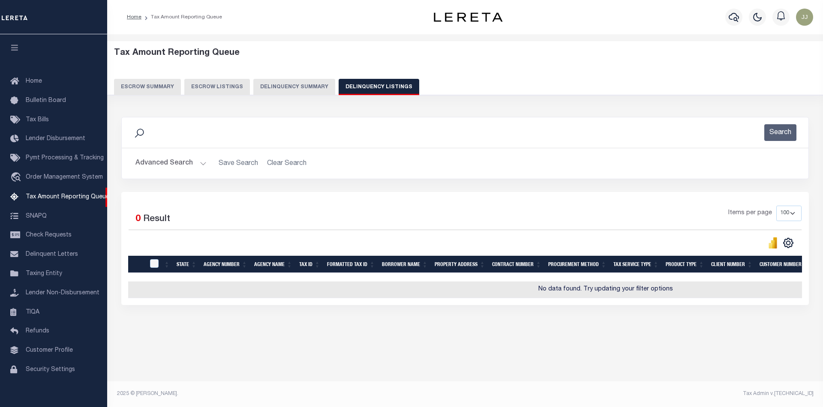
click at [166, 170] on button "Advanced Search" at bounding box center [170, 163] width 71 height 17
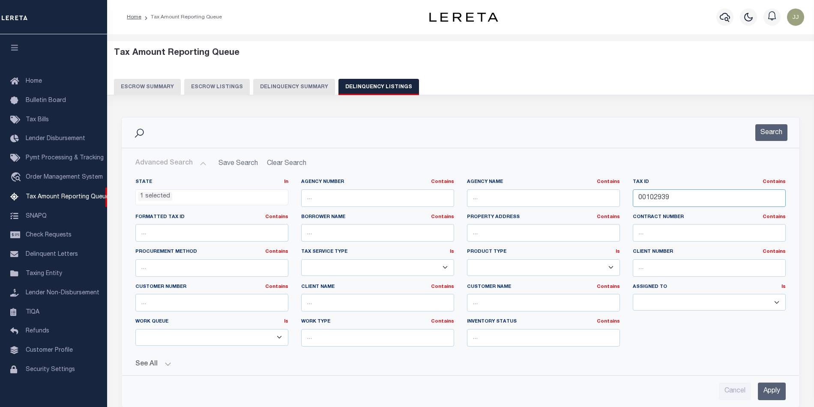
drag, startPoint x: 713, startPoint y: 198, endPoint x: 609, endPoint y: 201, distance: 103.8
click at [609, 201] on div "State In In AK AL AR AZ CA CO CT DC DE FL GA GU HI IA ID IL IN KS KY LA MA MD M…" at bounding box center [460, 266] width 663 height 175
paste input "3388"
type input "00103388"
click at [770, 131] on button "Search" at bounding box center [772, 132] width 32 height 17
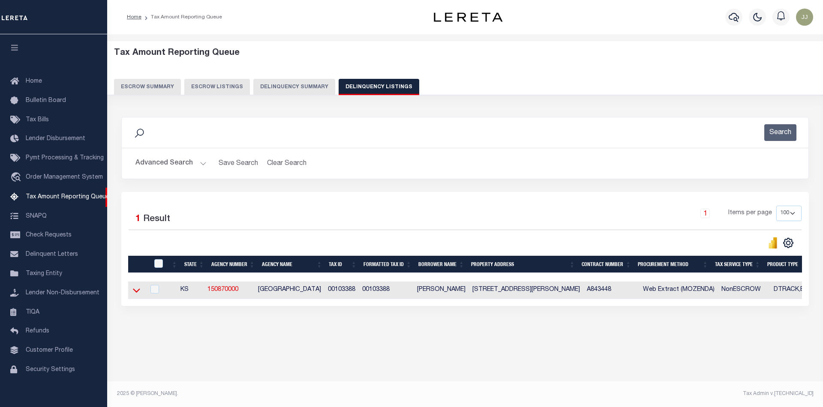
click at [136, 294] on icon at bounding box center [136, 290] width 7 height 9
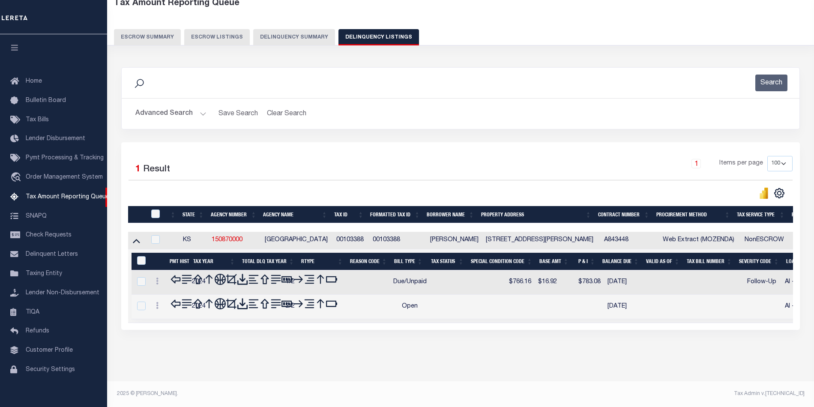
scroll to position [47, 0]
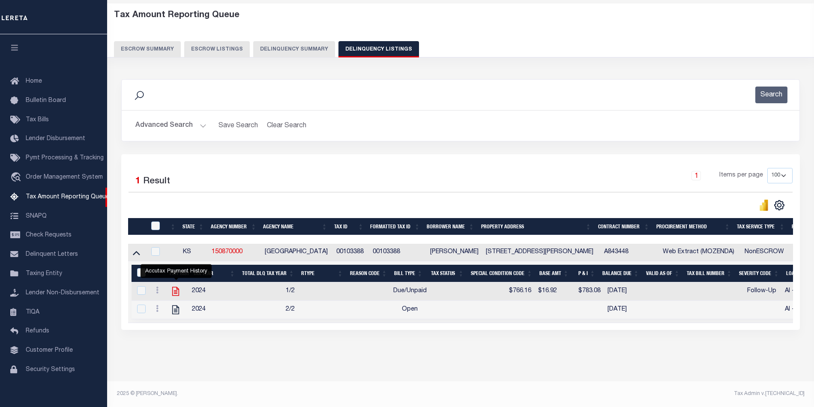
click at [177, 287] on icon "" at bounding box center [175, 291] width 7 height 9
checkbox input "true"
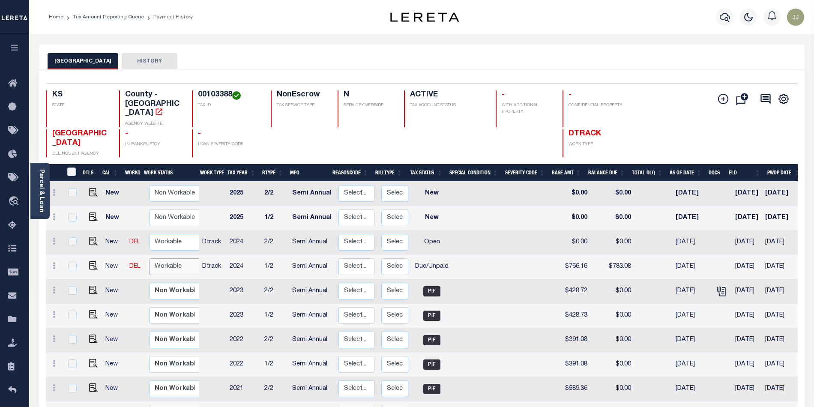
click at [158, 258] on select "Non Workable Workable" at bounding box center [174, 266] width 51 height 17
checkbox input "true"
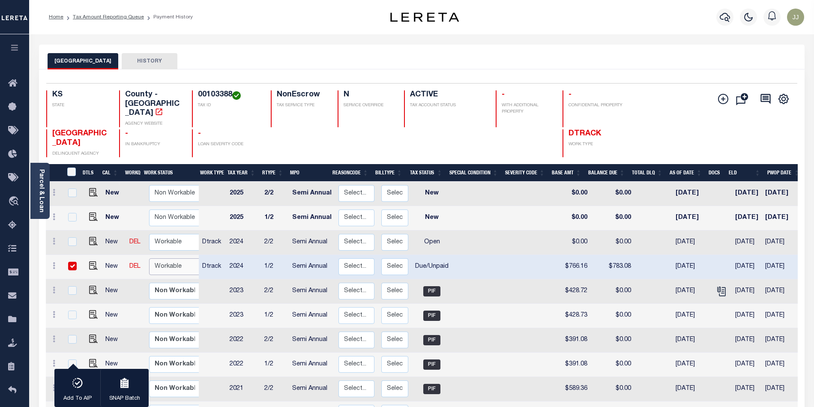
select select "true"
click at [149, 258] on select "Non Workable Workable" at bounding box center [174, 266] width 51 height 17
checkbox input "false"
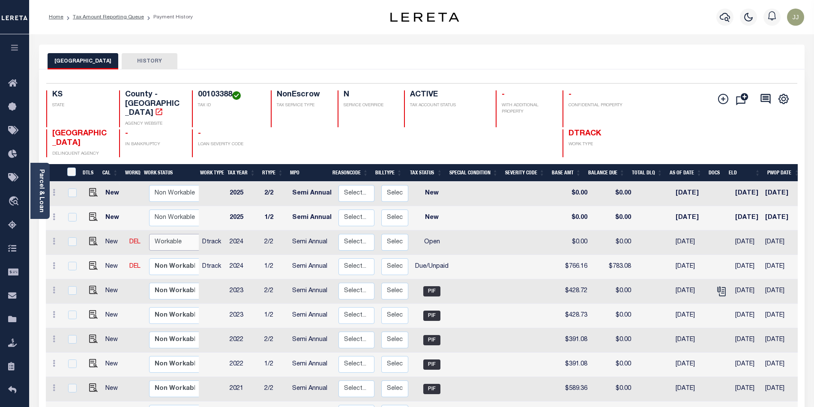
click at [160, 234] on select "Non Workable Workable" at bounding box center [174, 242] width 51 height 17
checkbox input "true"
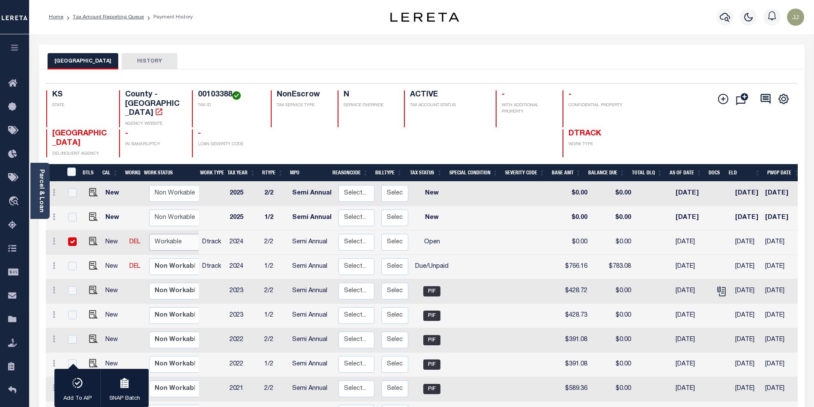
select select "true"
click at [149, 234] on select "Non Workable Workable" at bounding box center [174, 242] width 51 height 17
checkbox input "false"
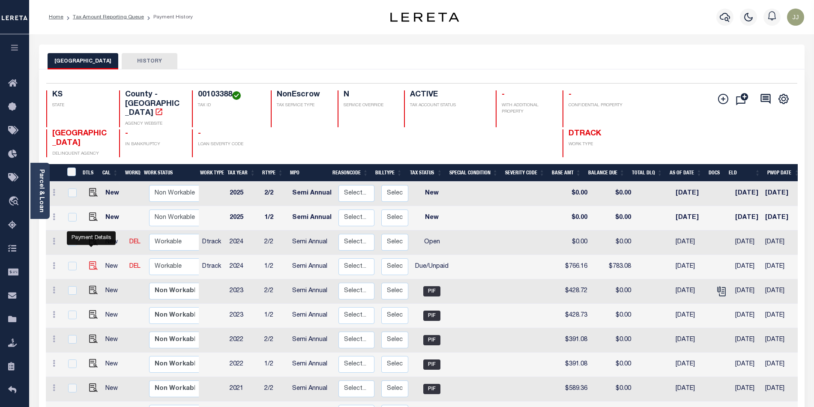
click at [90, 261] on img "" at bounding box center [93, 265] width 9 height 9
checkbox input "true"
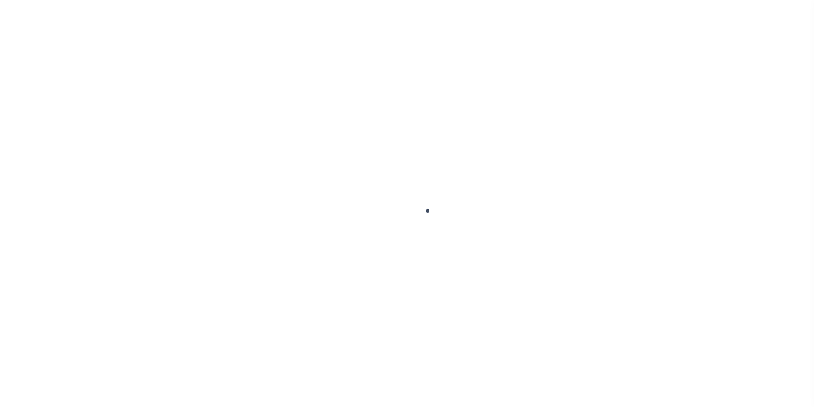
select select "DUE"
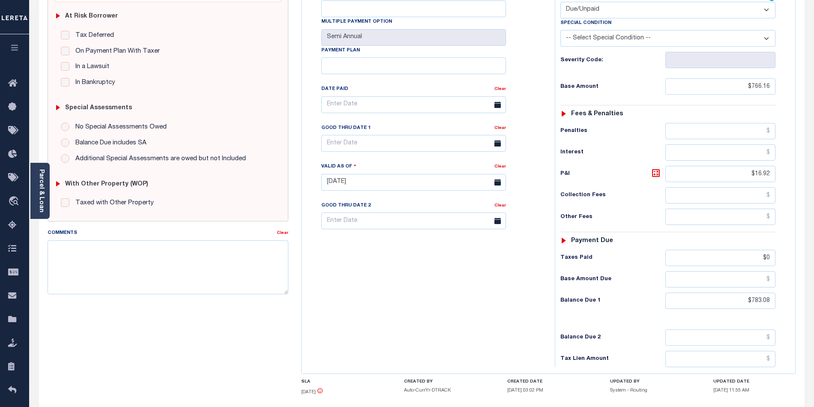
scroll to position [230, 0]
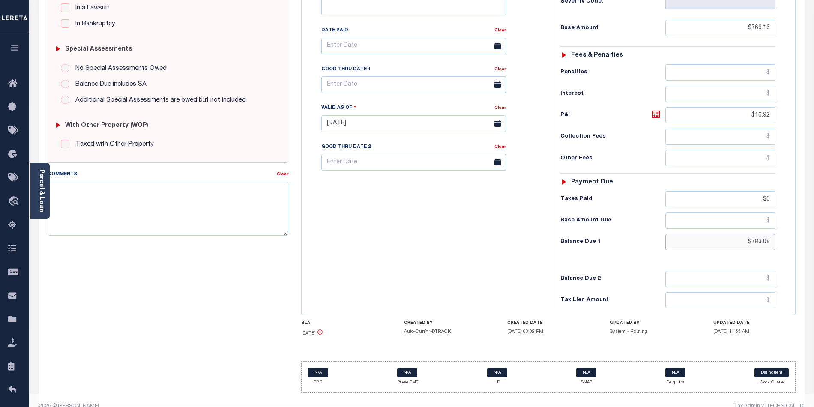
drag, startPoint x: 749, startPoint y: 231, endPoint x: 778, endPoint y: 231, distance: 29.1
click at [778, 231] on div "Tax Status Status - Select Status Code -" at bounding box center [671, 119] width 232 height 378
paste input "846.70"
type input "$846.70"
type input "[DATE]"
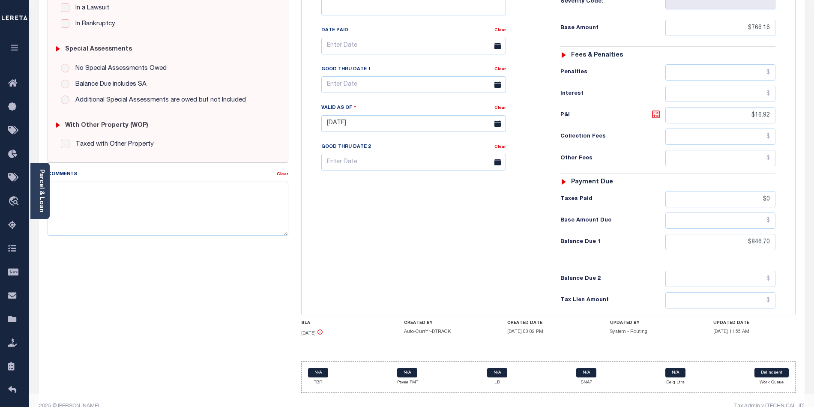
click at [656, 109] on icon at bounding box center [656, 114] width 10 height 10
type input "$80.54"
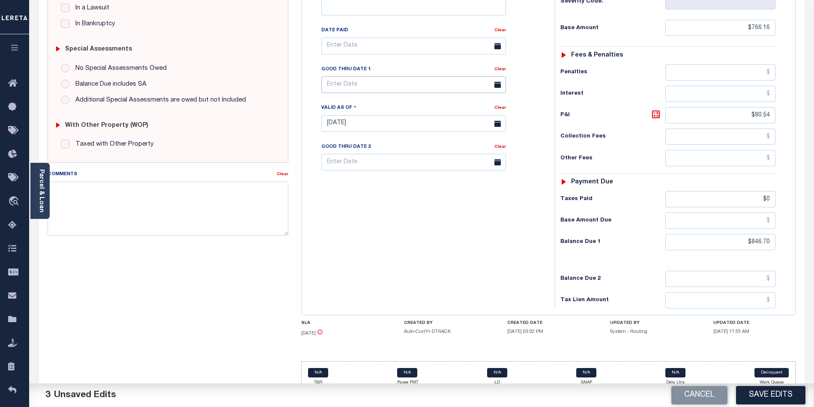
click at [357, 76] on input "text" at bounding box center [413, 84] width 185 height 17
click at [363, 184] on span "30" at bounding box center [368, 185] width 17 height 17
type input "09/30/2025"
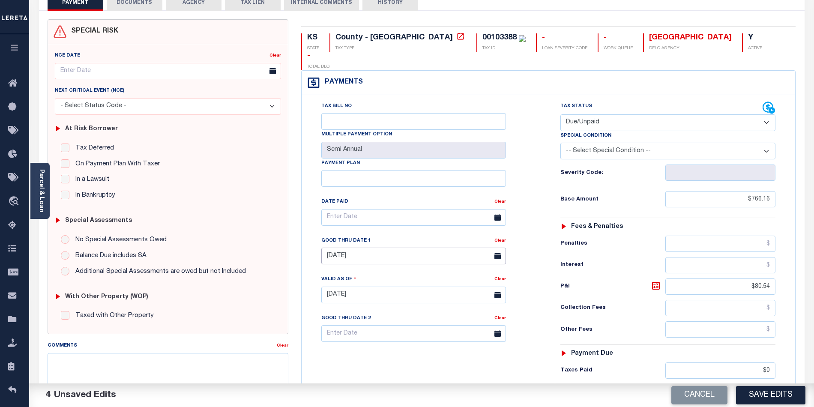
scroll to position [0, 0]
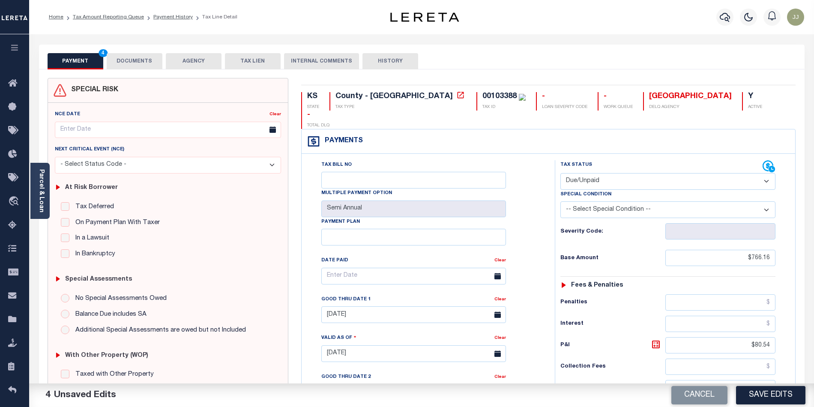
click at [143, 62] on button "DOCUMENTS" at bounding box center [135, 61] width 56 height 16
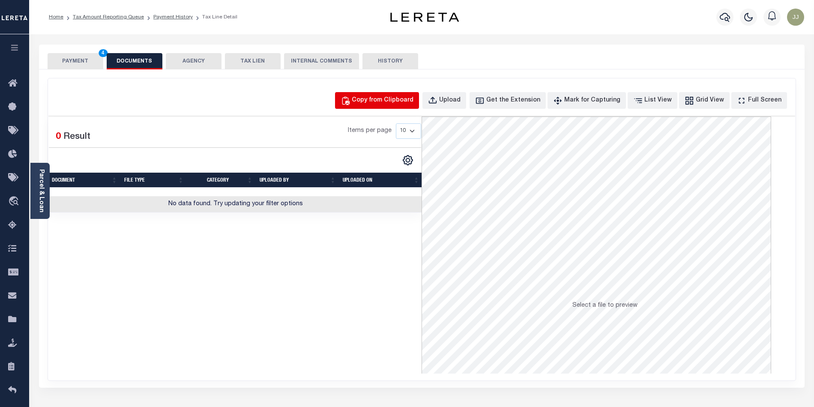
click at [386, 98] on div "Copy from Clipboard" at bounding box center [383, 100] width 62 height 9
select select "POP"
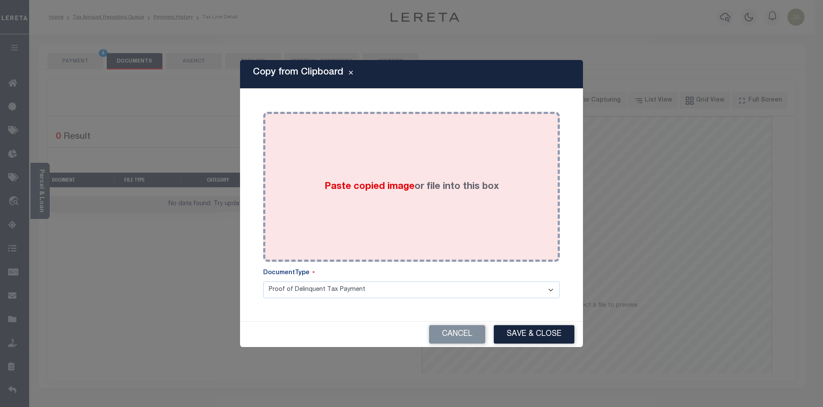
click at [384, 219] on div "Paste copied image or file into this box" at bounding box center [412, 186] width 284 height 137
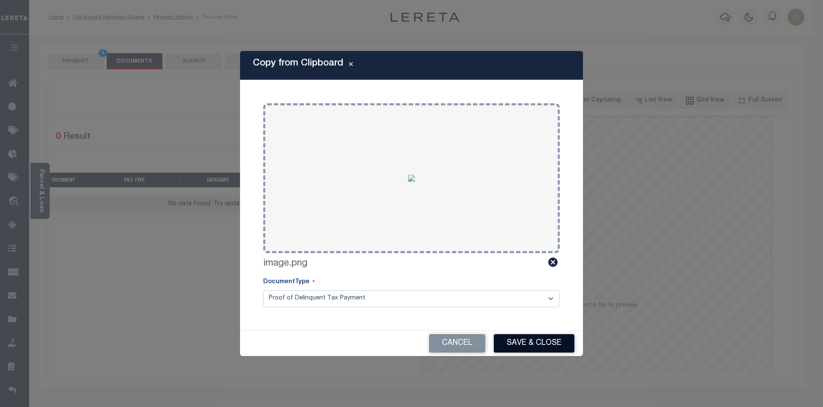
click at [528, 339] on button "Save & Close" at bounding box center [534, 343] width 81 height 18
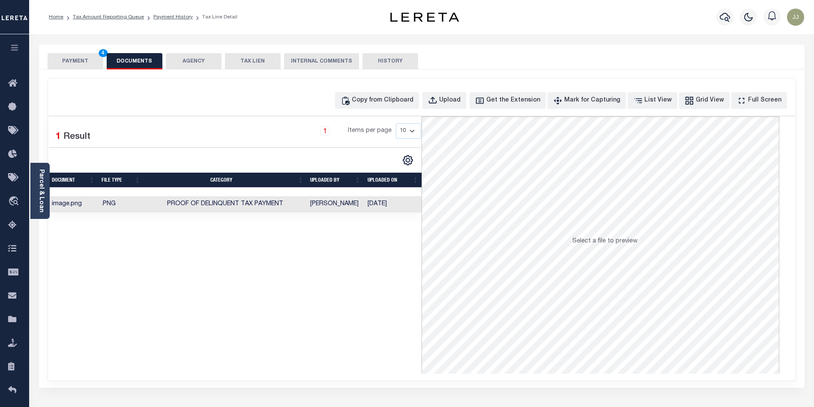
click at [59, 65] on button "PAYMENT 4" at bounding box center [76, 61] width 56 height 16
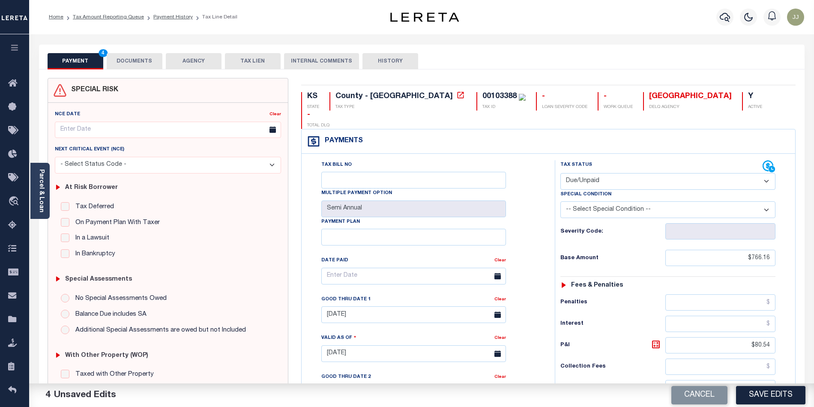
scroll to position [227, 0]
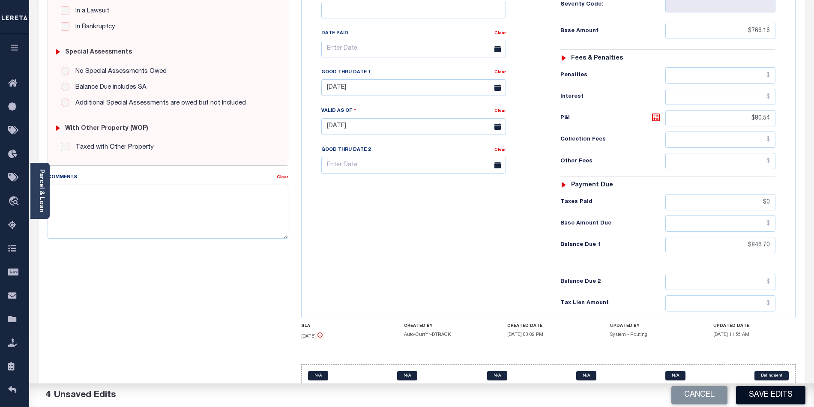
click at [772, 387] on button "Save Edits" at bounding box center [770, 395] width 69 height 18
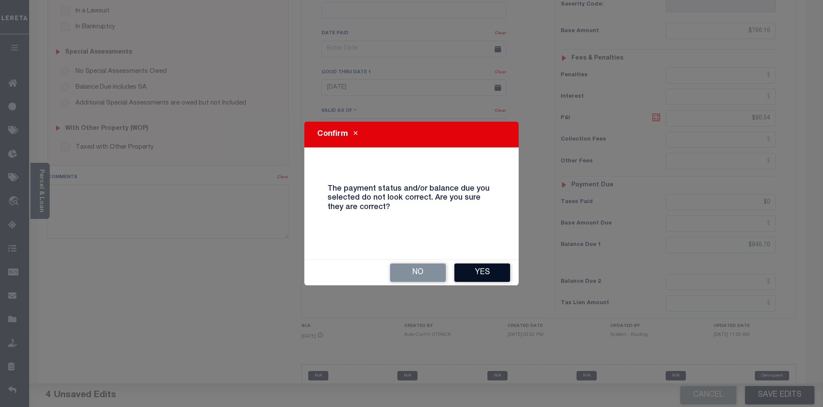
click at [496, 266] on button "Yes" at bounding box center [482, 273] width 56 height 18
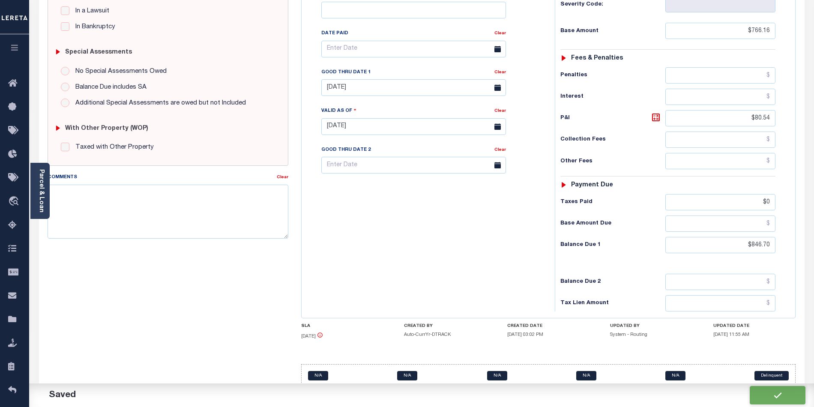
checkbox input "false"
type input "$766.16"
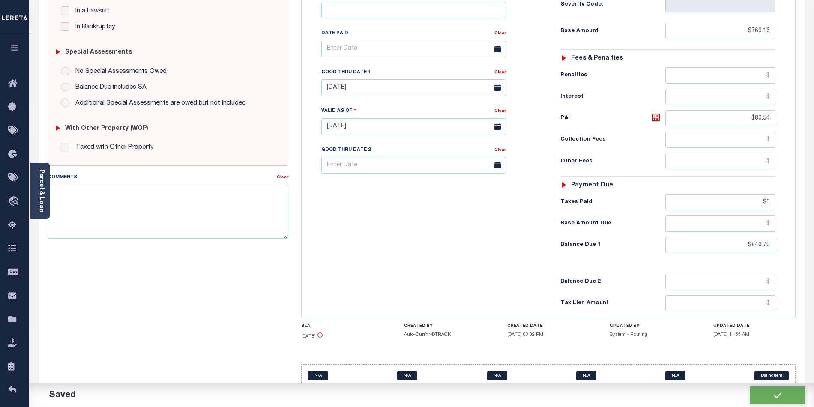
type input "$80.54"
type input "$0"
type input "$846.7"
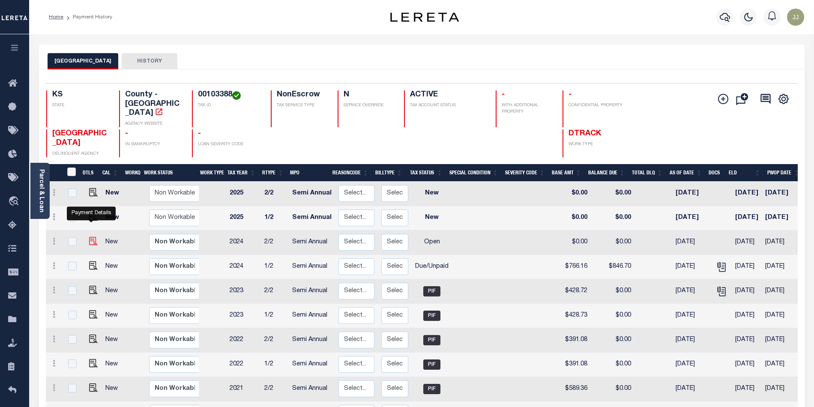
click at [92, 237] on img "" at bounding box center [93, 241] width 9 height 9
checkbox input "true"
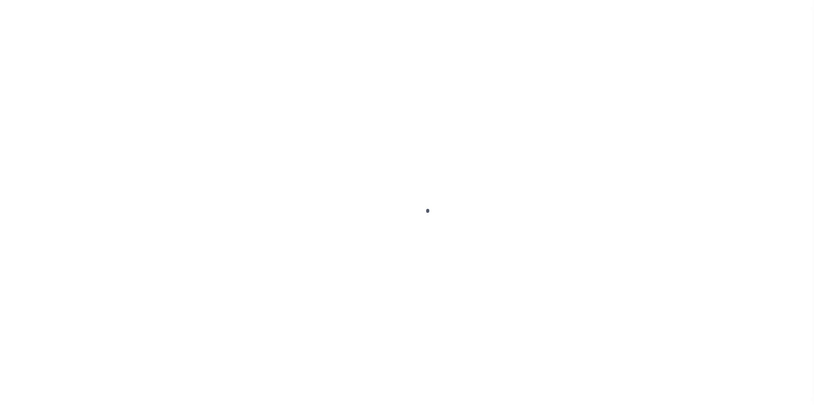
select select "OP2"
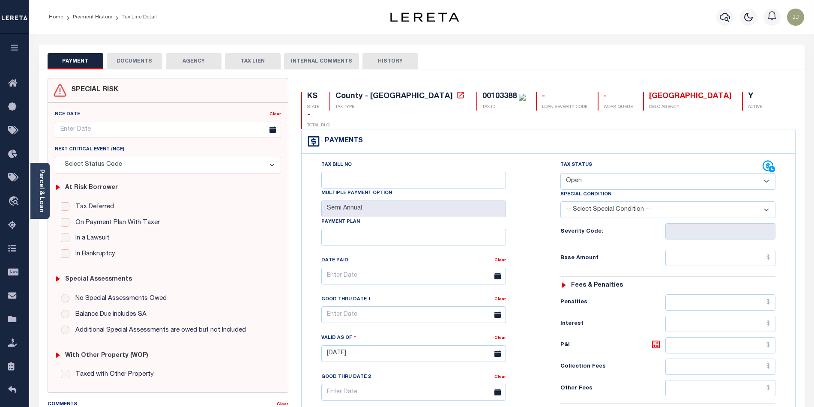
click at [135, 63] on button "DOCUMENTS" at bounding box center [135, 61] width 56 height 16
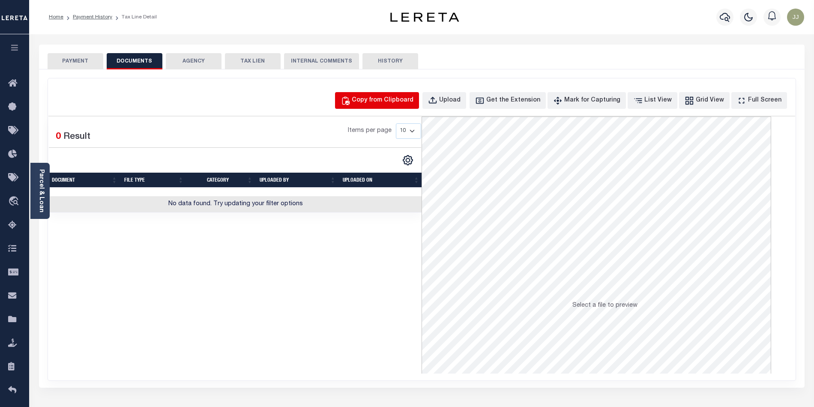
click at [405, 102] on div "Copy from Clipboard" at bounding box center [383, 100] width 62 height 9
select select "POP"
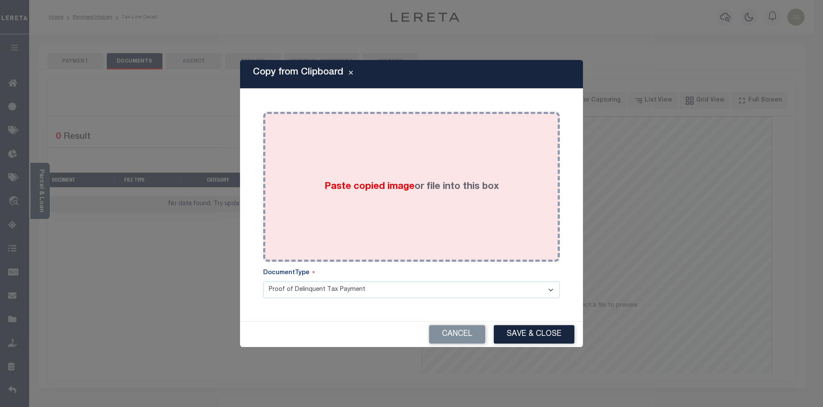
click at [403, 178] on div "Paste copied image or file into this box" at bounding box center [412, 186] width 284 height 137
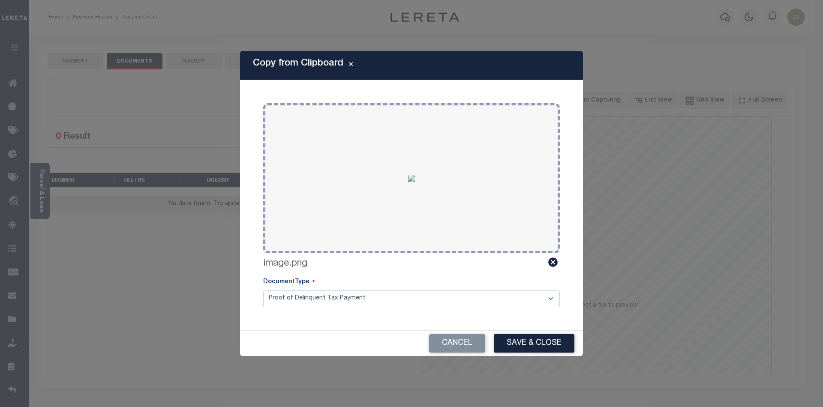
click at [531, 334] on button "Save & Close" at bounding box center [534, 343] width 81 height 18
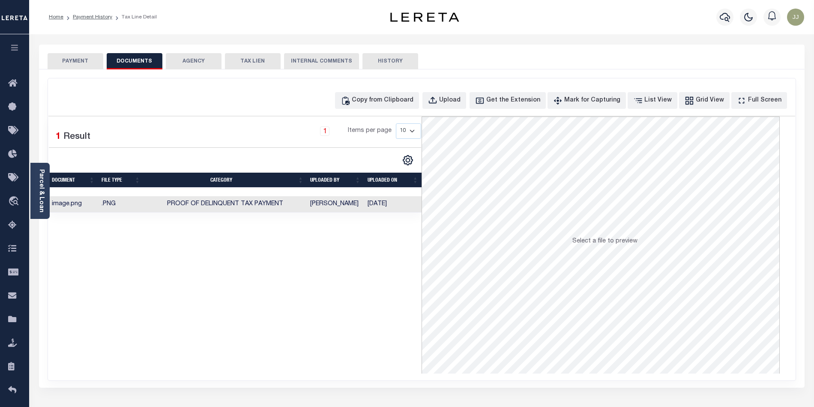
click at [75, 54] on button "PAYMENT" at bounding box center [76, 61] width 56 height 16
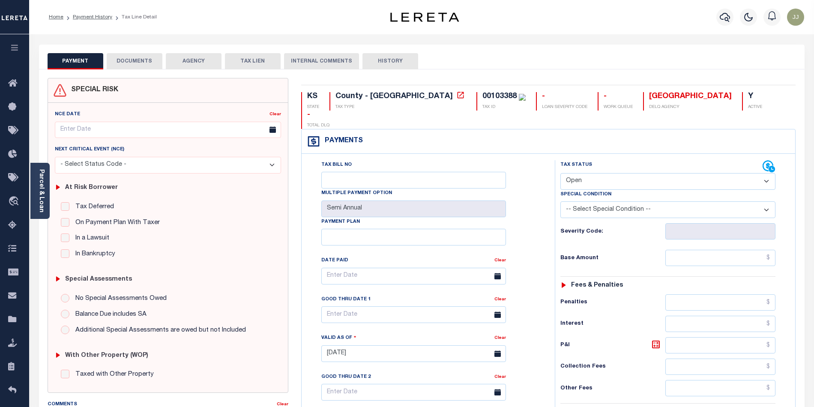
click at [595, 173] on select "- Select Status Code - Open Due/Unpaid Paid Incomplete No Tax Due Internal Refu…" at bounding box center [668, 181] width 215 height 17
select select "DUE"
click at [561, 173] on select "- Select Status Code - Open Due/Unpaid Paid Incomplete No Tax Due Internal Refu…" at bounding box center [668, 181] width 215 height 17
type input "[DATE]"
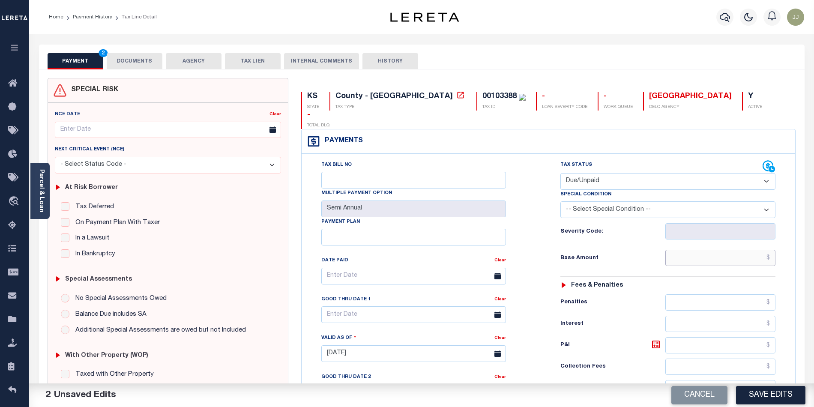
click at [717, 250] on input "text" at bounding box center [721, 258] width 111 height 16
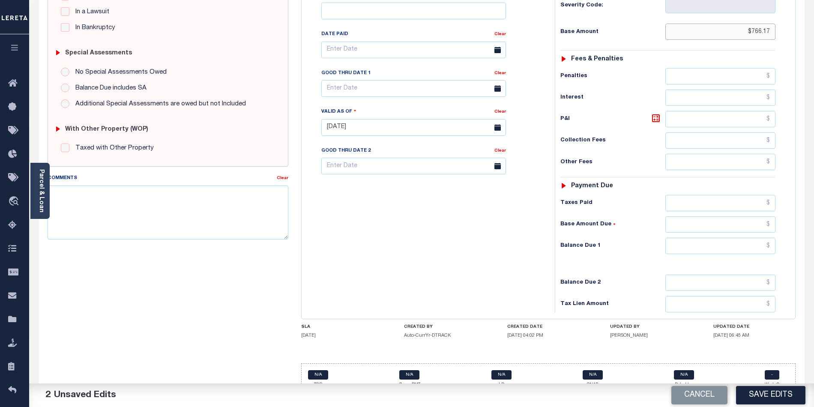
type input "$766.17"
click at [745, 238] on input "text" at bounding box center [721, 246] width 111 height 16
paste input "817.91"
type input "$817.91"
click at [657, 114] on icon at bounding box center [656, 118] width 8 height 8
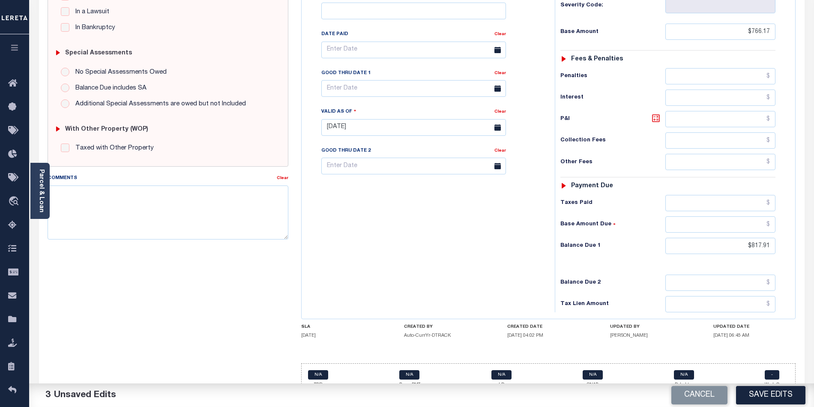
type input "$51.74"
click at [343, 80] on input "text" at bounding box center [413, 88] width 185 height 17
click at [367, 182] on span "30" at bounding box center [368, 189] width 17 height 17
type input "[DATE]"
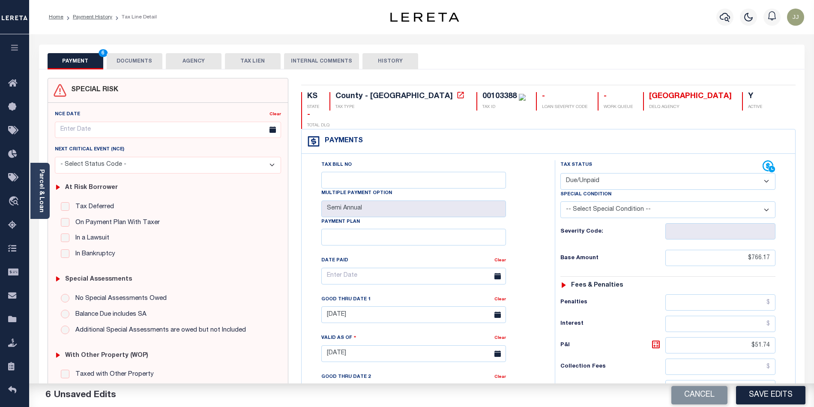
click at [120, 57] on button "DOCUMENTS" at bounding box center [135, 61] width 56 height 16
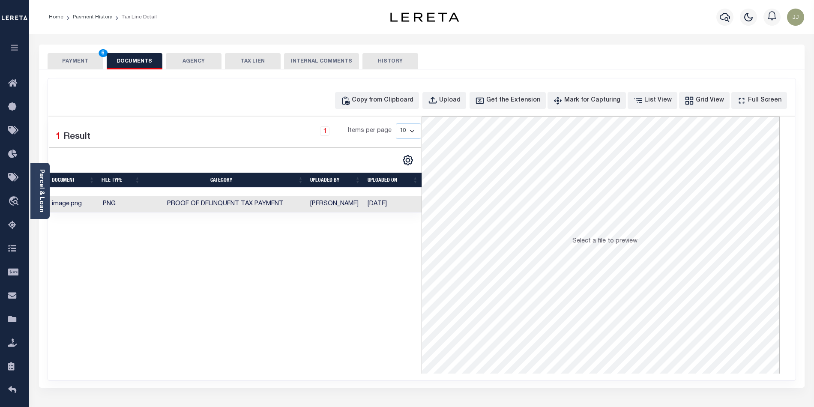
click at [92, 63] on button "PAYMENT 6" at bounding box center [76, 61] width 56 height 16
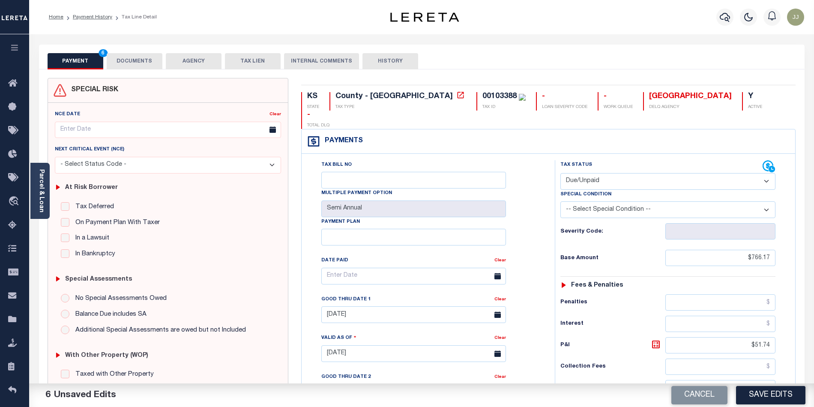
scroll to position [226, 0]
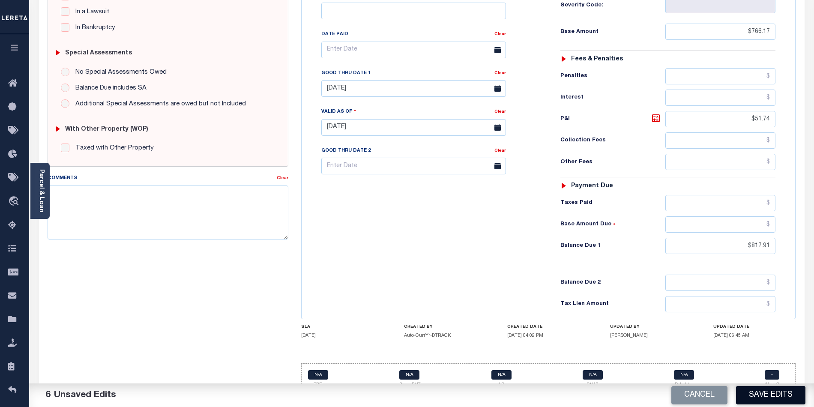
click at [771, 388] on button "Save Edits" at bounding box center [770, 395] width 69 height 18
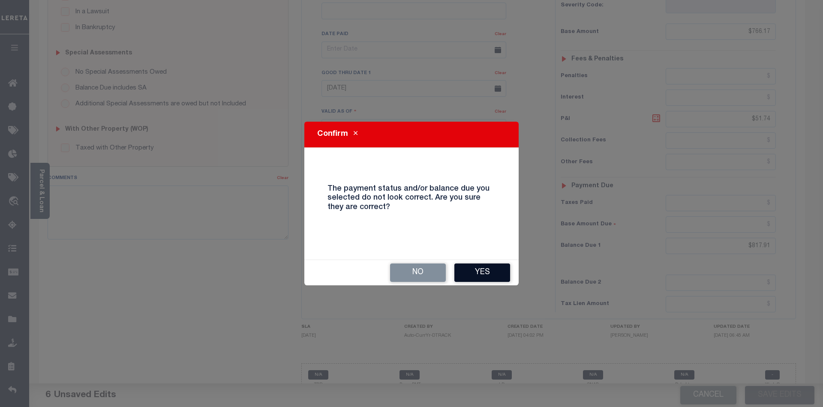
click at [490, 275] on button "Yes" at bounding box center [482, 273] width 56 height 18
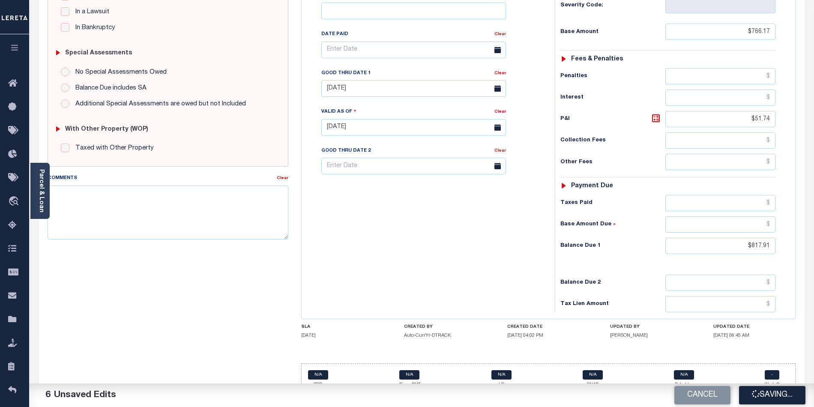
scroll to position [0, 0]
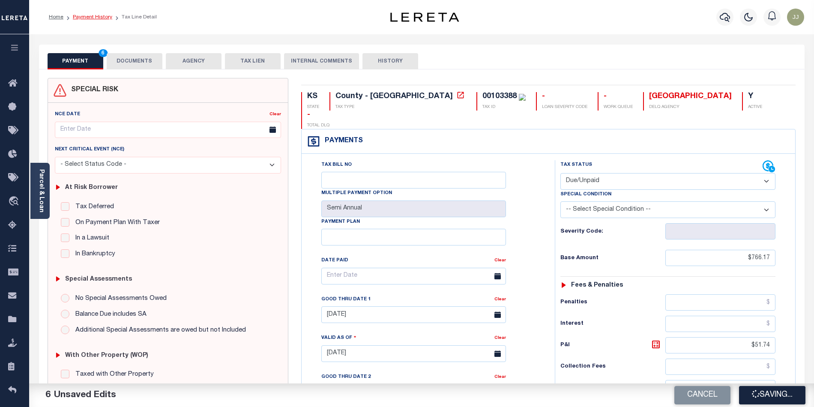
click at [100, 19] on link "Payment History" at bounding box center [92, 17] width 39 height 5
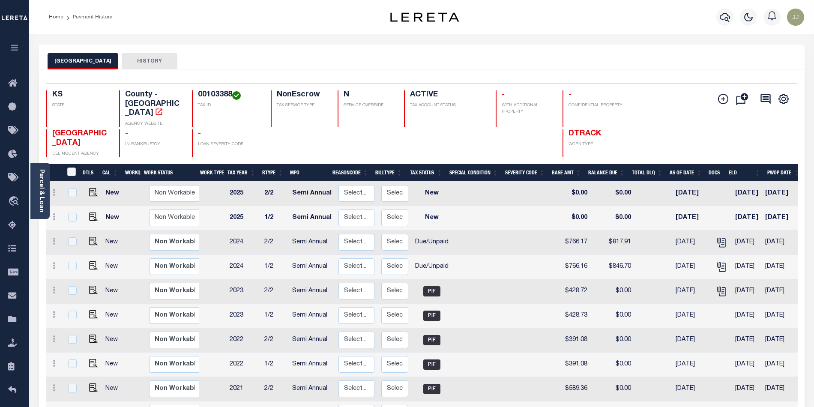
click at [213, 91] on h4 "00103388" at bounding box center [229, 94] width 63 height 9
copy h4 "00103388"
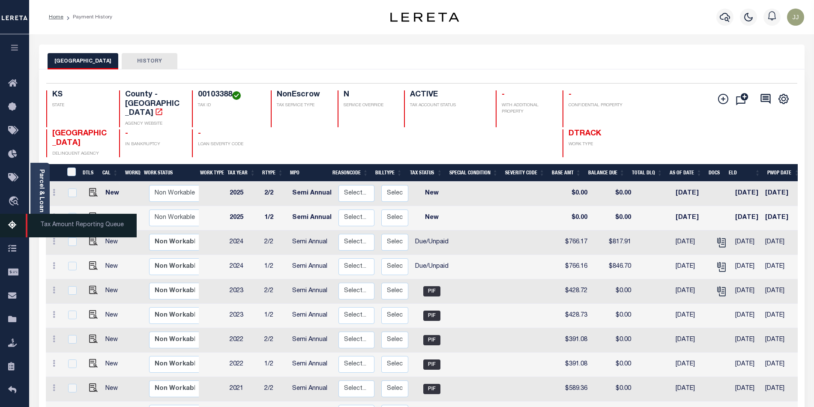
click at [11, 228] on icon at bounding box center [15, 225] width 14 height 11
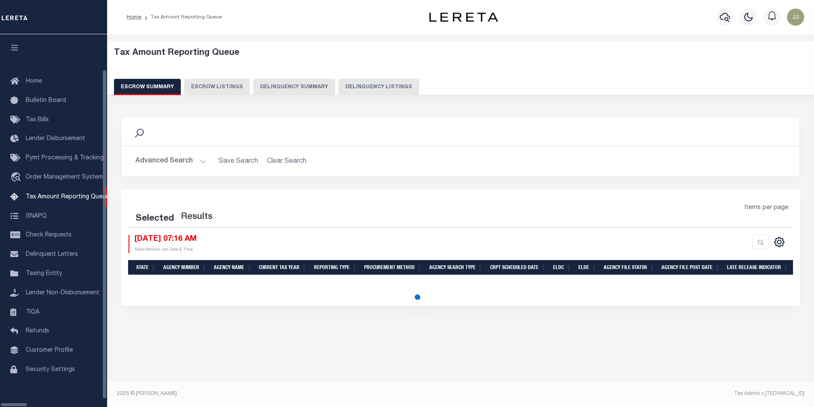
select select "100"
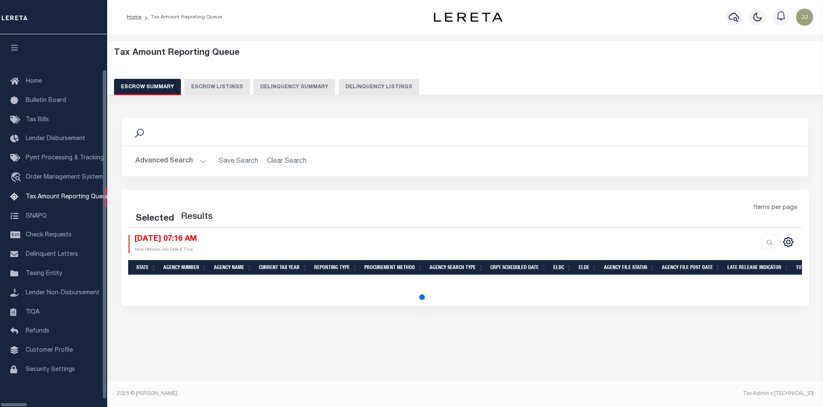
select select "100"
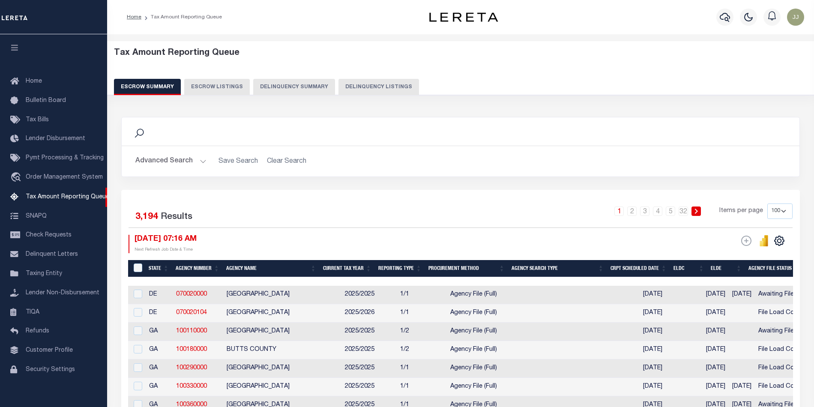
click at [377, 82] on button "Delinquency Listings" at bounding box center [379, 87] width 81 height 16
select select "KS"
select select "100"
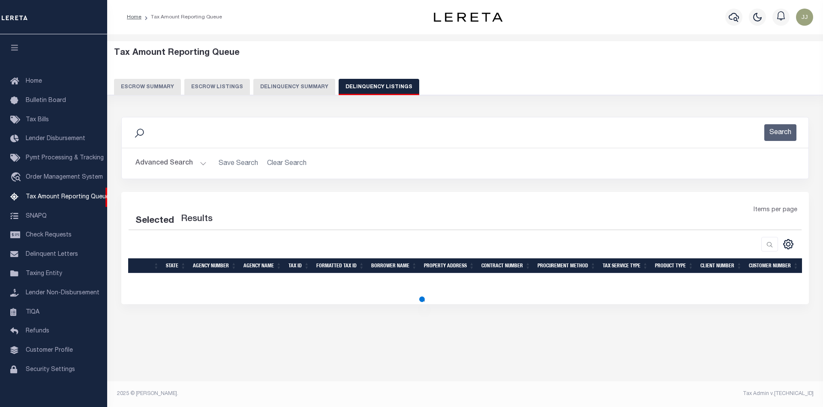
select select "100"
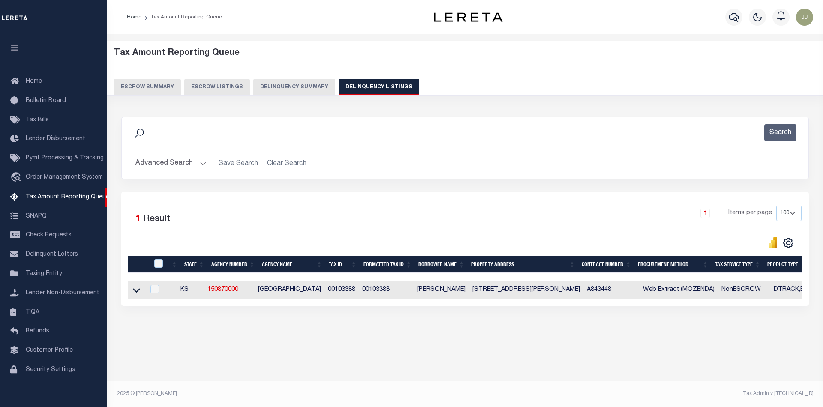
click at [184, 165] on button "Advanced Search" at bounding box center [170, 163] width 71 height 17
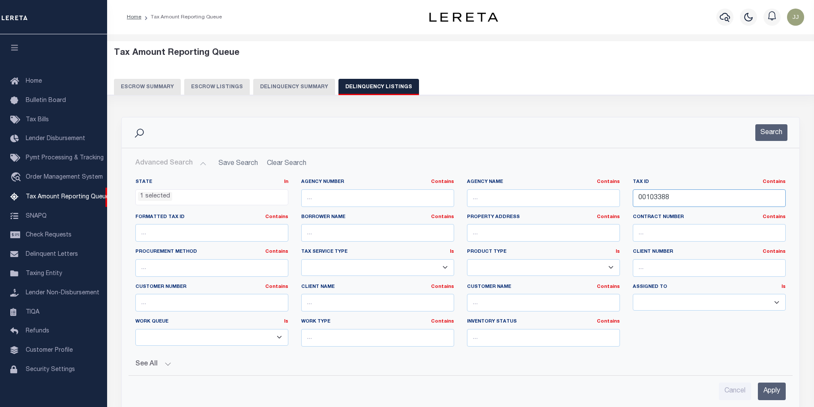
drag, startPoint x: 672, startPoint y: 201, endPoint x: 602, endPoint y: 194, distance: 71.1
click at [602, 194] on div "State In In AK AL AR AZ CA CO CT DC DE FL GA GU HI IA ID IL IN KS KY LA MA MD M…" at bounding box center [460, 266] width 663 height 175
paste input "44"
type input "00103448"
click at [774, 134] on button "Search" at bounding box center [772, 132] width 32 height 17
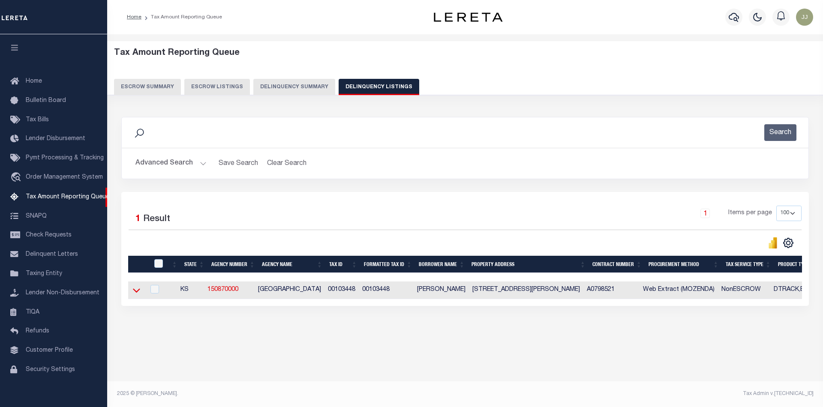
click at [138, 293] on icon at bounding box center [136, 291] width 7 height 4
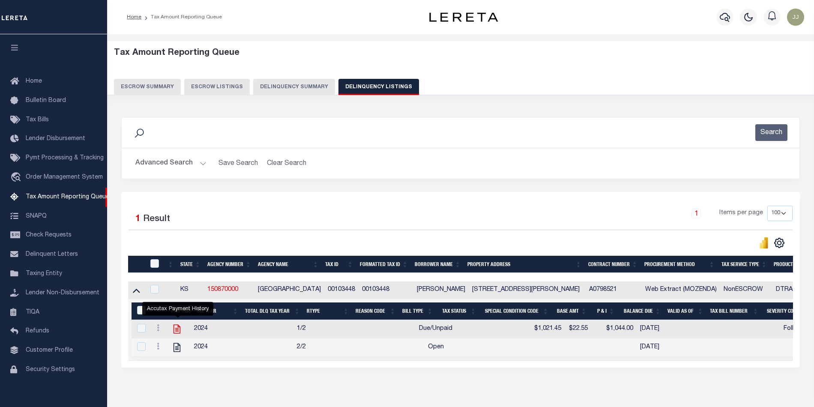
click at [177, 332] on icon "" at bounding box center [177, 329] width 7 height 9
checkbox input "true"
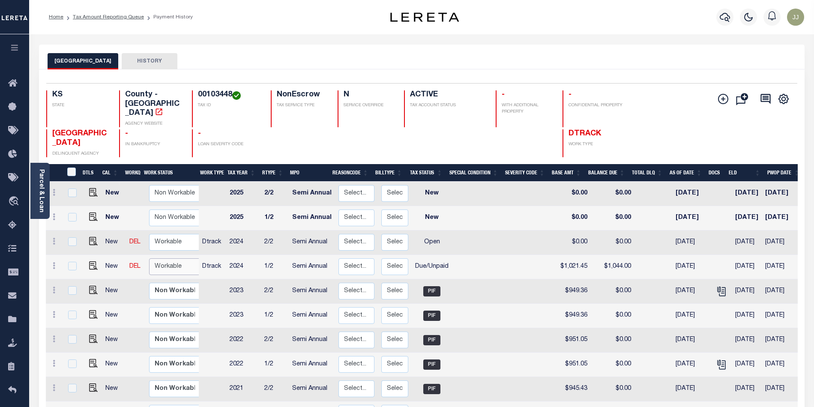
click at [171, 258] on select "Non Workable Workable" at bounding box center [174, 266] width 51 height 17
checkbox input "true"
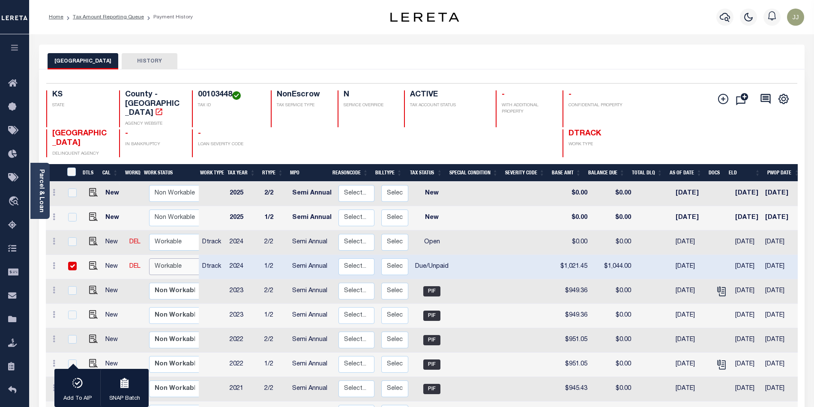
select select "true"
click at [149, 258] on select "Non Workable Workable" at bounding box center [174, 266] width 51 height 17
checkbox input "false"
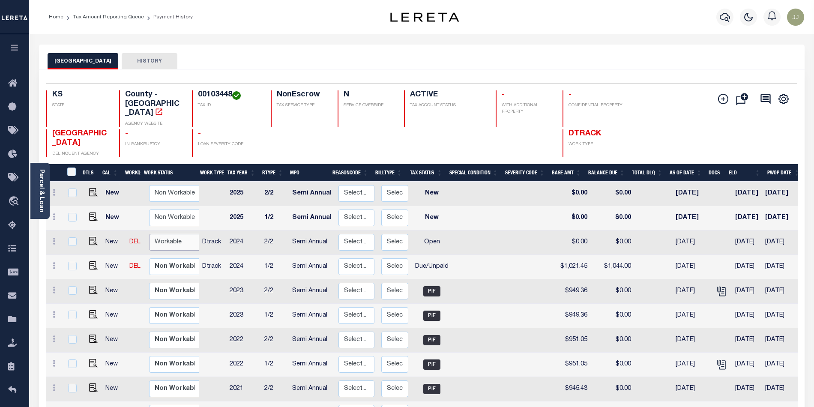
drag, startPoint x: 170, startPoint y: 230, endPoint x: 169, endPoint y: 237, distance: 7.3
click at [170, 234] on select "Non Workable Workable" at bounding box center [174, 242] width 51 height 17
checkbox input "true"
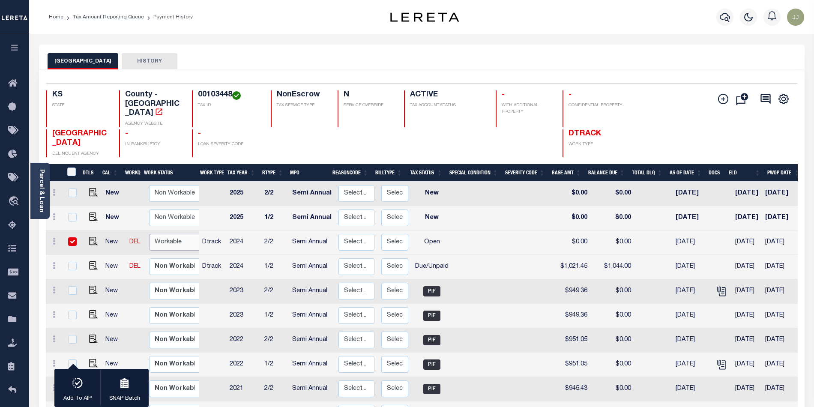
select select "true"
click at [149, 234] on select "Non Workable Workable" at bounding box center [174, 242] width 51 height 17
checkbox input "false"
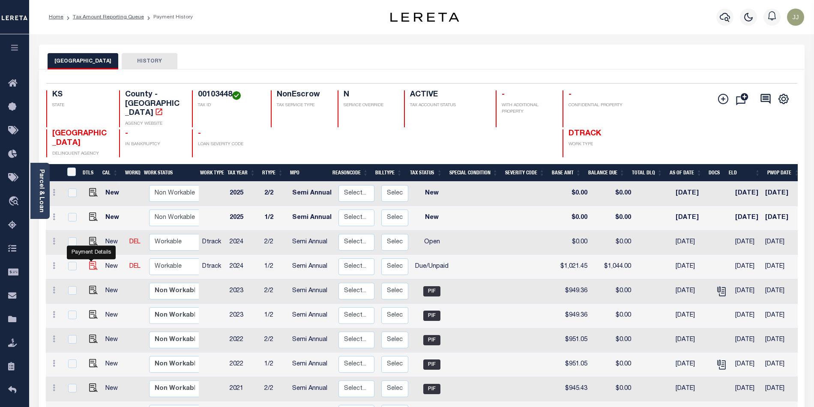
click at [90, 261] on img "" at bounding box center [93, 265] width 9 height 9
checkbox input "true"
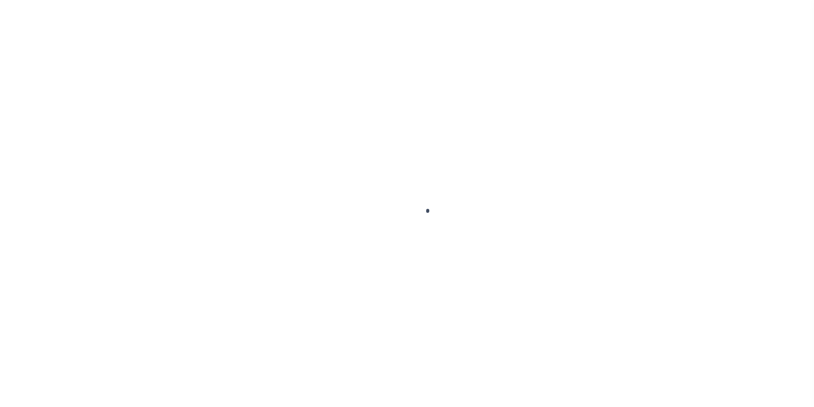
select select "DUE"
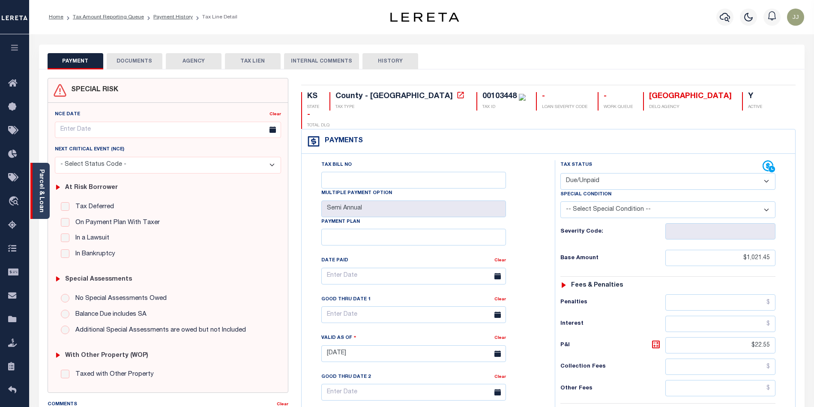
click at [38, 206] on link "Parcel & Loan" at bounding box center [41, 190] width 6 height 43
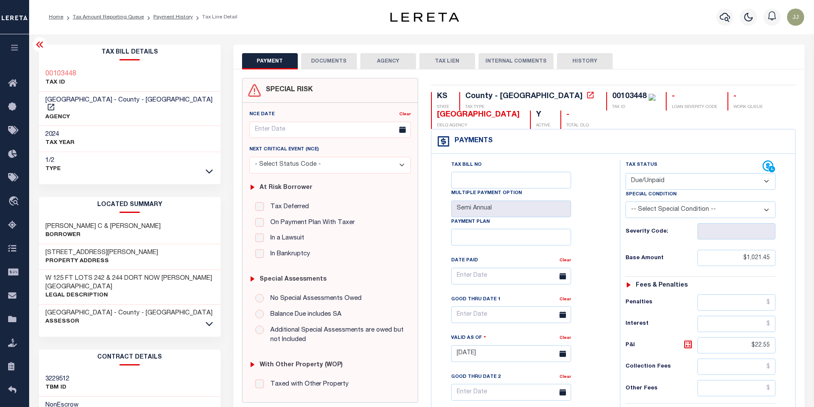
click at [324, 64] on button "DOCUMENTS" at bounding box center [329, 61] width 56 height 16
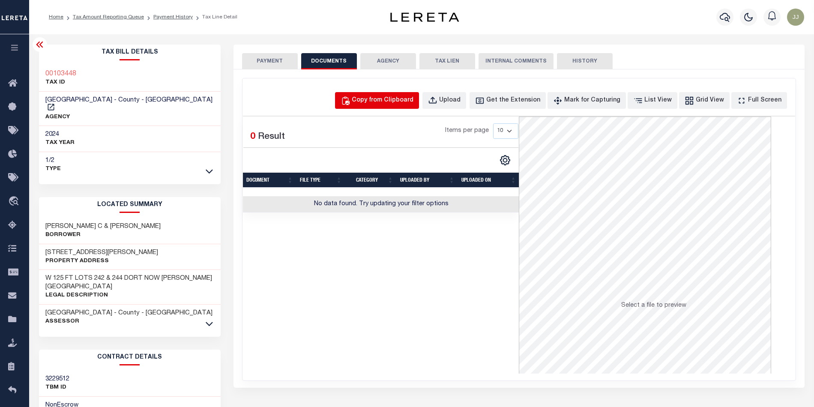
click at [390, 102] on div "Copy from Clipboard" at bounding box center [383, 100] width 62 height 9
select select "POP"
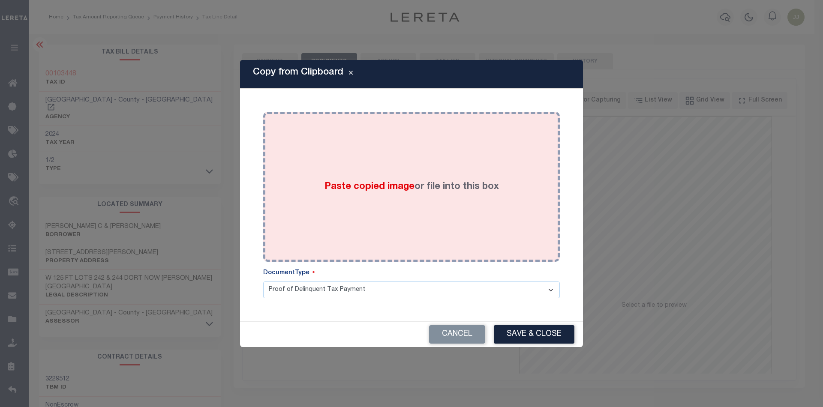
click at [387, 177] on div "Paste copied image or file into this box" at bounding box center [412, 186] width 284 height 137
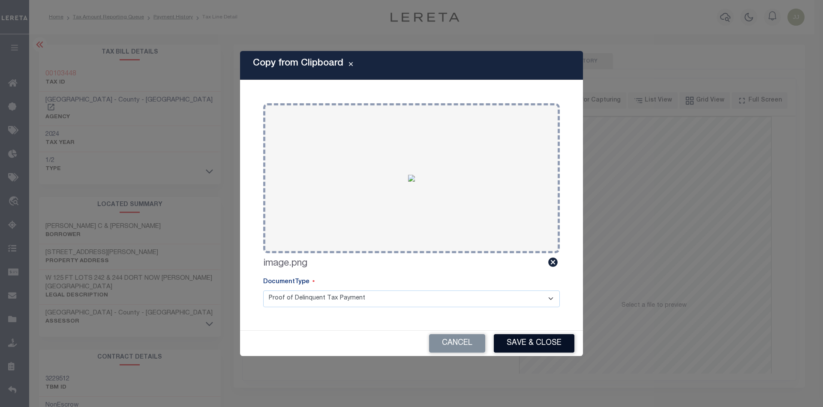
click at [525, 343] on button "Save & Close" at bounding box center [534, 343] width 81 height 18
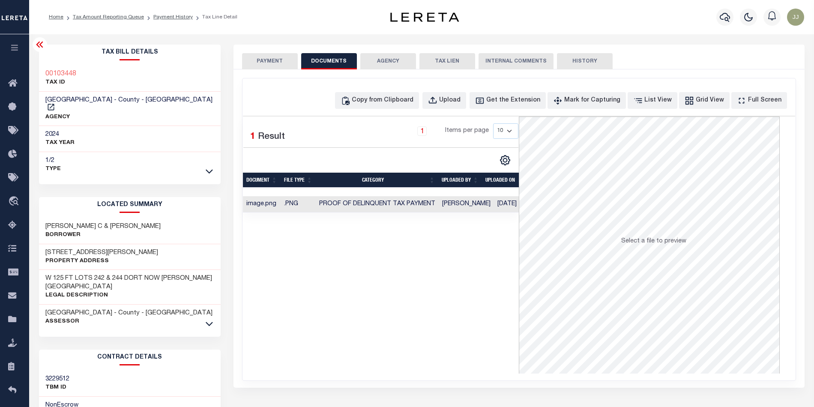
click at [259, 60] on button "PAYMENT" at bounding box center [270, 61] width 56 height 16
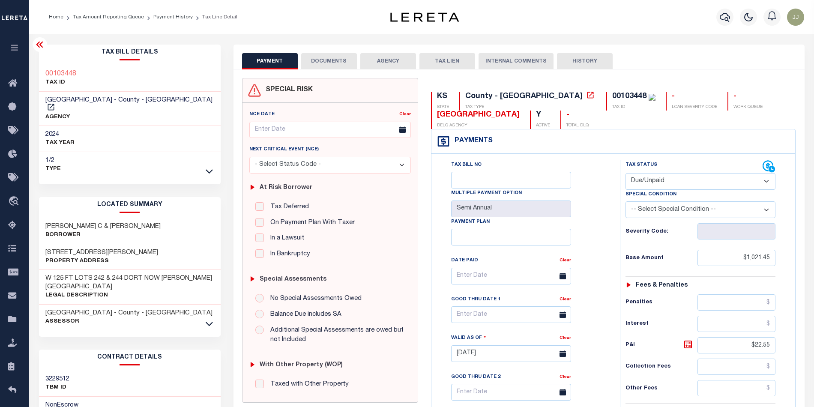
scroll to position [246, 0]
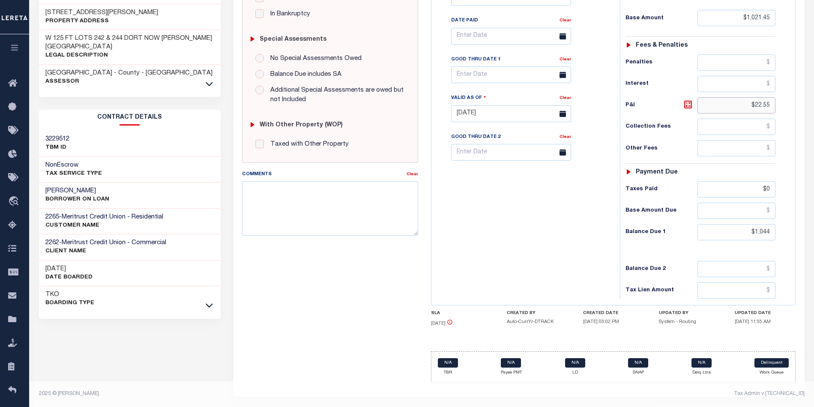
drag, startPoint x: 749, startPoint y: 104, endPoint x: 785, endPoint y: 103, distance: 36.0
click at [785, 103] on div "Tax Status Status - Select Status Code -" at bounding box center [703, 109] width 167 height 378
type input "[DATE]"
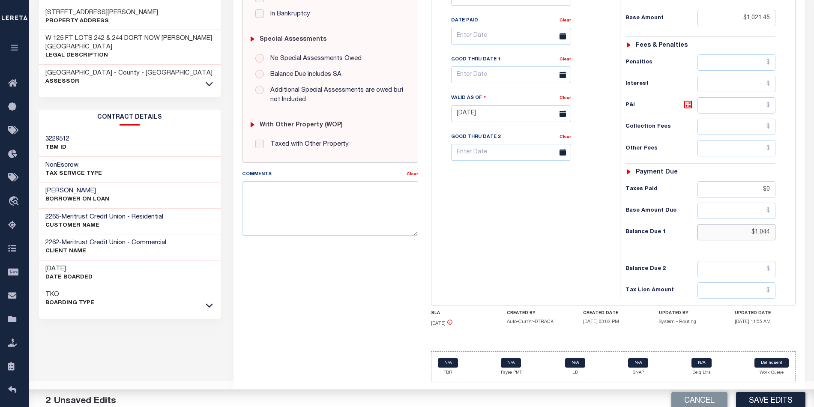
drag, startPoint x: 752, startPoint y: 227, endPoint x: 798, endPoint y: 237, distance: 47.5
click at [798, 237] on div "KS STATE County - KS TAX TYPE 00103448 TAX ID - LOAN SEVERITY CODE - WORK QUEUE…" at bounding box center [614, 114] width 378 height 552
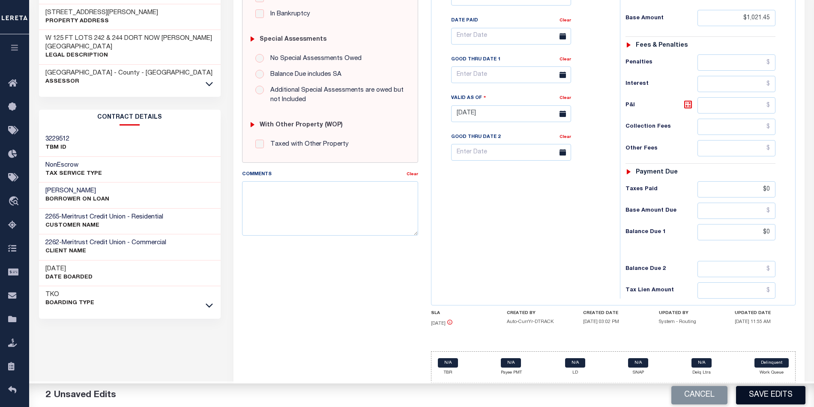
type input "$0.00"
click at [767, 394] on button "Save Edits" at bounding box center [770, 395] width 69 height 18
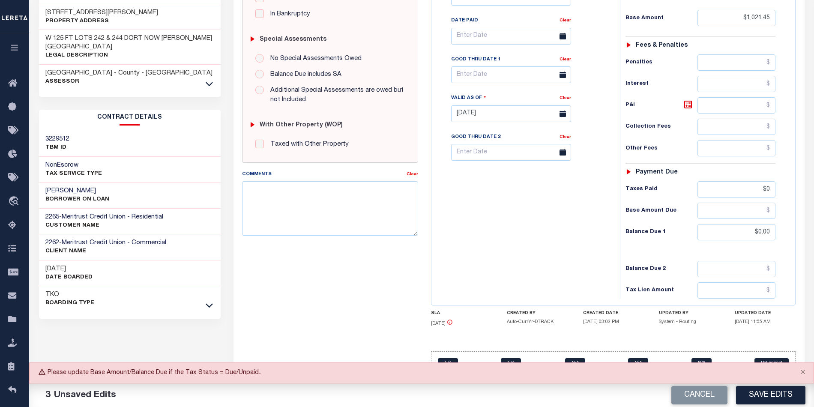
scroll to position [18, 0]
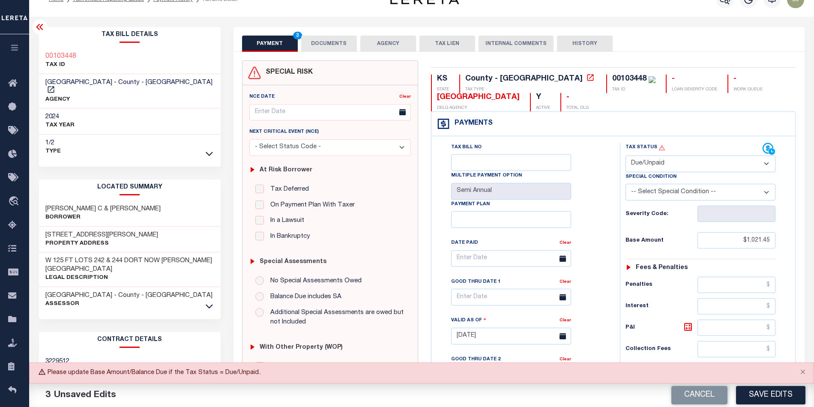
click at [667, 160] on select "- Select Status Code - Open Due/Unpaid Paid Incomplete No Tax Due Internal Refu…" at bounding box center [701, 164] width 150 height 17
select select "PYD"
click at [626, 156] on select "- Select Status Code - Open Due/Unpaid Paid Incomplete No Tax Due Internal Refu…" at bounding box center [701, 164] width 150 height 17
click at [753, 388] on button "Save Edits" at bounding box center [770, 395] width 69 height 18
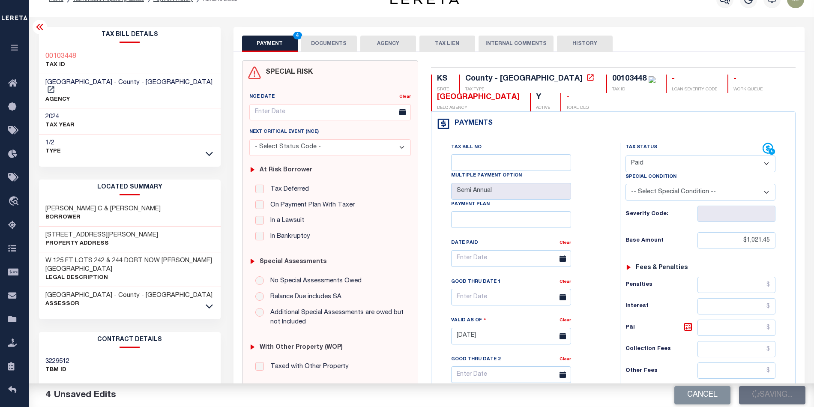
scroll to position [0, 0]
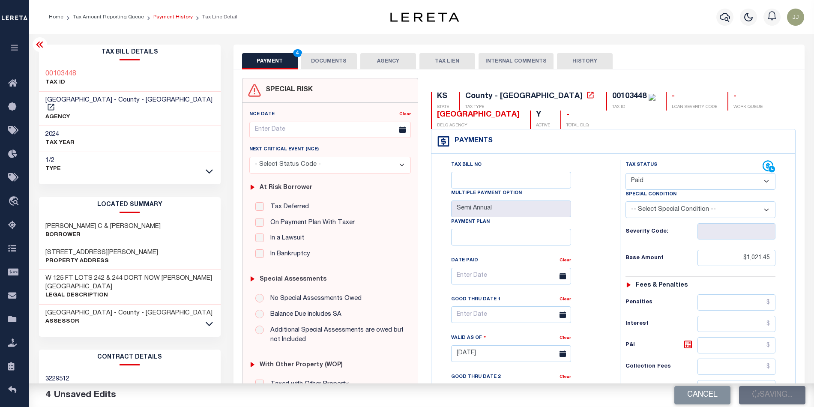
click at [170, 16] on link "Payment History" at bounding box center [172, 17] width 39 height 5
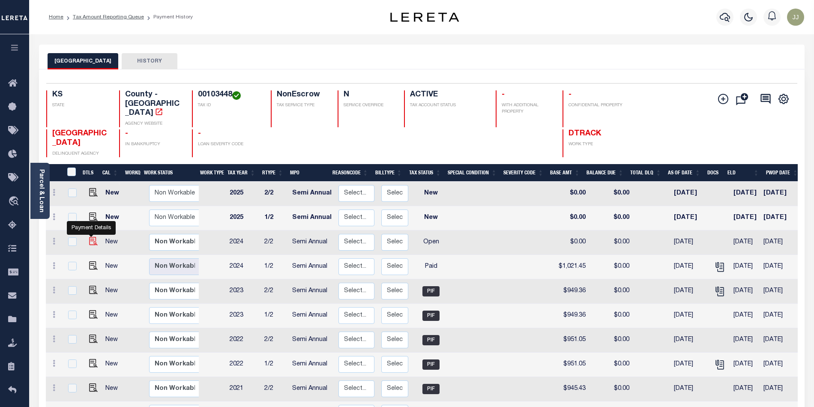
click at [89, 237] on img "" at bounding box center [93, 241] width 9 height 9
checkbox input "true"
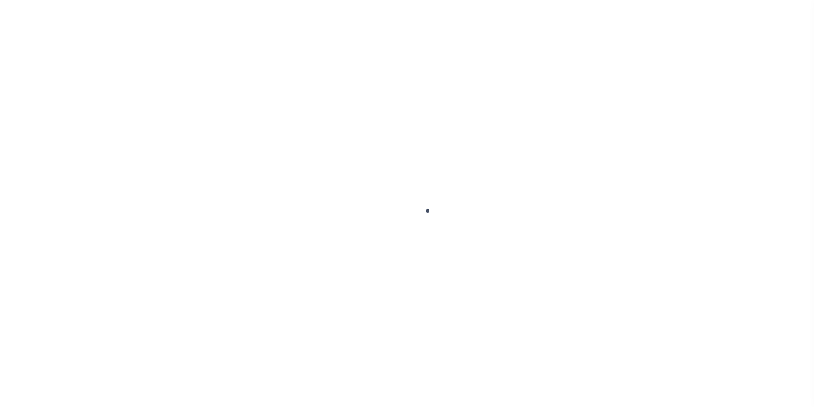
select select "OP2"
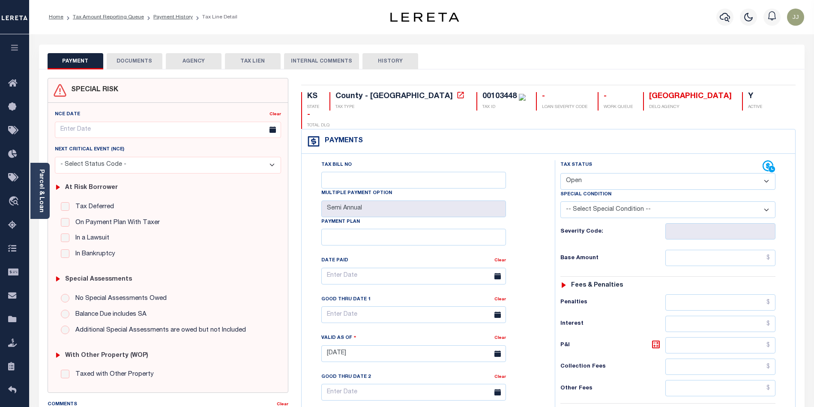
click at [124, 48] on div "PAYMENT DOCUMENTS AGENCY DELINQUENT PAYEE TAX LIEN" at bounding box center [422, 57] width 766 height 25
click at [132, 64] on button "DOCUMENTS" at bounding box center [135, 61] width 56 height 16
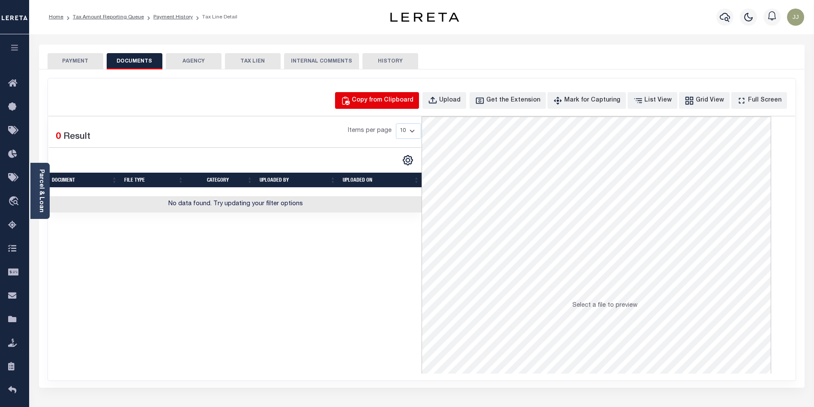
click at [396, 100] on div "Copy from Clipboard" at bounding box center [383, 100] width 62 height 9
select select "POP"
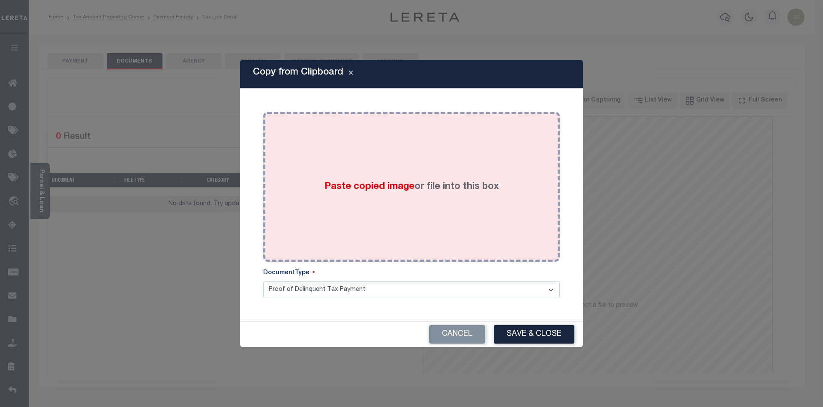
click at [396, 226] on div "Paste copied image or file into this box" at bounding box center [412, 186] width 284 height 137
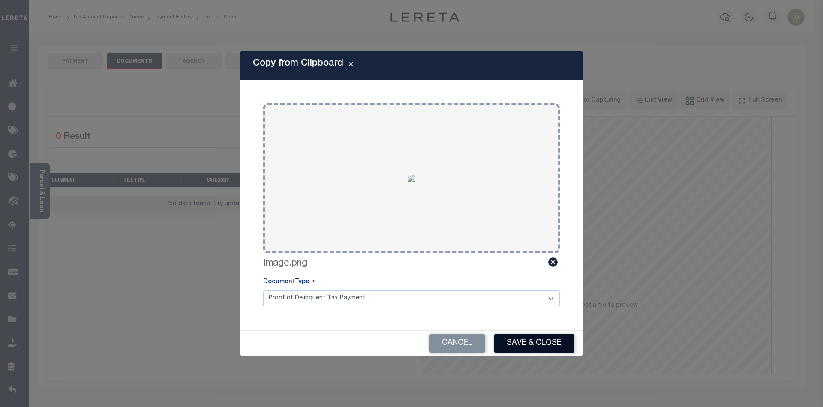
click at [515, 336] on button "Save & Close" at bounding box center [534, 343] width 81 height 18
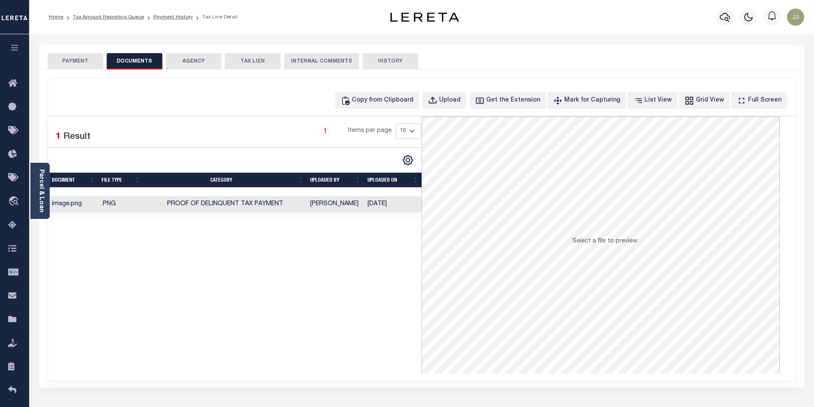
click at [67, 69] on button "PAYMENT" at bounding box center [76, 61] width 56 height 16
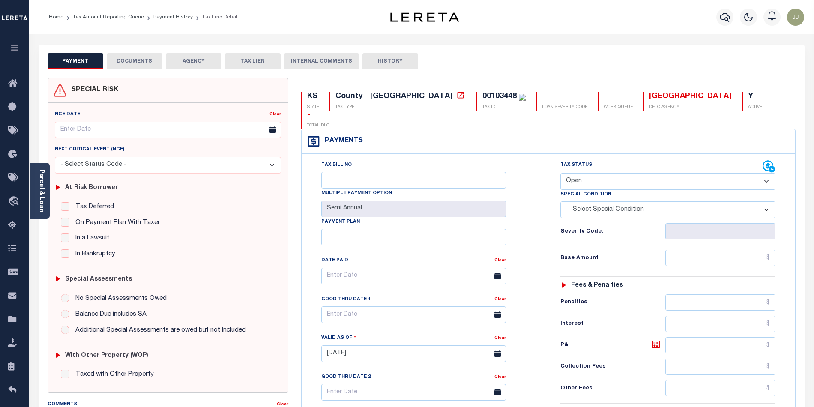
click at [585, 162] on label "Tax Status" at bounding box center [577, 165] width 32 height 7
click at [585, 173] on select "- Select Status Code - Open Due/Unpaid Paid Incomplete No Tax Due Internal Refu…" at bounding box center [668, 181] width 215 height 17
select select "PYD"
click at [561, 173] on select "- Select Status Code - Open Due/Unpaid Paid Incomplete No Tax Due Internal Refu…" at bounding box center [668, 181] width 215 height 17
type input "[DATE]"
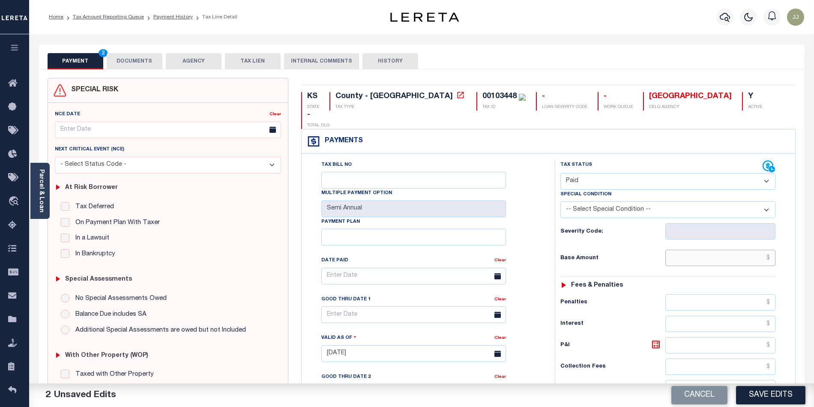
click at [687, 250] on input "text" at bounding box center [721, 258] width 111 height 16
type input "$0.00"
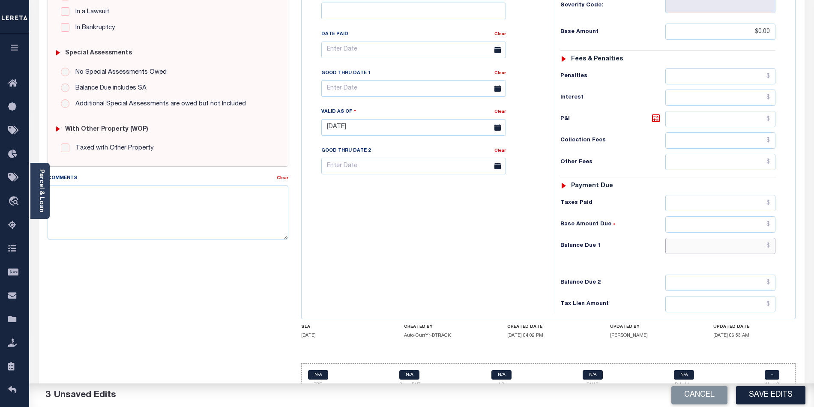
click at [684, 238] on input "text" at bounding box center [721, 246] width 111 height 16
type input "$0.00"
click at [762, 396] on button "Save Edits" at bounding box center [770, 395] width 69 height 18
checkbox input "false"
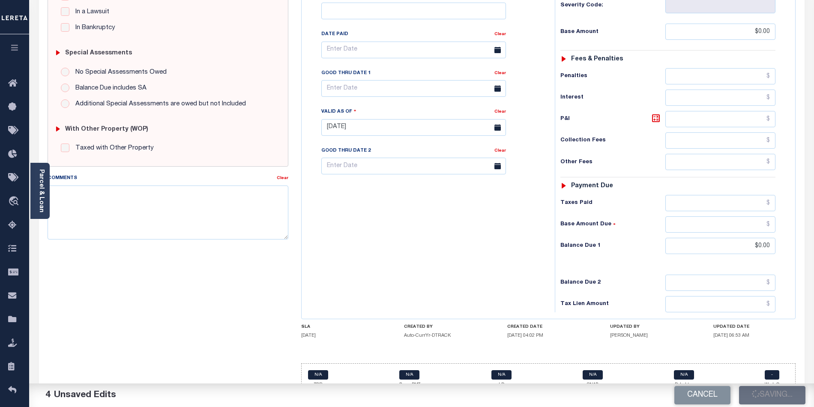
checkbox input "false"
type input "$0"
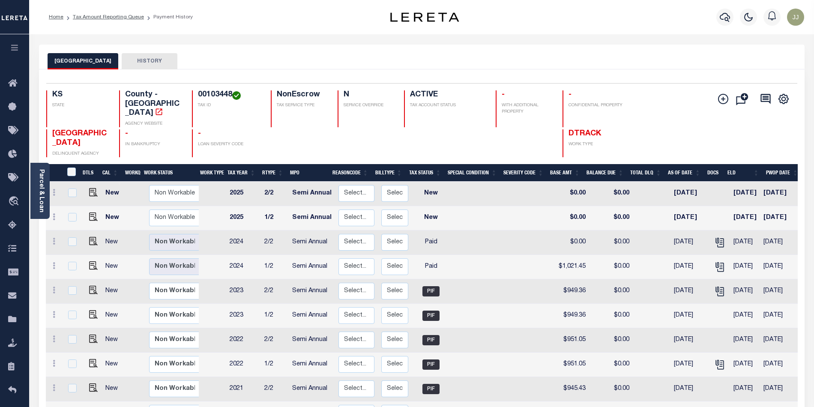
scroll to position [129, 0]
click at [215, 95] on h4 "00103448" at bounding box center [229, 94] width 63 height 9
copy h4 "00103448"
